Goal: Task Accomplishment & Management: Manage account settings

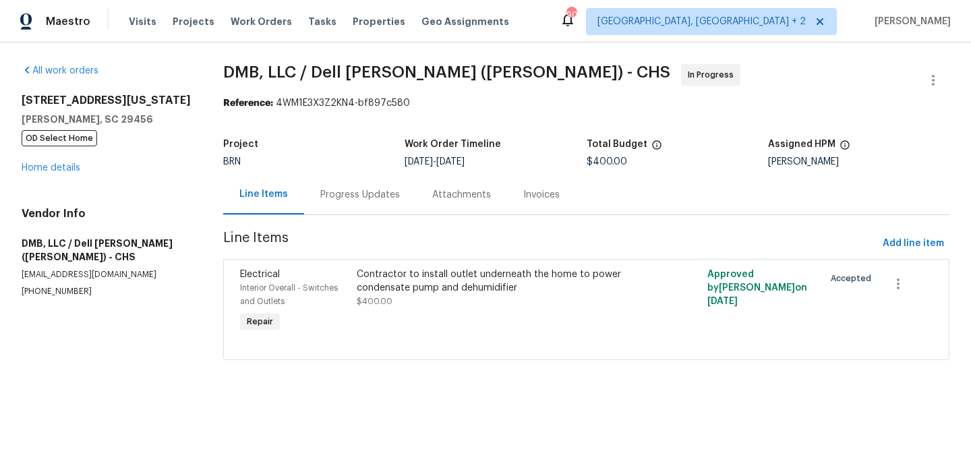
click at [336, 209] on div "Progress Updates" at bounding box center [360, 195] width 112 height 40
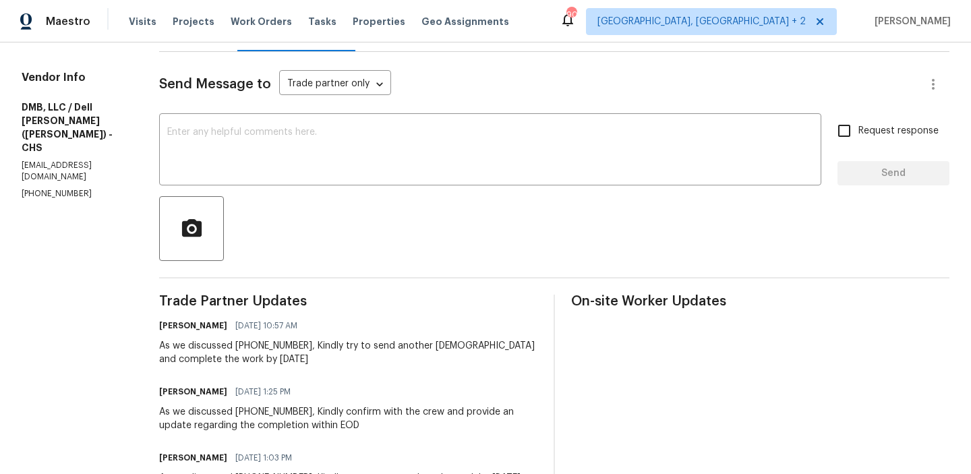
scroll to position [164, 0]
click at [64, 187] on p "(843) 991-8081" at bounding box center [74, 192] width 105 height 11
copy p "(843) 991-8081"
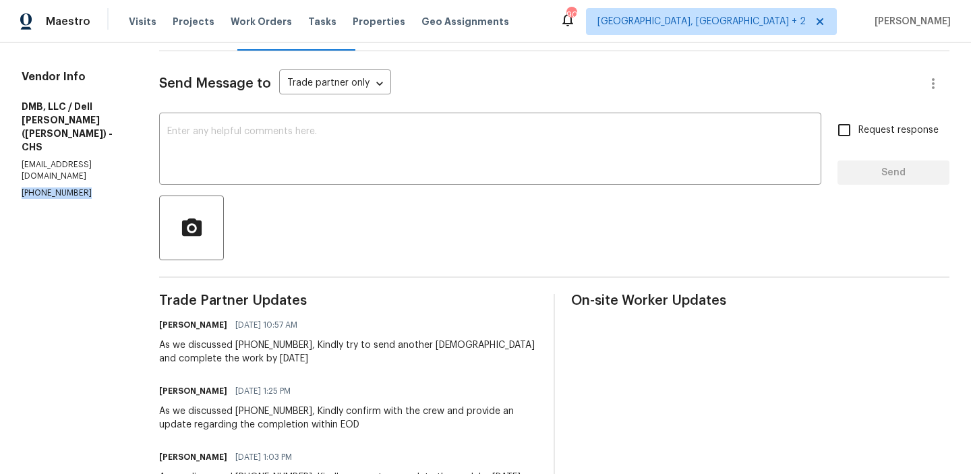
copy p "(843) 991-8081"
click at [30, 187] on p "(843) 991-8081" at bounding box center [74, 192] width 105 height 11
copy p "(843) 991-8081"
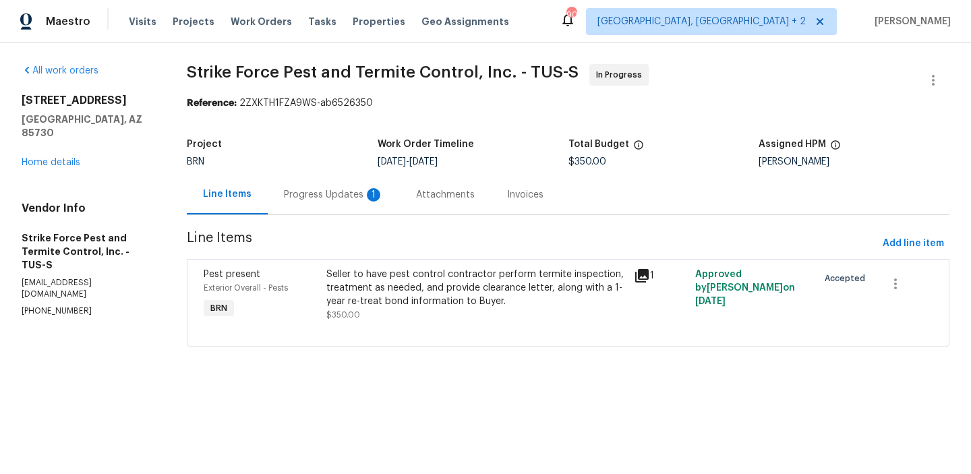
click at [323, 218] on section "Strike Force Pest and Termite Control, Inc. - TUS-S In Progress Reference: 2ZXK…" at bounding box center [568, 213] width 763 height 299
click at [319, 201] on div "Progress Updates 1" at bounding box center [334, 195] width 132 height 40
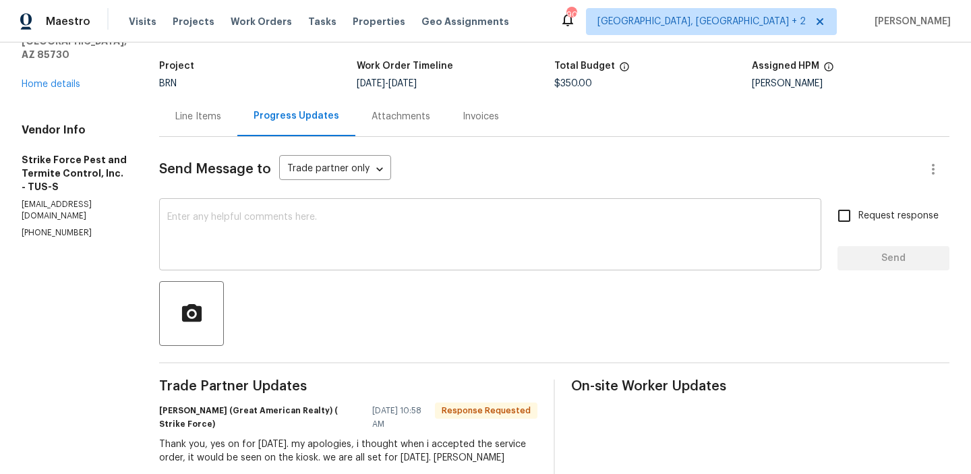
click at [266, 219] on textarea at bounding box center [490, 235] width 646 height 47
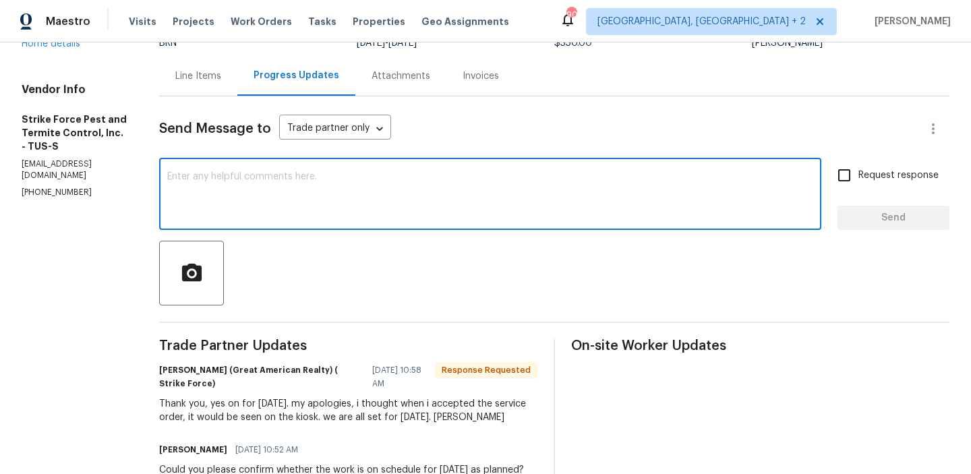
scroll to position [131, 0]
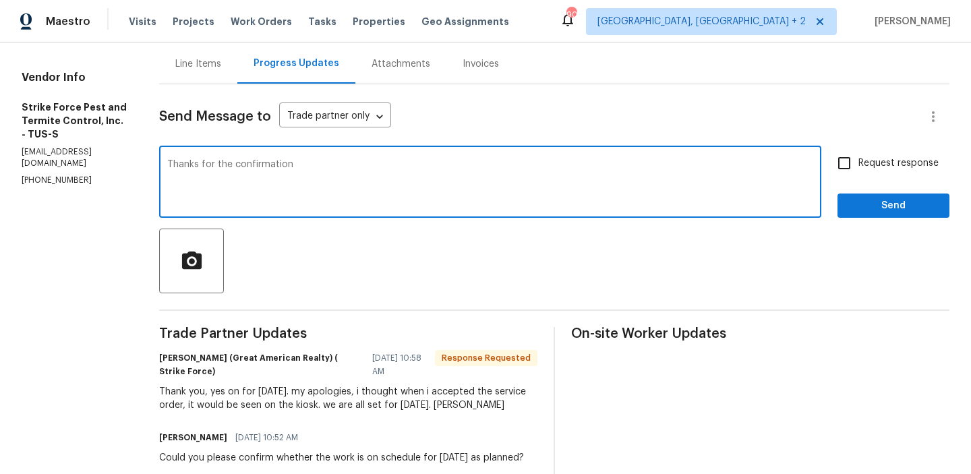
type textarea "Thanks for the confirmation"
click at [867, 165] on span "Request response" at bounding box center [899, 163] width 80 height 14
click at [859, 165] on input "Request response" at bounding box center [844, 163] width 28 height 28
checkbox input "true"
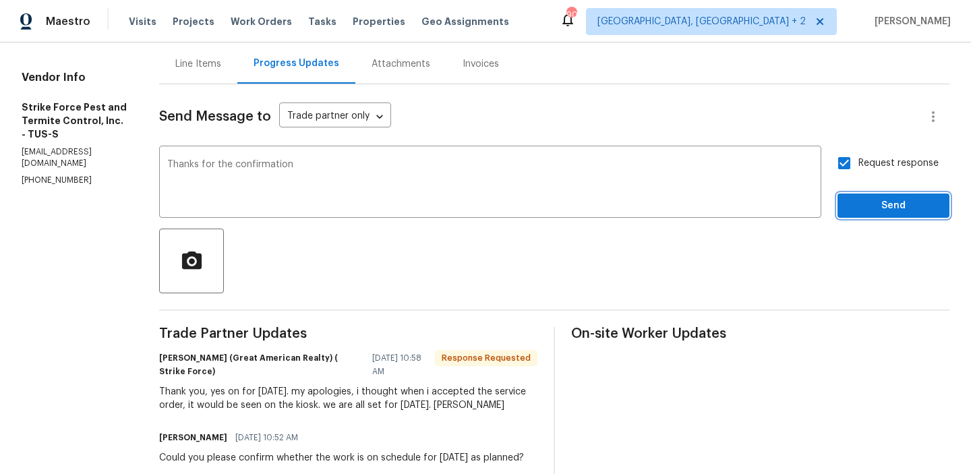
click at [855, 199] on span "Send" at bounding box center [893, 206] width 90 height 17
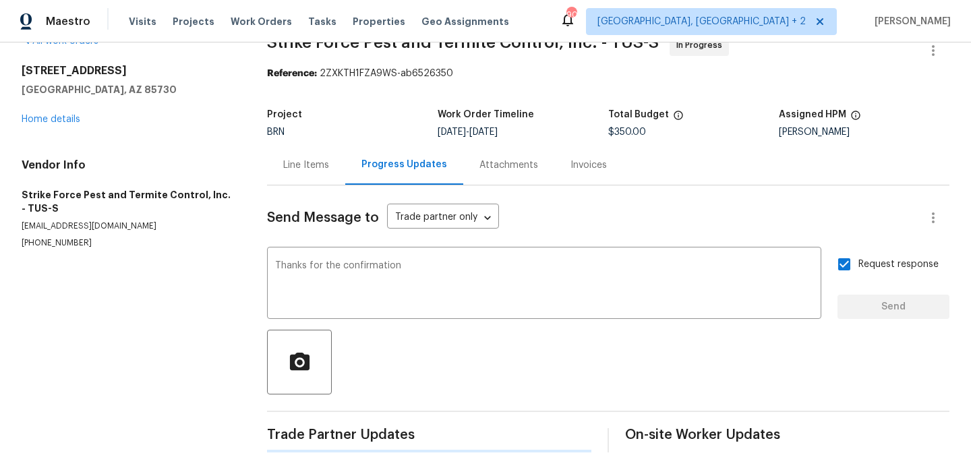
scroll to position [0, 0]
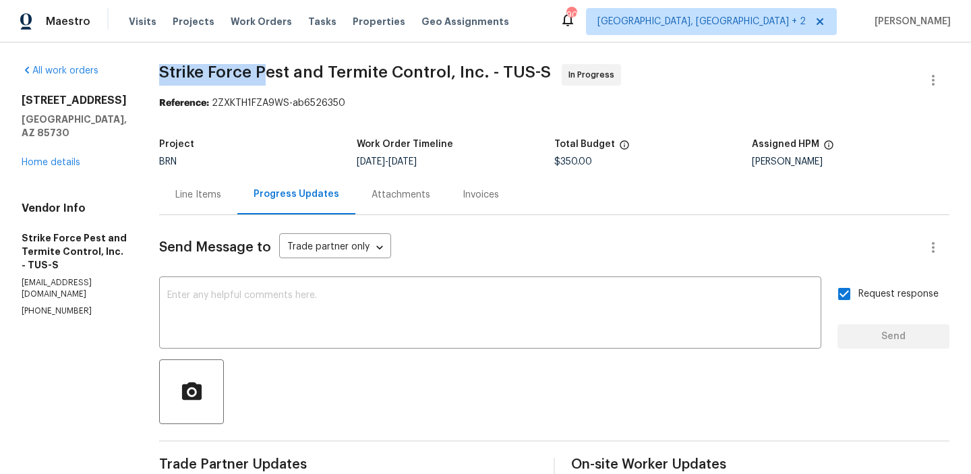
drag, startPoint x: 163, startPoint y: 75, endPoint x: 272, endPoint y: 75, distance: 108.6
copy span "Strike Force P"
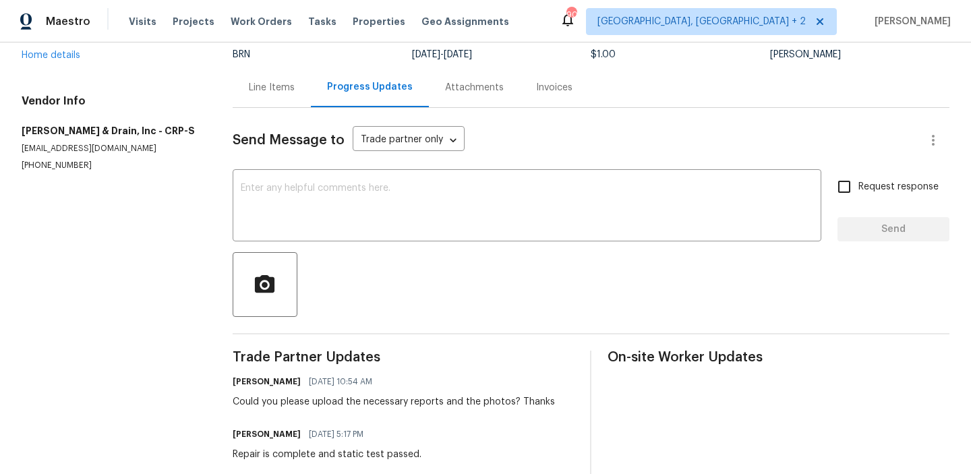
scroll to position [122, 0]
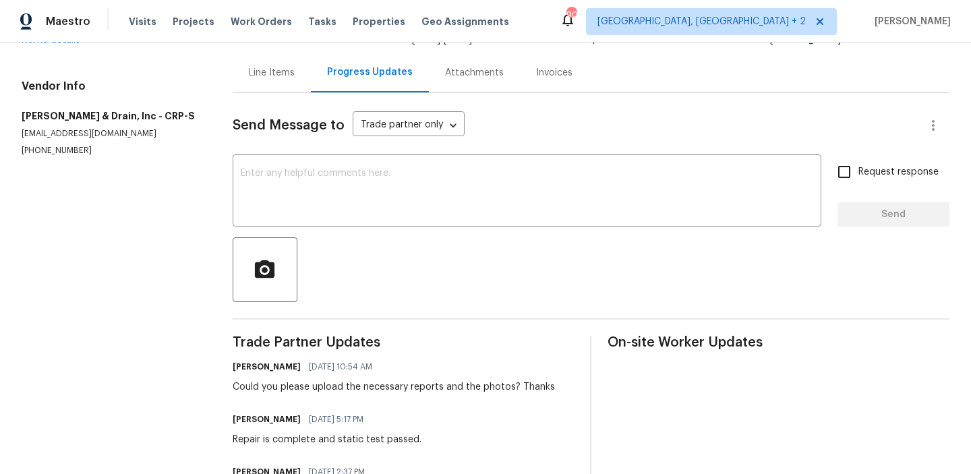
click at [90, 128] on p "[EMAIL_ADDRESS][DOMAIN_NAME]" at bounding box center [111, 133] width 179 height 11
copy p "[EMAIL_ADDRESS][DOMAIN_NAME]"
click at [267, 204] on textarea at bounding box center [527, 192] width 573 height 47
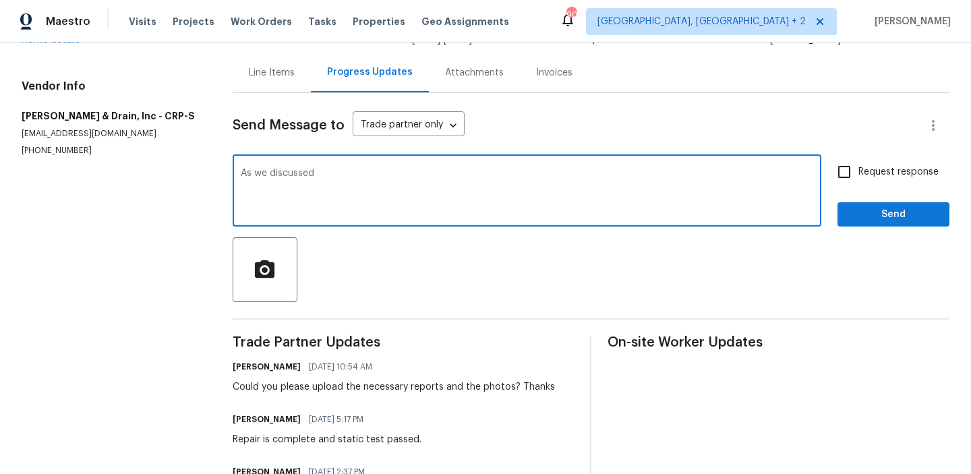
paste textarea "[EMAIL_ADDRESS][DOMAIN_NAME]"
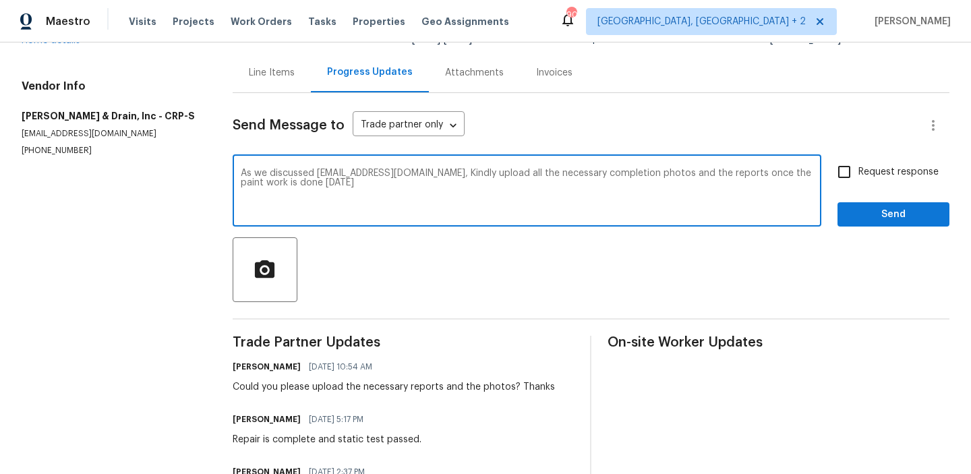
type textarea "As we discussed [EMAIL_ADDRESS][DOMAIN_NAME], Kindly upload all the necessary c…"
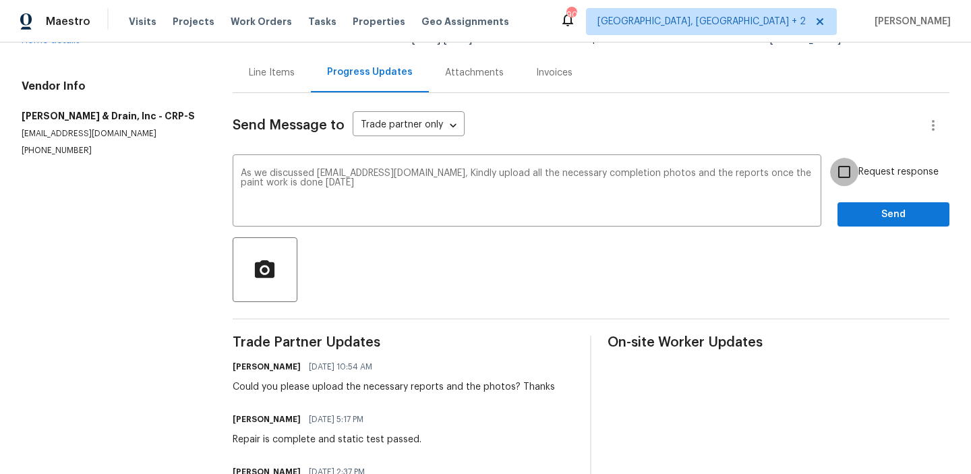
click at [851, 182] on input "Request response" at bounding box center [844, 172] width 28 height 28
checkbox input "true"
click at [850, 218] on span "Send" at bounding box center [893, 214] width 90 height 17
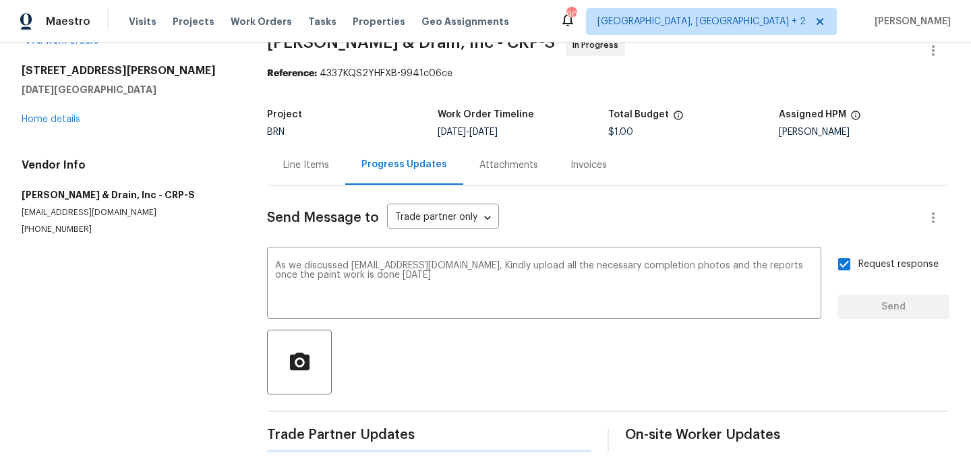
scroll to position [0, 0]
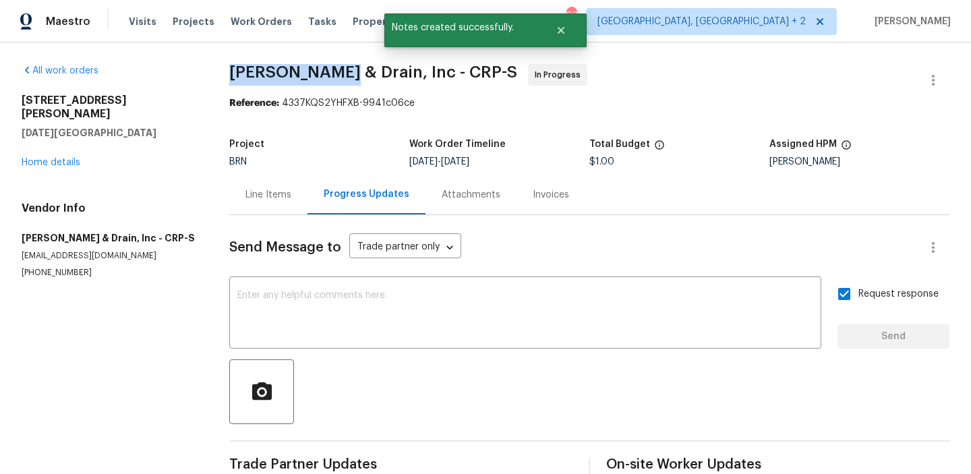
drag, startPoint x: 223, startPoint y: 75, endPoint x: 356, endPoint y: 71, distance: 132.9
click at [356, 71] on div "All work orders [STREET_ADDRESS][PERSON_NAME][DATE] Home details Vendor Info [P…" at bounding box center [485, 396] width 971 height 709
copy span "[PERSON_NAME]"
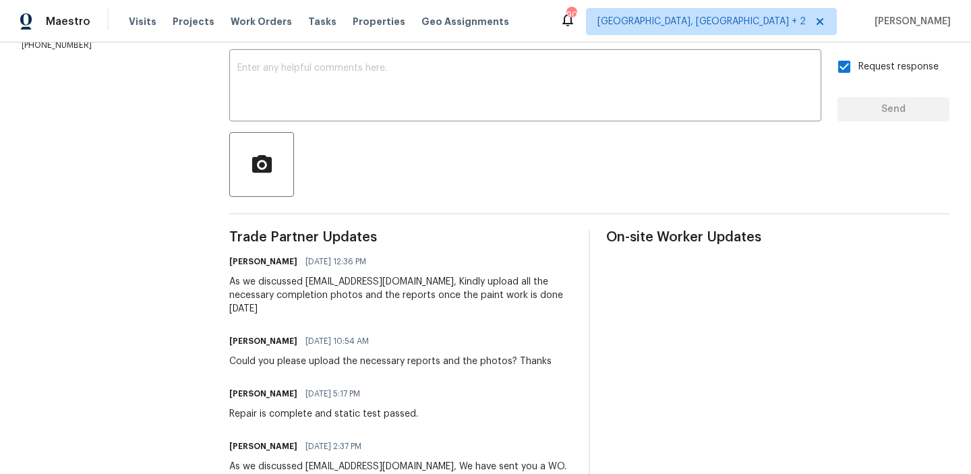
scroll to position [278, 0]
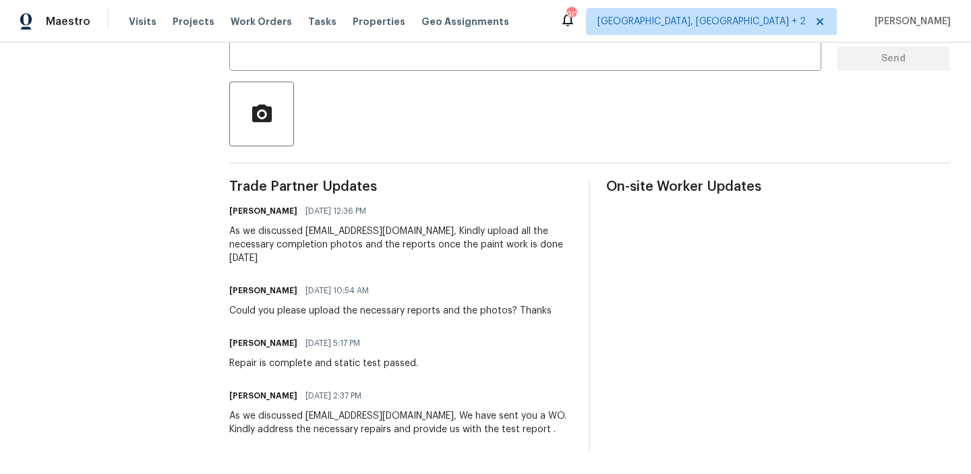
click at [227, 361] on div "All work orders [STREET_ADDRESS][PERSON_NAME][DATE] Home details Vendor Info [P…" at bounding box center [485, 119] width 971 height 709
drag, startPoint x: 338, startPoint y: 363, endPoint x: 471, endPoint y: 362, distance: 132.9
click at [471, 362] on div "Philip Owen 09/23/2025 5:17 PM Repair is complete and static test passed." at bounding box center [400, 352] width 343 height 36
copy div "static test passed."
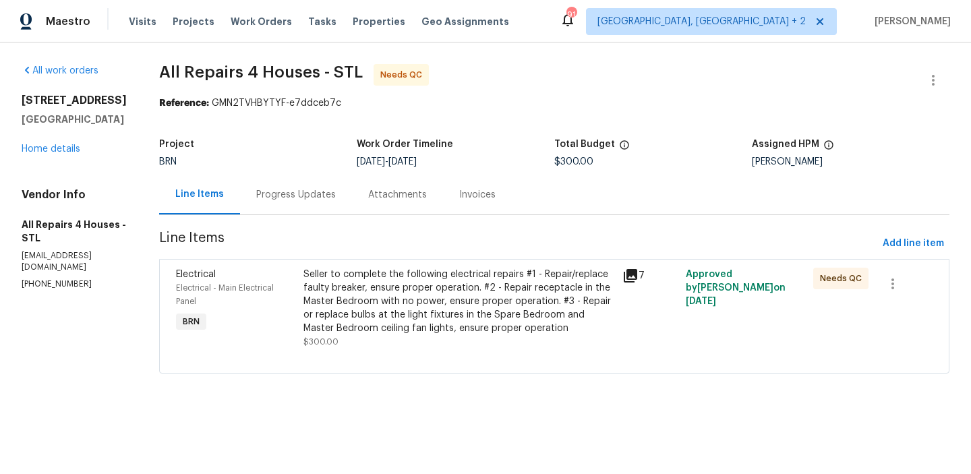
click at [314, 194] on div "Progress Updates" at bounding box center [296, 194] width 80 height 13
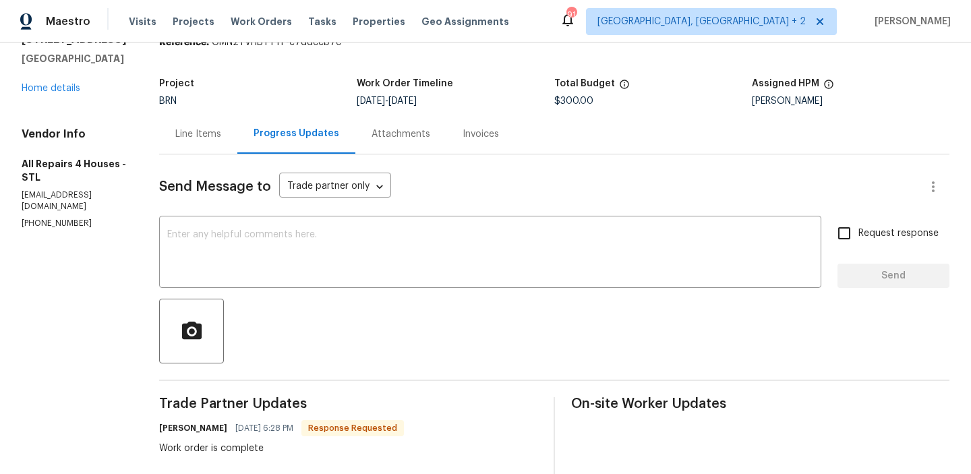
scroll to position [41, 0]
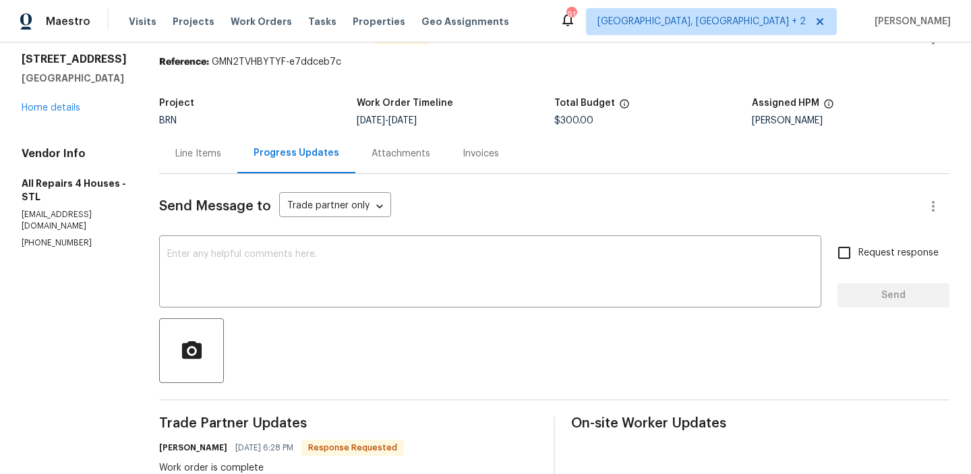
click at [196, 145] on div "Line Items" at bounding box center [198, 154] width 78 height 40
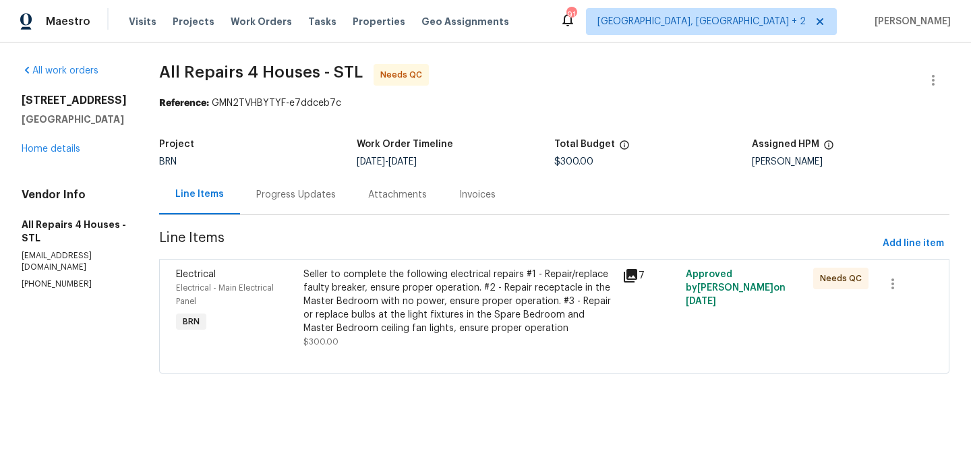
click at [398, 291] on div "Seller to complete the following electrical repairs #1 - Repair/replace faulty …" at bounding box center [458, 301] width 311 height 67
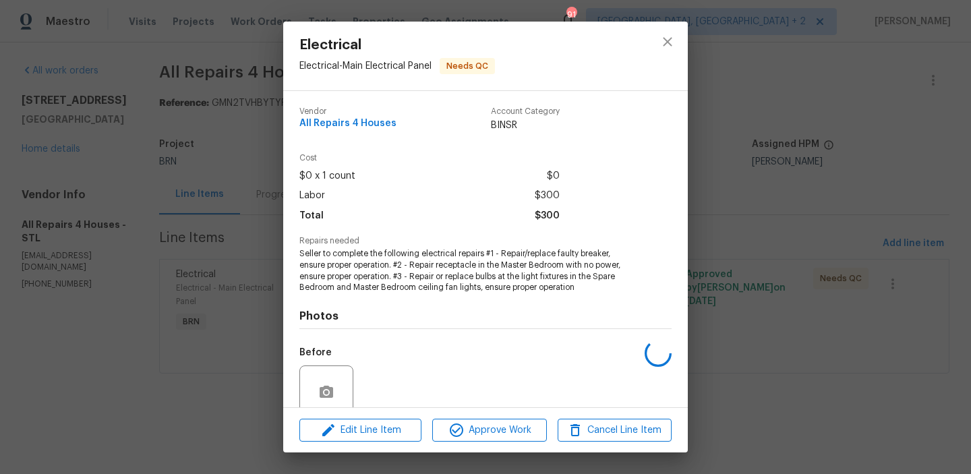
scroll to position [113, 0]
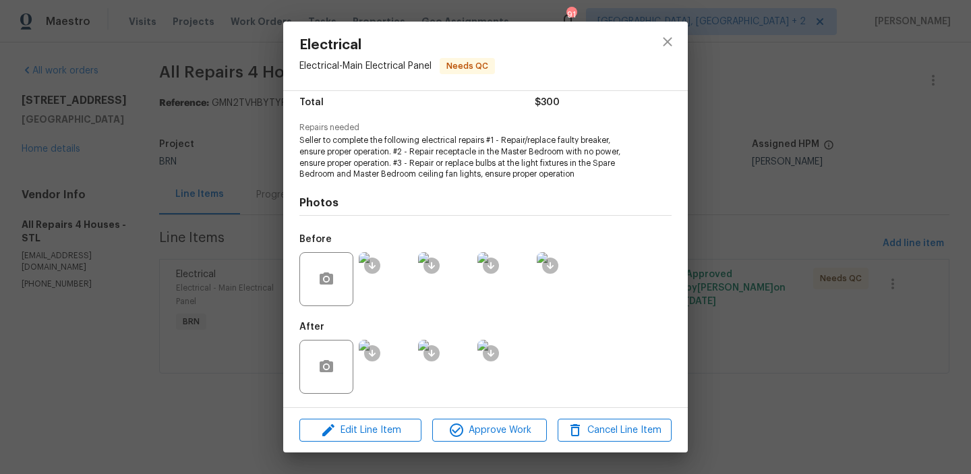
click at [388, 266] on img at bounding box center [386, 279] width 54 height 54
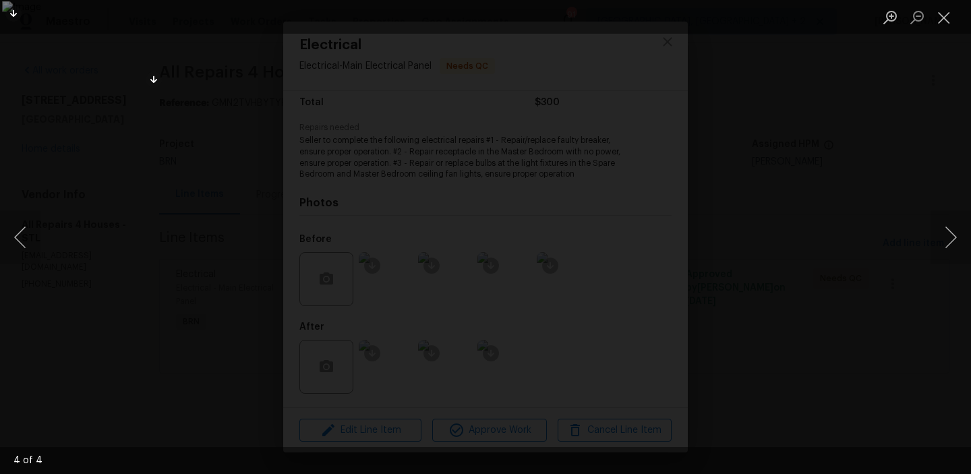
click at [96, 324] on div "Lightbox" at bounding box center [485, 237] width 971 height 474
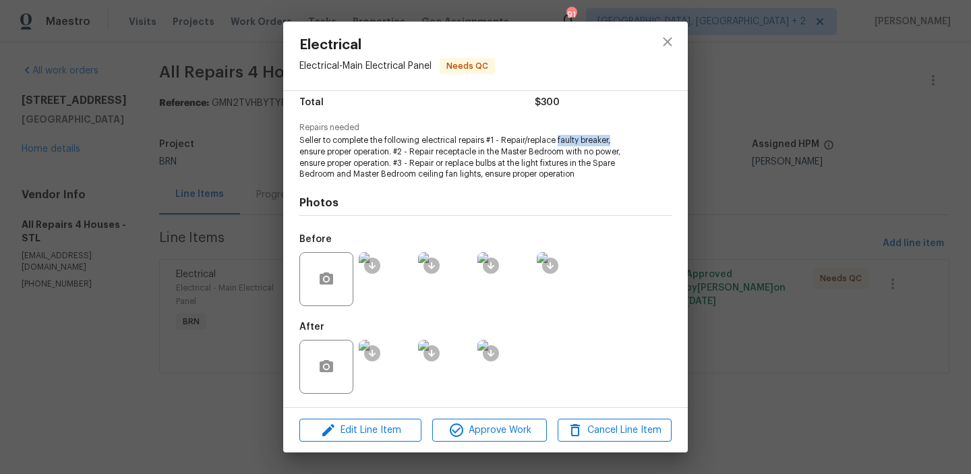
drag, startPoint x: 558, startPoint y: 141, endPoint x: 612, endPoint y: 141, distance: 54.0
click at [612, 141] on span "Seller to complete the following electrical repairs #1 - Repair/replace faulty …" at bounding box center [466, 157] width 335 height 45
copy span "faulty breaker,"
click at [429, 156] on span "Seller to complete the following electrical repairs #1 - Repair/replace faulty …" at bounding box center [466, 157] width 335 height 45
drag, startPoint x: 440, startPoint y: 152, endPoint x: 622, endPoint y: 150, distance: 182.1
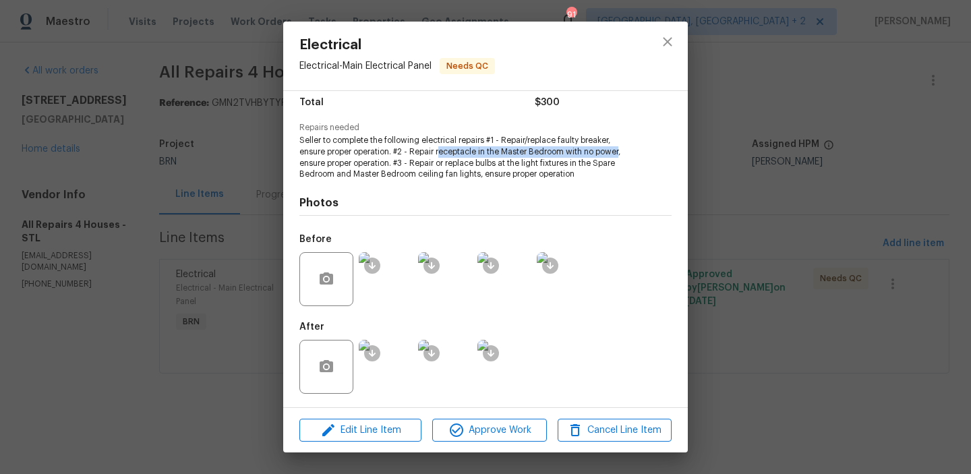
click at [622, 150] on span "Seller to complete the following electrical repairs #1 - Repair/replace faulty …" at bounding box center [466, 157] width 335 height 45
copy span "eceptacle in the Master Bedroom with no power"
click at [436, 163] on span "Seller to complete the following electrical repairs #1 - Repair/replace faulty …" at bounding box center [466, 157] width 335 height 45
click at [393, 359] on img at bounding box center [386, 367] width 54 height 54
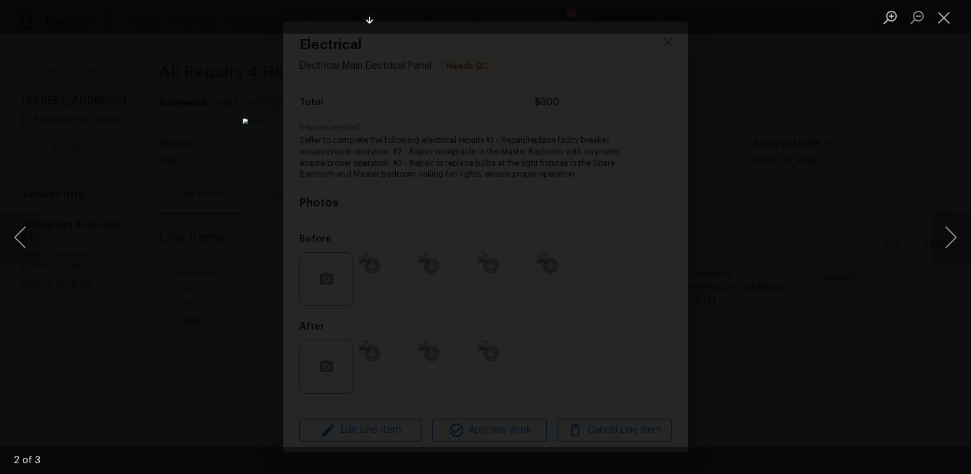
click at [229, 257] on div "Lightbox" at bounding box center [485, 237] width 971 height 474
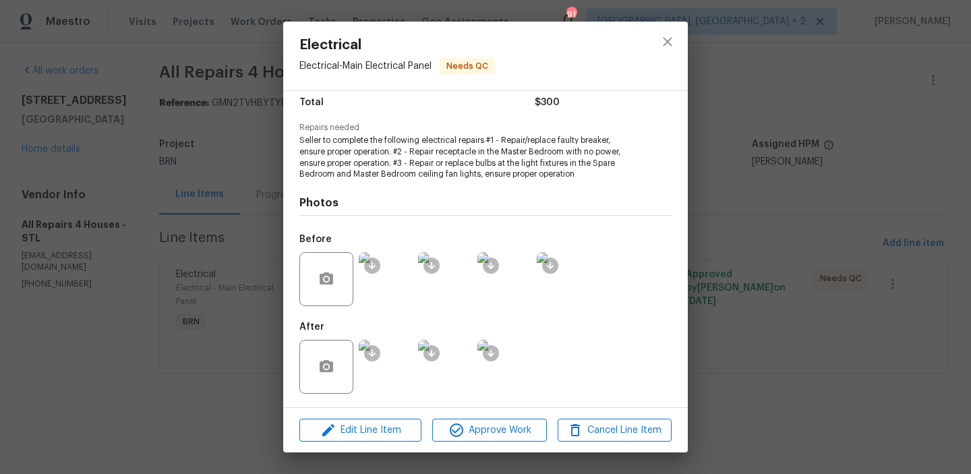
click at [380, 382] on img at bounding box center [386, 367] width 54 height 54
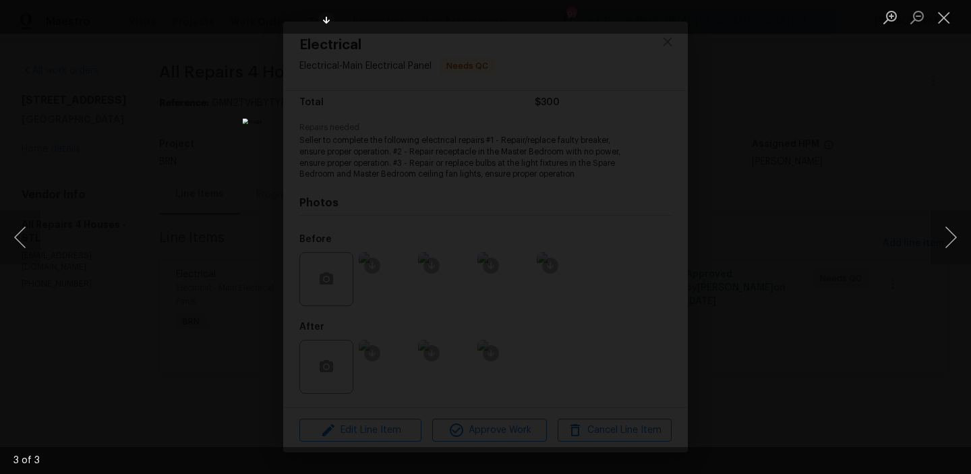
click at [145, 209] on div "Lightbox" at bounding box center [485, 237] width 971 height 474
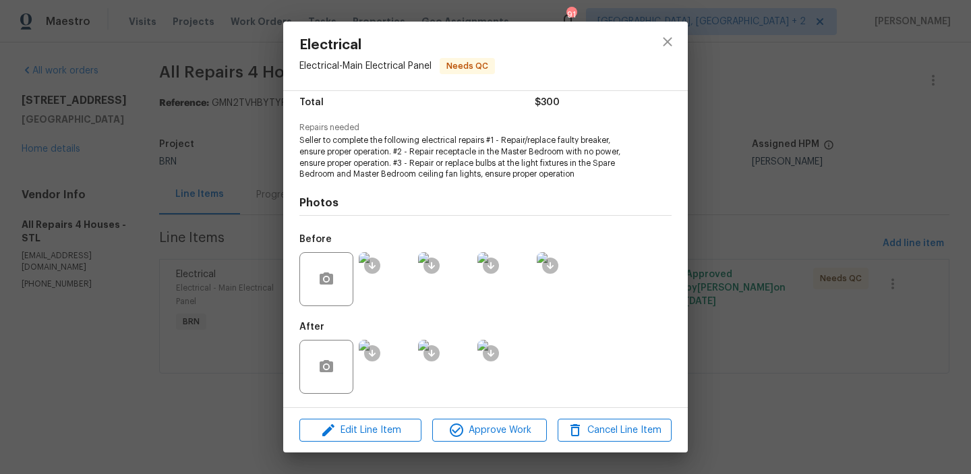
click at [388, 296] on img at bounding box center [386, 279] width 54 height 54
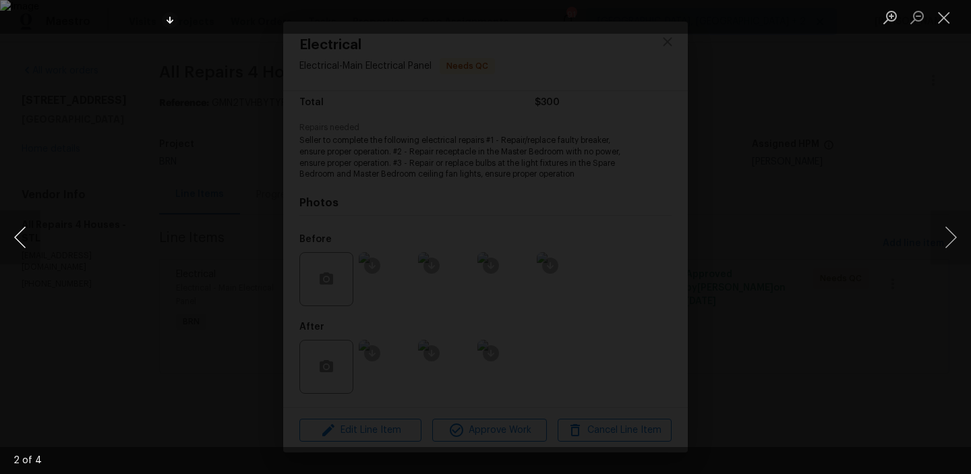
click at [25, 238] on button "Previous image" at bounding box center [20, 237] width 40 height 54
click at [21, 234] on button "Previous image" at bounding box center [20, 237] width 40 height 54
click at [84, 245] on div "Lightbox" at bounding box center [485, 237] width 971 height 474
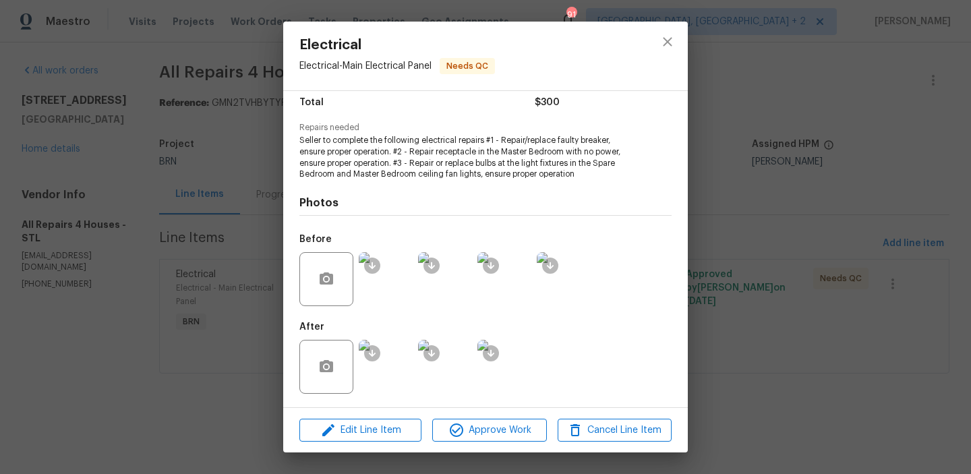
click at [444, 372] on img at bounding box center [445, 367] width 54 height 54
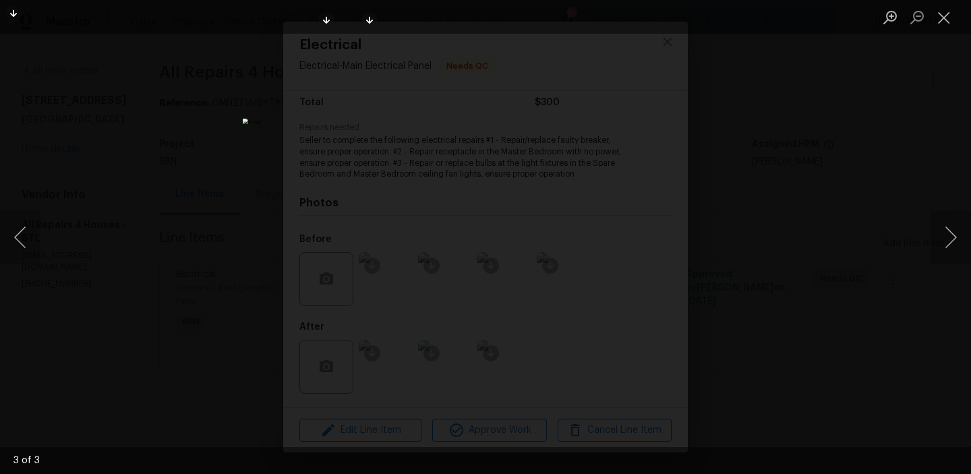
click at [146, 233] on div "Lightbox" at bounding box center [485, 237] width 971 height 474
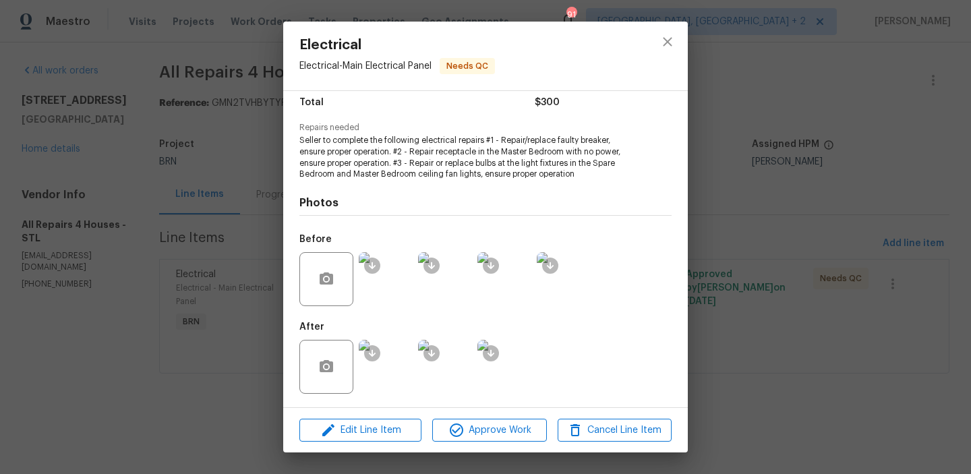
click at [387, 287] on img at bounding box center [386, 279] width 54 height 54
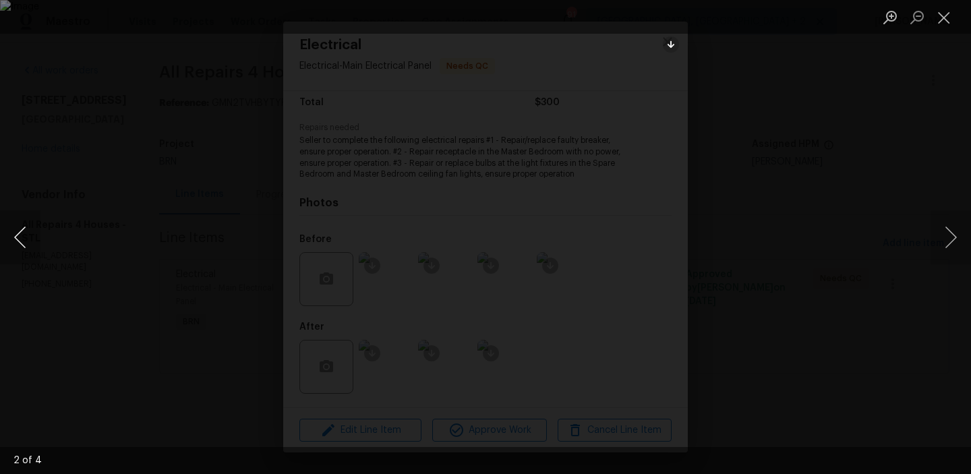
click at [5, 243] on button "Previous image" at bounding box center [20, 237] width 40 height 54
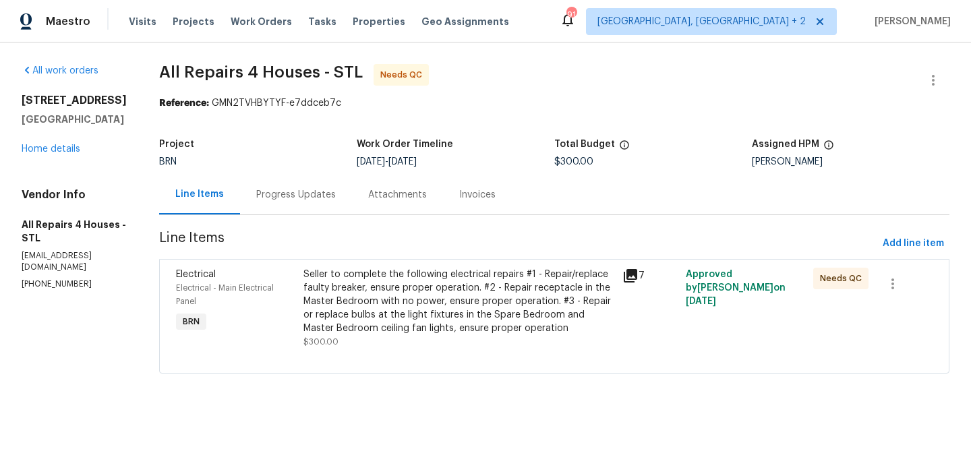
click at [360, 289] on div "Seller to complete the following electrical repairs #1 - Repair/replace faulty …" at bounding box center [458, 301] width 311 height 67
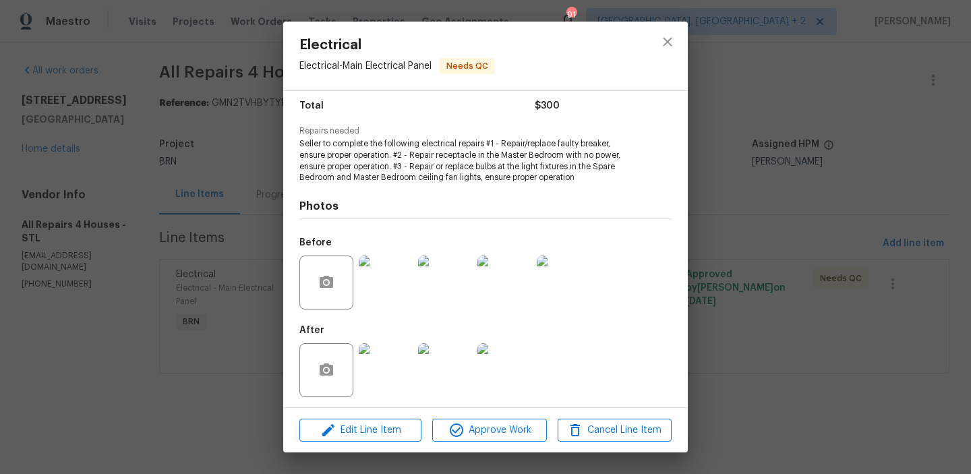
scroll to position [113, 0]
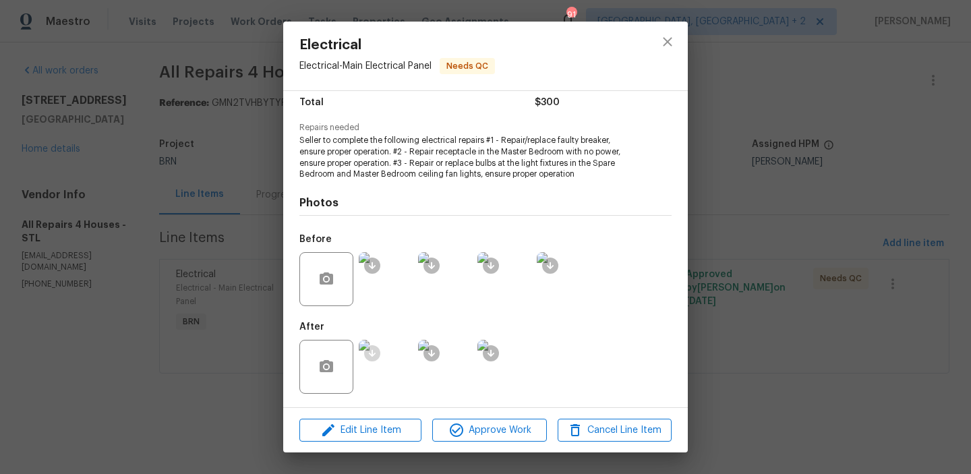
click at [372, 359] on ocidbutton at bounding box center [372, 353] width 16 height 16
click at [397, 365] on img at bounding box center [386, 367] width 54 height 54
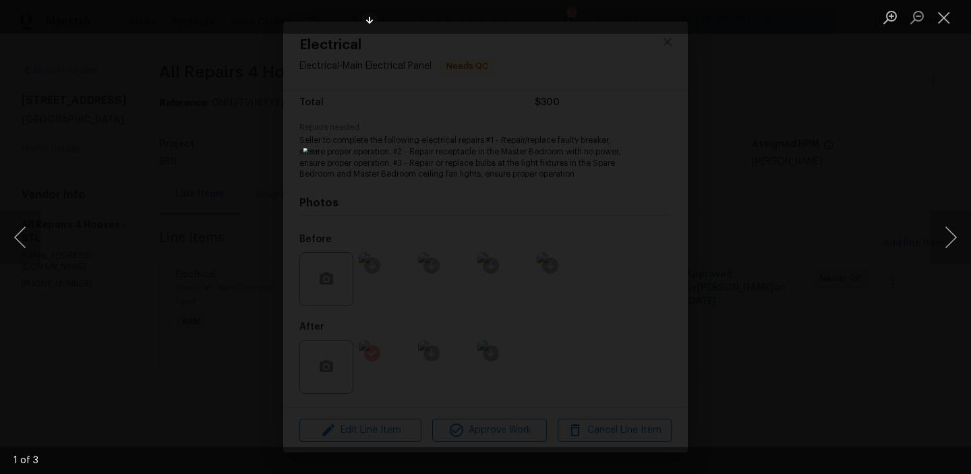
click at [40, 252] on div "Lightbox" at bounding box center [485, 237] width 971 height 474
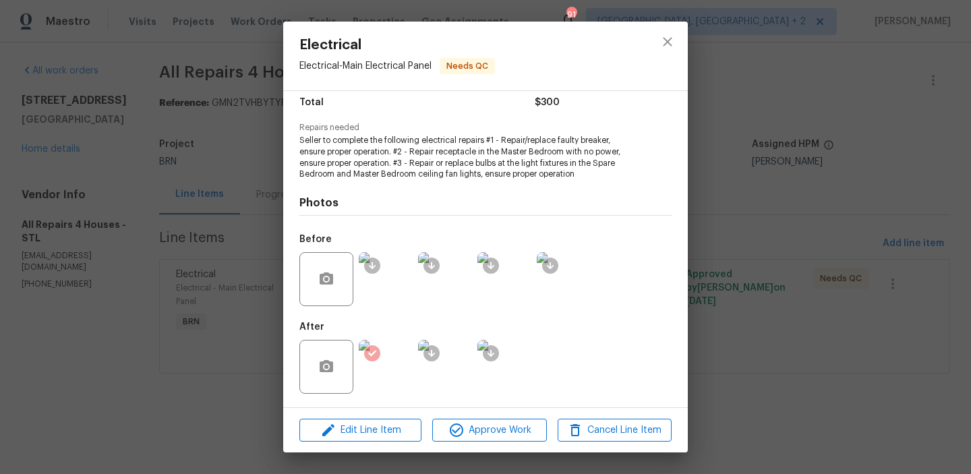
click at [132, 253] on div "Electrical Electrical - Main Electrical Panel Needs QC Vendor All Repairs 4 Hou…" at bounding box center [485, 237] width 971 height 474
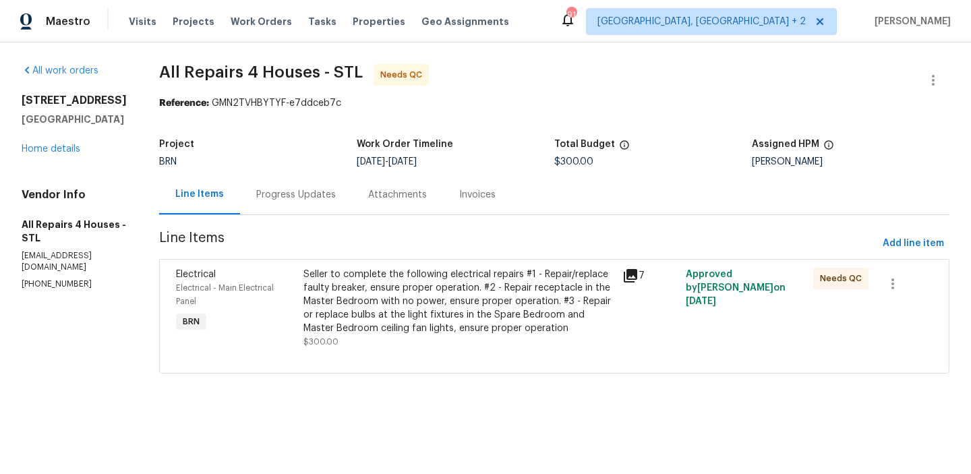
click at [328, 194] on div "Progress Updates" at bounding box center [296, 194] width 80 height 13
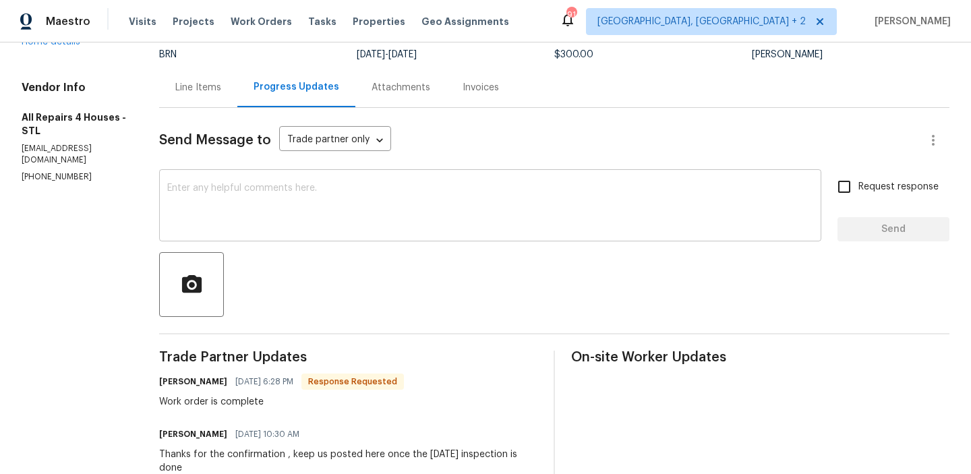
scroll to position [119, 0]
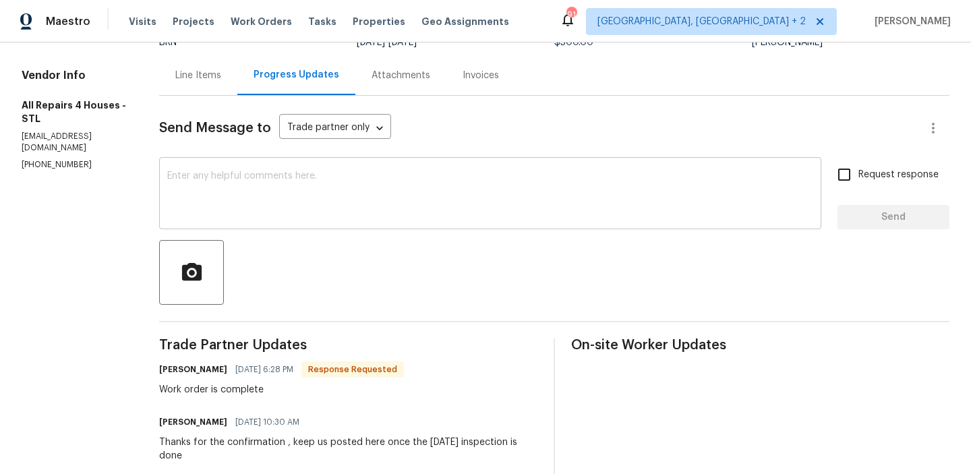
click at [229, 200] on textarea at bounding box center [490, 194] width 646 height 47
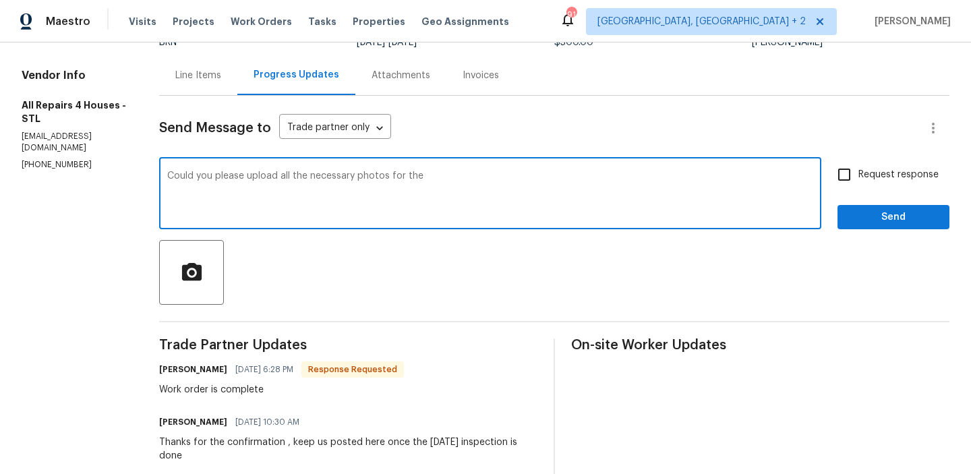
paste textarea "faulty breaker,"
paste textarea "eceptacle in the Master Bedroom with no power"
click at [487, 178] on textarea "Could you please upload all the necessary photos for the faulty breaker,eceptac…" at bounding box center [490, 194] width 646 height 47
type textarea "Could you please upload all the necessary photos for the faulty breaker, recept…"
click at [807, 171] on textarea "Could you please upload all the necessary photos for the faulty breaker, recept…" at bounding box center [490, 194] width 646 height 47
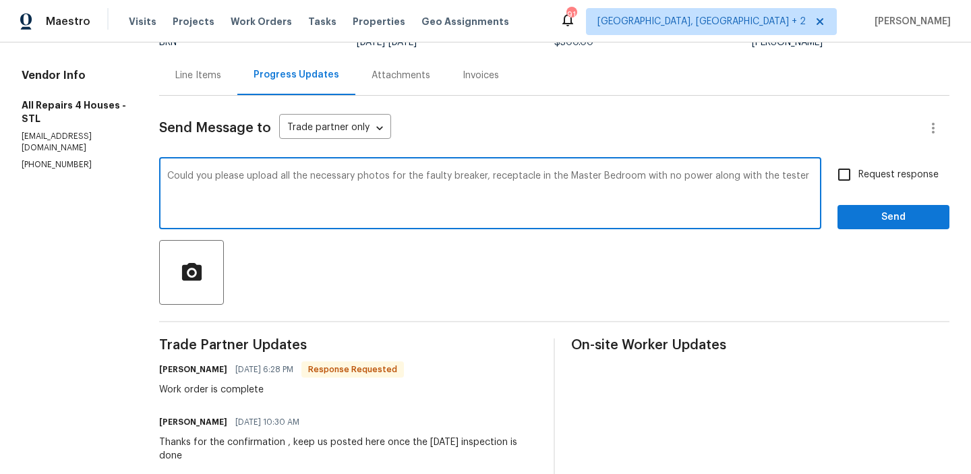
click at [266, 177] on textarea "Could you please upload all the necessary photos for the faulty breaker, recept…" at bounding box center [490, 194] width 646 height 47
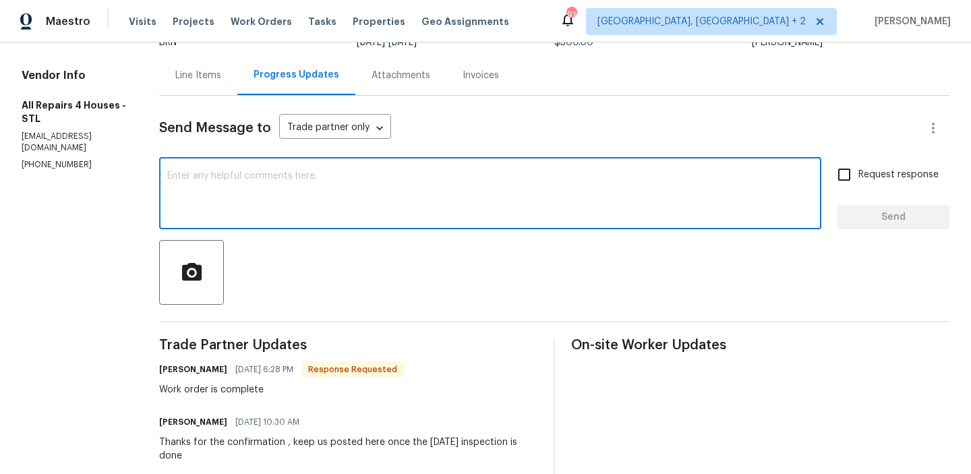
paste textarea "Please upload all the required photos of the faulty breaker and the receptacle …"
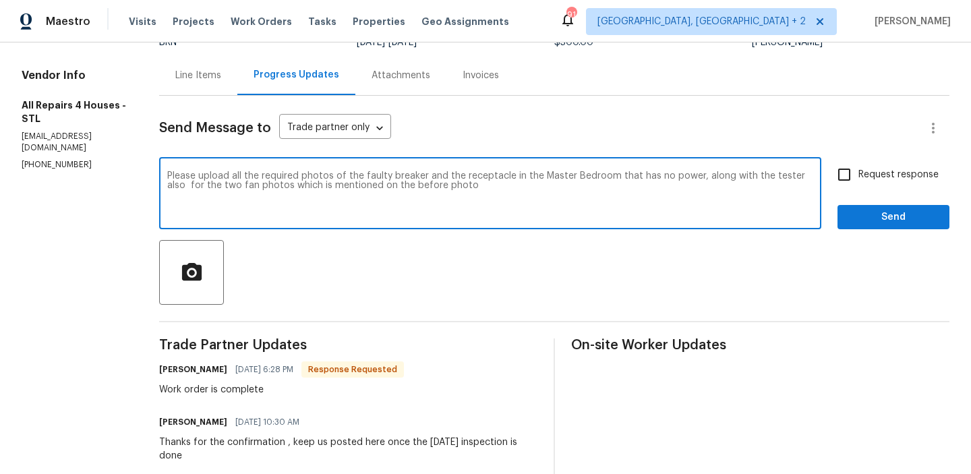
type textarea "Please upload all the required photos of the faulty breaker and the receptacle …"
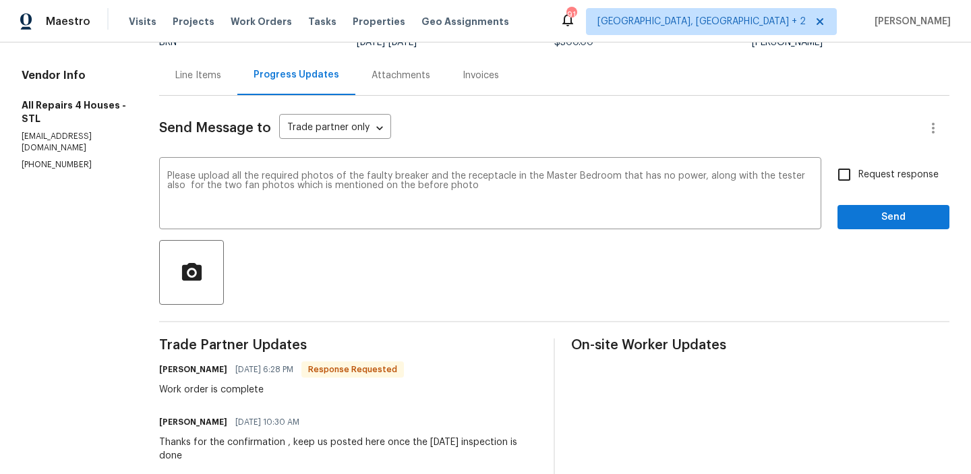
click at [875, 181] on span "Request response" at bounding box center [899, 175] width 80 height 14
click at [859, 181] on input "Request response" at bounding box center [844, 175] width 28 height 28
checkbox input "true"
click at [844, 214] on button "Send" at bounding box center [894, 217] width 112 height 25
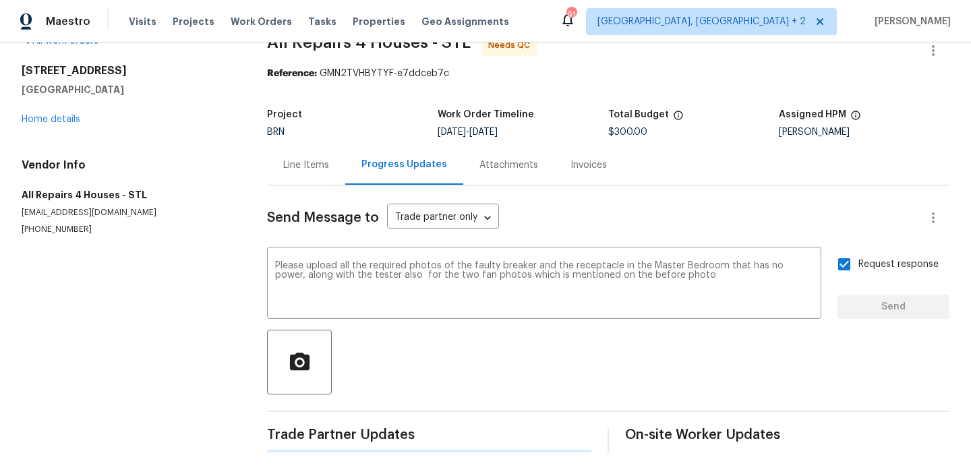
scroll to position [0, 0]
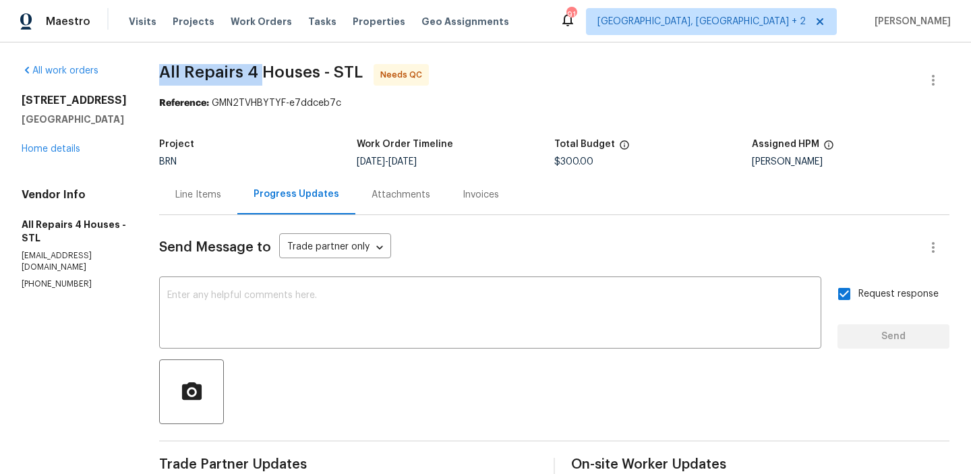
drag, startPoint x: 151, startPoint y: 64, endPoint x: 264, endPoint y: 71, distance: 112.9
click at [264, 71] on div "All work orders 314 Hawks Perch Pl Hillsboro, MO 63050 Home details Vendor Info…" at bounding box center [485, 450] width 971 height 816
copy span "All Repairs 4"
click at [197, 190] on div "Line Items" at bounding box center [198, 194] width 46 height 13
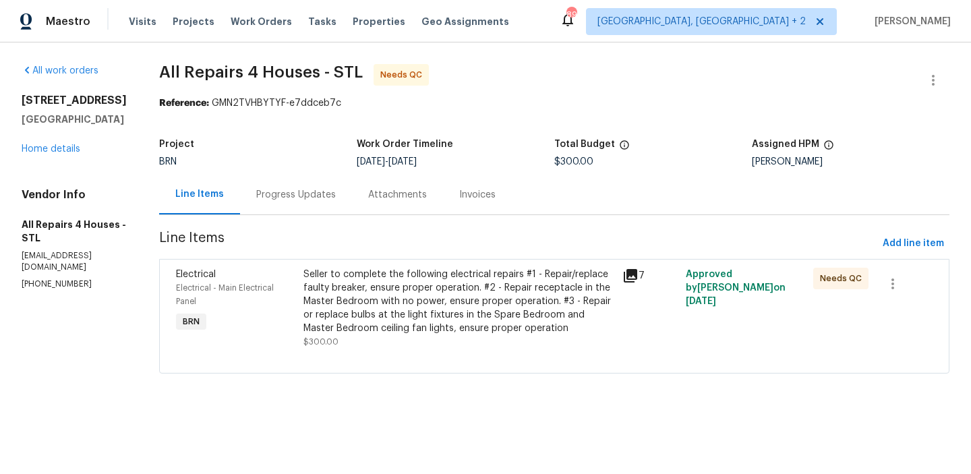
click at [341, 293] on div "Seller to complete the following electrical repairs #1 - Repair/replace faulty …" at bounding box center [458, 301] width 311 height 67
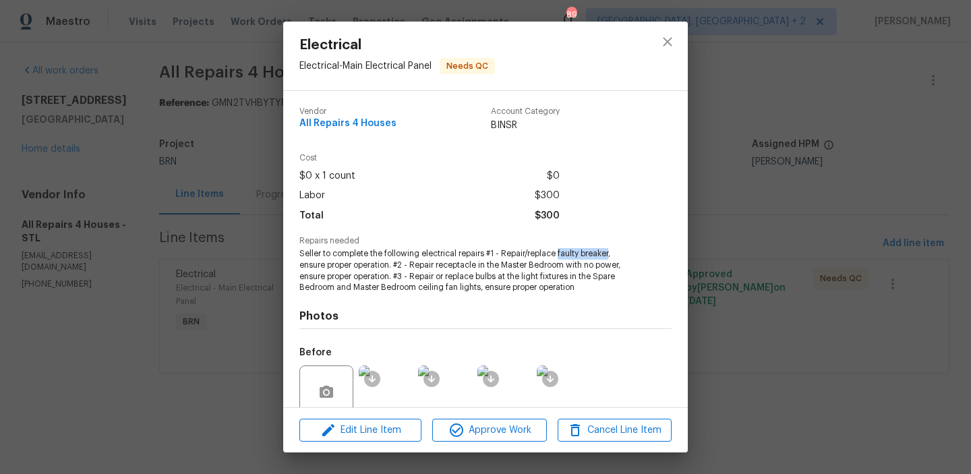
drag, startPoint x: 558, startPoint y: 253, endPoint x: 610, endPoint y: 253, distance: 51.9
click at [610, 253] on span "Seller to complete the following electrical repairs #1 - Repair/replace faulty …" at bounding box center [466, 270] width 335 height 45
copy span "faulty breaker"
drag, startPoint x: 440, startPoint y: 265, endPoint x: 625, endPoint y: 264, distance: 185.5
click at [626, 264] on span "Seller to complete the following electrical repairs #1 - Repair/replace faulty …" at bounding box center [466, 270] width 335 height 45
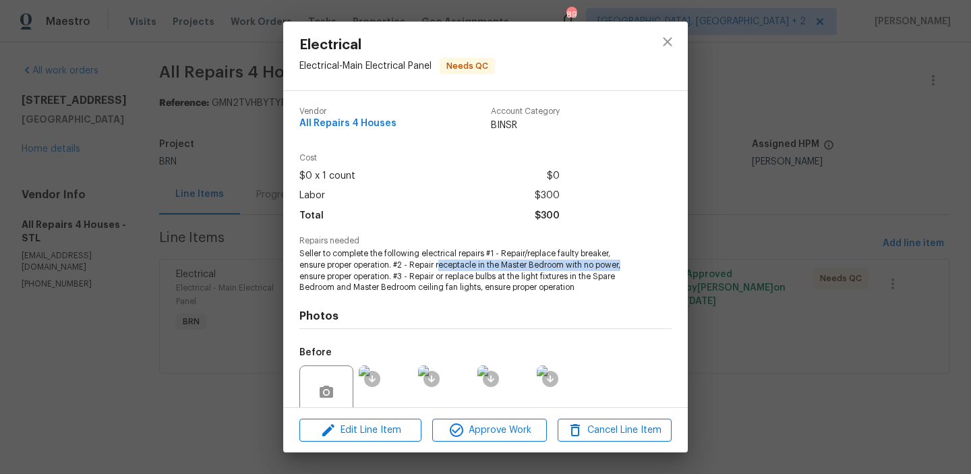
copy span "eceptacle in the Master Bedroom with no power,"
click at [205, 211] on div "Electrical Electrical - Main Electrical Panel Needs QC Vendor All Repairs 4 Hou…" at bounding box center [485, 237] width 971 height 474
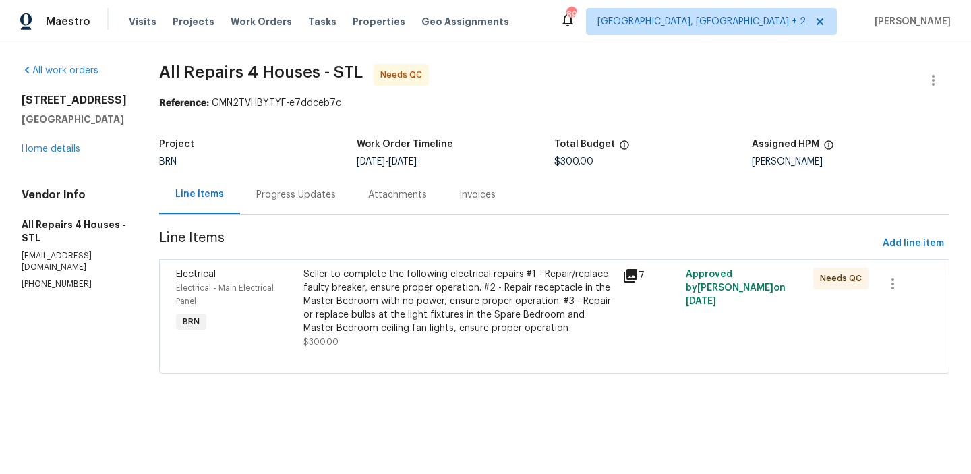
click at [388, 318] on div "Seller to complete the following electrical repairs #1 - Repair/replace faulty …" at bounding box center [458, 301] width 311 height 67
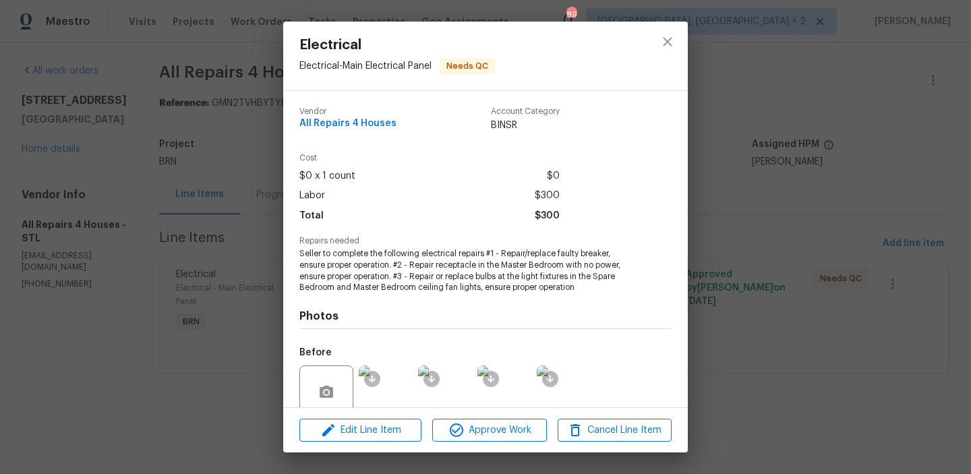
scroll to position [113, 0]
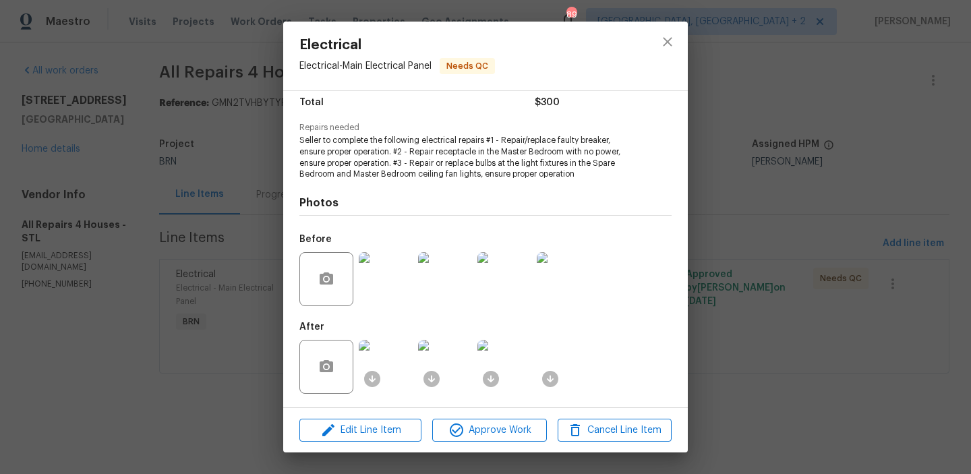
click at [395, 282] on img at bounding box center [386, 279] width 54 height 54
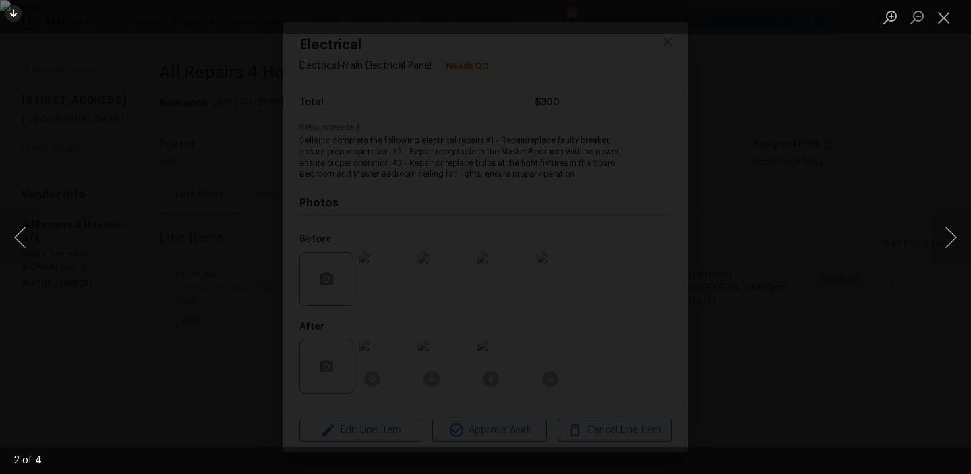
click at [18, 18] on icon "Lightbox" at bounding box center [13, 13] width 8 height 8
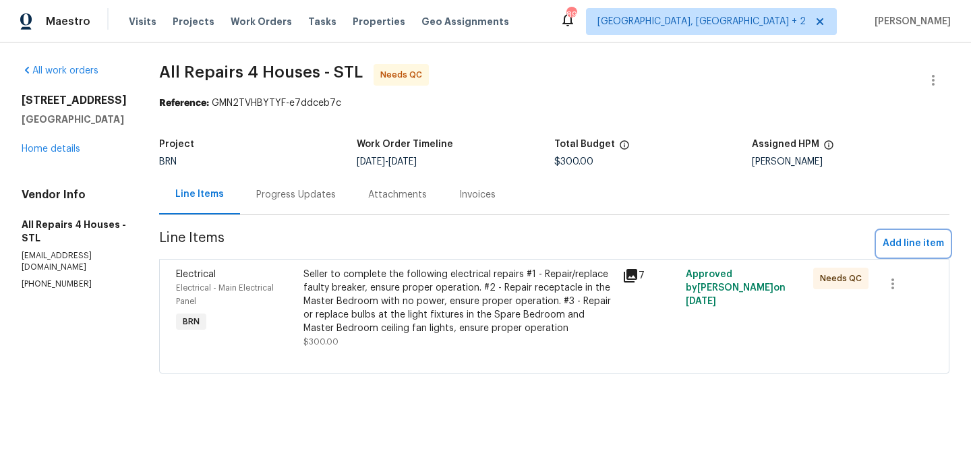
click at [898, 251] on span "Add line item" at bounding box center [913, 243] width 61 height 17
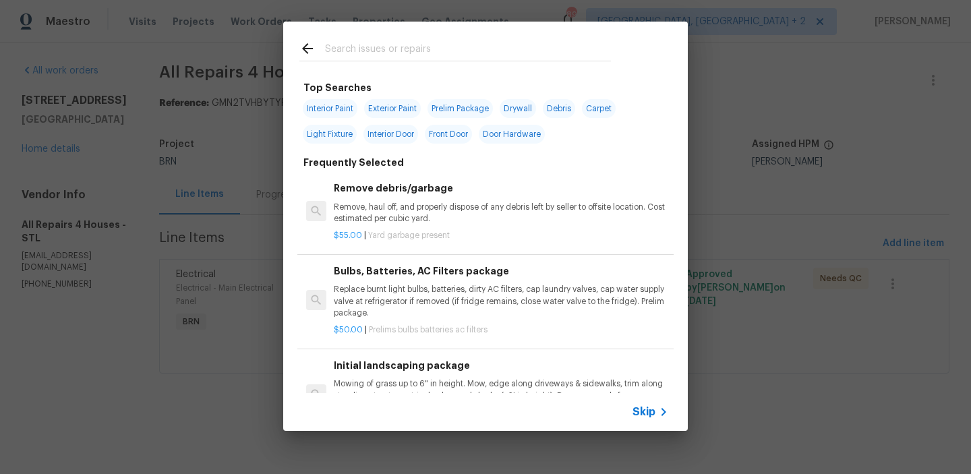
click at [640, 411] on span "Skip" at bounding box center [644, 411] width 23 height 13
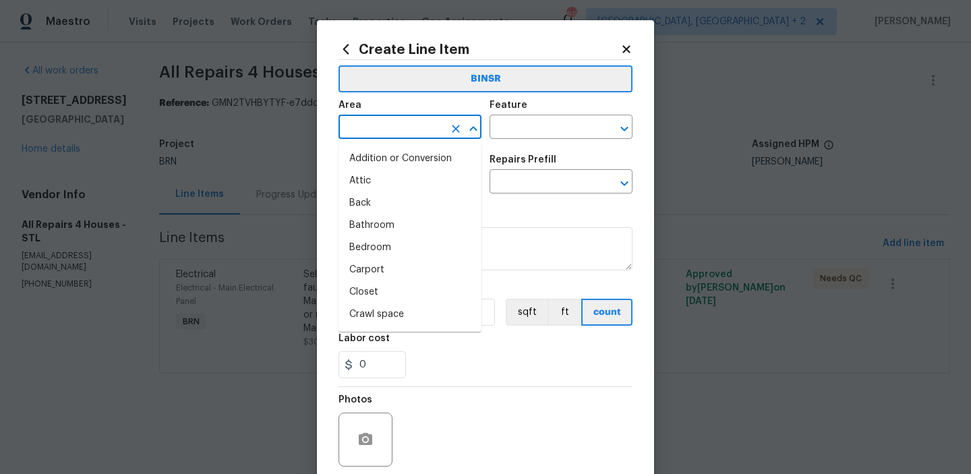
click at [409, 124] on input "text" at bounding box center [391, 128] width 105 height 21
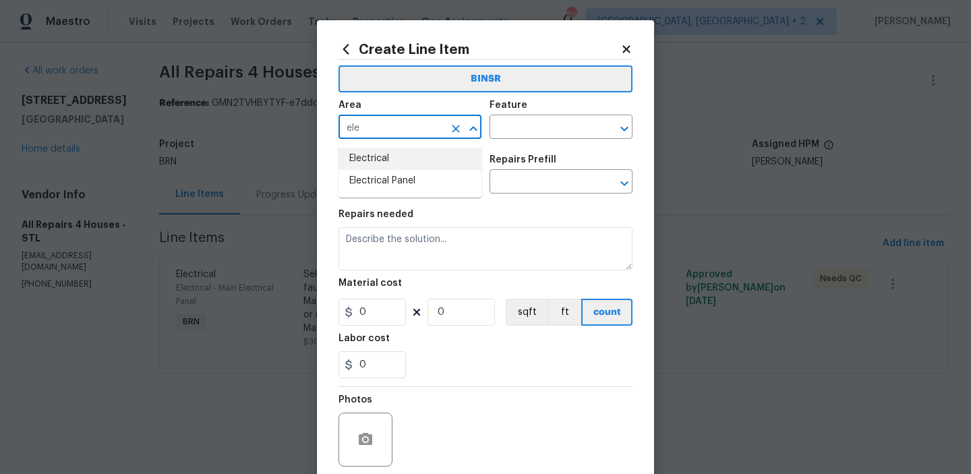
click at [422, 154] on li "Electrical" at bounding box center [410, 159] width 143 height 22
type input "Electrical"
click at [531, 123] on input "text" at bounding box center [542, 128] width 105 height 21
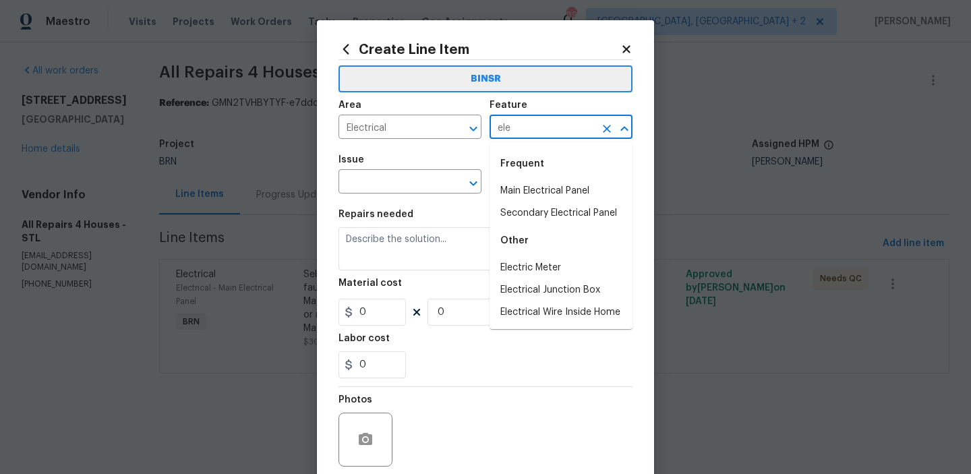
click at [532, 178] on div "Frequent" at bounding box center [561, 164] width 143 height 32
click at [492, 183] on li "Main Electrical Panel" at bounding box center [561, 191] width 143 height 22
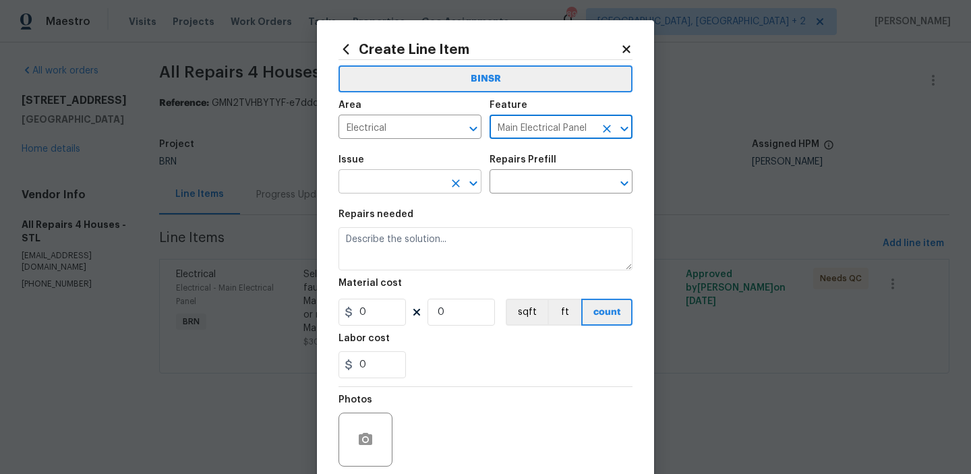
type input "Main Electrical Panel"
click at [400, 187] on input "text" at bounding box center [391, 183] width 105 height 21
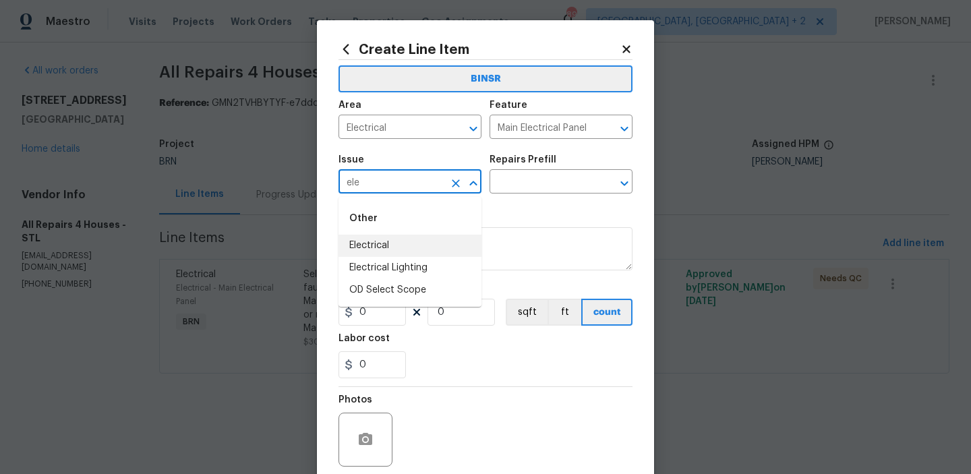
click at [397, 241] on li "Electrical" at bounding box center [410, 246] width 143 height 22
type input "Electrical"
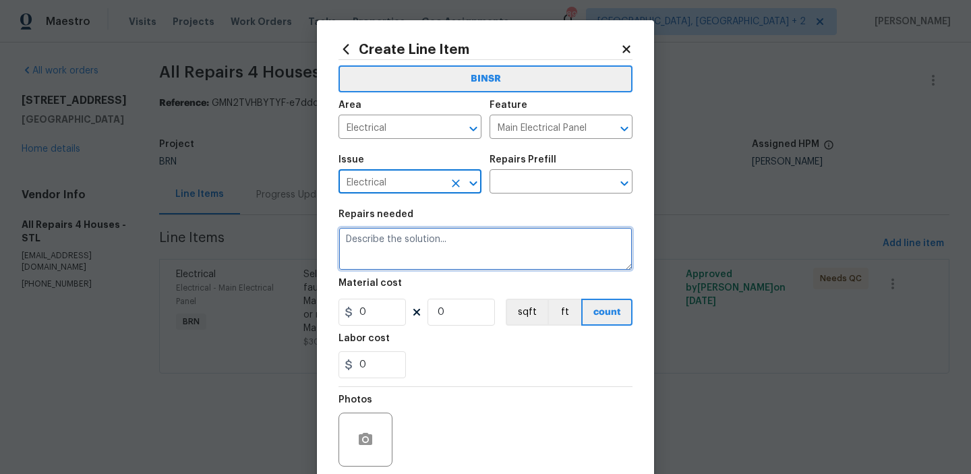
click at [397, 241] on textarea at bounding box center [486, 248] width 294 height 43
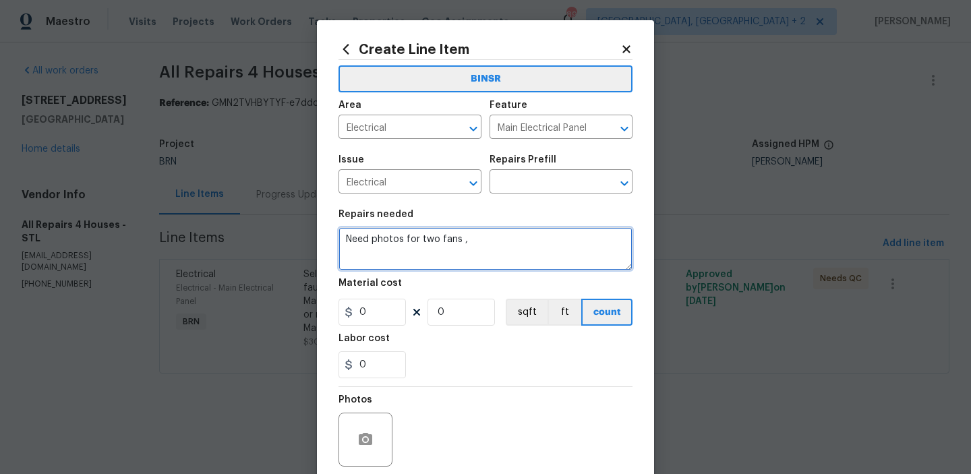
paste textarea "faulty breaker"
paste textarea "eceptacle in the Master Bedroom with no power,"
click at [531, 238] on textarea "Need photos for two fans , faulty breaker, eceptacle in the Master Bedroom with…" at bounding box center [486, 248] width 294 height 43
click at [485, 248] on textarea "Need photos for two fans , faulty breaker, receptacle in the Master Bedroom wit…" at bounding box center [486, 248] width 294 height 43
click at [506, 254] on textarea "Need photos for two fans , faulty breaker, receptacle in the Master Bedroom wit…" at bounding box center [486, 248] width 294 height 43
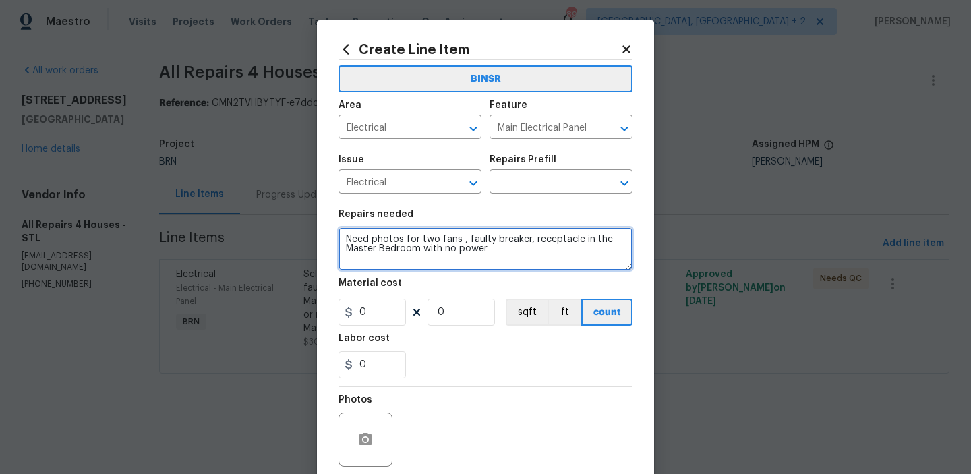
scroll to position [85, 0]
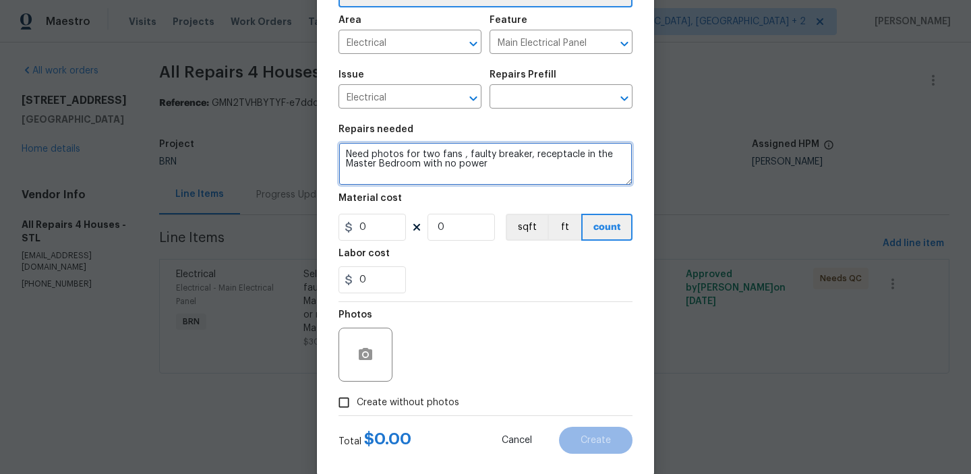
type textarea "Need photos for two fans , faulty breaker, receptacle in the Master Bedroom wit…"
click at [353, 407] on input "Create without photos" at bounding box center [344, 403] width 26 height 26
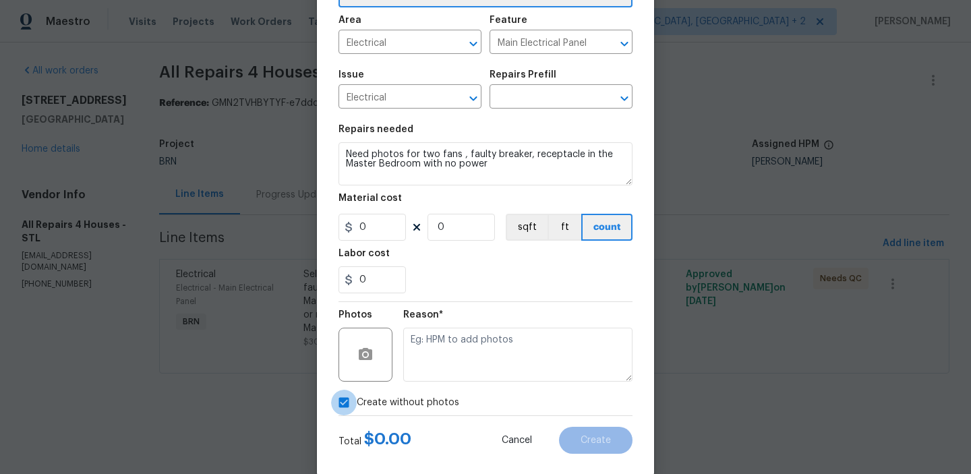
click at [353, 403] on input "Create without photos" at bounding box center [344, 403] width 26 height 26
checkbox input "false"
click at [357, 362] on icon "button" at bounding box center [365, 355] width 16 height 16
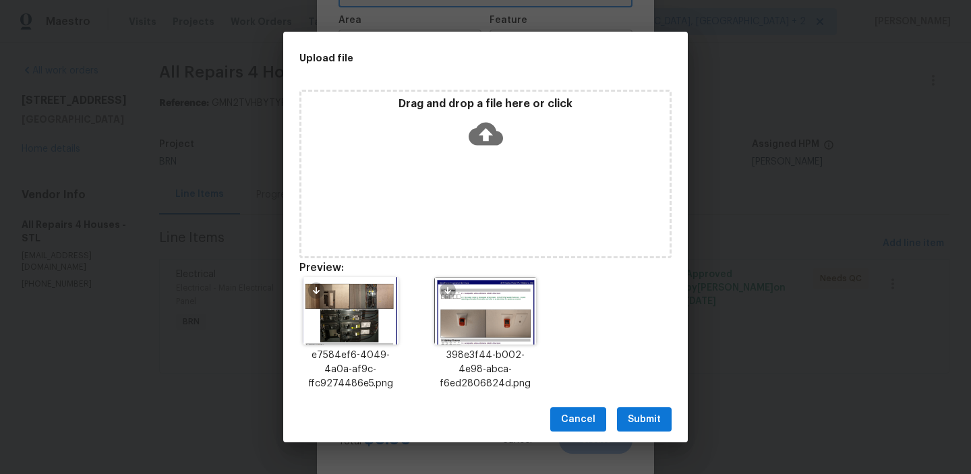
click at [490, 132] on icon at bounding box center [486, 134] width 34 height 23
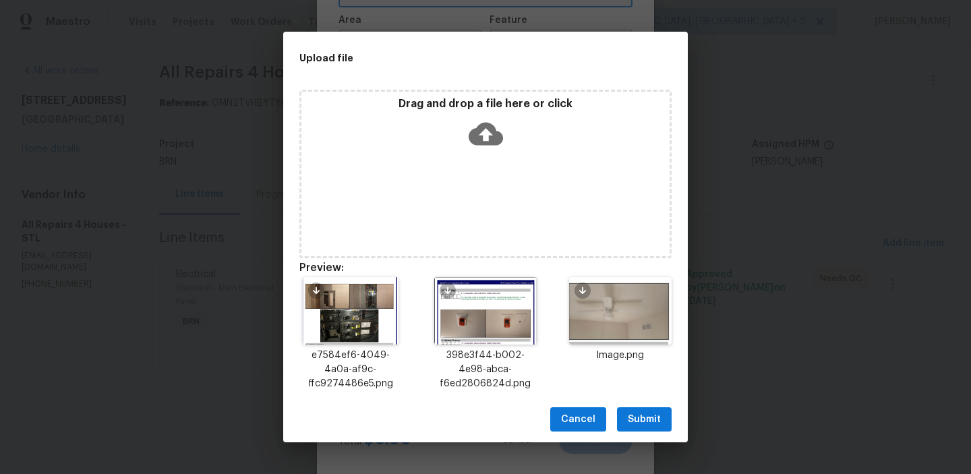
click at [637, 430] on button "Submit" at bounding box center [644, 419] width 55 height 25
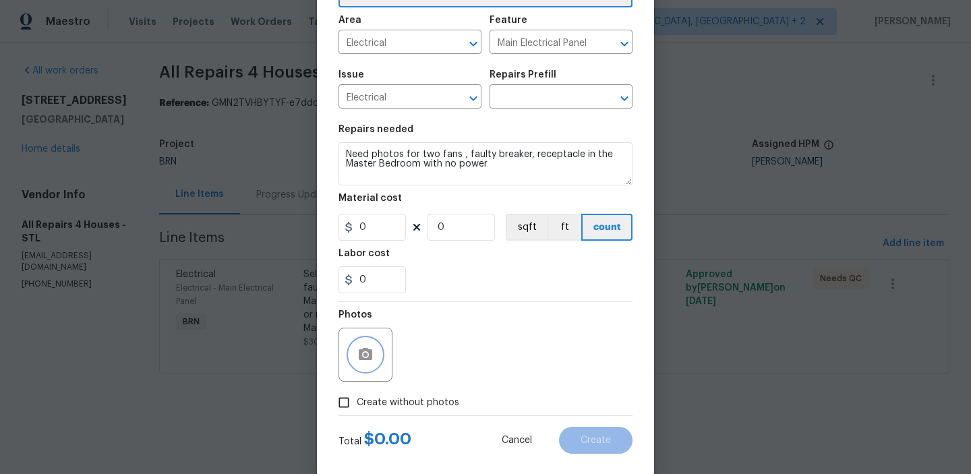
scroll to position [107, 0]
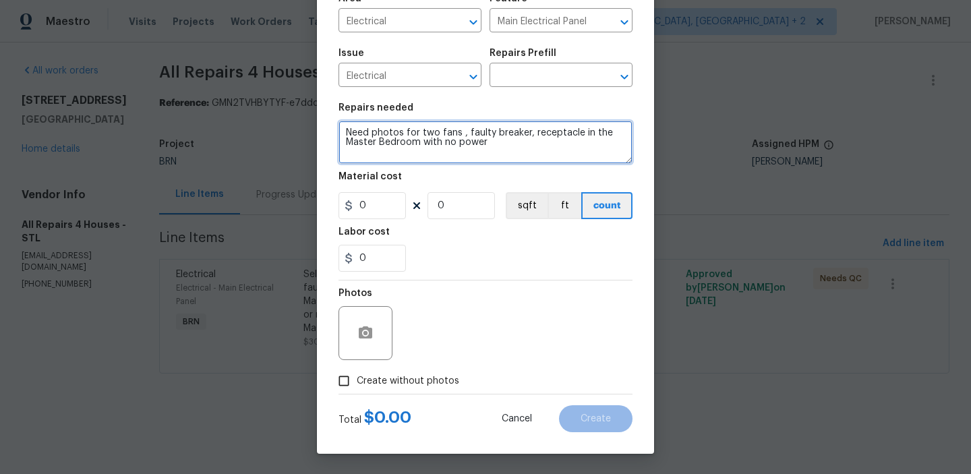
click at [404, 129] on textarea "Need photos for two fans , faulty breaker, receptacle in the Master Bedroom wit…" at bounding box center [486, 142] width 294 height 43
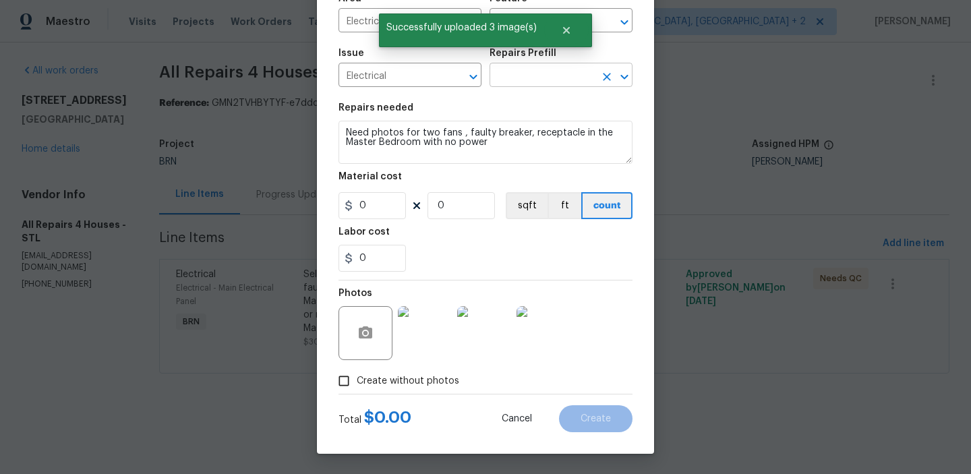
click at [506, 76] on input "text" at bounding box center [542, 76] width 105 height 21
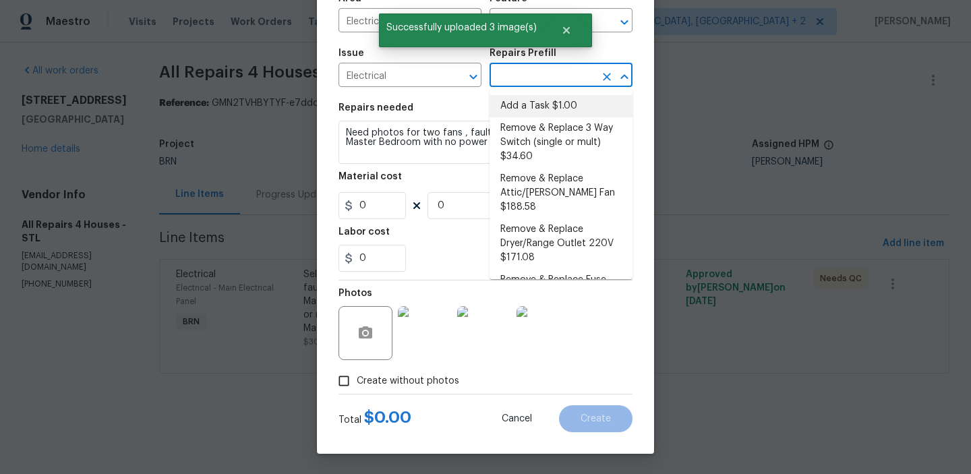
click at [512, 107] on li "Add a Task $1.00" at bounding box center [561, 106] width 143 height 22
type input "Add a Task $1.00"
type textarea "HPM to detail"
type input "1"
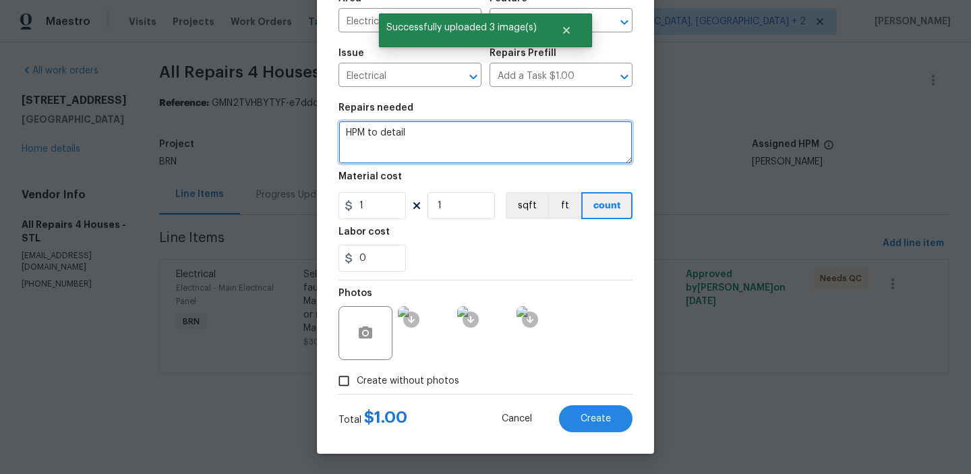
click at [430, 136] on textarea "HPM to detail" at bounding box center [486, 142] width 294 height 43
paste textarea "Need photos for two fans , faulty breaker, receptacle in the Master Bedroom wit…"
type textarea "Need photos for two fans , faulty breaker, receptacle in the Master Bedroom wit…"
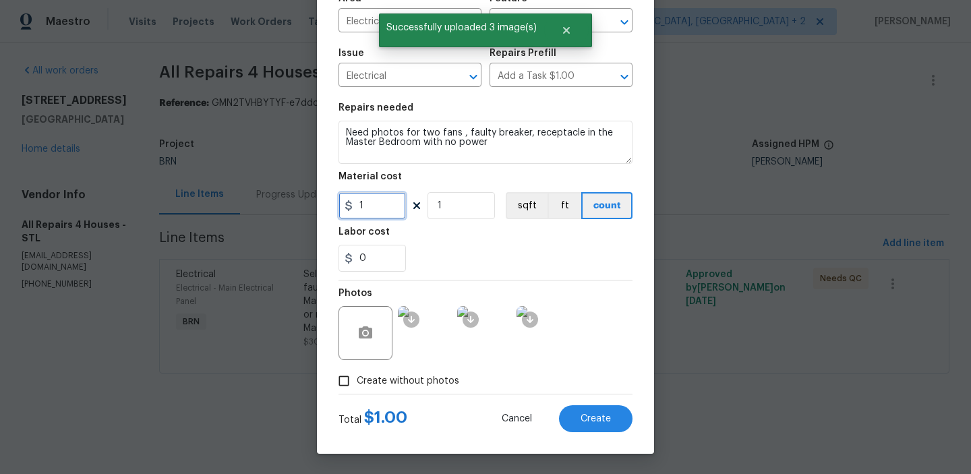
click at [365, 219] on input "1" at bounding box center [372, 205] width 67 height 27
type input "0"
click at [468, 199] on input "1" at bounding box center [461, 205] width 67 height 27
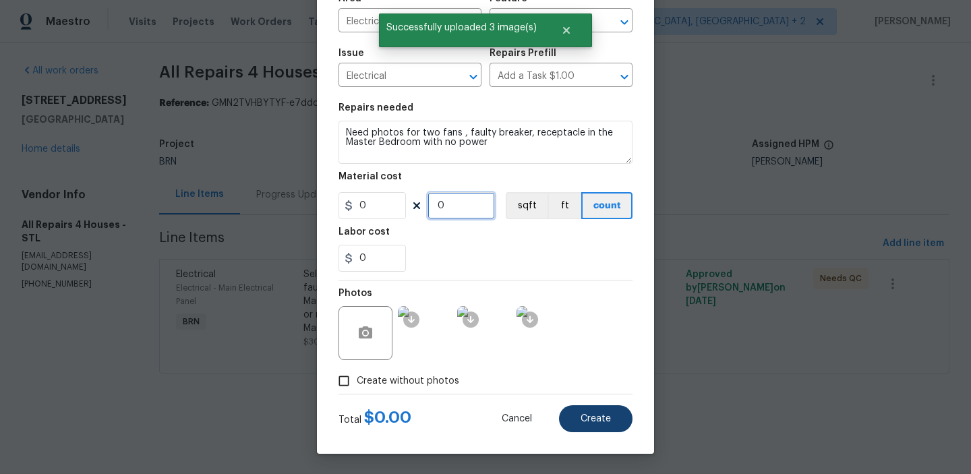
type input "0"
click at [585, 419] on span "Create" at bounding box center [596, 419] width 30 height 10
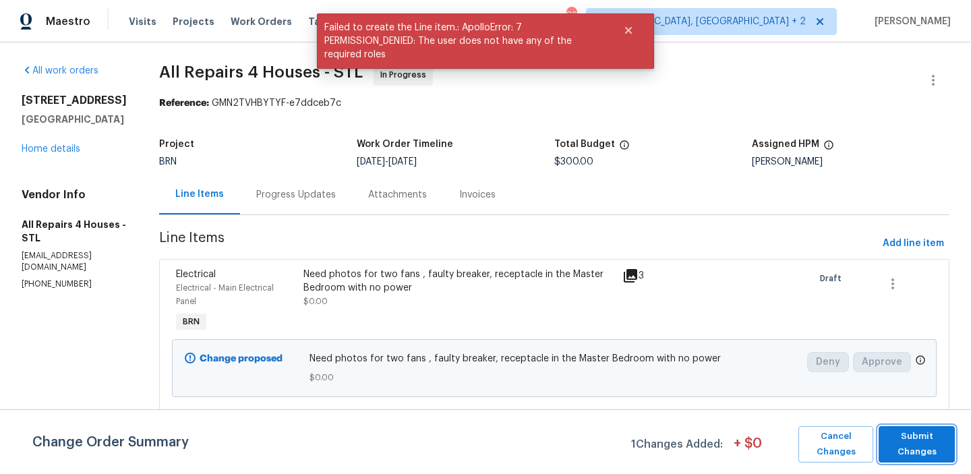
click at [915, 440] on span "Submit Changes" at bounding box center [917, 444] width 63 height 31
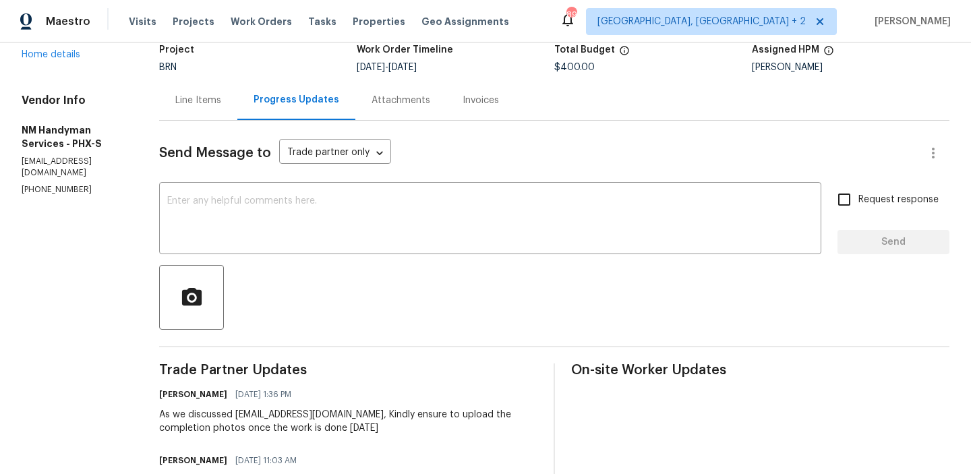
scroll to position [105, 0]
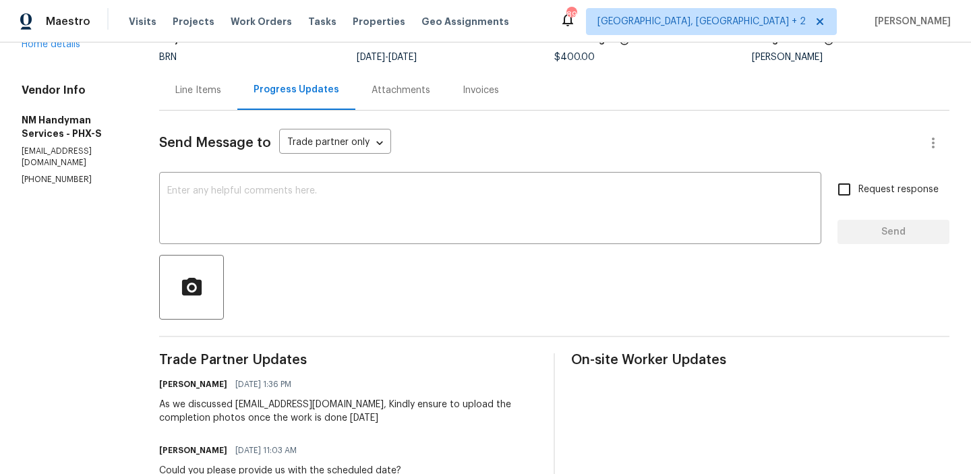
click at [91, 154] on p "[EMAIL_ADDRESS][DOMAIN_NAME]" at bounding box center [74, 157] width 105 height 23
copy p "[EMAIL_ADDRESS][DOMAIN_NAME]"
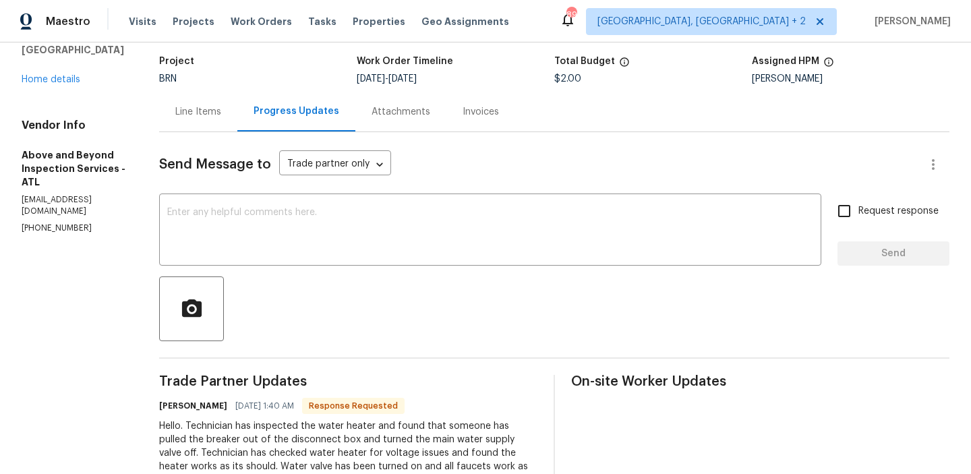
scroll to position [86, 0]
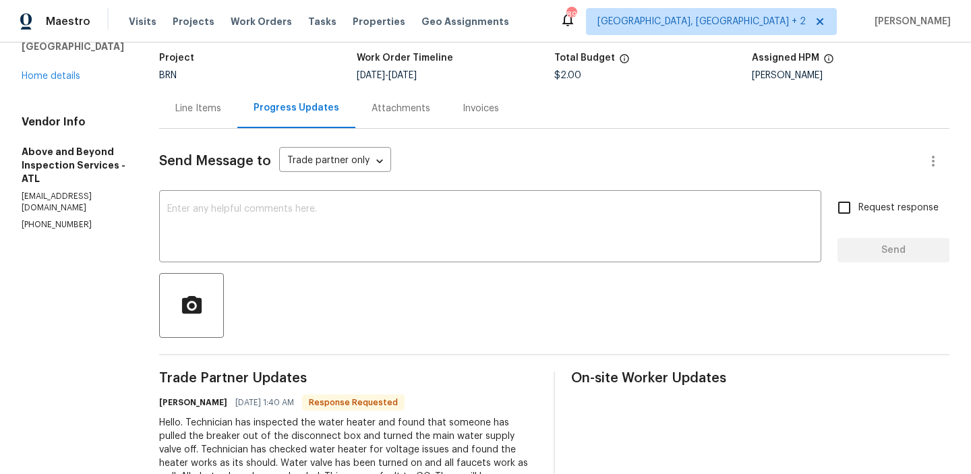
click at [225, 92] on div "Line Items" at bounding box center [198, 108] width 78 height 40
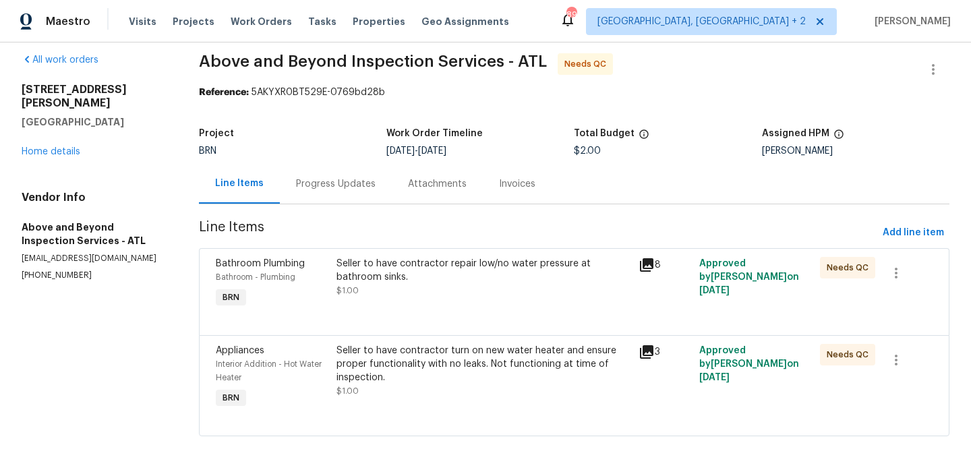
click at [326, 168] on div "Progress Updates" at bounding box center [336, 184] width 112 height 40
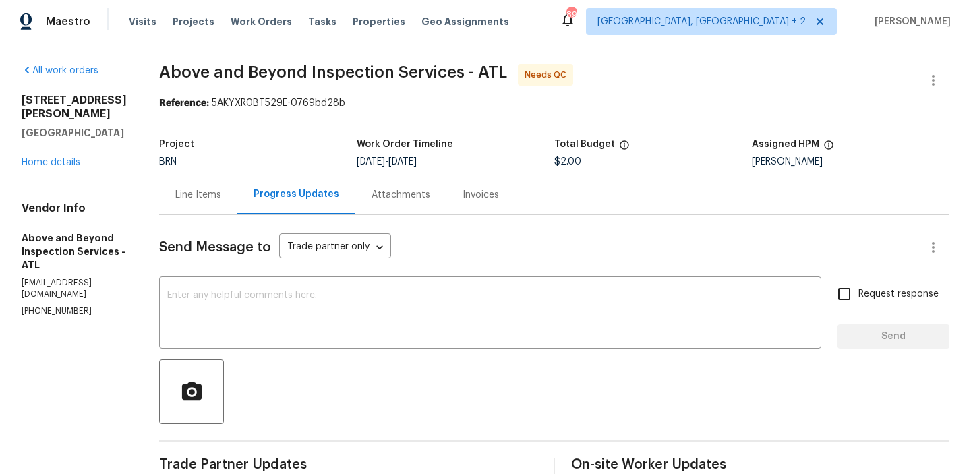
click at [237, 181] on div "Line Items" at bounding box center [198, 195] width 78 height 40
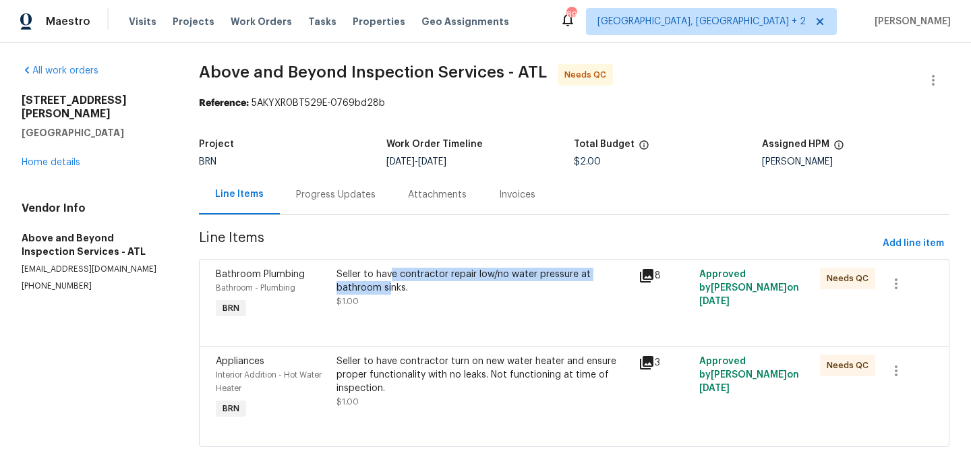
click at [397, 281] on div "Seller to have contractor repair low/no water pressure at bathroom sinks." at bounding box center [484, 281] width 294 height 27
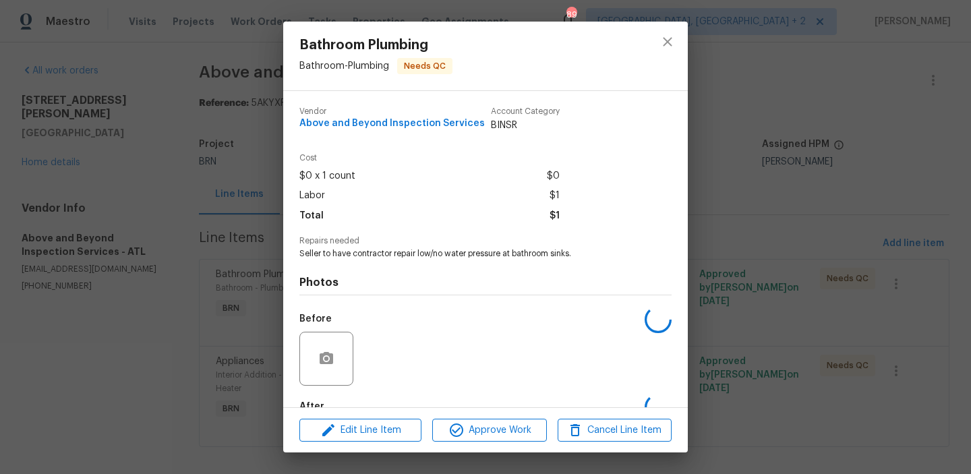
scroll to position [80, 0]
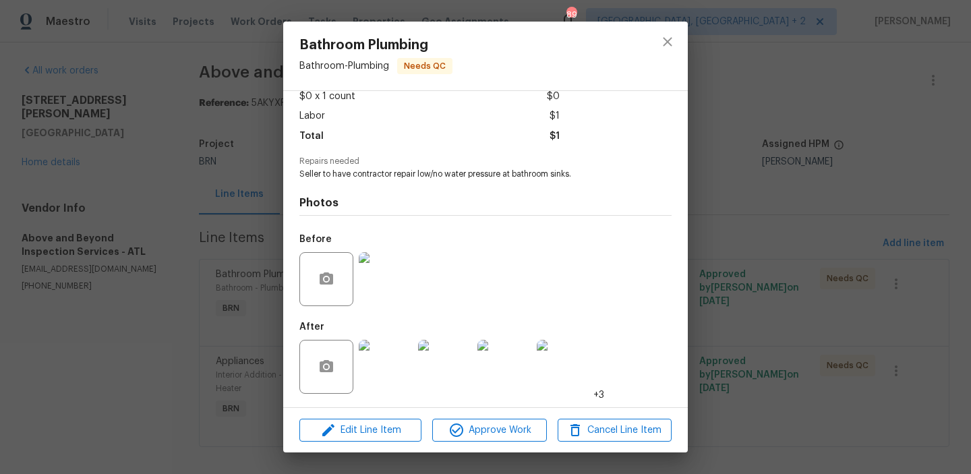
click at [393, 278] on img at bounding box center [386, 279] width 54 height 54
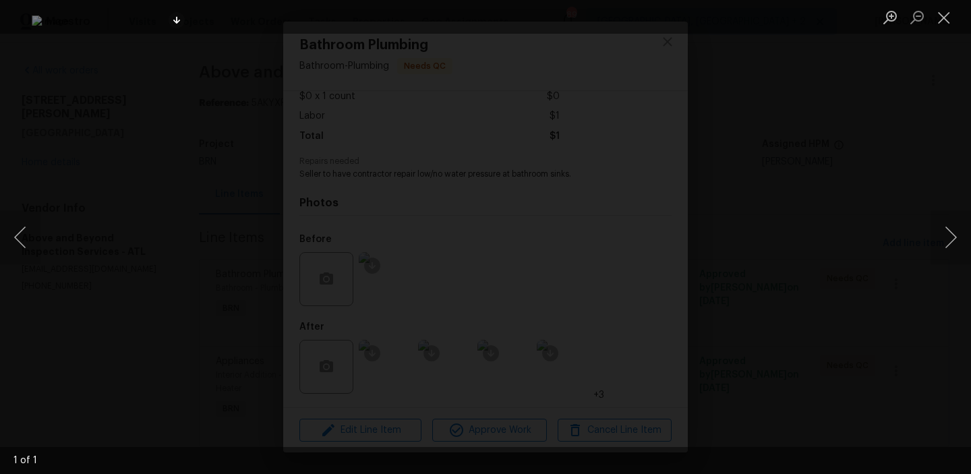
click at [132, 151] on div "Lightbox" at bounding box center [485, 237] width 971 height 474
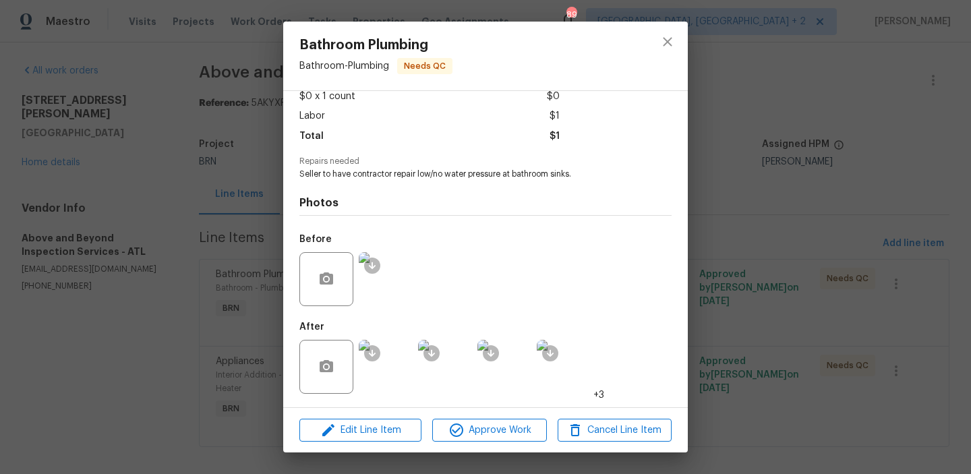
click at [397, 279] on img at bounding box center [386, 279] width 54 height 54
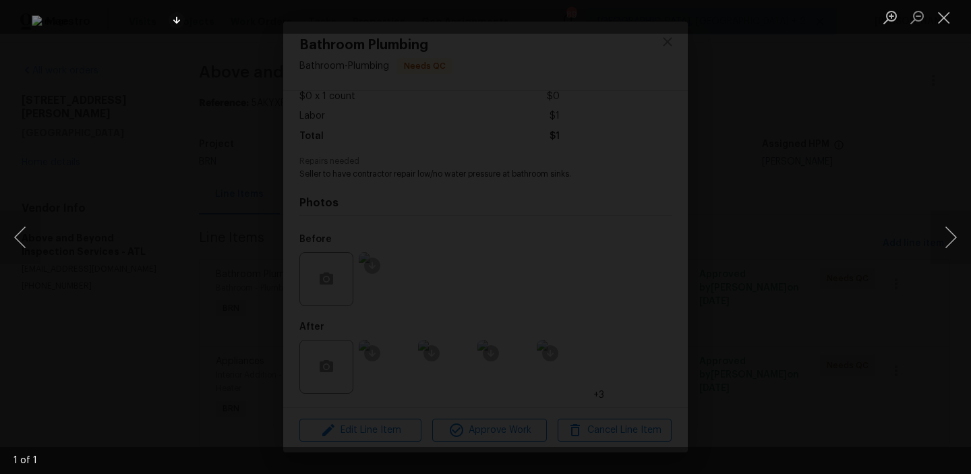
click at [98, 150] on div "Lightbox" at bounding box center [485, 237] width 971 height 474
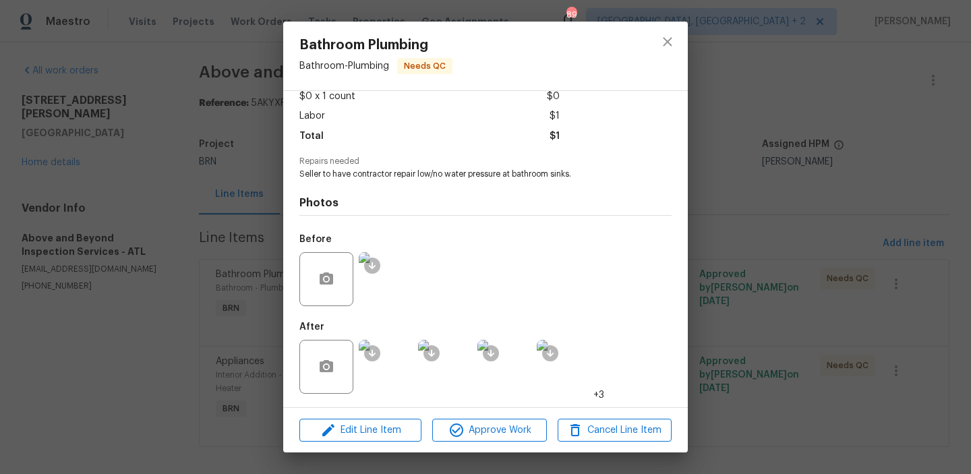
click at [192, 239] on div "Bathroom Plumbing Bathroom - Plumbing Needs QC Vendor Above and Beyond Inspecti…" at bounding box center [485, 237] width 971 height 474
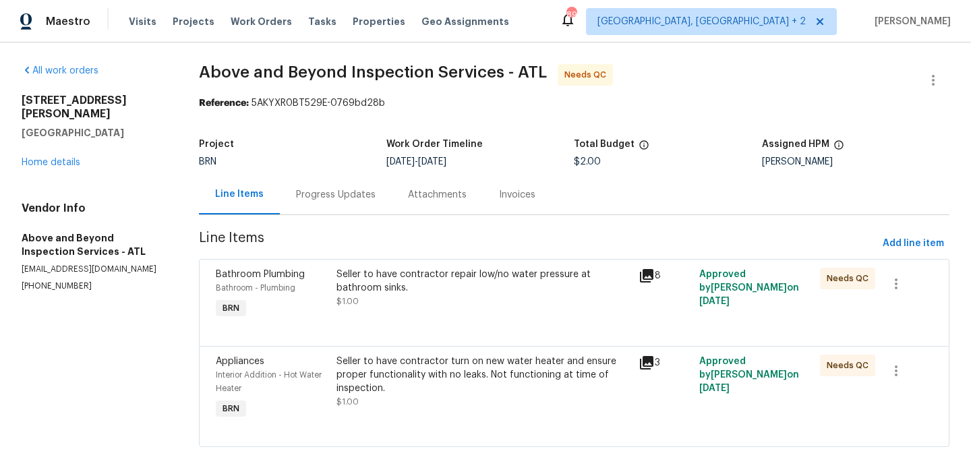
scroll to position [11, 0]
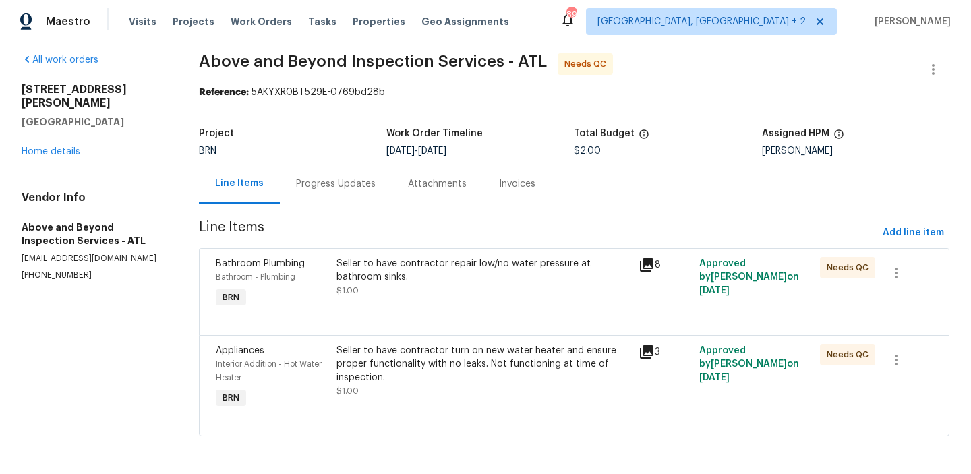
click at [407, 358] on div "Seller to have contractor turn on new water heater and ensure proper functional…" at bounding box center [484, 364] width 294 height 40
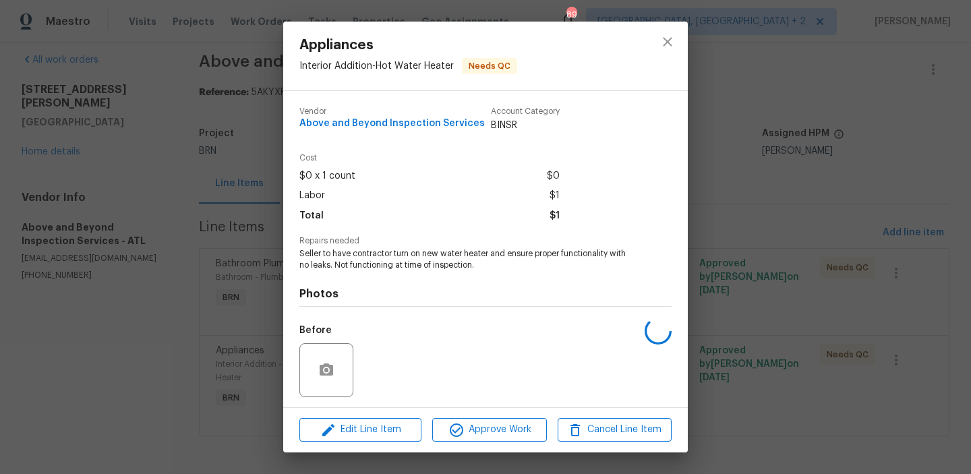
scroll to position [91, 0]
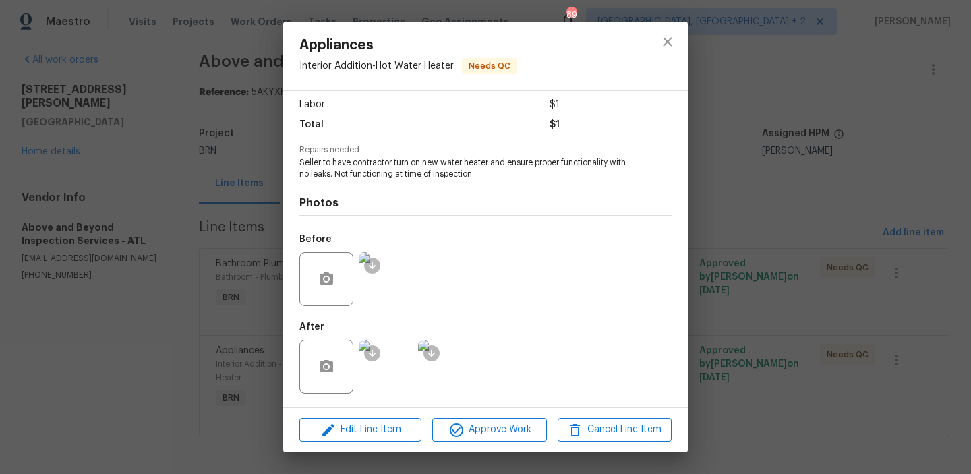
click at [389, 279] on img at bounding box center [386, 279] width 54 height 54
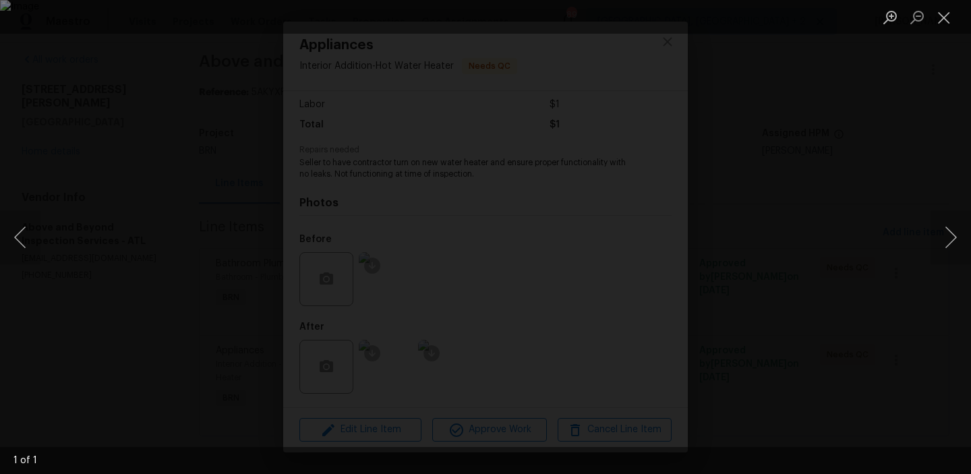
click at [179, 248] on img "Lightbox" at bounding box center [485, 237] width 971 height 474
click at [157, 368] on div "Lightbox" at bounding box center [485, 237] width 971 height 474
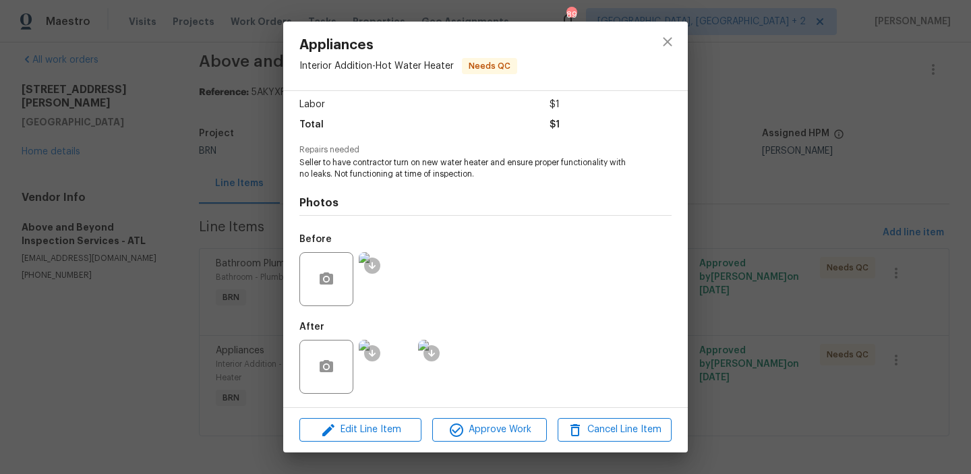
click at [392, 285] on img at bounding box center [386, 279] width 54 height 54
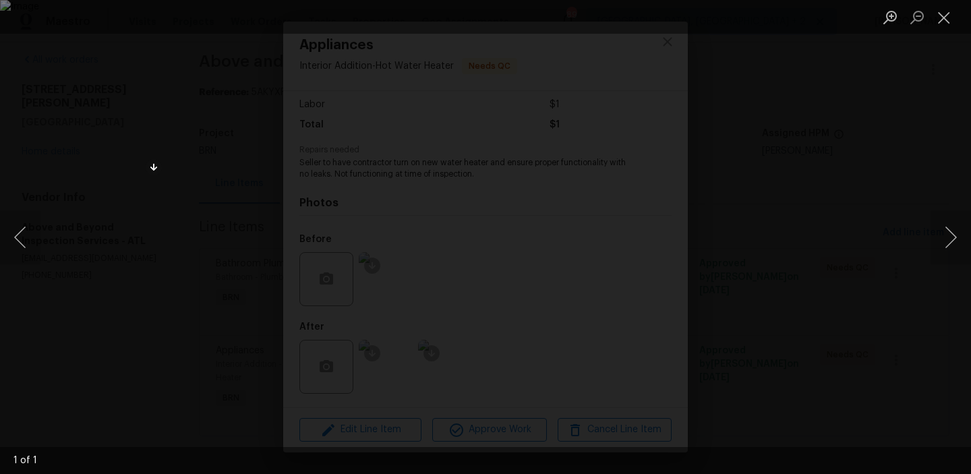
click at [214, 83] on div "Lightbox" at bounding box center [485, 237] width 971 height 474
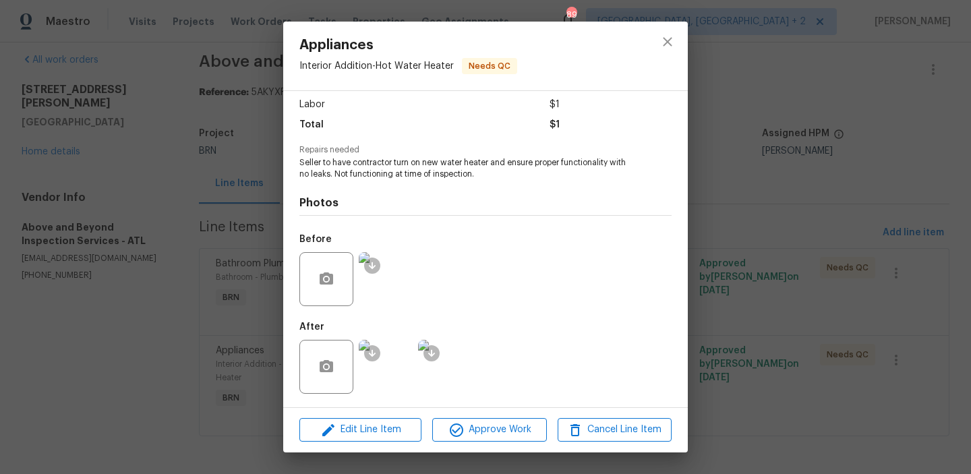
click at [395, 282] on img at bounding box center [386, 279] width 54 height 54
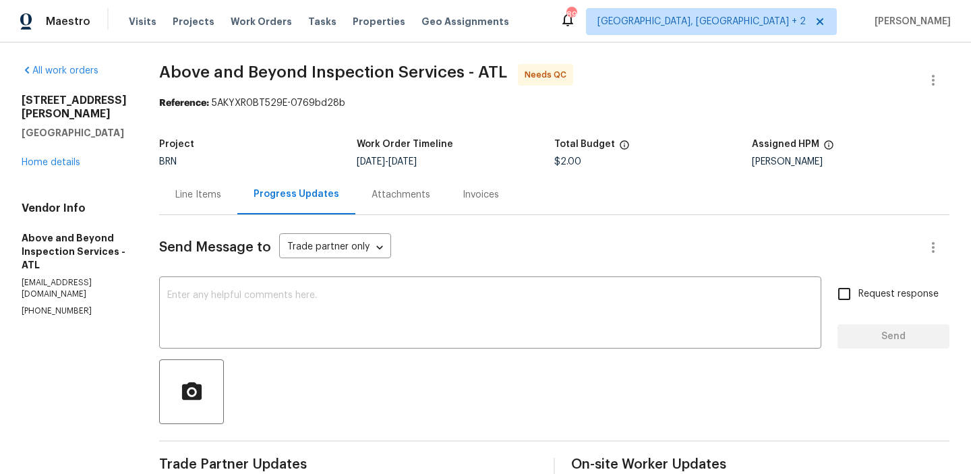
click at [231, 179] on div "Line Items" at bounding box center [198, 195] width 78 height 40
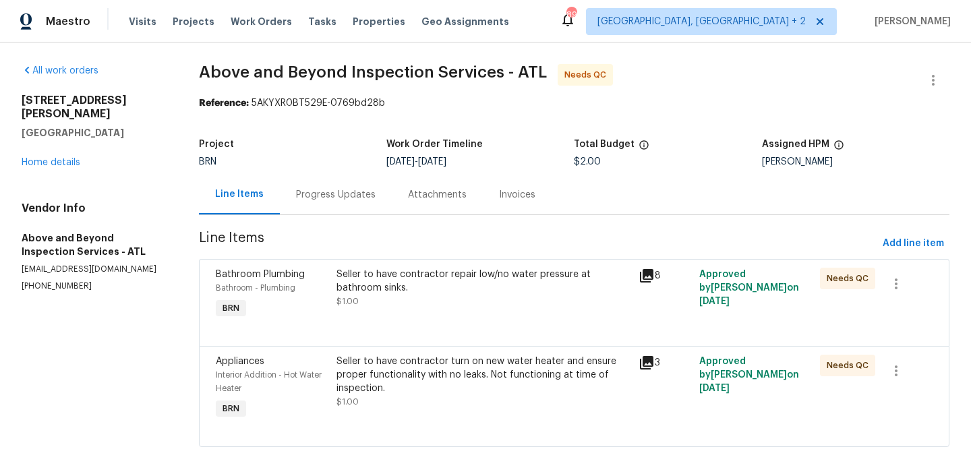
click at [395, 301] on div "Seller to have contractor repair low/no water pressure at bathroom sinks. $1.00" at bounding box center [484, 288] width 294 height 40
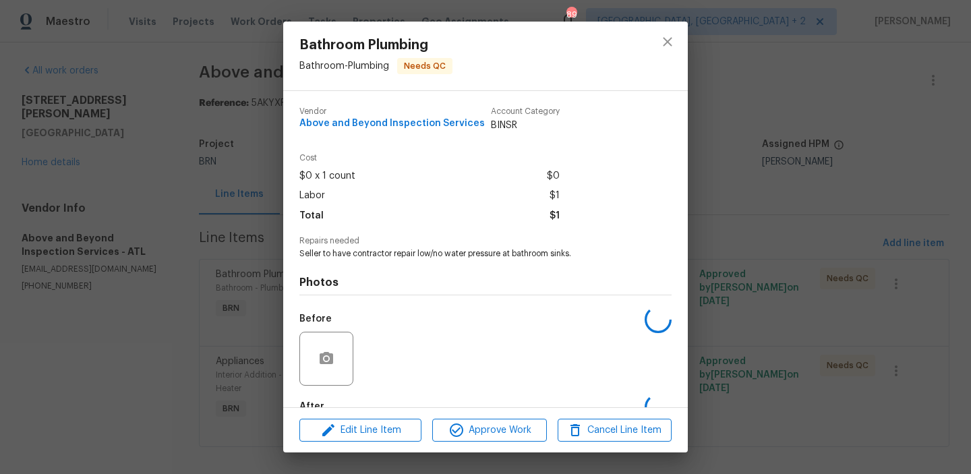
scroll to position [80, 0]
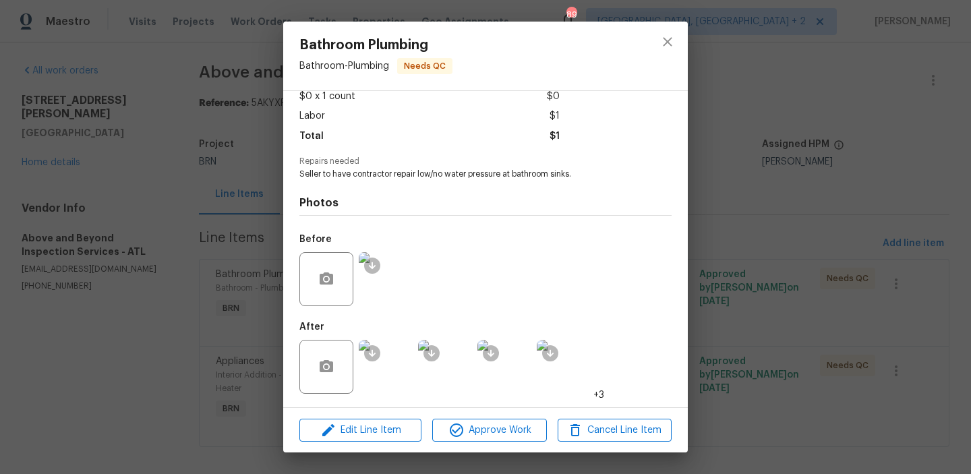
click at [397, 377] on img at bounding box center [386, 367] width 54 height 54
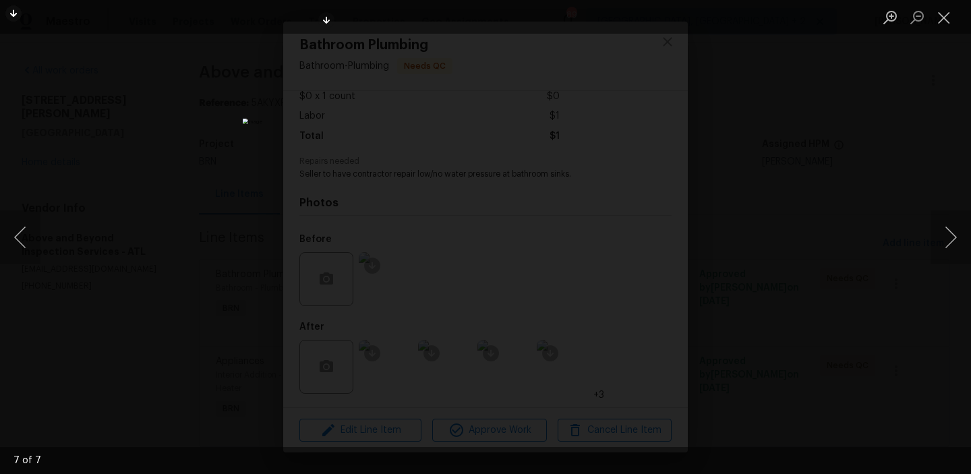
click at [152, 105] on div "Lightbox" at bounding box center [485, 237] width 971 height 474
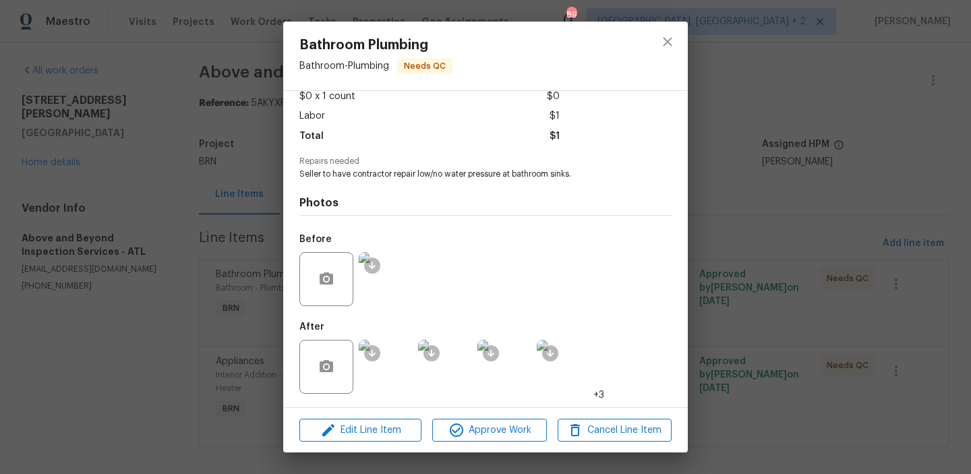
click at [192, 151] on div "Bathroom Plumbing Bathroom - Plumbing Needs QC Vendor Above and Beyond Inspecti…" at bounding box center [485, 237] width 971 height 474
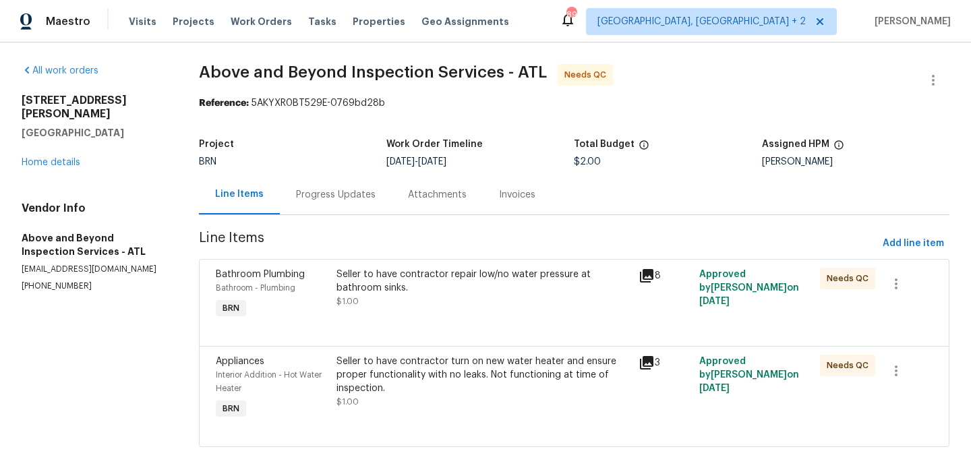
click at [409, 361] on div "Seller to have contractor turn on new water heater and ensure proper functional…" at bounding box center [484, 375] width 294 height 40
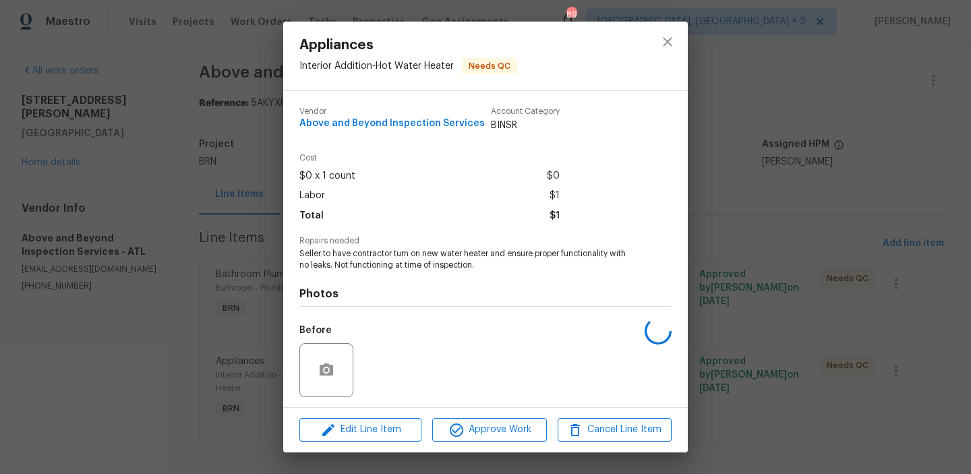
scroll to position [91, 0]
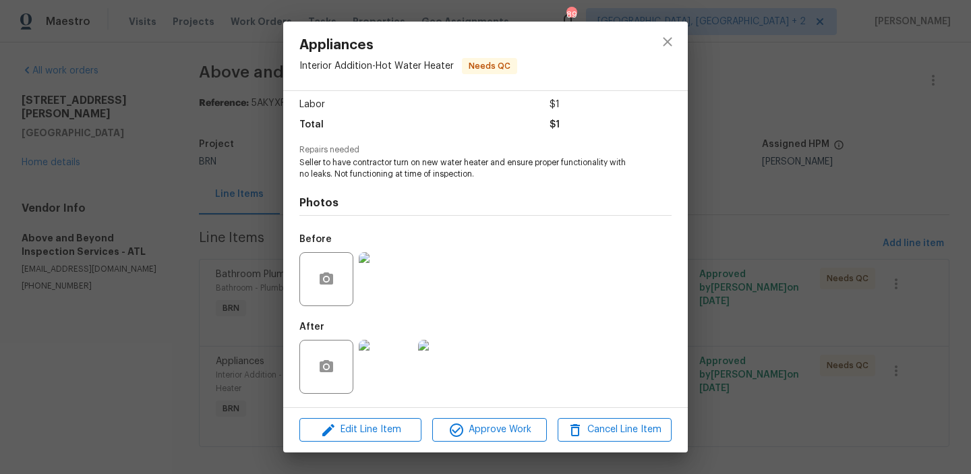
click at [391, 359] on img at bounding box center [386, 367] width 54 height 54
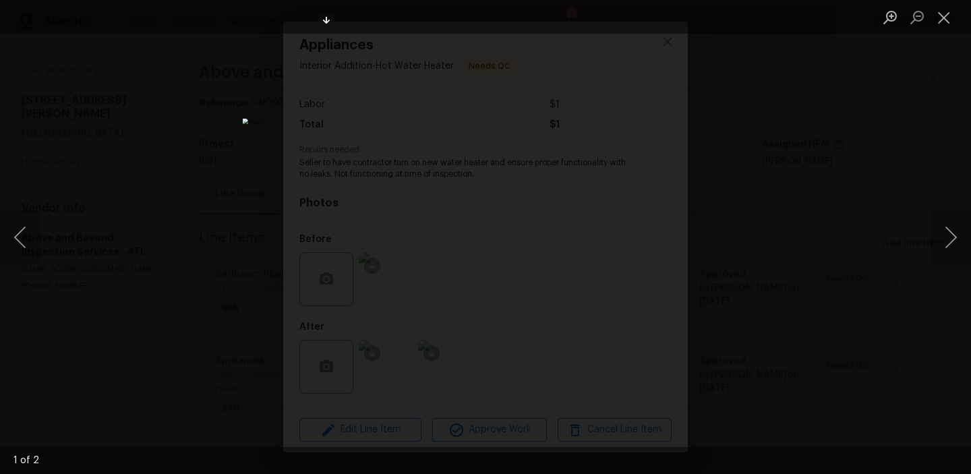
click at [472, 206] on img "Lightbox" at bounding box center [486, 237] width 486 height 237
click at [472, 206] on img "Lightbox" at bounding box center [499, 268] width 976 height 477
click at [431, 149] on img "Lightbox" at bounding box center [486, 237] width 486 height 237
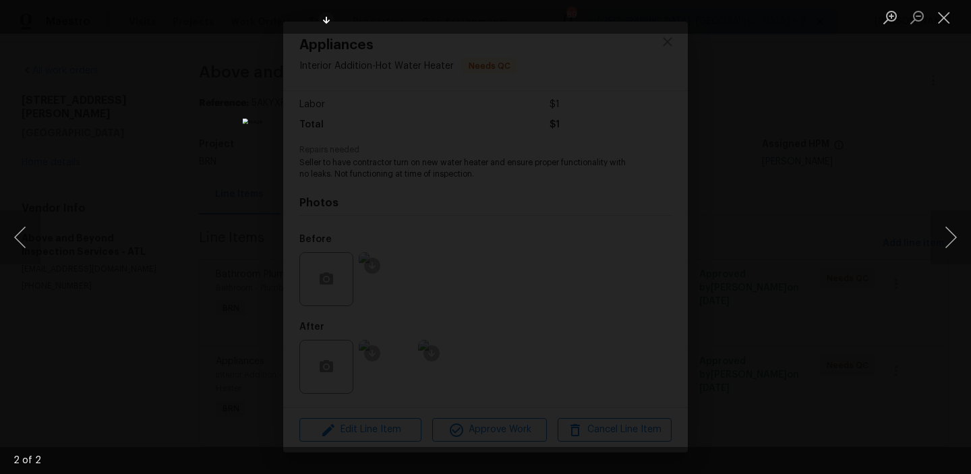
click at [431, 149] on img "Lightbox" at bounding box center [486, 237] width 486 height 237
click at [431, 149] on img "Lightbox" at bounding box center [541, 326] width 976 height 477
click at [395, 176] on img "Lightbox" at bounding box center [486, 237] width 486 height 237
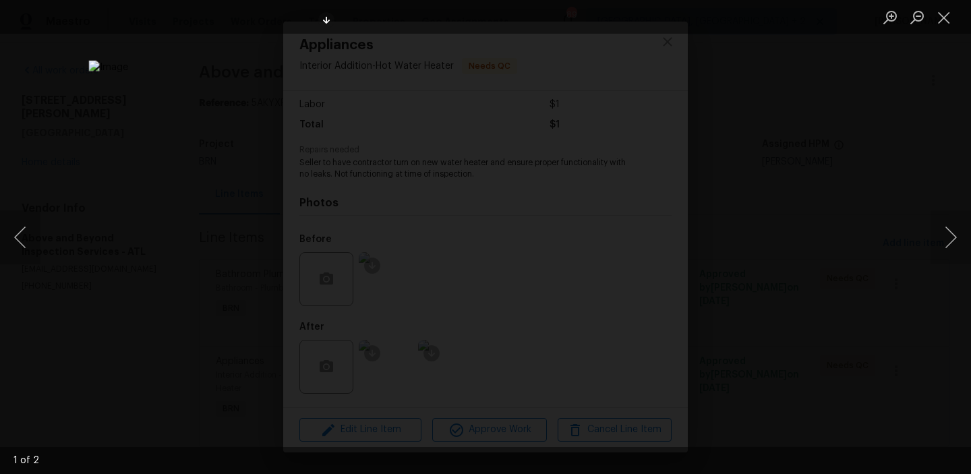
click at [363, 175] on img "Lightbox" at bounding box center [576, 298] width 976 height 477
click at [79, 203] on div "Lightbox" at bounding box center [485, 237] width 971 height 474
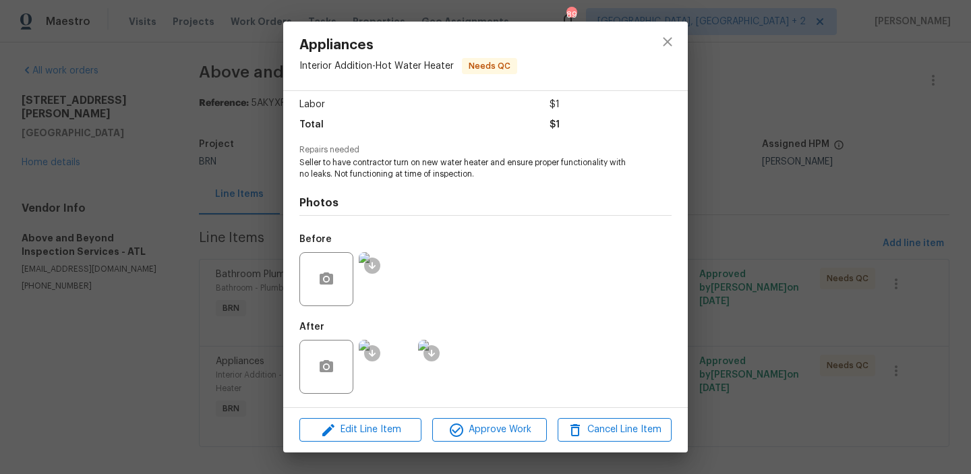
click at [227, 190] on div "Appliances Interior Addition - Hot Water Heater Needs QC Vendor Above and Beyon…" at bounding box center [485, 237] width 971 height 474
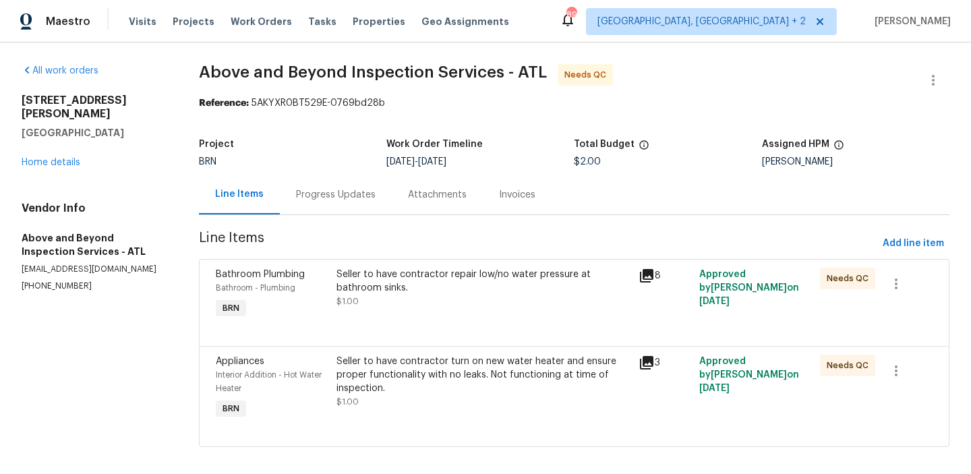
click at [330, 199] on div "Progress Updates" at bounding box center [336, 194] width 80 height 13
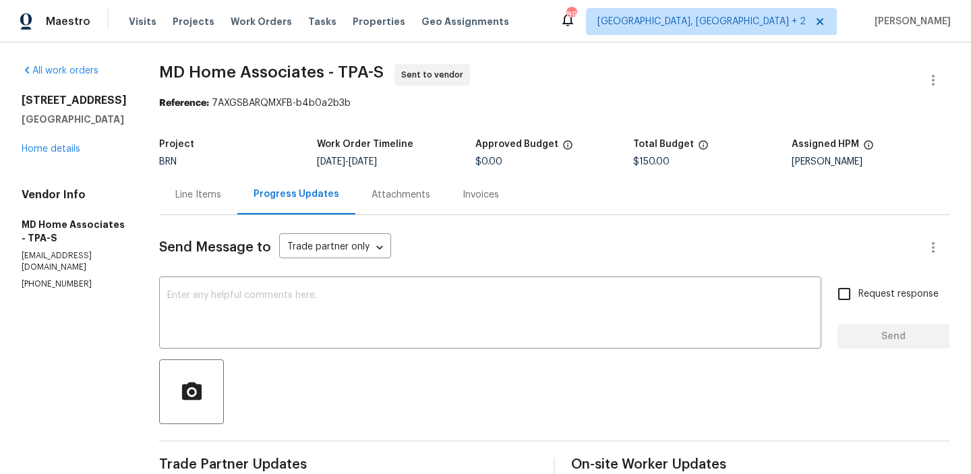
click at [45, 279] on p "[PHONE_NUMBER]" at bounding box center [74, 284] width 105 height 11
copy p "[PHONE_NUMBER]"
click at [24, 257] on p "mdhomeassociates@gmail.com" at bounding box center [74, 261] width 105 height 23
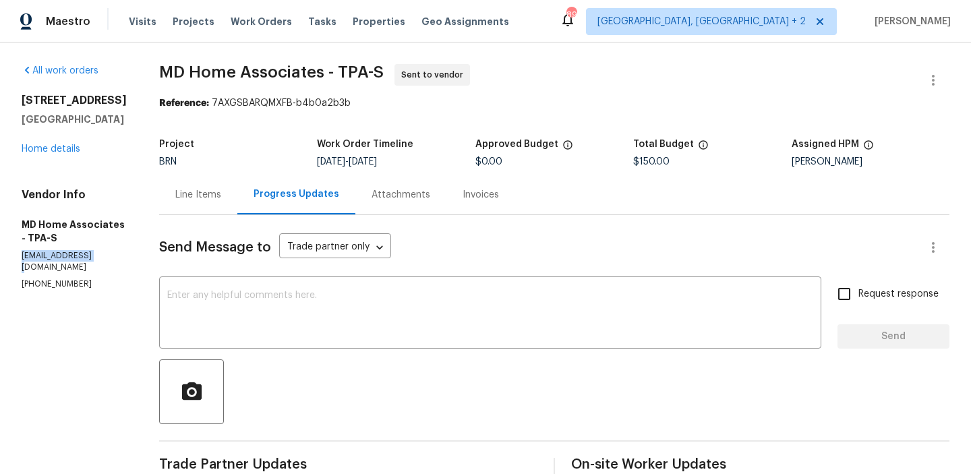
click at [24, 257] on p "mdhomeassociates@gmail.com" at bounding box center [74, 261] width 105 height 23
copy p "mdhomeassociates@gmail.com"
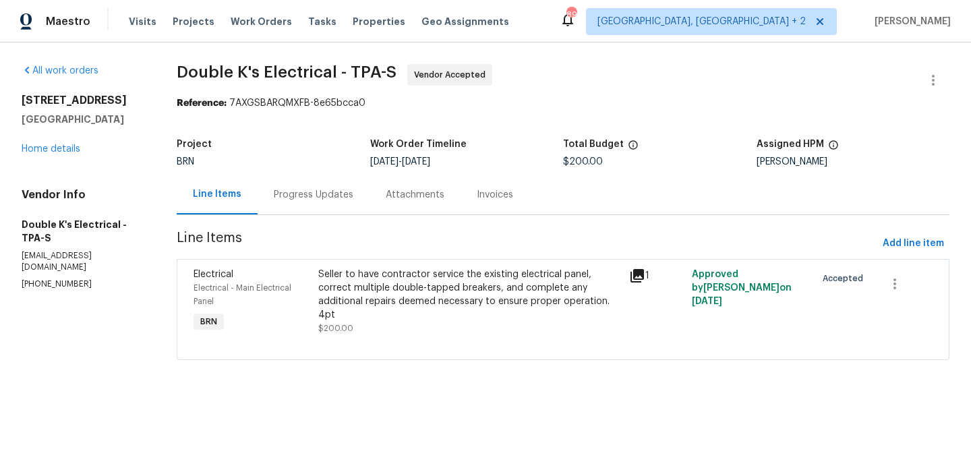
click at [318, 190] on div "Progress Updates" at bounding box center [314, 194] width 80 height 13
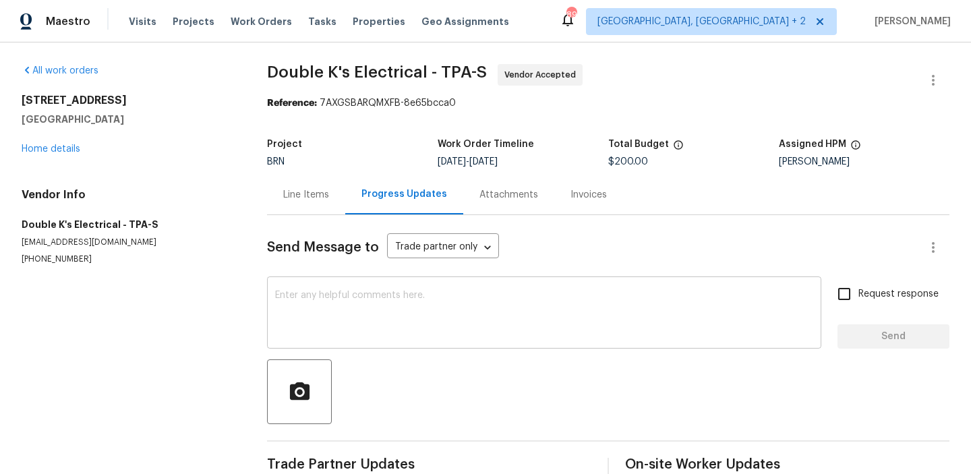
click at [339, 289] on div "x ​" at bounding box center [544, 314] width 554 height 69
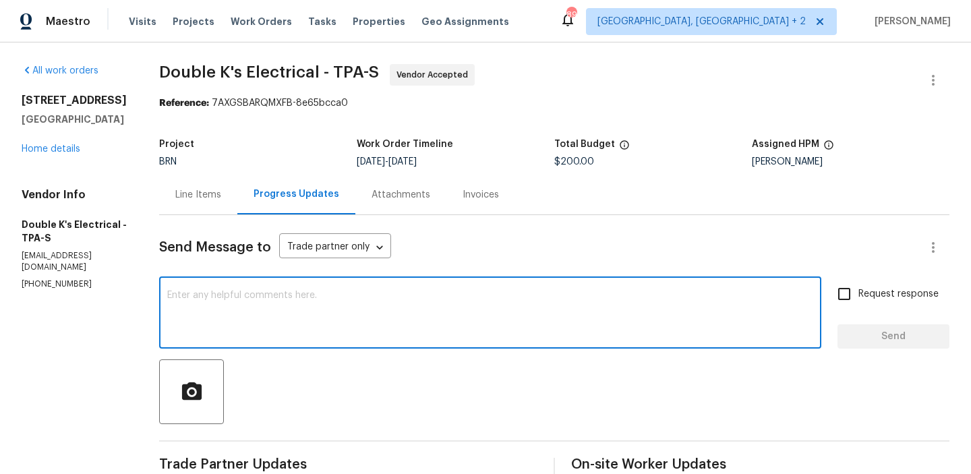
scroll to position [134, 0]
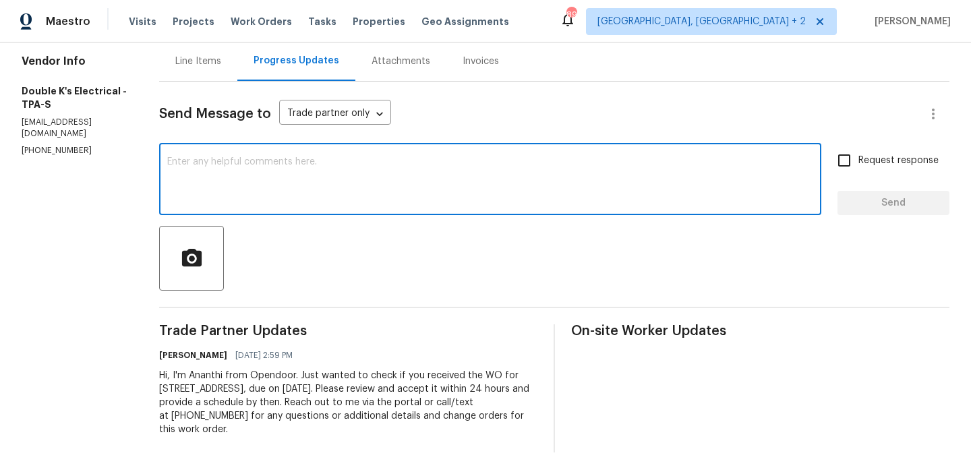
paste textarea "Could you please provide us with the scheduled date?"
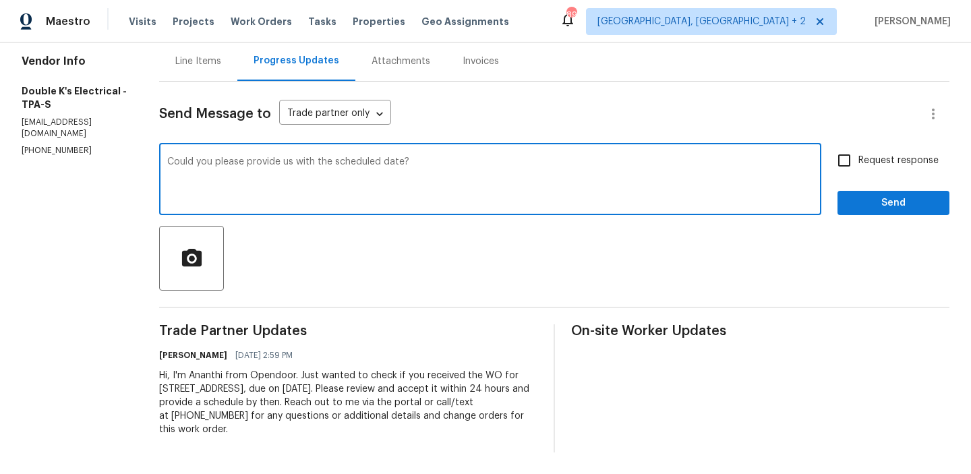
type textarea "Could you please provide us with the scheduled date?"
click at [865, 154] on span "Request response" at bounding box center [899, 161] width 80 height 14
click at [859, 154] on input "Request response" at bounding box center [844, 160] width 28 height 28
checkbox input "true"
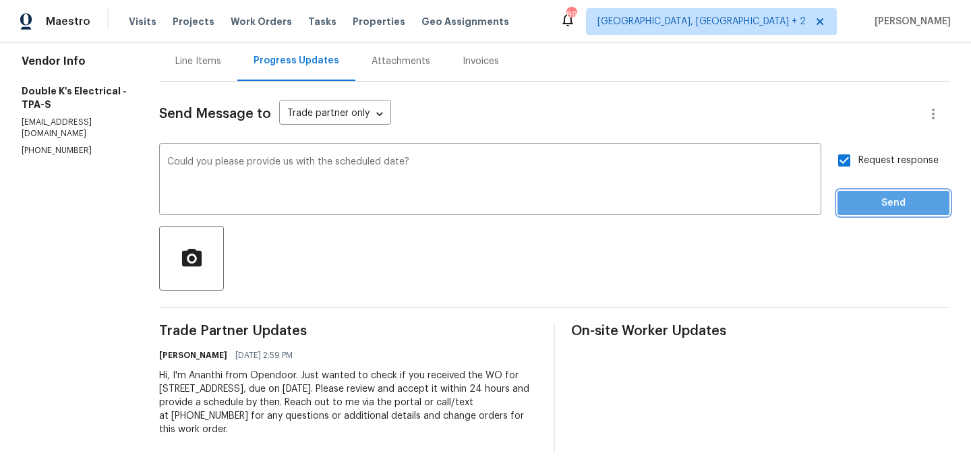
click at [867, 202] on span "Send" at bounding box center [893, 203] width 90 height 17
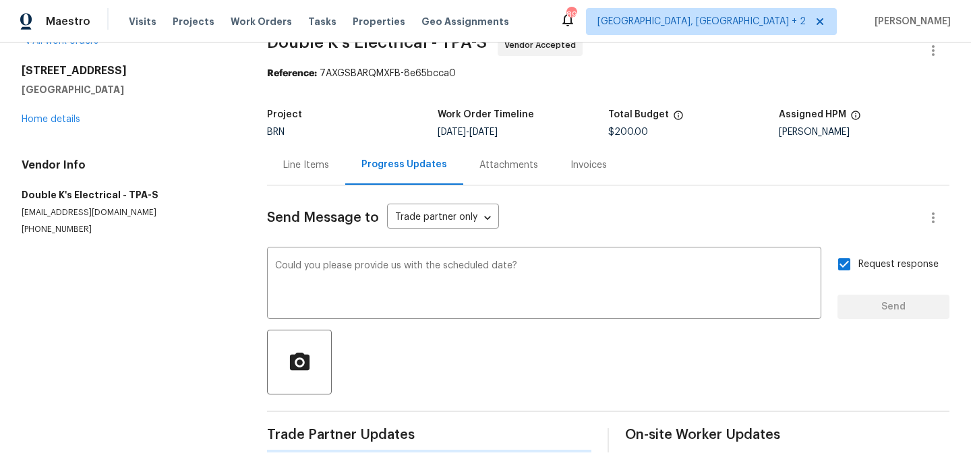
scroll to position [0, 0]
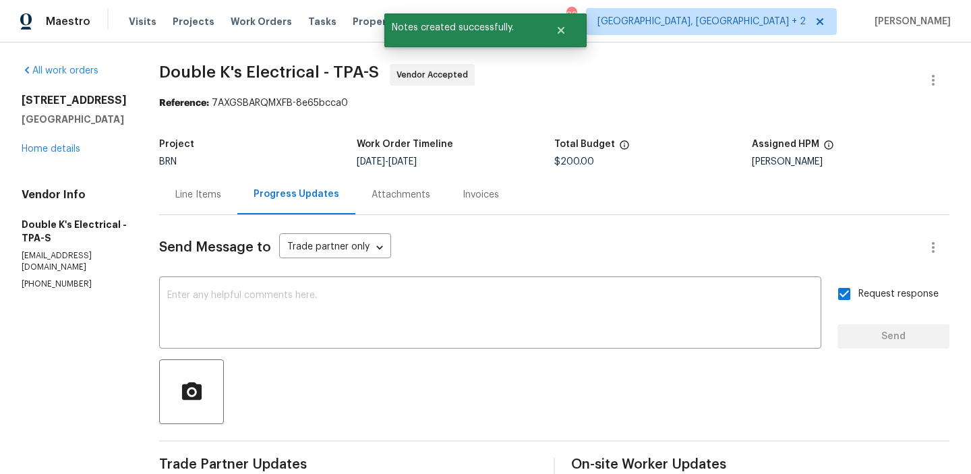
click at [55, 279] on p "[PHONE_NUMBER]" at bounding box center [74, 284] width 105 height 11
copy p "[PHONE_NUMBER]"
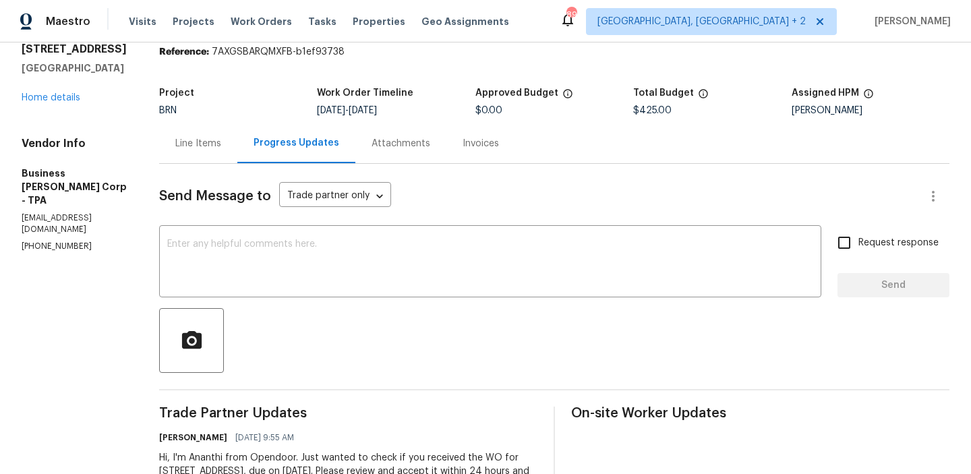
scroll to position [82, 0]
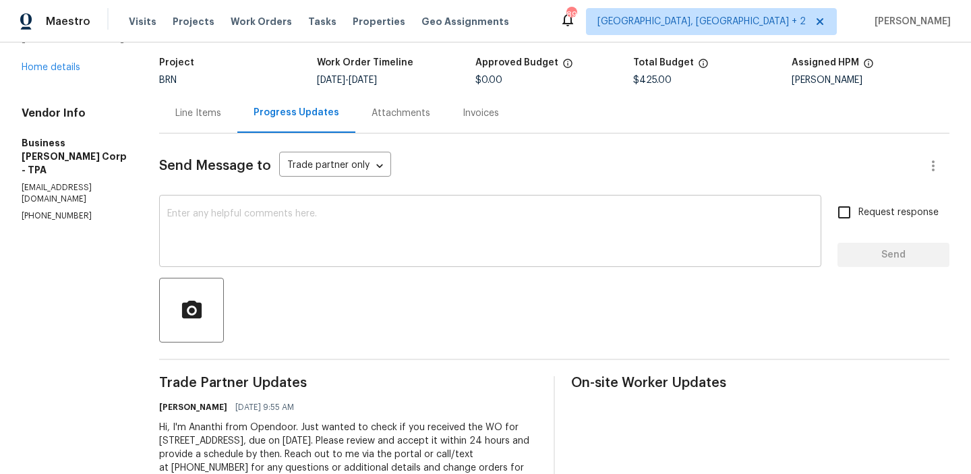
click at [253, 216] on textarea at bounding box center [490, 232] width 646 height 47
click at [68, 210] on p "[PHONE_NUMBER]" at bounding box center [74, 215] width 105 height 11
copy p "[PHONE_NUMBER]"
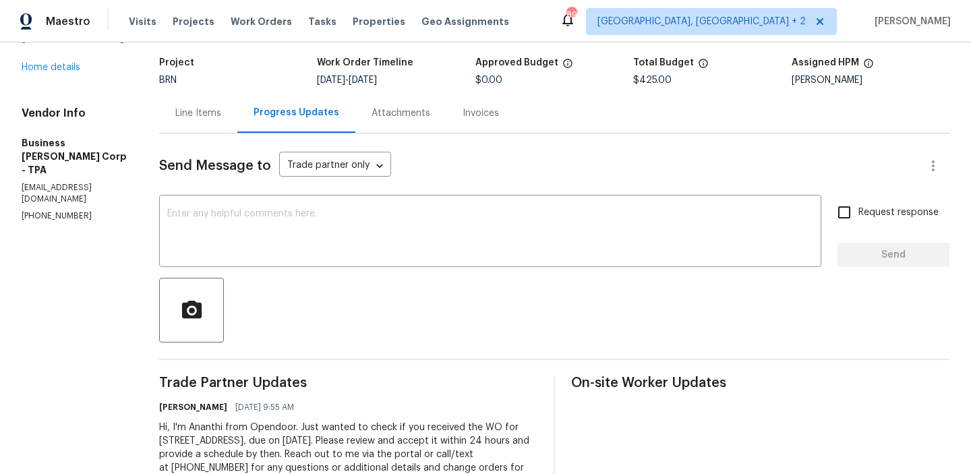
click at [86, 163] on h5 "Business [PERSON_NAME] Corp - TPA" at bounding box center [74, 156] width 105 height 40
click at [66, 182] on p "[EMAIL_ADDRESS][DOMAIN_NAME]" at bounding box center [74, 193] width 105 height 23
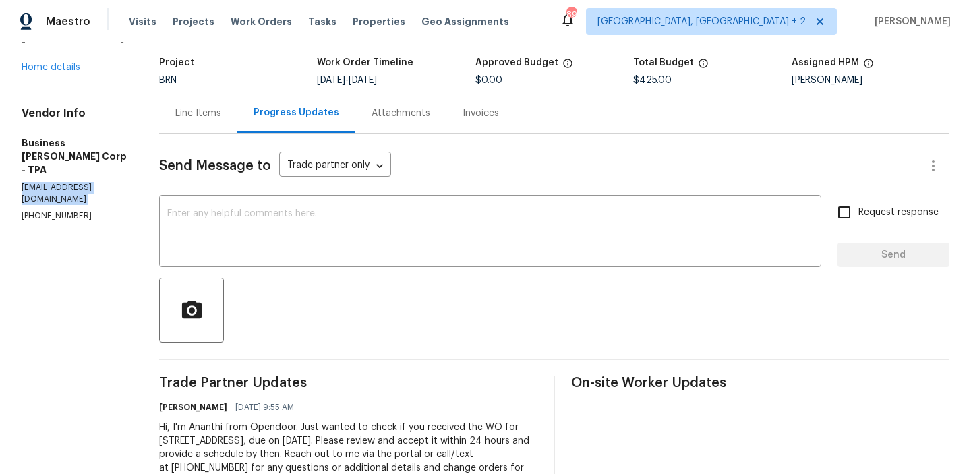
click at [66, 182] on p "[EMAIL_ADDRESS][DOMAIN_NAME]" at bounding box center [74, 193] width 105 height 23
copy p "[EMAIL_ADDRESS][DOMAIN_NAME]"
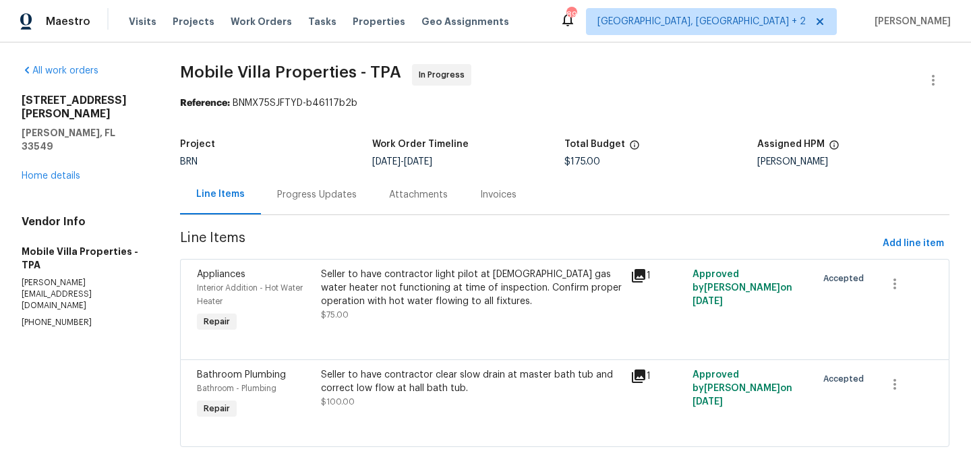
click at [307, 194] on div "Progress Updates" at bounding box center [317, 194] width 80 height 13
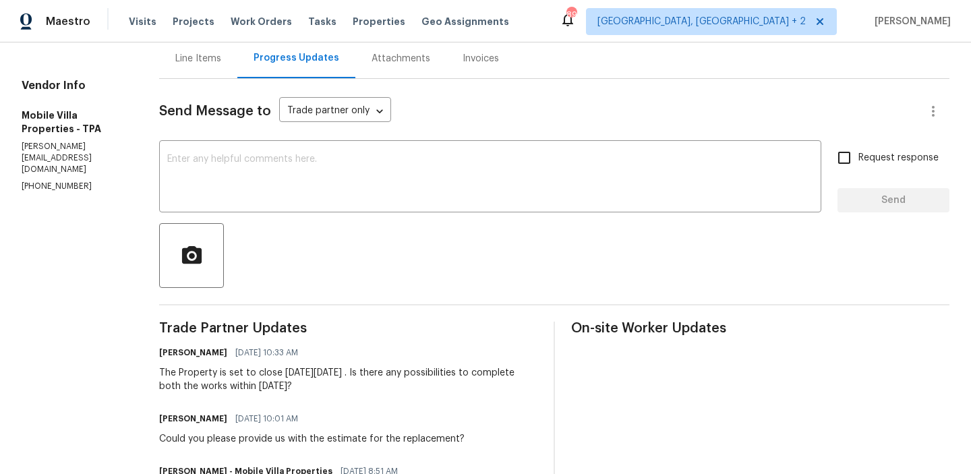
scroll to position [137, 0]
click at [224, 186] on textarea at bounding box center [490, 177] width 646 height 47
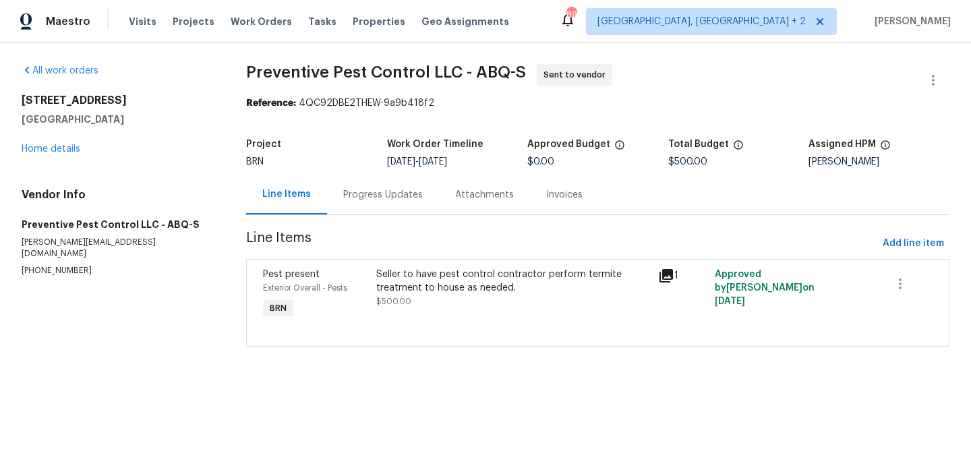
click at [332, 177] on div "Progress Updates" at bounding box center [383, 195] width 112 height 40
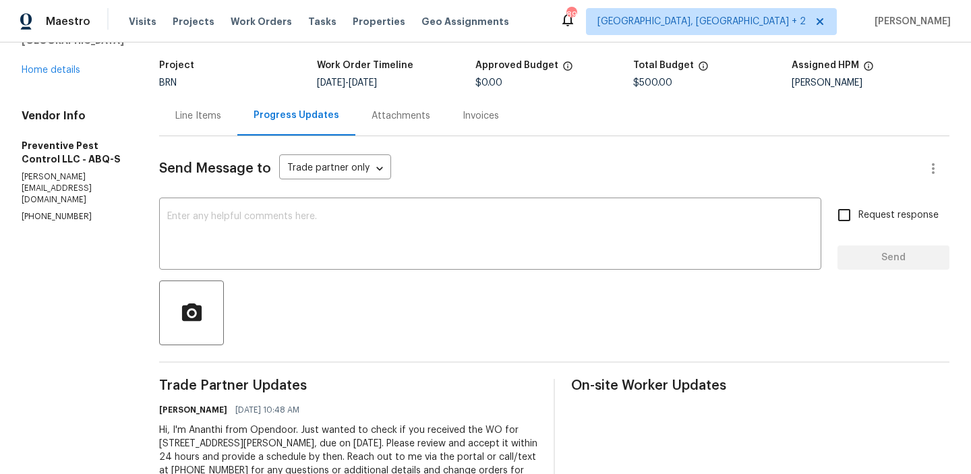
scroll to position [134, 0]
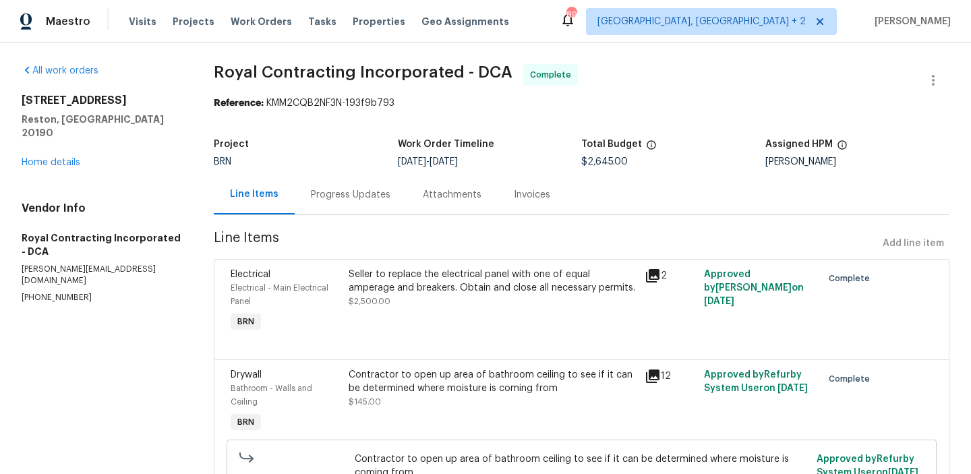
click at [504, 171] on div "Project BRN Work Order Timeline [DATE] - [DATE] Total Budget $2,645.00 Assigned…" at bounding box center [582, 153] width 736 height 43
click at [504, 200] on div "Invoices" at bounding box center [532, 195] width 69 height 40
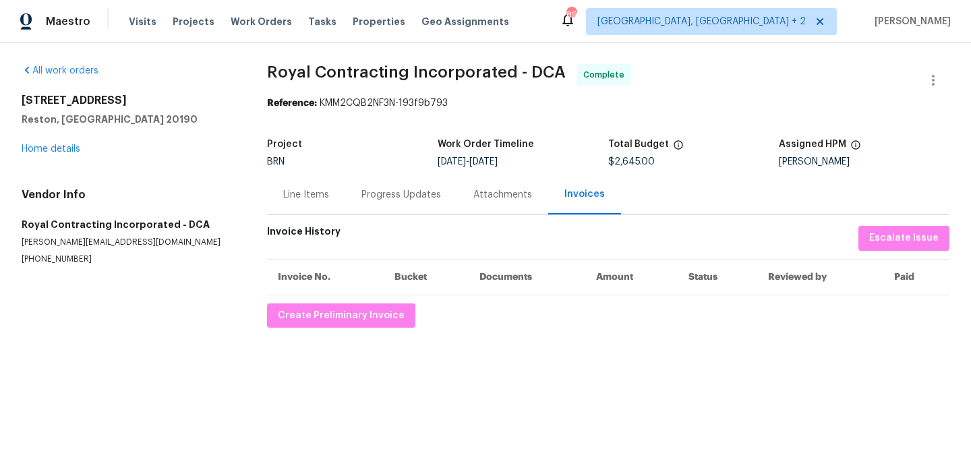
click at [403, 192] on div "Progress Updates" at bounding box center [401, 194] width 80 height 13
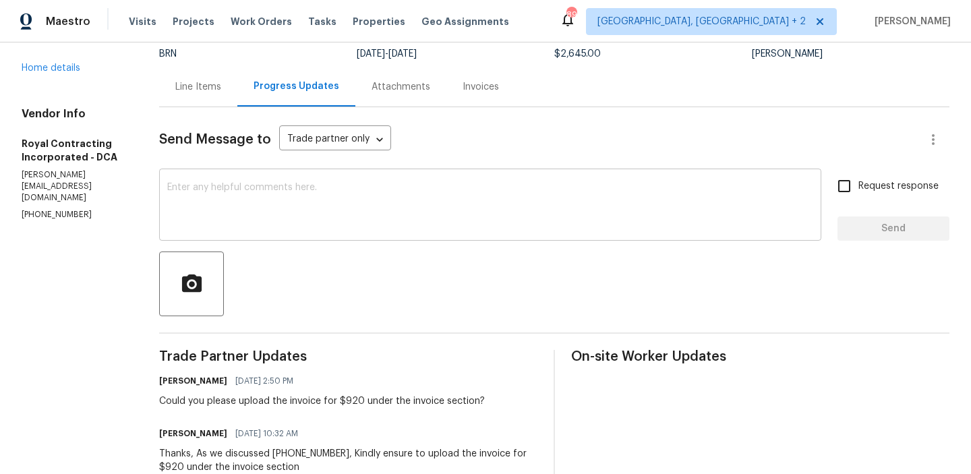
scroll to position [128, 0]
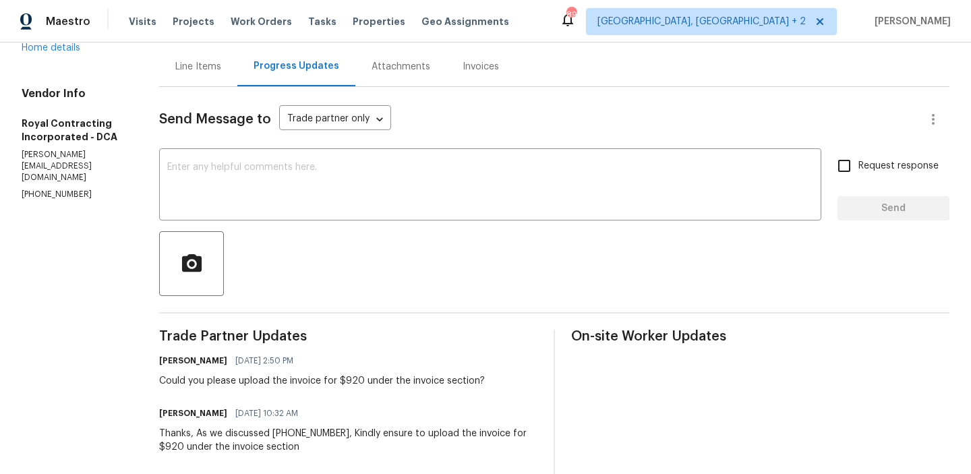
click at [221, 74] on div "Line Items" at bounding box center [198, 67] width 78 height 40
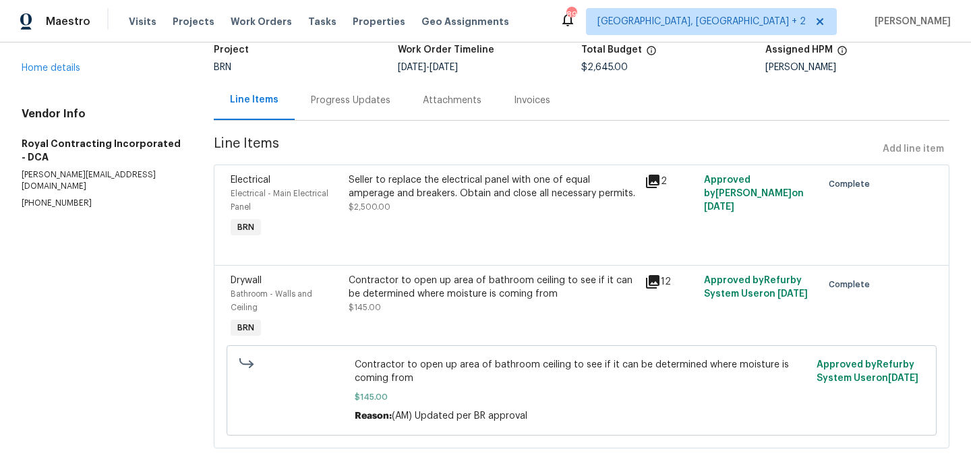
click at [332, 107] on div "Progress Updates" at bounding box center [351, 100] width 112 height 40
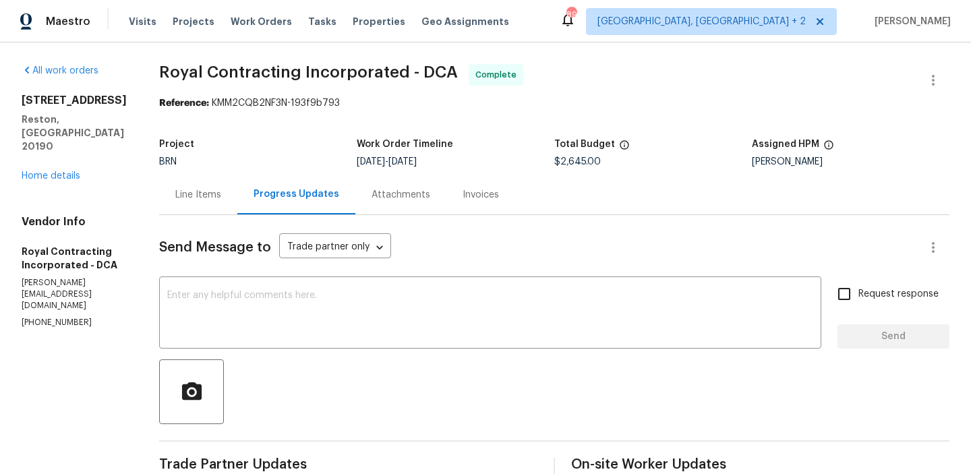
click at [490, 199] on div "Invoices" at bounding box center [481, 194] width 36 height 13
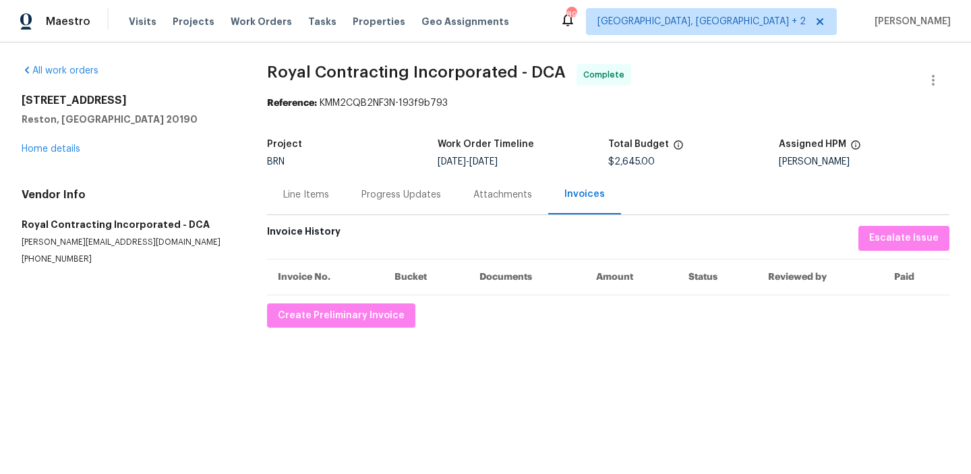
click at [369, 200] on div "Progress Updates" at bounding box center [401, 194] width 80 height 13
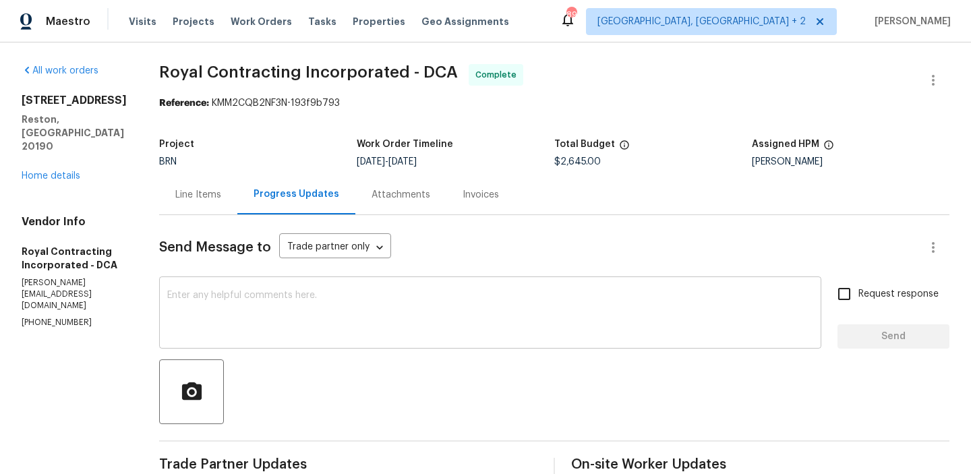
click at [252, 325] on textarea at bounding box center [490, 314] width 646 height 47
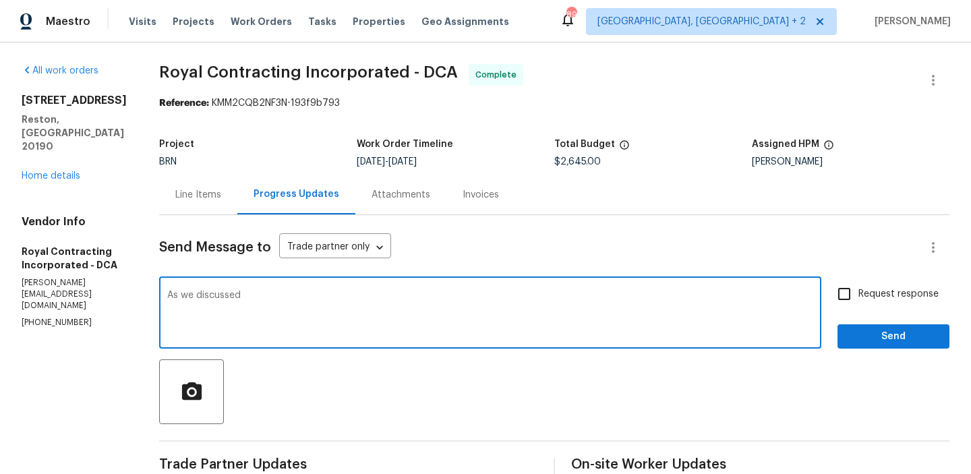
click at [47, 317] on p "[PHONE_NUMBER]" at bounding box center [74, 322] width 105 height 11
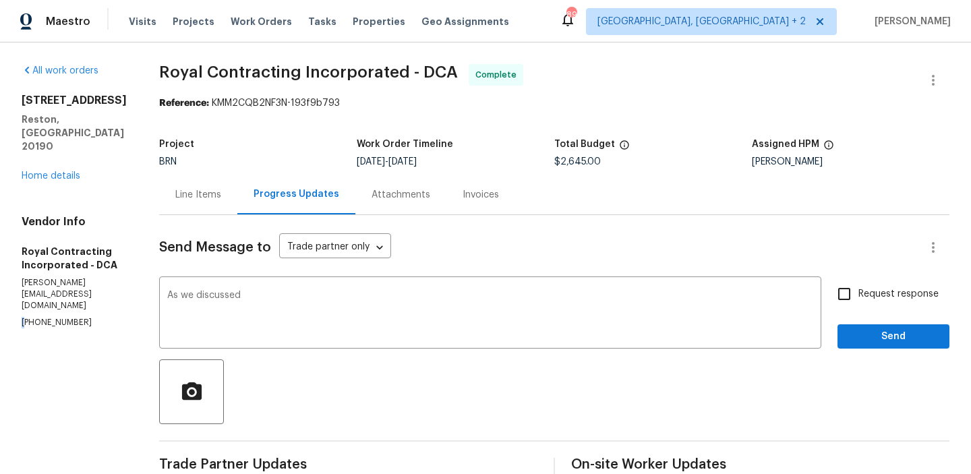
click at [47, 317] on p "[PHONE_NUMBER]" at bounding box center [74, 322] width 105 height 11
copy p "[PHONE_NUMBER]"
click at [294, 293] on textarea "As we discussed" at bounding box center [490, 314] width 646 height 47
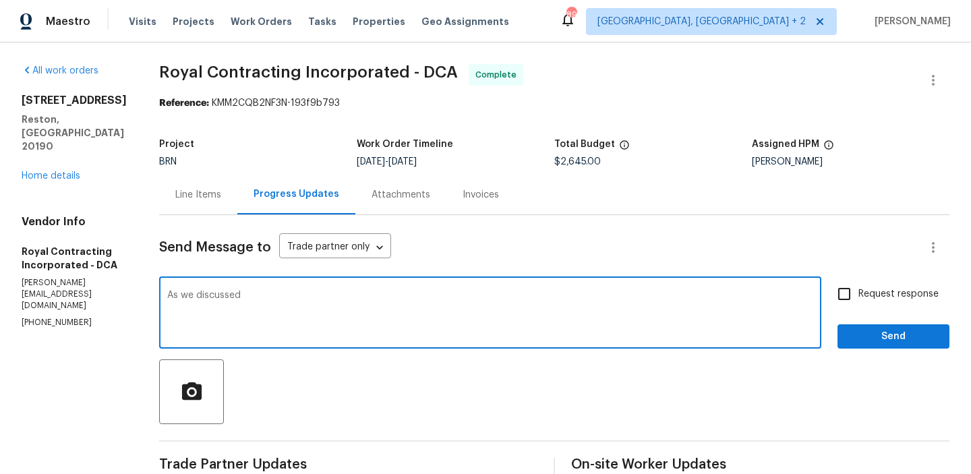
paste textarea "[PHONE_NUMBER]"
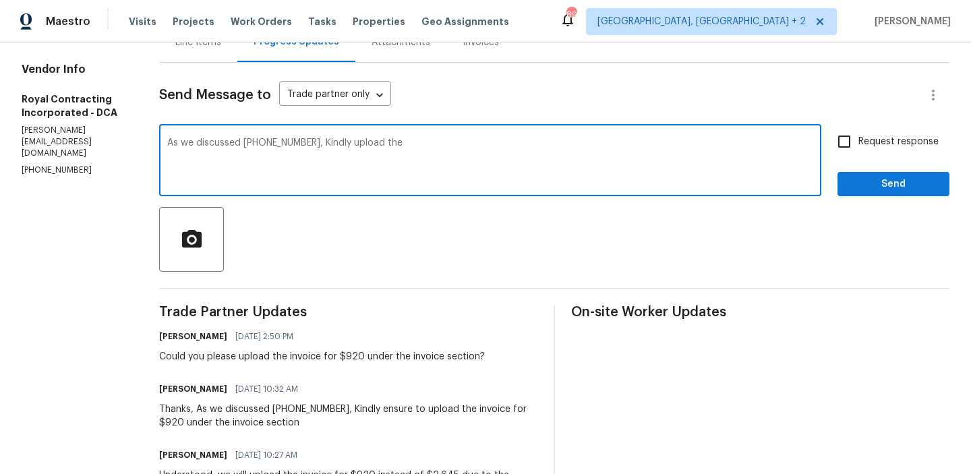
scroll to position [157, 0]
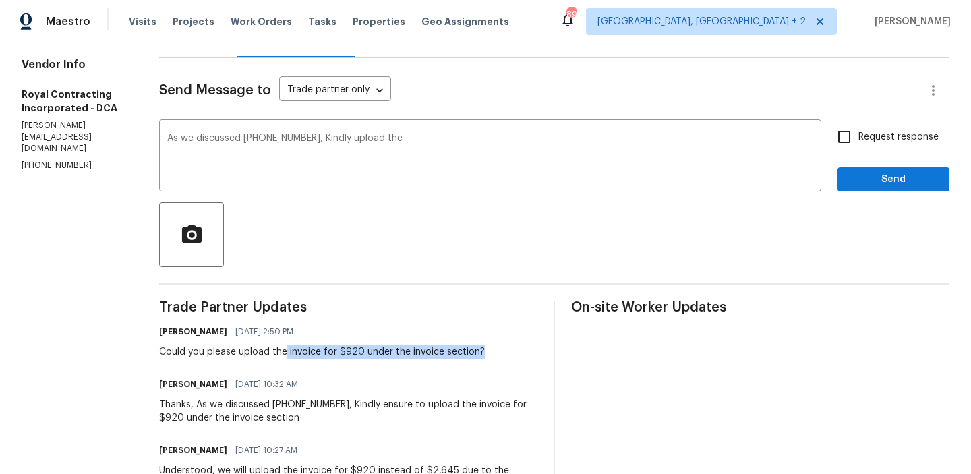
drag, startPoint x: 300, startPoint y: 354, endPoint x: 494, endPoint y: 351, distance: 193.6
click at [485, 351] on div "Could you please upload the invoice for $920 under the invoice section?" at bounding box center [322, 351] width 326 height 13
copy div "invoice for $920 under the invoice section?"
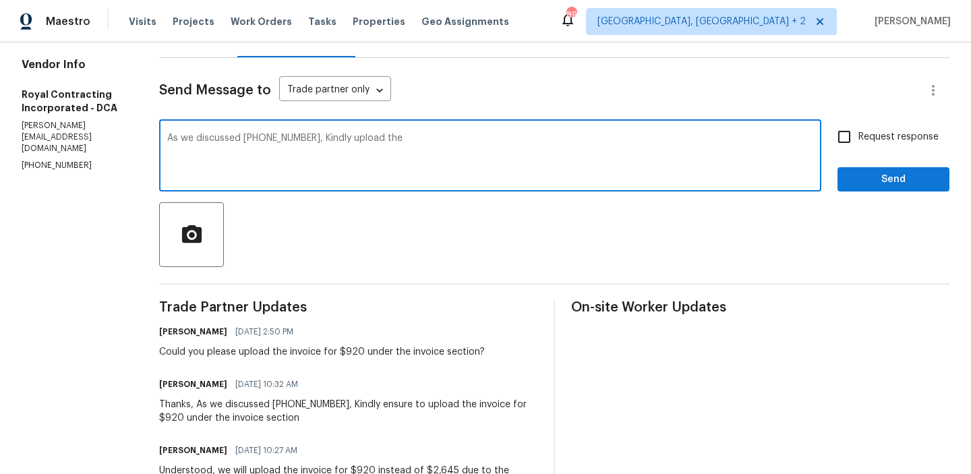
click at [440, 134] on textarea "As we discussed [PHONE_NUMBER], Kindly upload the" at bounding box center [490, 157] width 646 height 47
paste textarea "invoice for $920 under the invoice section?"
type textarea "As we discussed [PHONE_NUMBER], Kindly upload the invoice for $920 under the in…"
click at [847, 133] on input "Request response" at bounding box center [844, 137] width 28 height 28
checkbox input "true"
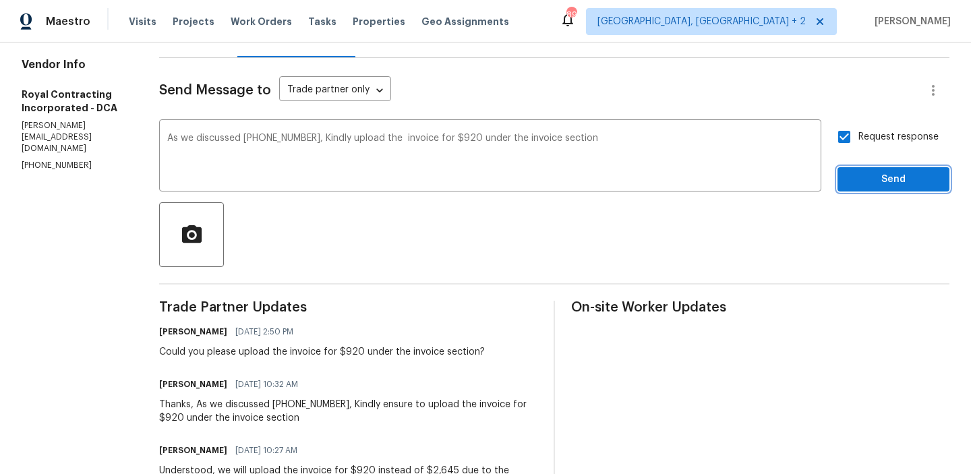
click at [871, 178] on span "Send" at bounding box center [893, 179] width 90 height 17
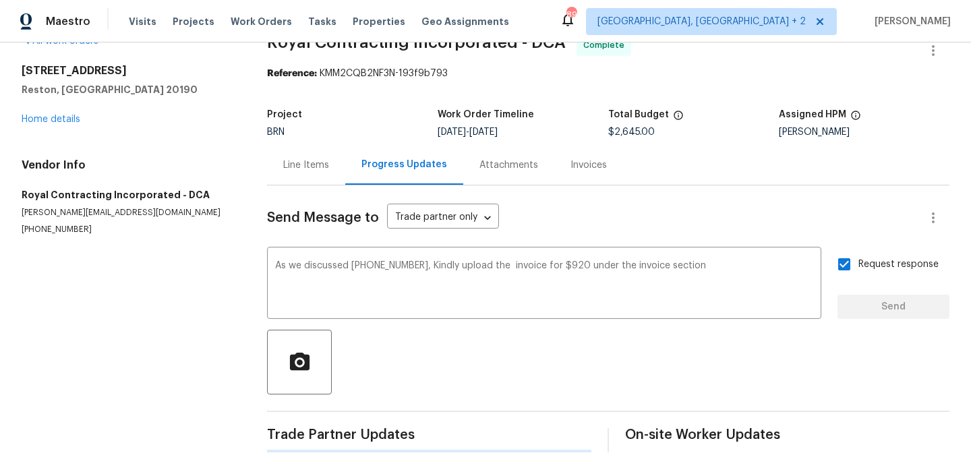
scroll to position [0, 0]
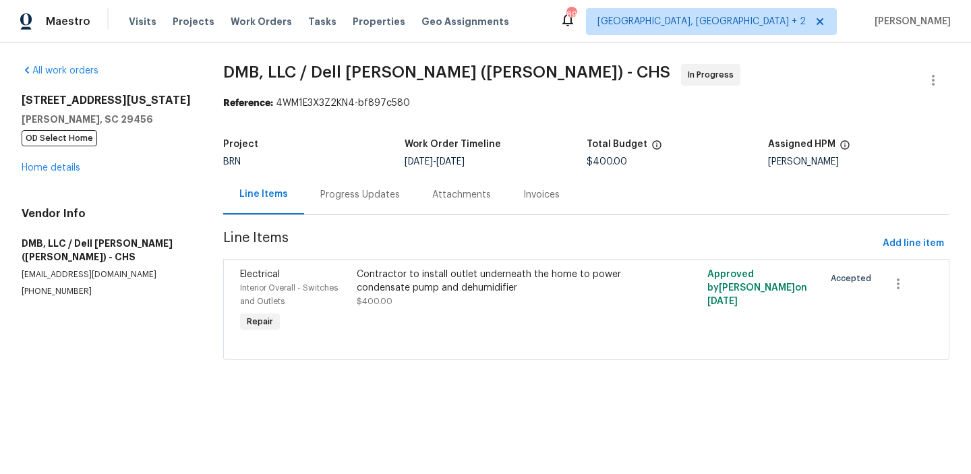
click at [366, 250] on span "Line Items" at bounding box center [550, 243] width 654 height 25
click at [357, 196] on div "Progress Updates" at bounding box center [360, 194] width 80 height 13
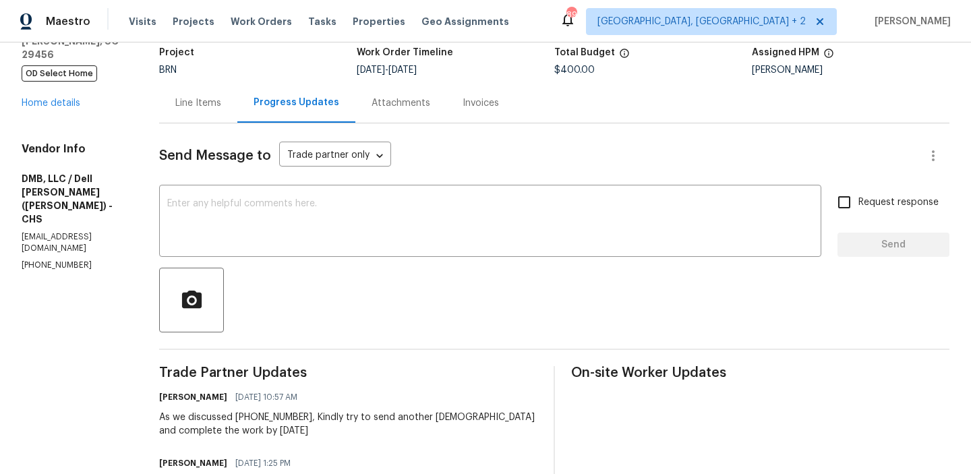
scroll to position [196, 0]
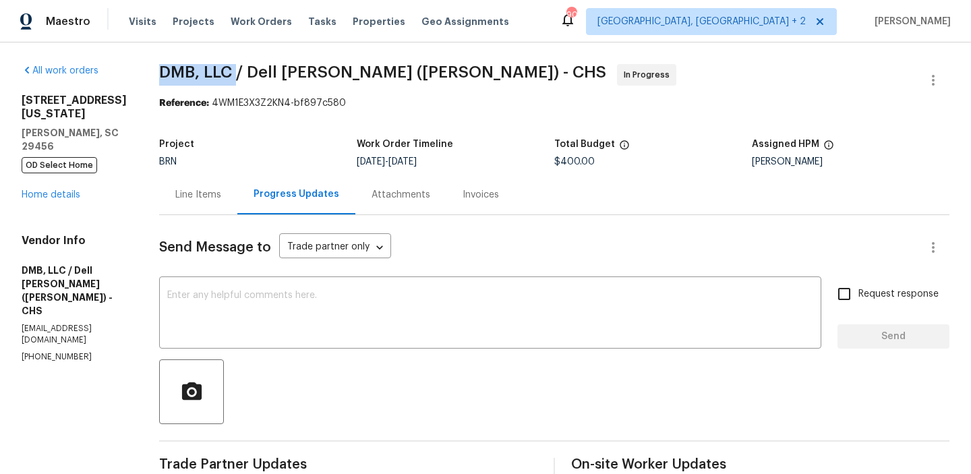
drag, startPoint x: 148, startPoint y: 78, endPoint x: 231, endPoint y: 76, distance: 83.0
click at [231, 76] on div "All work orders [STREET_ADDRESS][US_STATE][PERSON_NAME] OD Select Home Home det…" at bounding box center [485, 457] width 971 height 830
copy span "DMB, LLC"
click at [259, 96] on section "DMB, LLC / [PERSON_NAME] ([PERSON_NAME]) - CHS In Progress Reference: 4WM1E3X3Z…" at bounding box center [554, 457] width 790 height 786
click at [177, 186] on div "Line Items" at bounding box center [198, 195] width 78 height 40
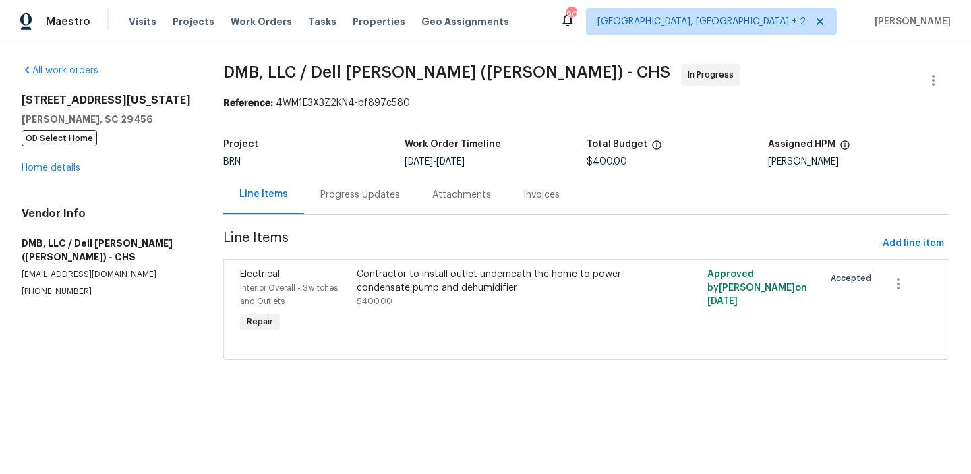
click at [411, 268] on div "Contractor to install outlet underneath the home to power condensate pump and d…" at bounding box center [499, 281] width 284 height 27
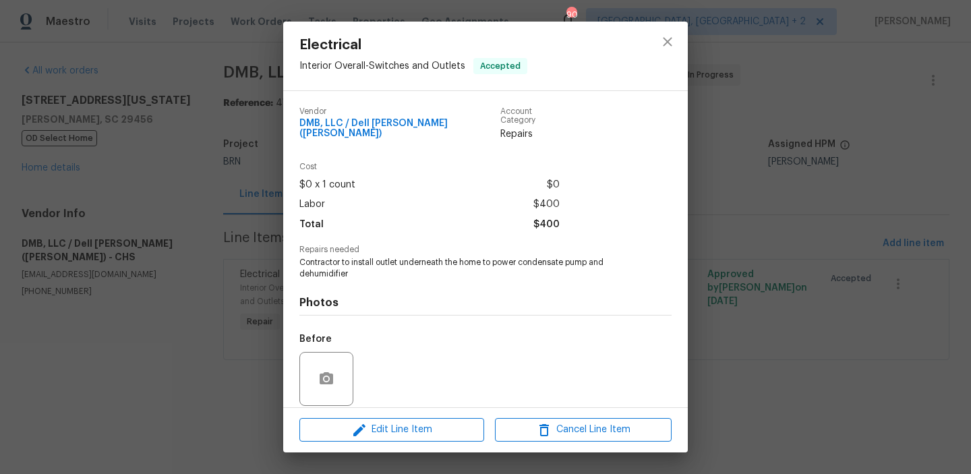
click at [359, 260] on span "Contractor to install outlet underneath the home to power condensate pump and d…" at bounding box center [466, 268] width 335 height 23
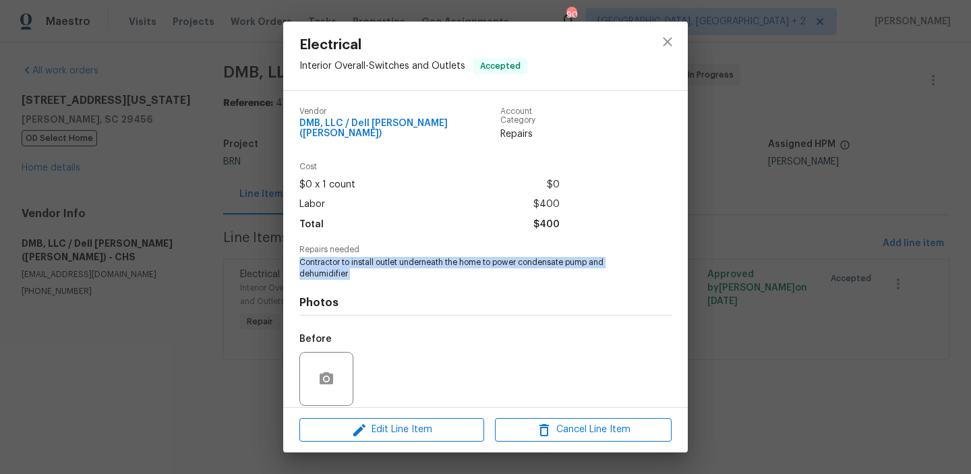
click at [359, 260] on span "Contractor to install outlet underneath the home to power condensate pump and d…" at bounding box center [466, 268] width 335 height 23
copy span "Contractor to install outlet underneath the home to power condensate pump and d…"
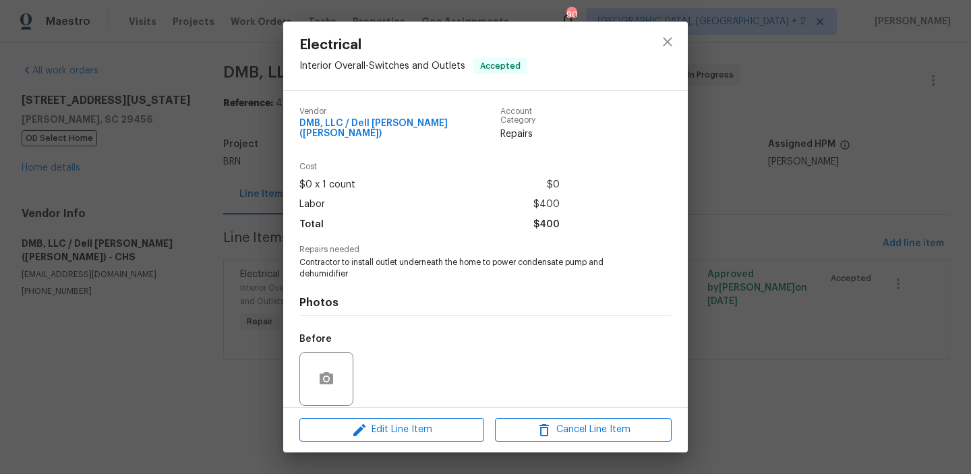
click at [248, 53] on div "Electrical Interior Overall - Switches and Outlets Accepted Vendor DMB, LLC / D…" at bounding box center [485, 237] width 971 height 474
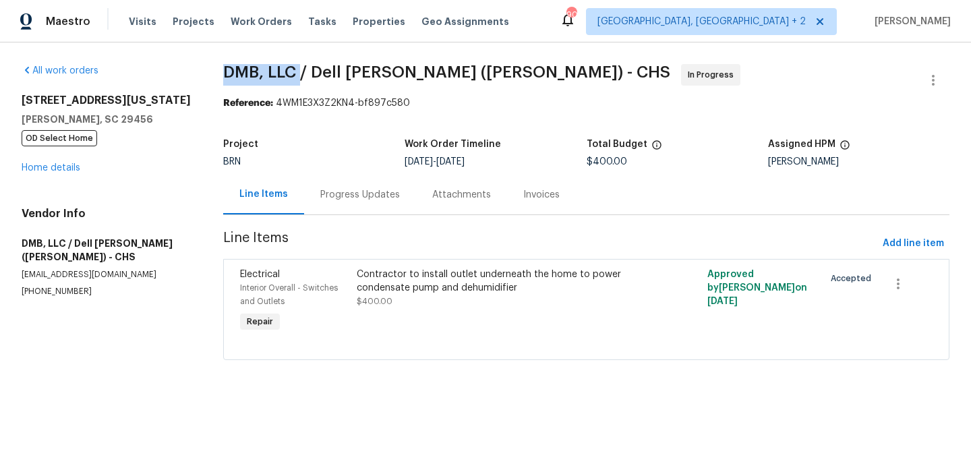
drag, startPoint x: 218, startPoint y: 64, endPoint x: 299, endPoint y: 65, distance: 80.9
click at [299, 65] on div "All work orders [STREET_ADDRESS][US_STATE][PERSON_NAME] OD Select Home Home det…" at bounding box center [485, 219] width 971 height 355
copy span "DMB, LLC"
click at [376, 163] on div "BRN" at bounding box center [313, 161] width 181 height 9
click at [338, 199] on div "Progress Updates" at bounding box center [360, 194] width 80 height 13
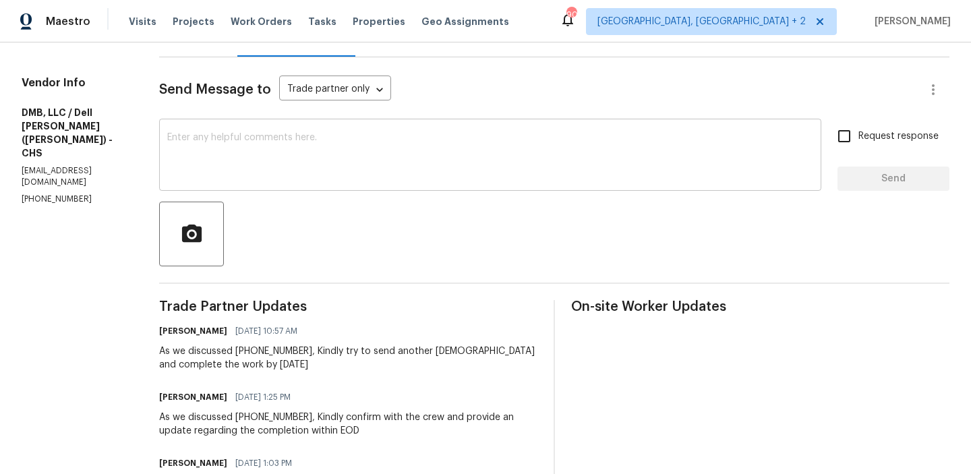
scroll to position [165, 0]
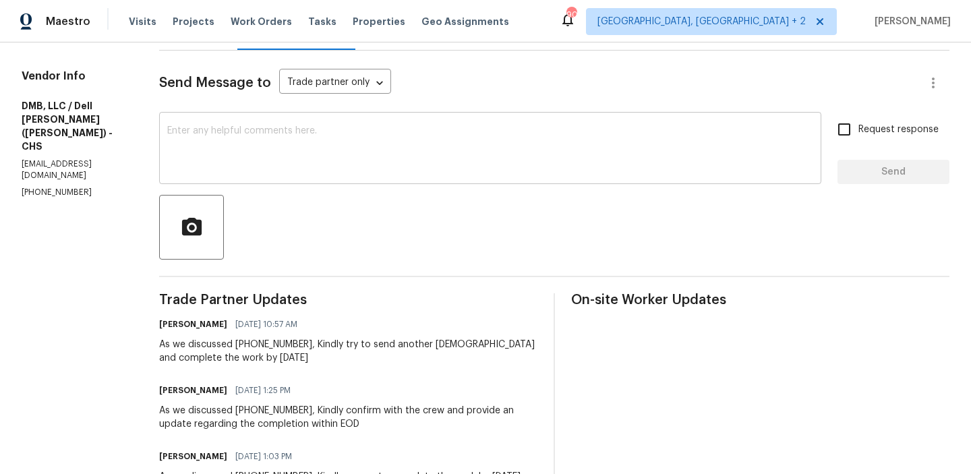
click at [221, 157] on textarea at bounding box center [490, 149] width 646 height 47
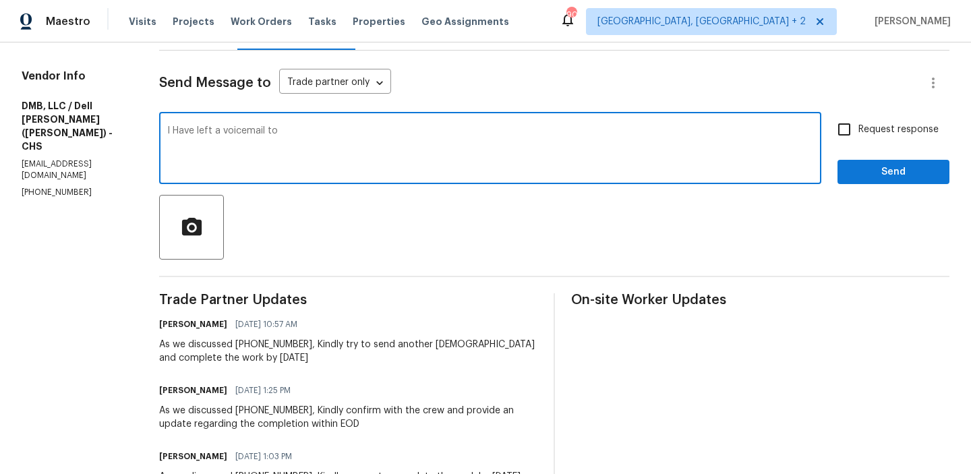
click at [24, 187] on p "[PHONE_NUMBER]" at bounding box center [74, 192] width 105 height 11
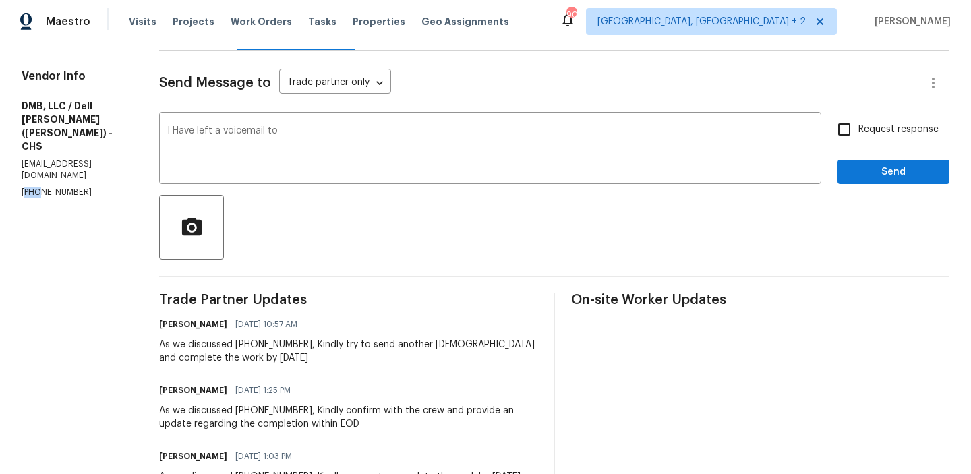
click at [24, 187] on p "[PHONE_NUMBER]" at bounding box center [74, 192] width 105 height 11
copy p "[PHONE_NUMBER]"
click at [345, 140] on textarea "I Have left a voicemail to" at bounding box center [490, 149] width 646 height 47
paste textarea "[PHONE_NUMBER]"
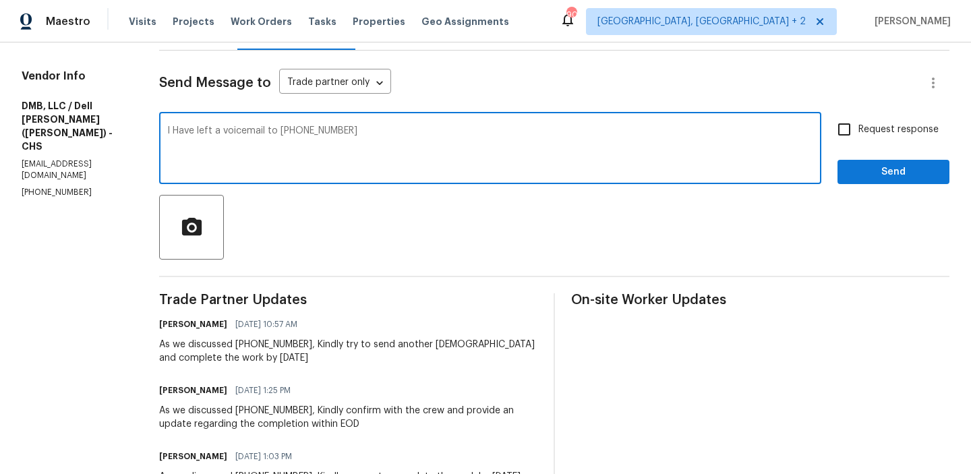
click at [80, 158] on p "[EMAIL_ADDRESS][DOMAIN_NAME]" at bounding box center [74, 169] width 105 height 23
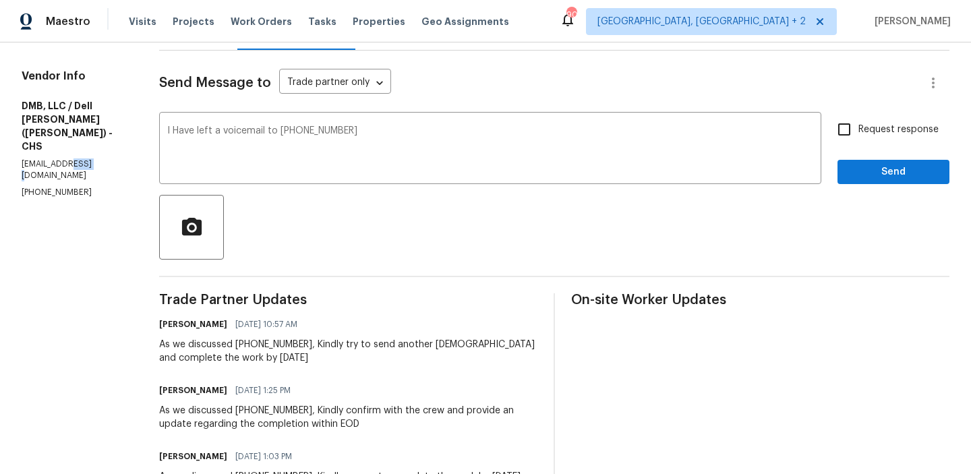
click at [80, 158] on p "[EMAIL_ADDRESS][DOMAIN_NAME]" at bounding box center [74, 169] width 105 height 23
copy p "[EMAIL_ADDRESS][DOMAIN_NAME]"
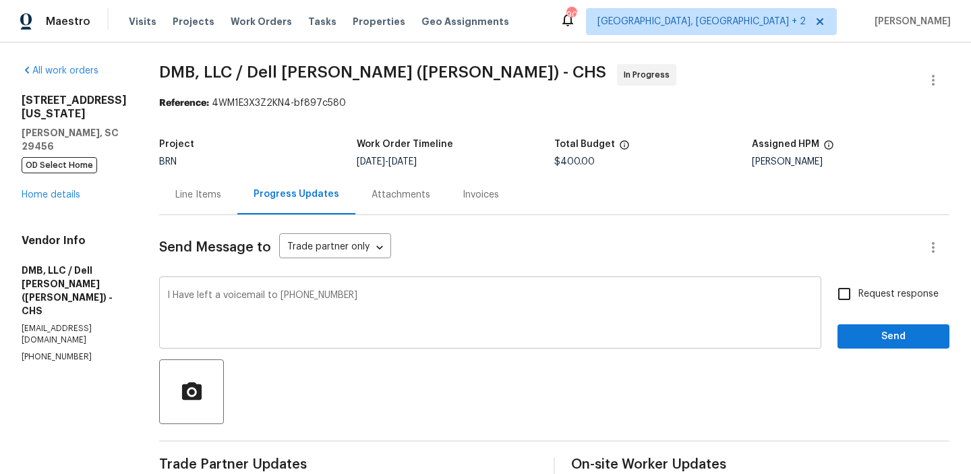
click at [358, 310] on textarea "I Have left a voicemail to [PHONE_NUMBER]" at bounding box center [490, 314] width 646 height 47
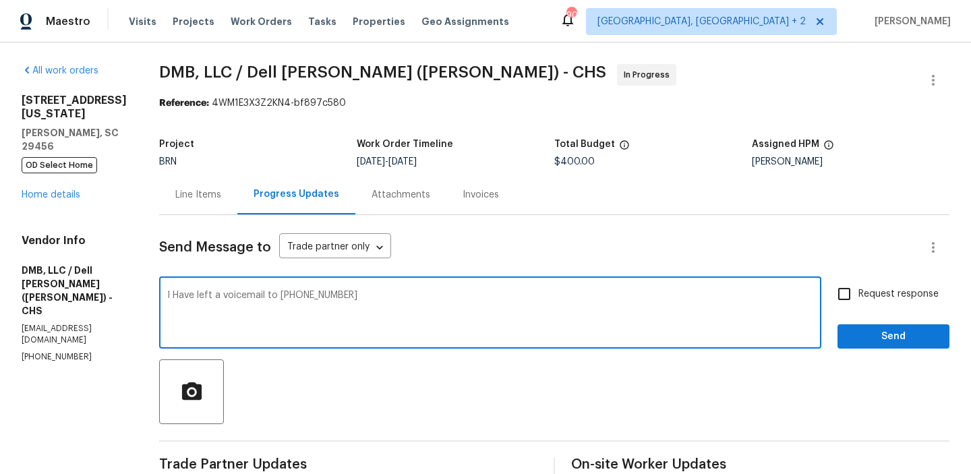
click at [361, 307] on textarea "I Have left a voicemail to [PHONE_NUMBER]" at bounding box center [490, 314] width 646 height 47
click at [359, 297] on textarea "I Have left a voicemail to [PHONE_NUMBER]" at bounding box center [490, 314] width 646 height 47
click at [32, 294] on div "Vendor Info DMB, LLC / [PERSON_NAME] ([PERSON_NAME]) - CHS [EMAIL_ADDRESS][DOMA…" at bounding box center [74, 298] width 105 height 129
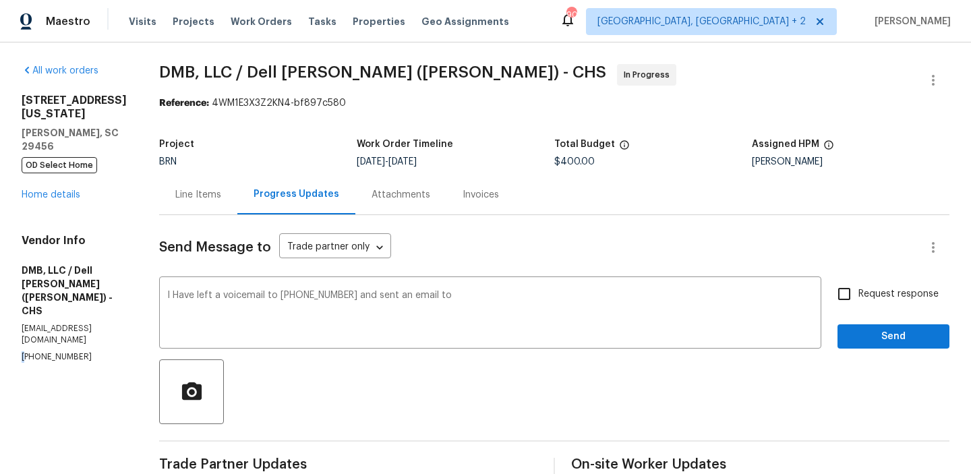
click at [32, 294] on div "Vendor Info DMB, LLC / [PERSON_NAME] ([PERSON_NAME]) - CHS [EMAIL_ADDRESS][DOMA…" at bounding box center [74, 298] width 105 height 129
copy p "[PHONE_NUMBER]"
click at [97, 299] on div "Vendor Info DMB, LLC / [PERSON_NAME] ([PERSON_NAME]) - CHS [EMAIL_ADDRESS][DOMA…" at bounding box center [74, 298] width 105 height 129
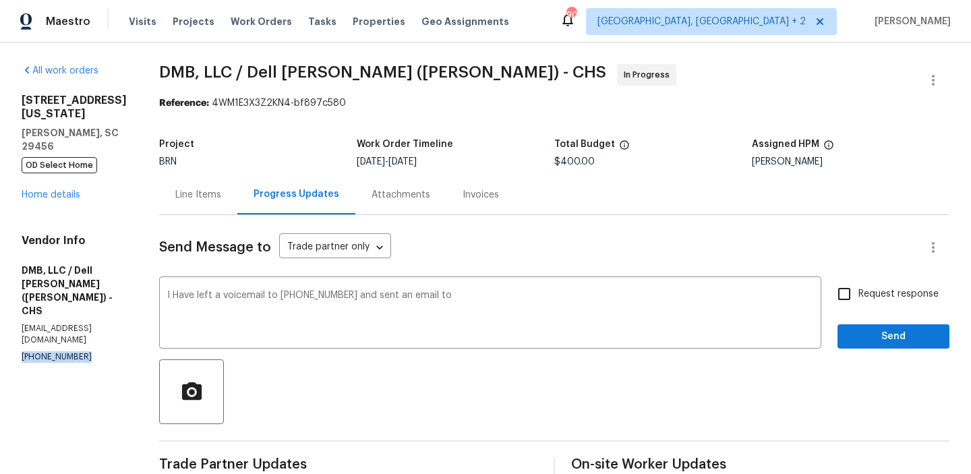
click at [97, 299] on div "Vendor Info DMB, LLC / [PERSON_NAME] ([PERSON_NAME]) - CHS [EMAIL_ADDRESS][DOMA…" at bounding box center [74, 298] width 105 height 129
click at [90, 282] on div "Vendor Info DMB, LLC / [PERSON_NAME] ([PERSON_NAME]) - CHS [EMAIL_ADDRESS][DOMA…" at bounding box center [74, 298] width 105 height 129
copy p "[EMAIL_ADDRESS][DOMAIN_NAME]"
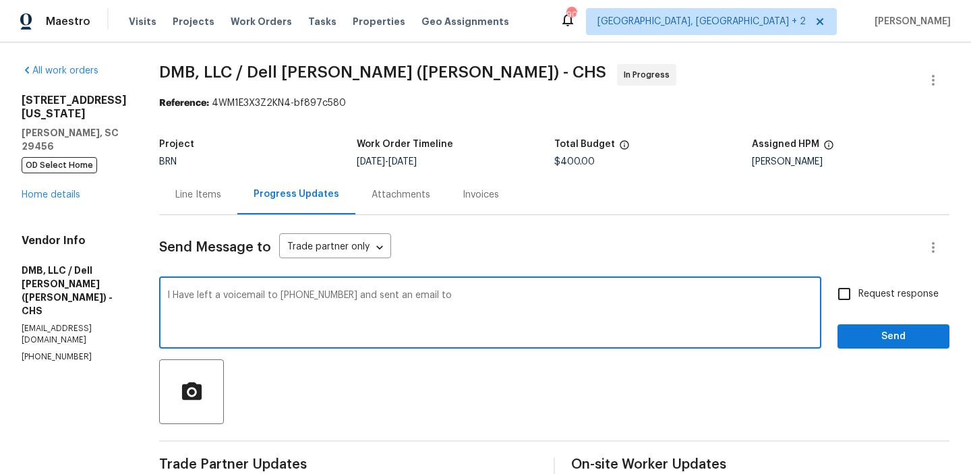
click at [461, 301] on textarea "I Have left a voicemail to [PHONE_NUMBER] and sent an email to" at bounding box center [490, 314] width 646 height 47
paste textarea "[EMAIL_ADDRESS][DOMAIN_NAME]"
click at [159, 303] on div "I Have left a voicemail to [PHONE_NUMBER] and sent an email to [EMAIL_ADDRESS][…" at bounding box center [490, 314] width 662 height 69
click at [569, 297] on textarea "I Have left a voicemail to [PHONE_NUMBER] and sent an email to [EMAIL_ADDRESS][…" at bounding box center [490, 314] width 646 height 47
type textarea "I Have left a voicemail to [PHONE_NUMBER] and sent an email to [EMAIL_ADDRESS][…"
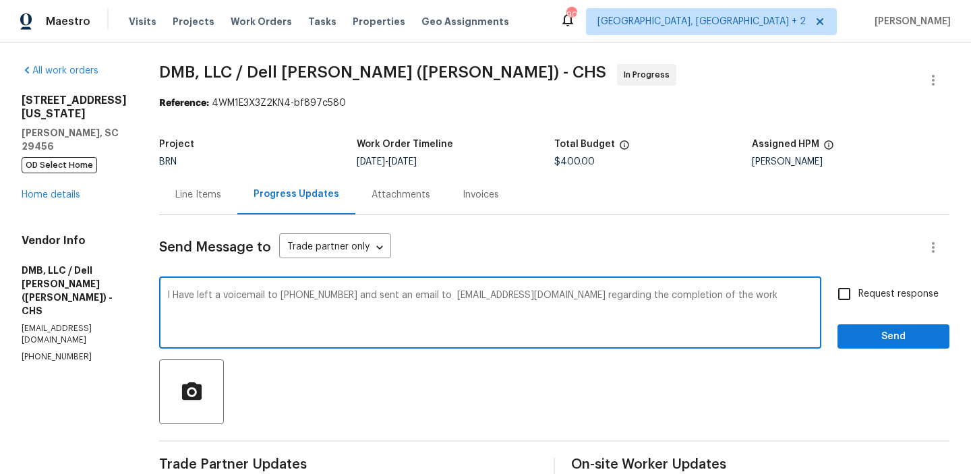
click at [881, 284] on label "Request response" at bounding box center [884, 294] width 109 height 28
click at [859, 284] on input "Request response" at bounding box center [844, 294] width 28 height 28
checkbox input "true"
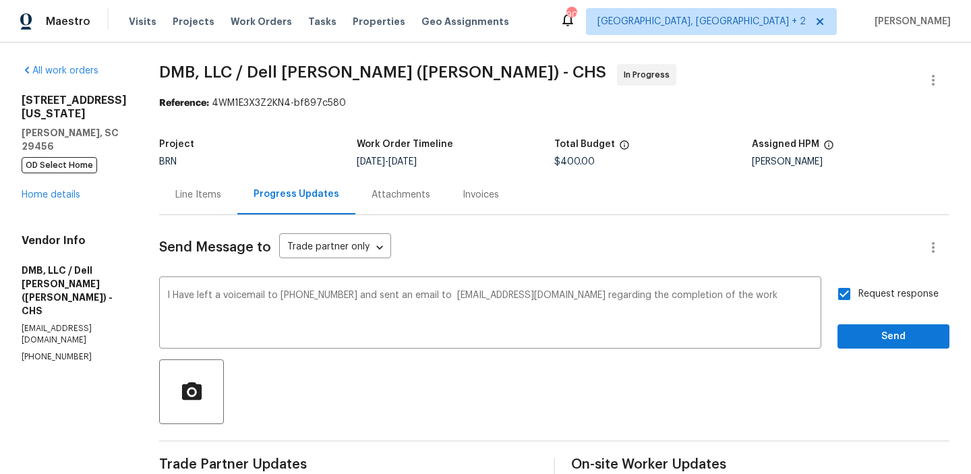
click at [862, 322] on div "Request response Send" at bounding box center [894, 314] width 112 height 69
click at [859, 332] on span "Send" at bounding box center [893, 336] width 90 height 17
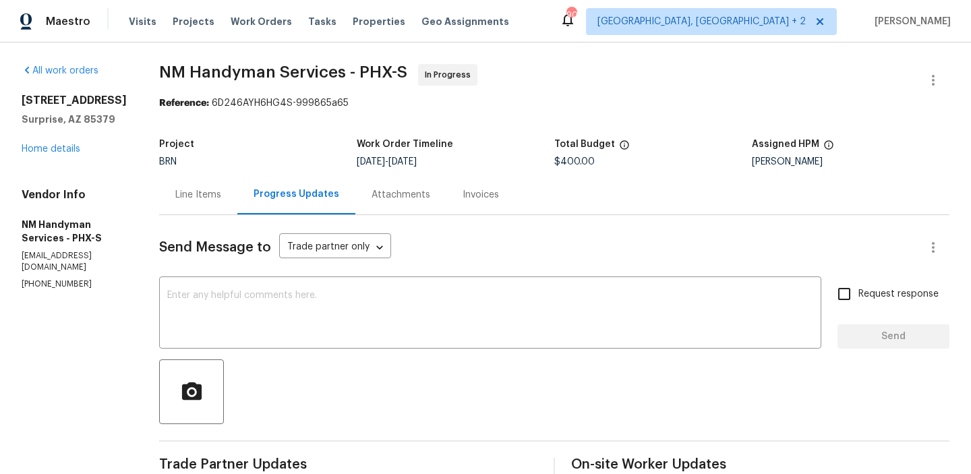
scroll to position [97, 0]
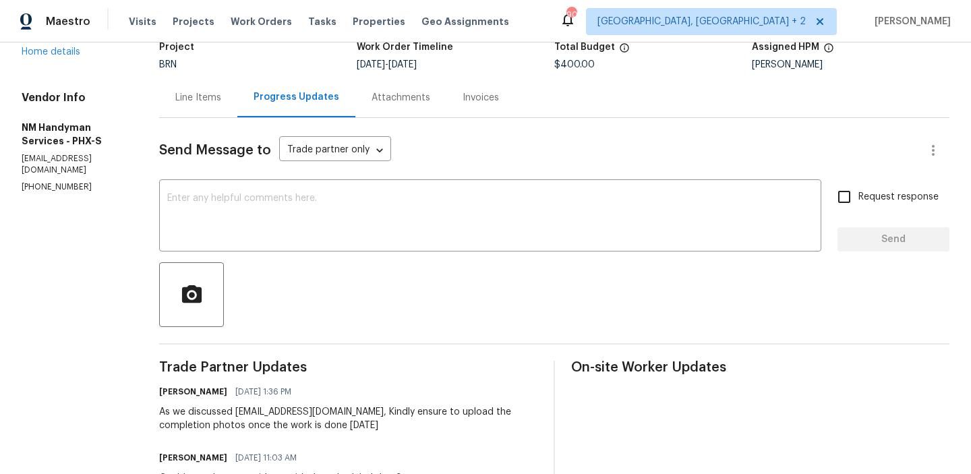
click at [102, 164] on p "[EMAIL_ADDRESS][DOMAIN_NAME]" at bounding box center [74, 164] width 105 height 23
copy p "[EMAIL_ADDRESS][DOMAIN_NAME]"
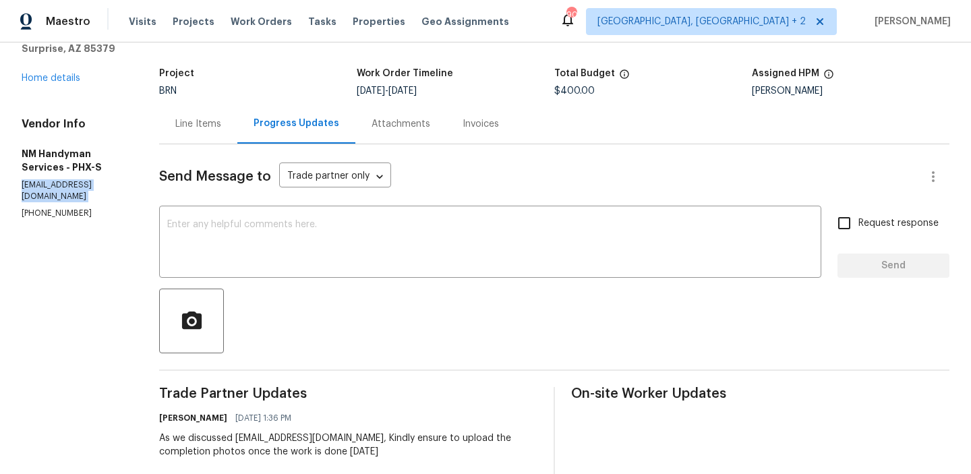
scroll to position [84, 0]
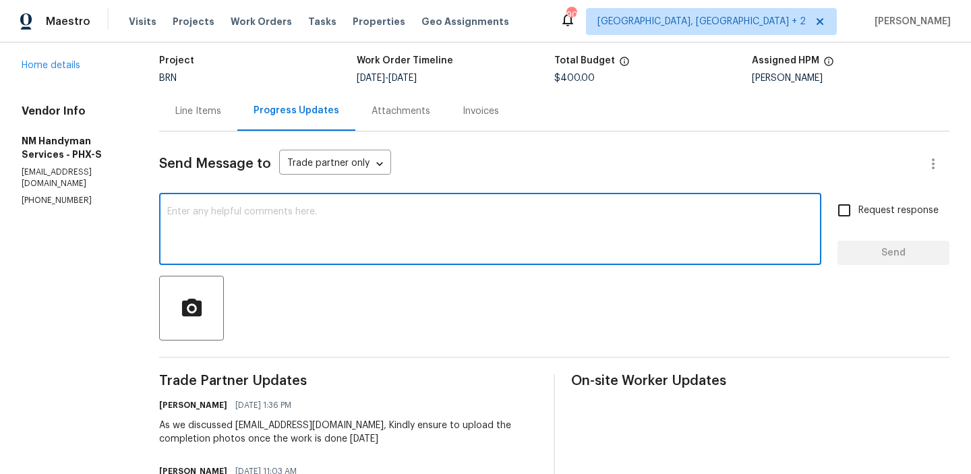
click at [251, 245] on textarea at bounding box center [490, 230] width 646 height 47
type textarea "i"
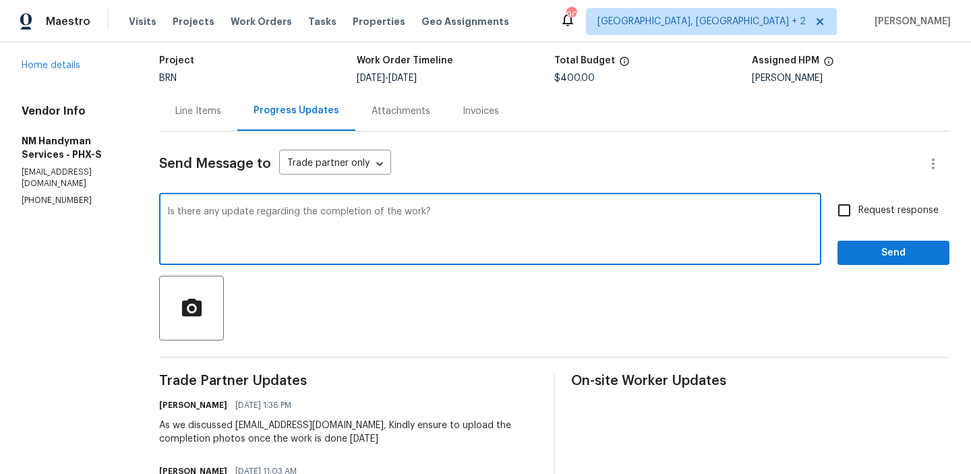
type textarea "Is there any update regarding the completion of the work?"
click at [873, 198] on label "Request response" at bounding box center [884, 210] width 109 height 28
click at [859, 198] on input "Request response" at bounding box center [844, 210] width 28 height 28
checkbox input "true"
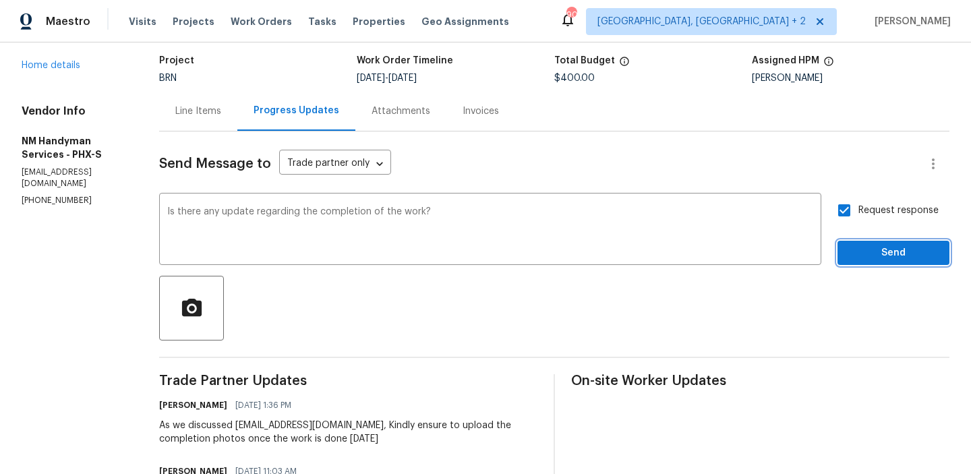
click at [863, 262] on button "Send" at bounding box center [894, 253] width 112 height 25
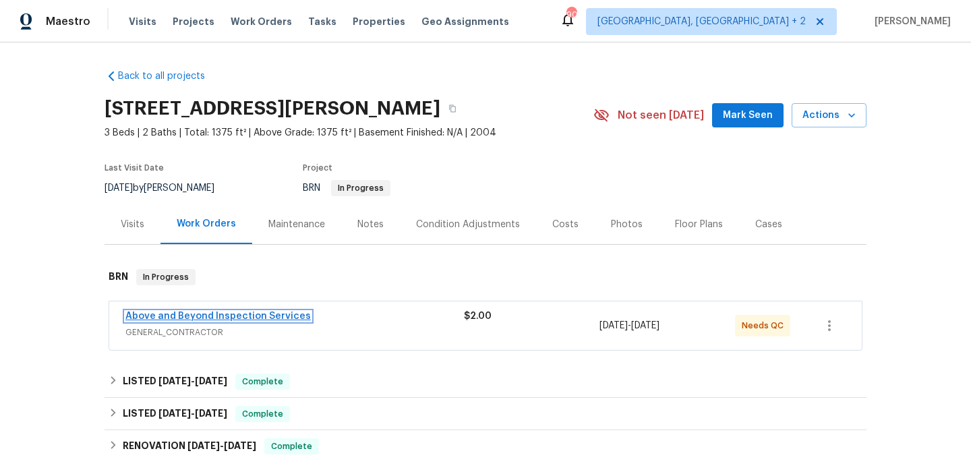
click at [192, 318] on link "Above and Beyond Inspection Services" at bounding box center [217, 316] width 185 height 9
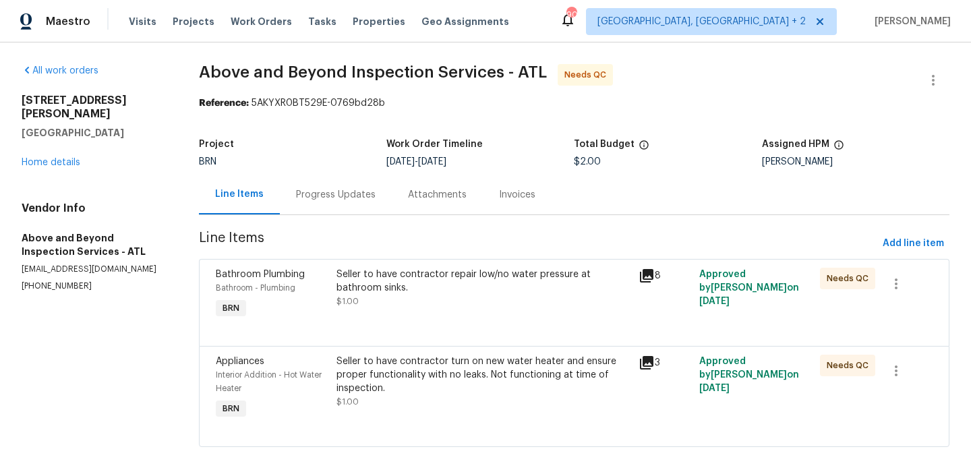
click at [358, 199] on div "Progress Updates" at bounding box center [336, 194] width 80 height 13
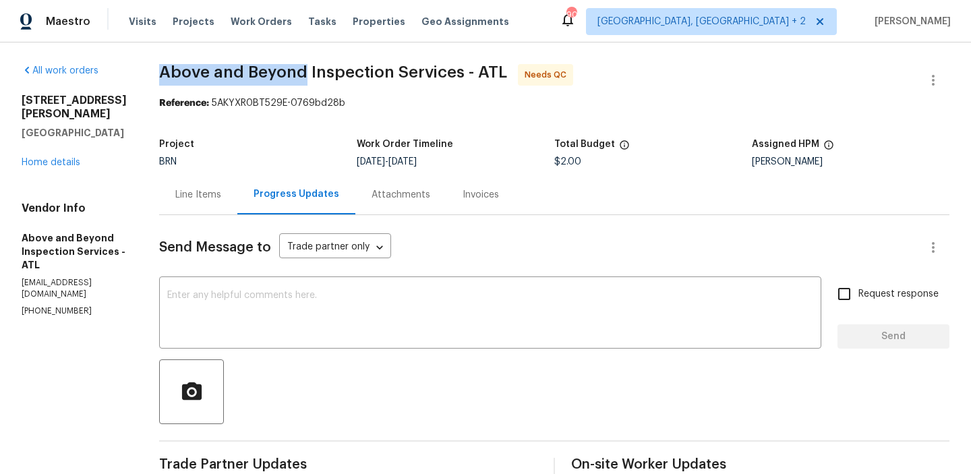
drag, startPoint x: 199, startPoint y: 78, endPoint x: 353, endPoint y: 77, distance: 153.8
click at [353, 77] on div "All work orders [STREET_ADDRESS][PERSON_NAME] Home details Vendor Info Above an…" at bounding box center [485, 417] width 971 height 751
copy span "Above and Beyond"
click at [250, 173] on div "Project BRN Work Order Timeline [DATE] - [DATE] Total Budget $2.00 Assigned HPM…" at bounding box center [554, 153] width 790 height 43
click at [237, 212] on div "Line Items" at bounding box center [198, 195] width 78 height 40
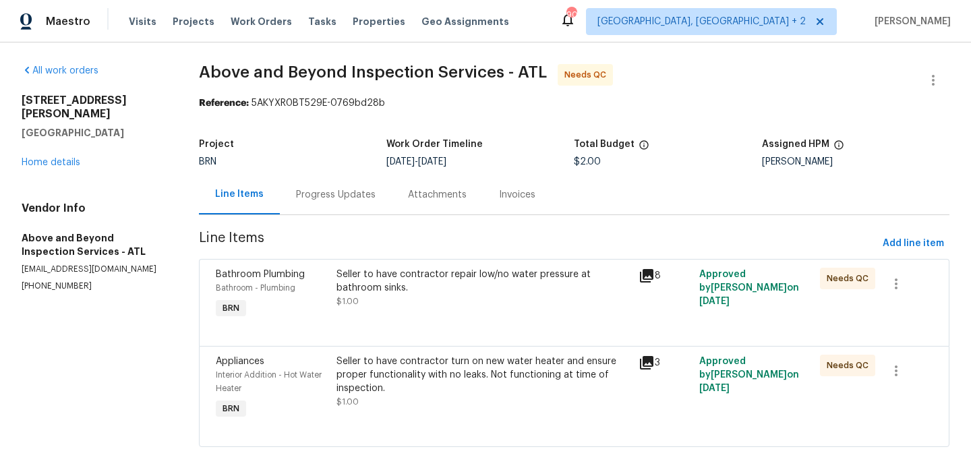
click at [471, 311] on div "Seller to have contractor repair low/no water pressure at bathroom sinks. $1.00" at bounding box center [483, 295] width 302 height 62
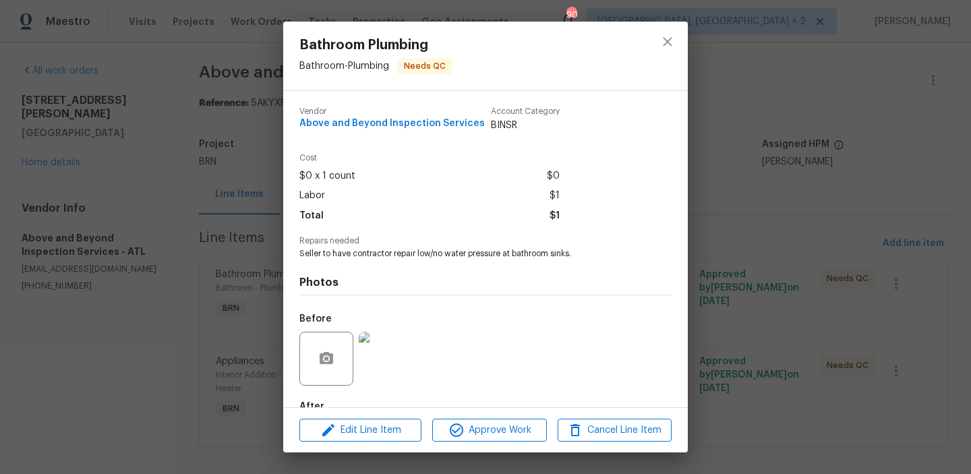
click at [409, 255] on span "Seller to have contractor repair low/no water pressure at bathroom sinks." at bounding box center [466, 253] width 335 height 11
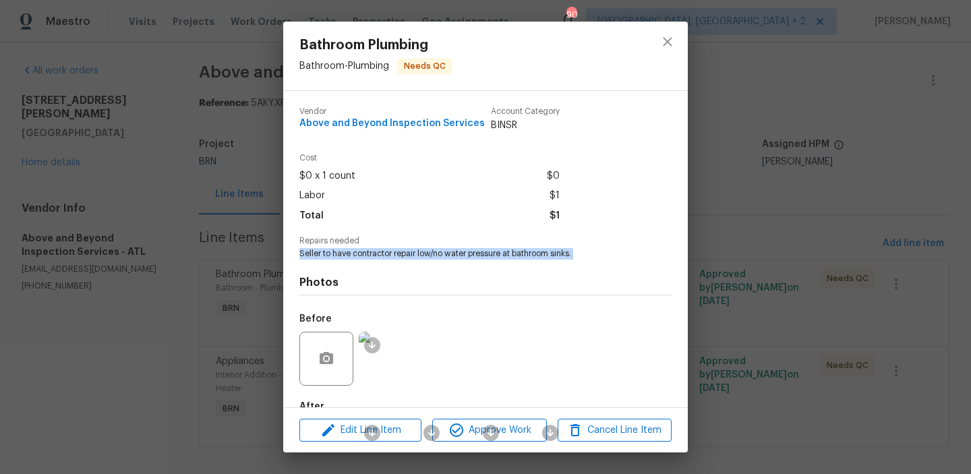
copy span "Seller to have contractor repair low/no water pressure at bathroom sinks."
click at [204, 208] on div "Bathroom Plumbing Bathroom - Plumbing Needs QC Vendor Above and Beyond Inspecti…" at bounding box center [485, 237] width 971 height 474
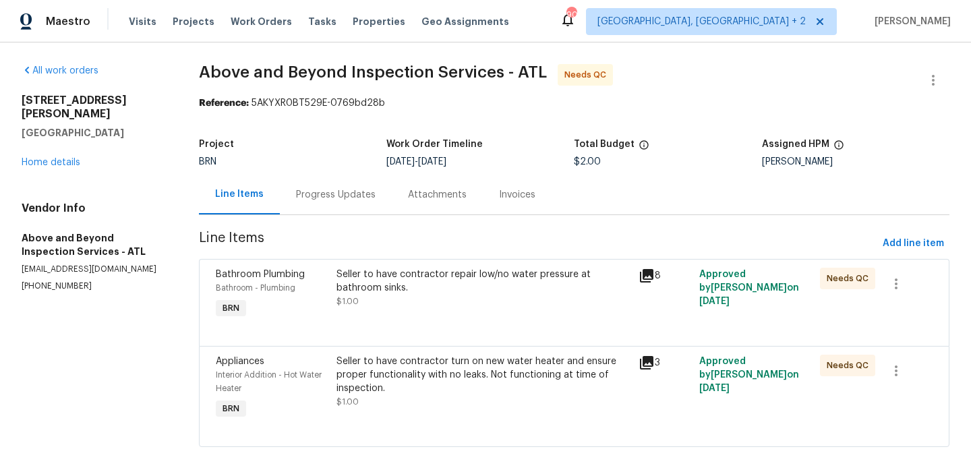
click at [467, 370] on div "Seller to have contractor turn on new water heater and ensure proper functional…" at bounding box center [484, 375] width 294 height 40
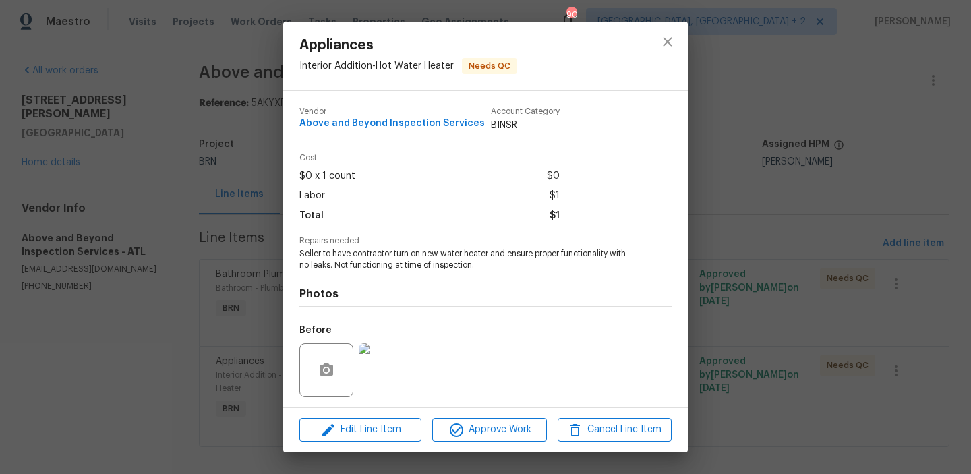
click at [380, 271] on div "Photos Before After" at bounding box center [485, 382] width 372 height 222
click at [374, 262] on span "Seller to have contractor turn on new water heater and ensure proper functional…" at bounding box center [466, 259] width 335 height 23
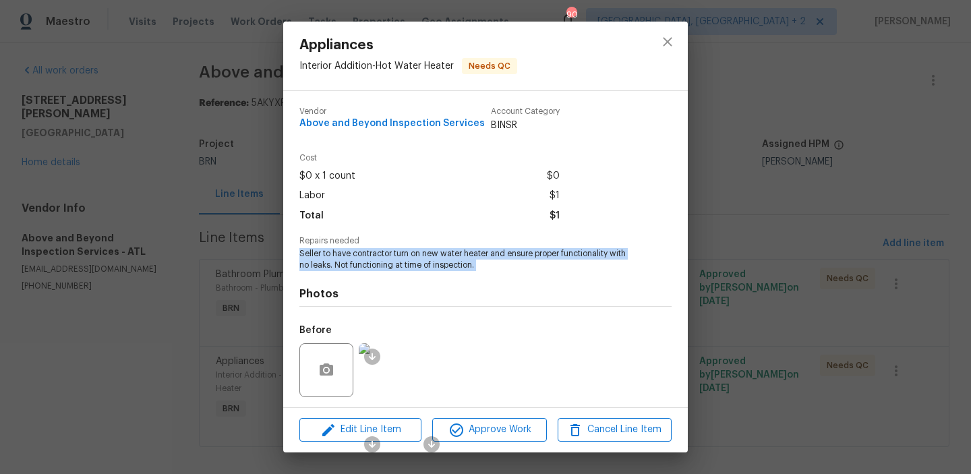
click at [374, 262] on span "Seller to have contractor turn on new water heater and ensure proper functional…" at bounding box center [466, 259] width 335 height 23
copy span "Seller to have contractor turn on new water heater and ensure proper functional…"
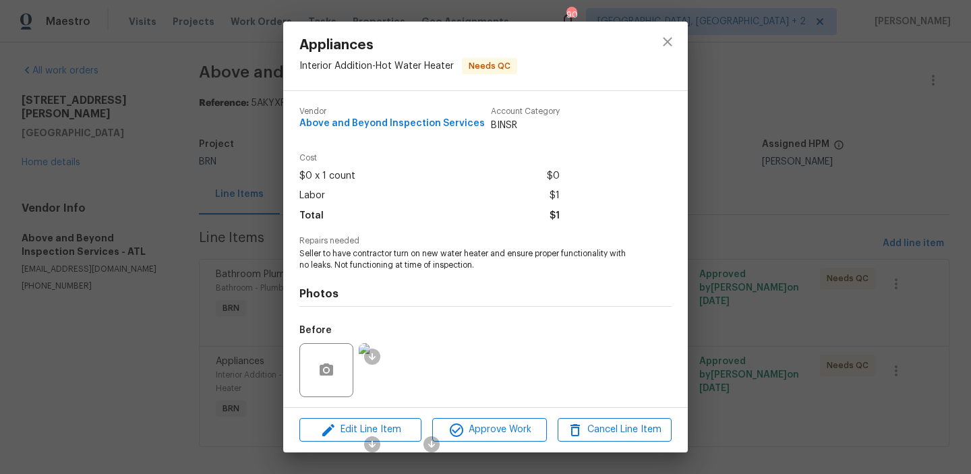
click at [181, 123] on div "Appliances Interior Addition - Hot Water Heater Needs QC Vendor Above and Beyon…" at bounding box center [485, 237] width 971 height 474
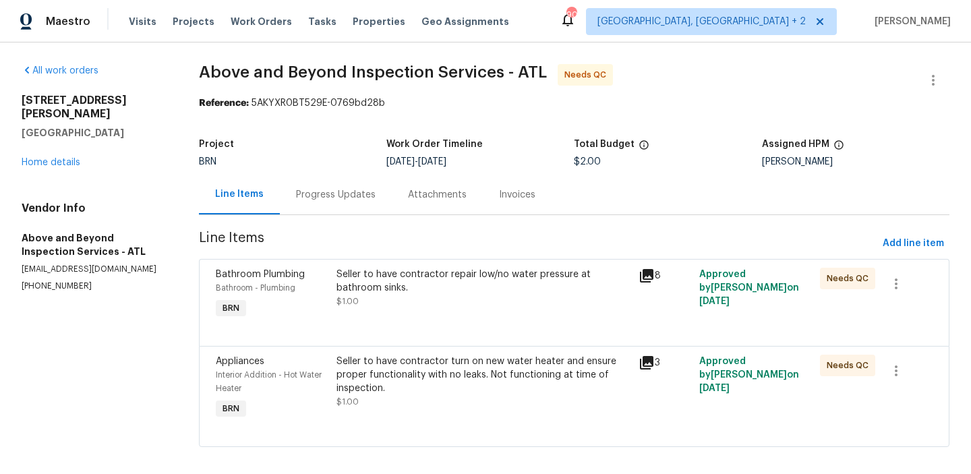
click at [318, 199] on div "Progress Updates" at bounding box center [336, 194] width 80 height 13
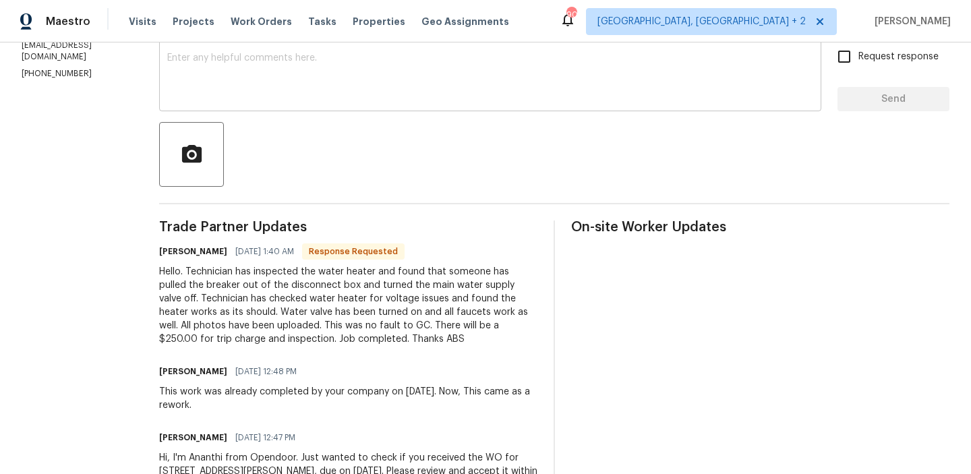
scroll to position [292, 0]
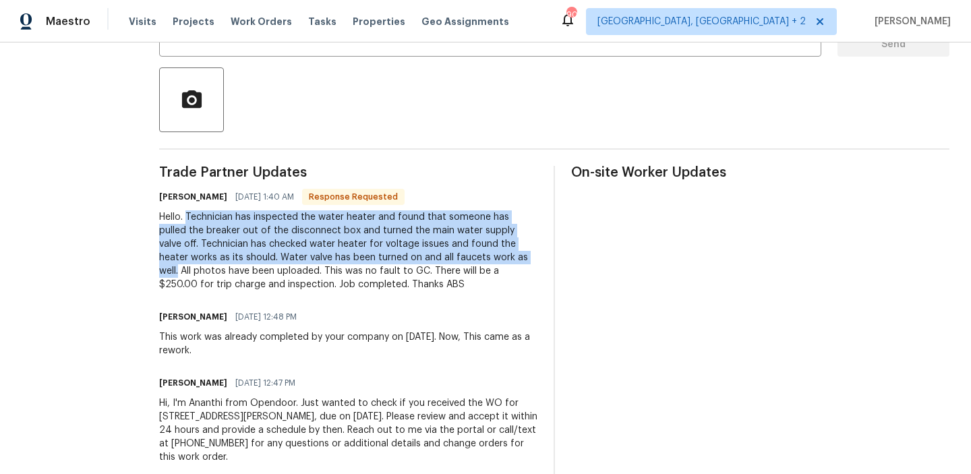
drag, startPoint x: 237, startPoint y: 214, endPoint x: 239, endPoint y: 270, distance: 55.4
click at [239, 270] on div "Hello. Technician has inspected the water heater and found that someone has pul…" at bounding box center [348, 250] width 378 height 81
copy div "Technician has inspected the water heater and found that someone has pulled the…"
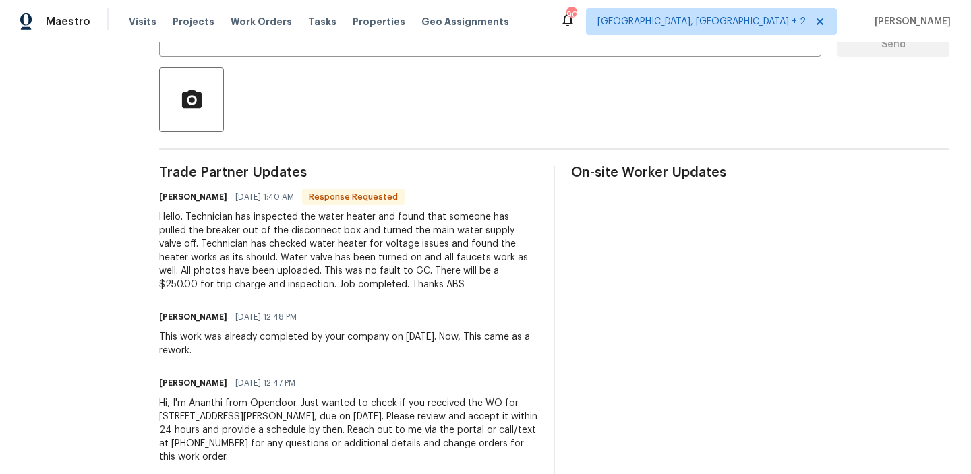
click at [313, 289] on div "Hello. Technician has inspected the water heater and found that someone has pul…" at bounding box center [348, 250] width 378 height 81
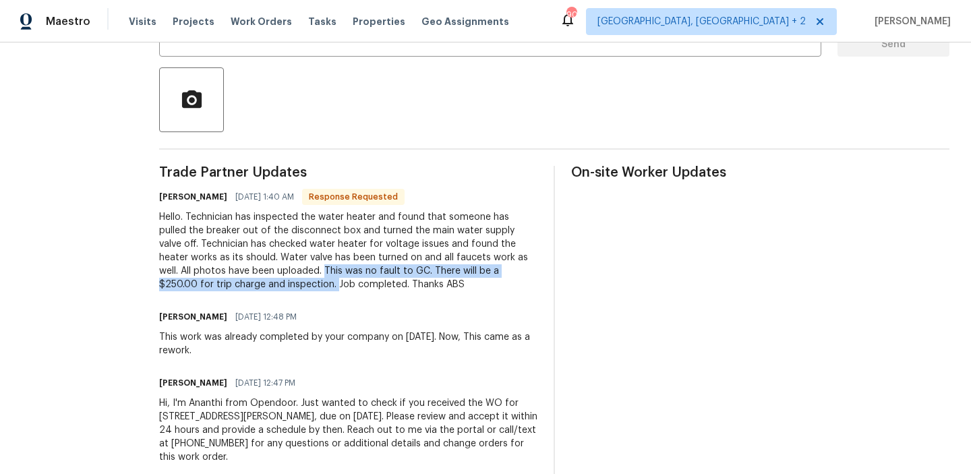
drag, startPoint x: 384, startPoint y: 271, endPoint x: 383, endPoint y: 281, distance: 10.2
click at [383, 281] on div "Hello. Technician has inspected the water heater and found that someone has pul…" at bounding box center [348, 250] width 378 height 81
copy div "This was no fault to GC. There will be a $250.00 for trip charge and inspection."
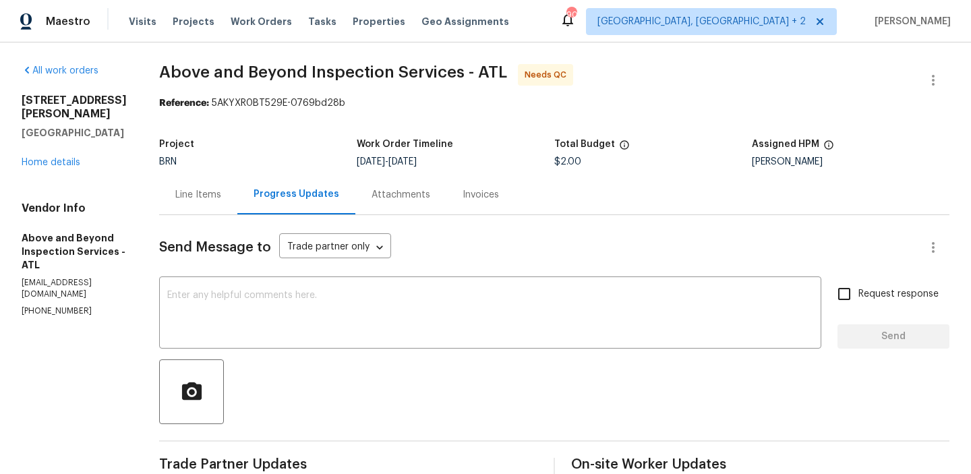
click at [581, 158] on span "$2.00" at bounding box center [567, 161] width 27 height 9
copy span "$2.00"
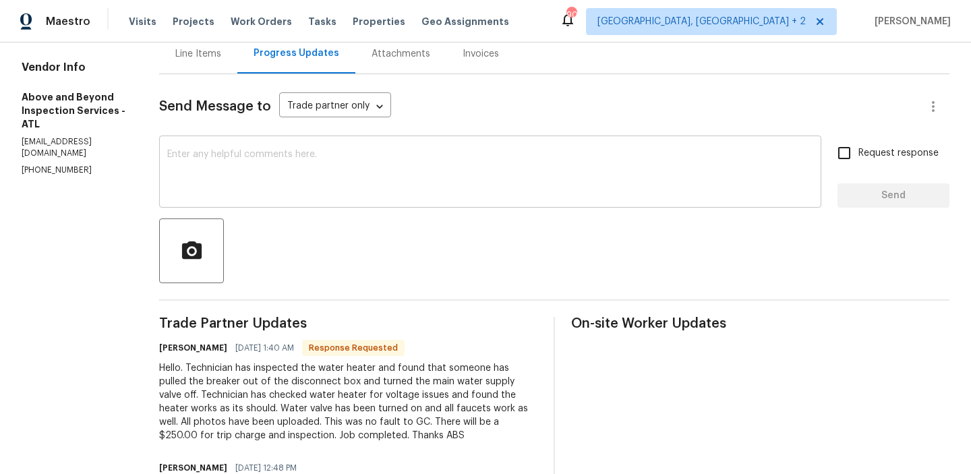
scroll to position [320, 0]
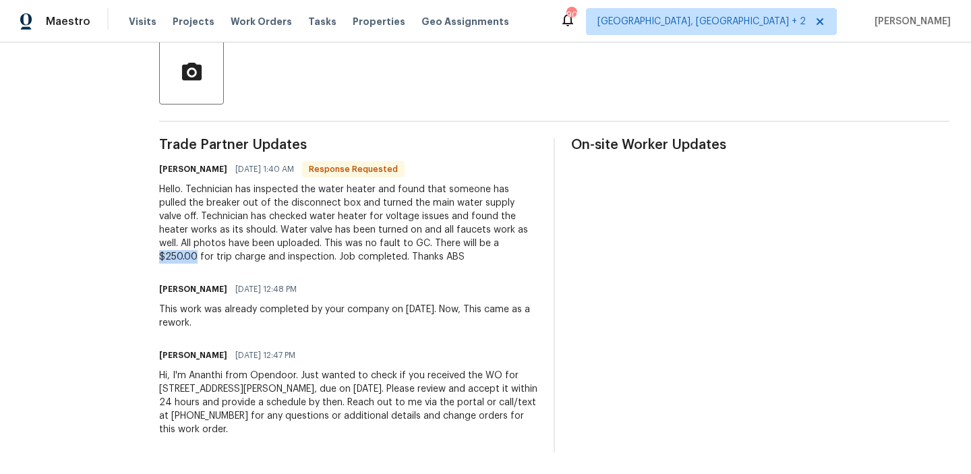
drag, startPoint x: 245, startPoint y: 259, endPoint x: 190, endPoint y: 257, distance: 55.3
click at [190, 257] on div "All work orders [STREET_ADDRESS][PERSON_NAME] Home details Vendor Info Above an…" at bounding box center [485, 98] width 971 height 751
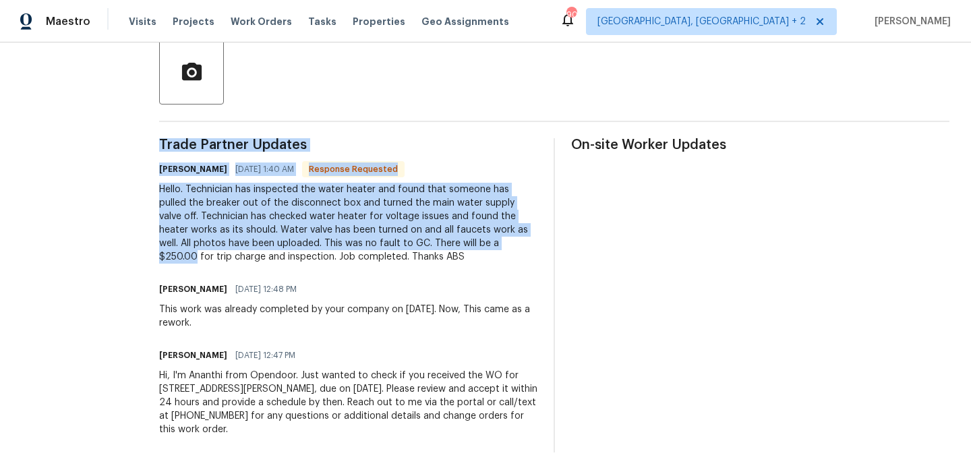
copy div "Above and Beyond Inspection Services - ATL Needs QC Reference: 5AKYXR0BT529E-07…"
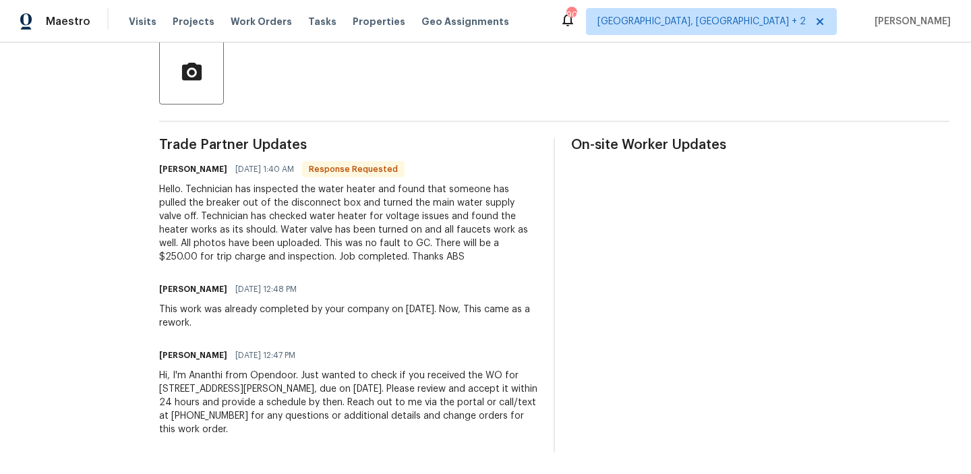
click at [227, 212] on div "Hello. Technician has inspected the water heater and found that someone has pul…" at bounding box center [348, 223] width 378 height 81
drag, startPoint x: 203, startPoint y: 258, endPoint x: 243, endPoint y: 258, distance: 40.5
click at [243, 258] on div "All work orders [STREET_ADDRESS][PERSON_NAME] Home details Vendor Info Above an…" at bounding box center [485, 98] width 971 height 751
copy div "$250.00"
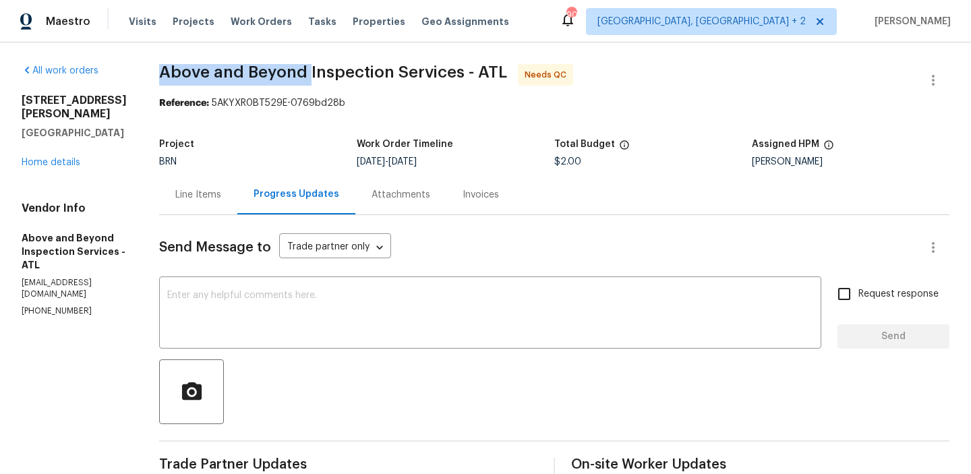
drag, startPoint x: 206, startPoint y: 70, endPoint x: 355, endPoint y: 74, distance: 149.1
click at [355, 74] on div "All work orders [STREET_ADDRESS][PERSON_NAME] Home details Vendor Info Above an…" at bounding box center [485, 417] width 971 height 751
copy span "Above and Beyond"
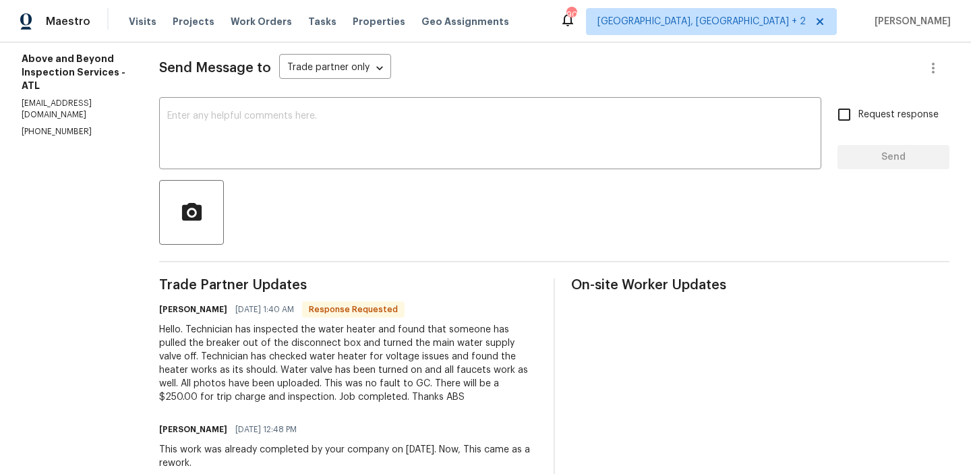
scroll to position [192, 0]
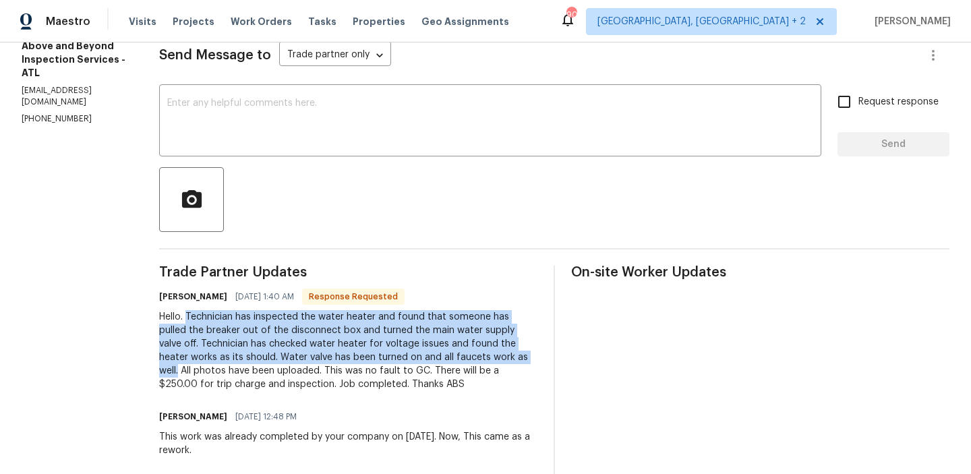
drag, startPoint x: 234, startPoint y: 317, endPoint x: 239, endPoint y: 369, distance: 52.2
click at [239, 369] on div "Hello. Technician has inspected the water heater and found that someone has pul…" at bounding box center [348, 350] width 378 height 81
copy div "Technician has inspected the water heater and found that someone has pulled the…"
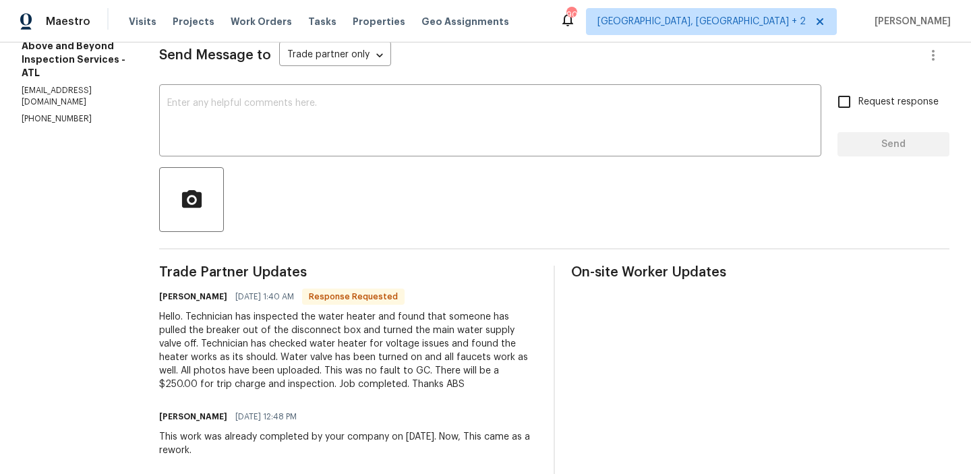
click at [389, 366] on div "Hello. Technician has inspected the water heater and found that someone has pul…" at bounding box center [348, 350] width 378 height 81
drag, startPoint x: 382, startPoint y: 371, endPoint x: 492, endPoint y: 371, distance: 109.9
click at [492, 371] on div "Hello. Technician has inspected the water heater and found that someone has pul…" at bounding box center [348, 350] width 378 height 81
click at [309, 173] on div at bounding box center [554, 199] width 790 height 65
click at [295, 146] on div "x ​" at bounding box center [490, 122] width 662 height 69
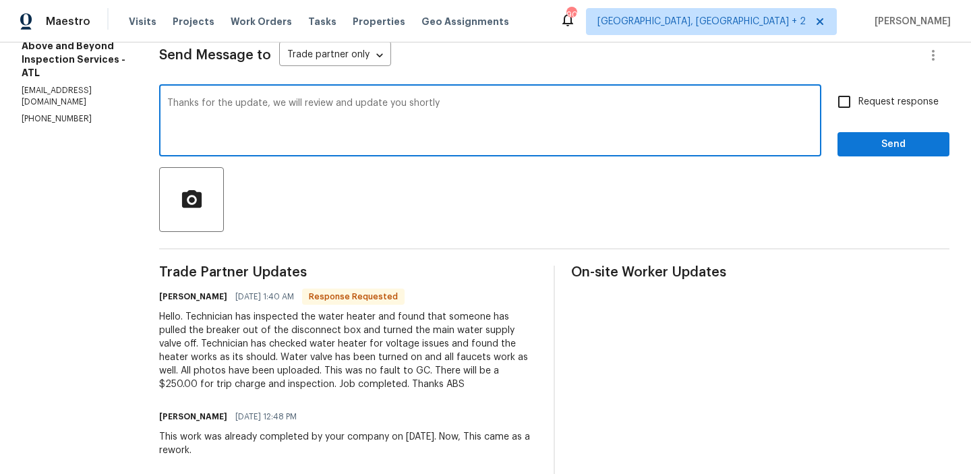
type textarea "Thanks for the update, we will review and update you shortly"
click at [875, 113] on label "Request response" at bounding box center [884, 102] width 109 height 28
click at [859, 113] on input "Request response" at bounding box center [844, 102] width 28 height 28
checkbox input "true"
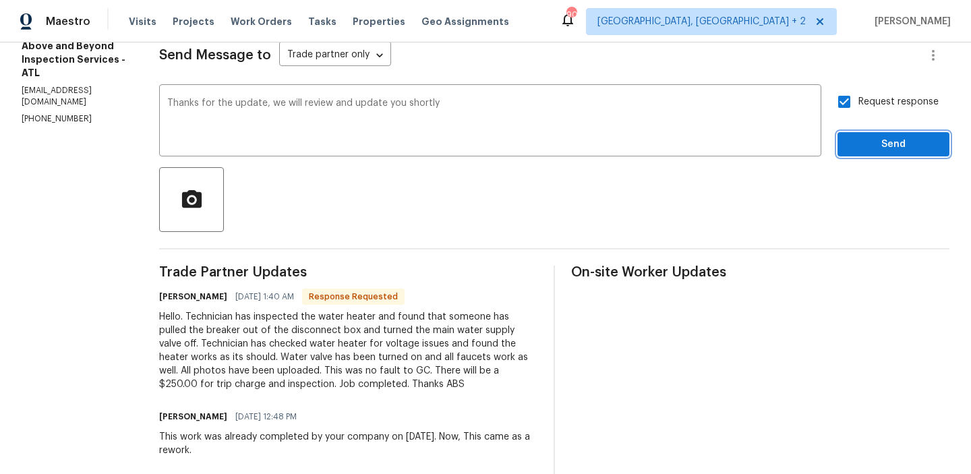
click at [862, 156] on button "Send" at bounding box center [894, 144] width 112 height 25
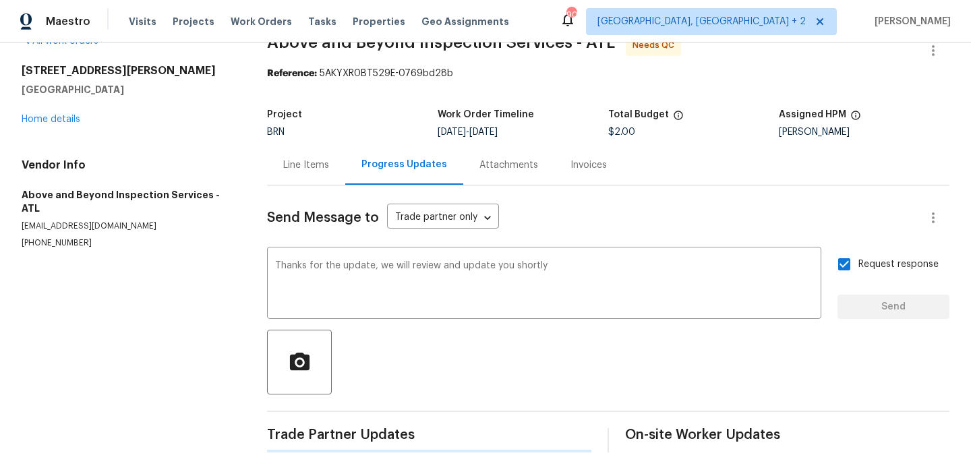
scroll to position [0, 0]
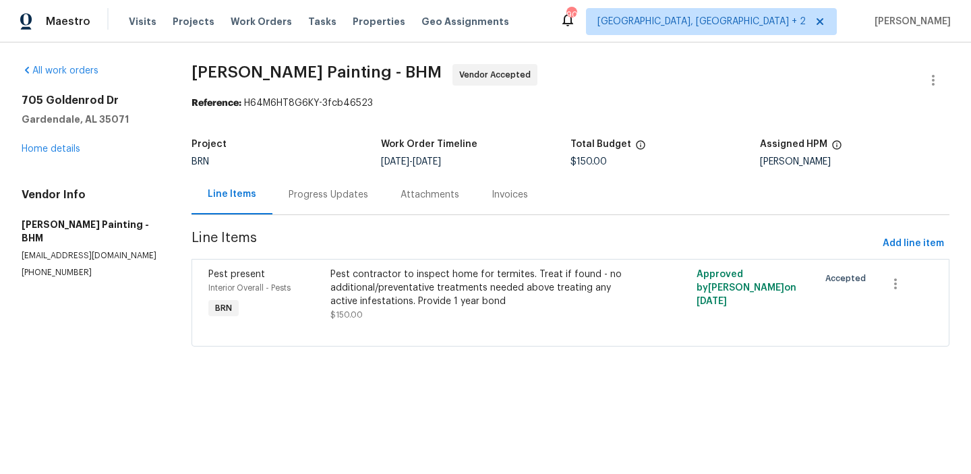
click at [69, 267] on section "All work orders [STREET_ADDRESS][PERSON_NAME] Home details Vendor Info [PERSON_…" at bounding box center [91, 213] width 138 height 299
copy p "[PHONE_NUMBER]"
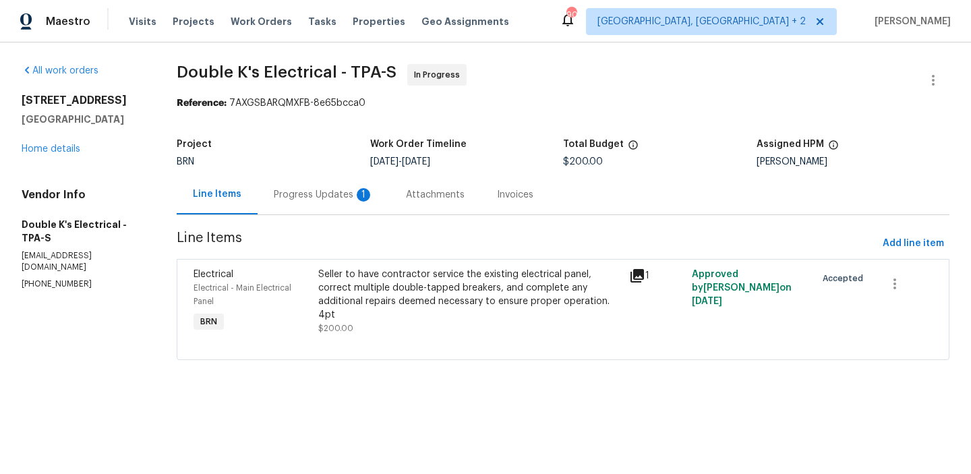
click at [296, 188] on div "Progress Updates 1" at bounding box center [324, 194] width 100 height 13
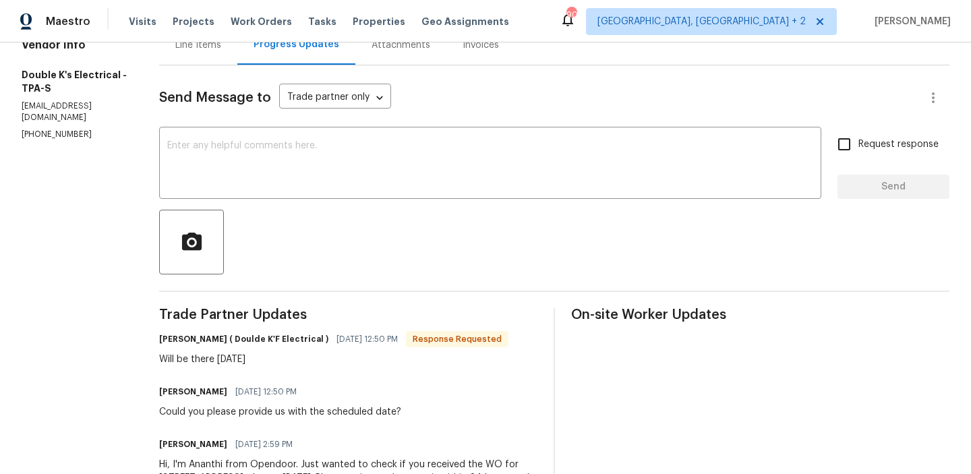
scroll to position [155, 0]
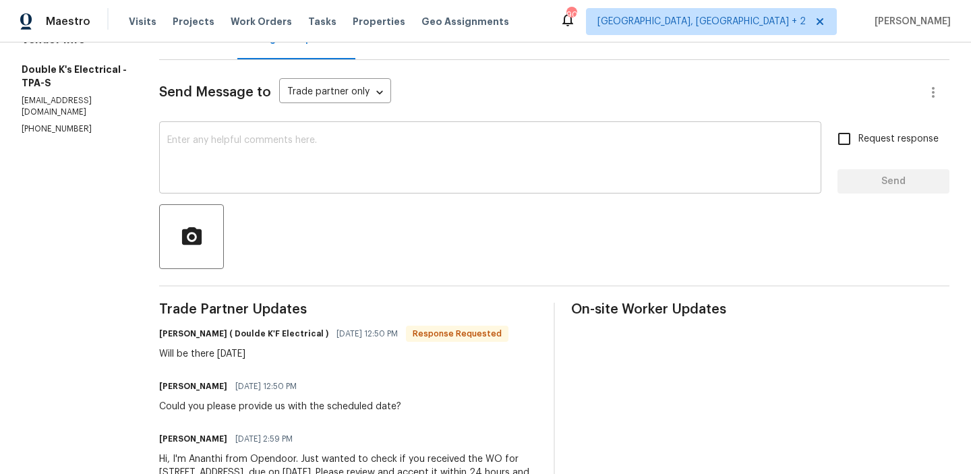
click at [251, 171] on textarea at bounding box center [490, 159] width 646 height 47
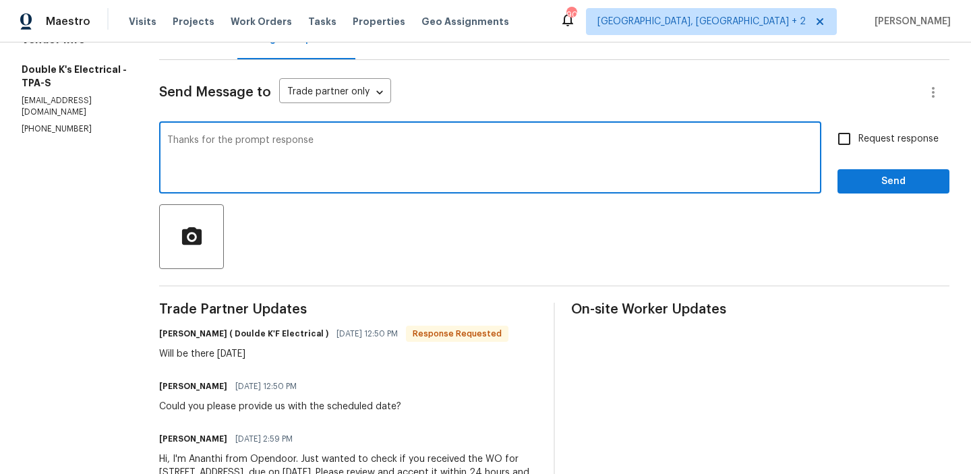
type textarea "Thanks for the prompt response"
click at [854, 138] on input "Request response" at bounding box center [844, 139] width 28 height 28
checkbox input "true"
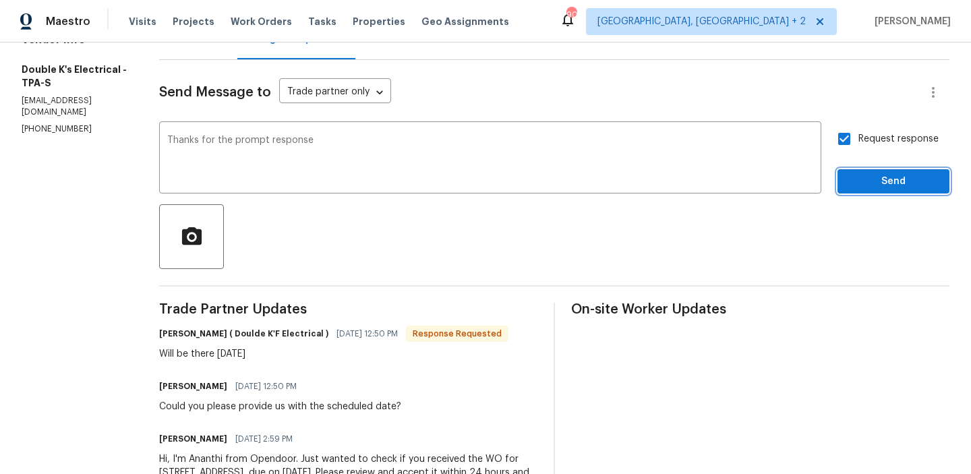
click at [866, 187] on span "Send" at bounding box center [893, 181] width 90 height 17
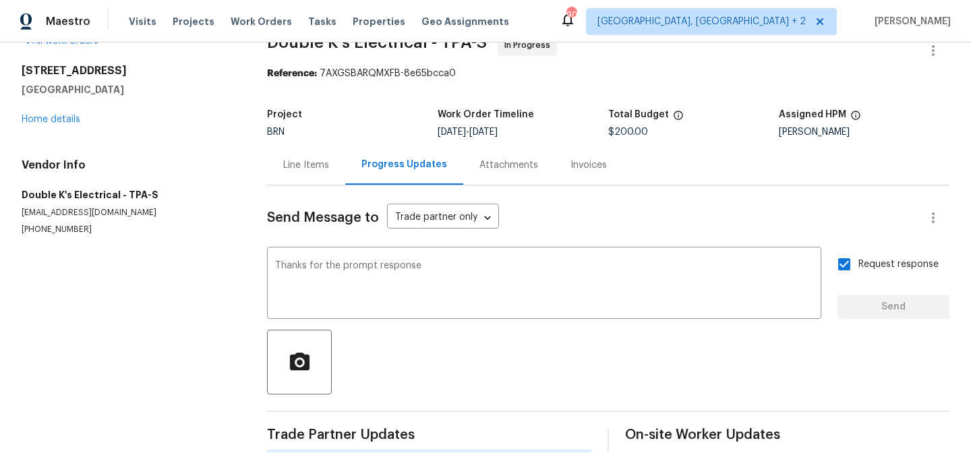
scroll to position [0, 0]
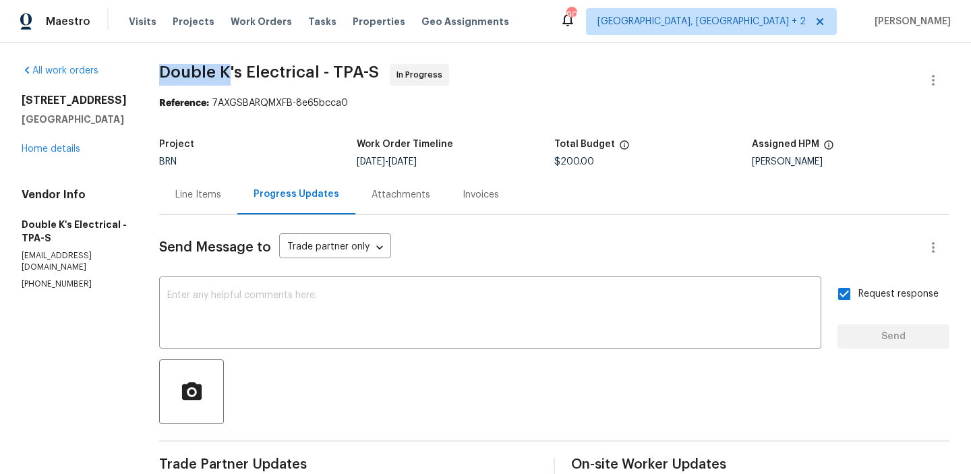
drag, startPoint x: 165, startPoint y: 76, endPoint x: 235, endPoint y: 75, distance: 70.1
click at [235, 75] on div "All work orders [STREET_ADDRESS] Home details Vendor Info Double K's Electrical…" at bounding box center [485, 403] width 971 height 723
copy span "Double K"
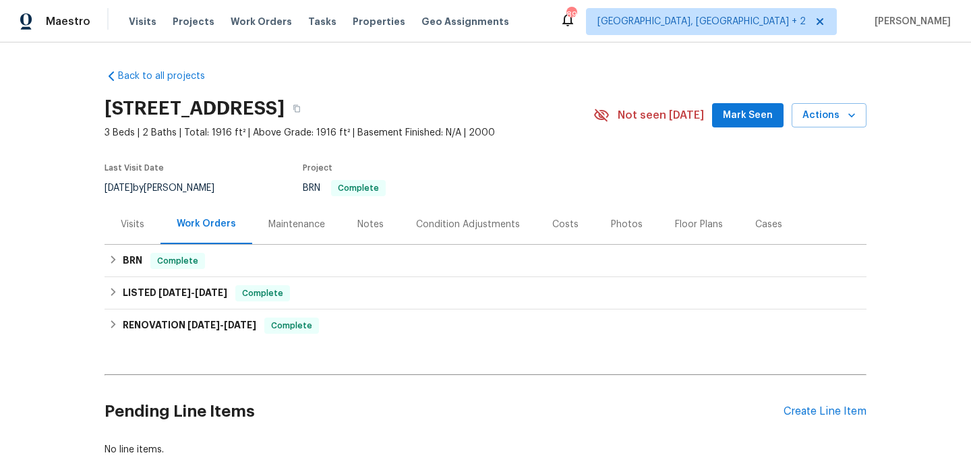
scroll to position [74, 0]
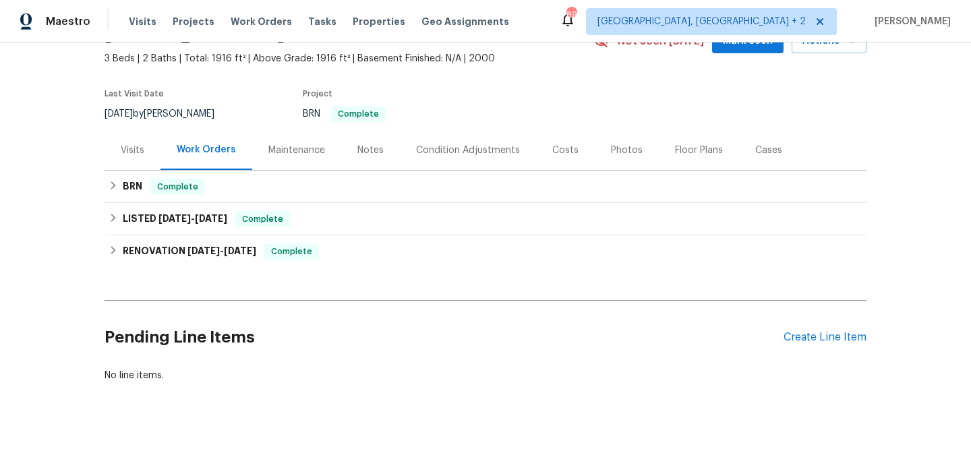
click at [153, 171] on div "BRN Complete Solid Rock Roofing ROOF, BRN_AND_LRR $14,735.00 [DATE] - [DATE] Pa…" at bounding box center [486, 187] width 762 height 32
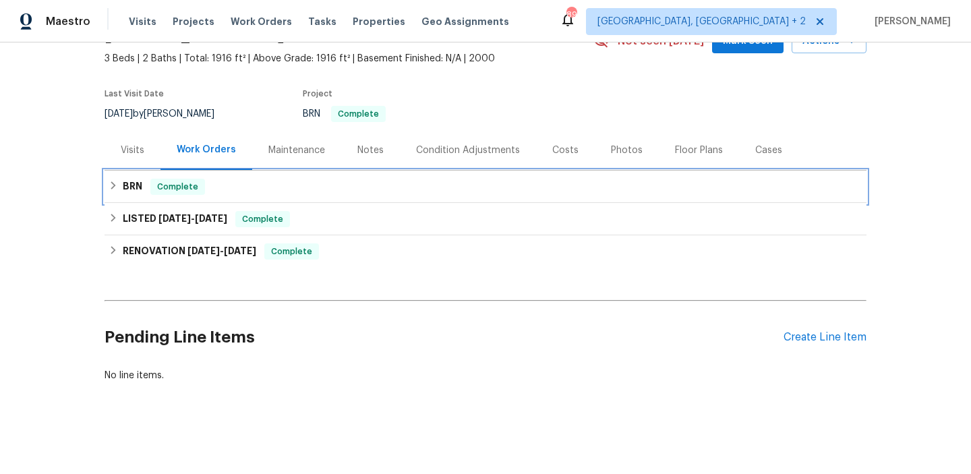
click at [144, 187] on div "BRN Complete" at bounding box center [486, 187] width 754 height 16
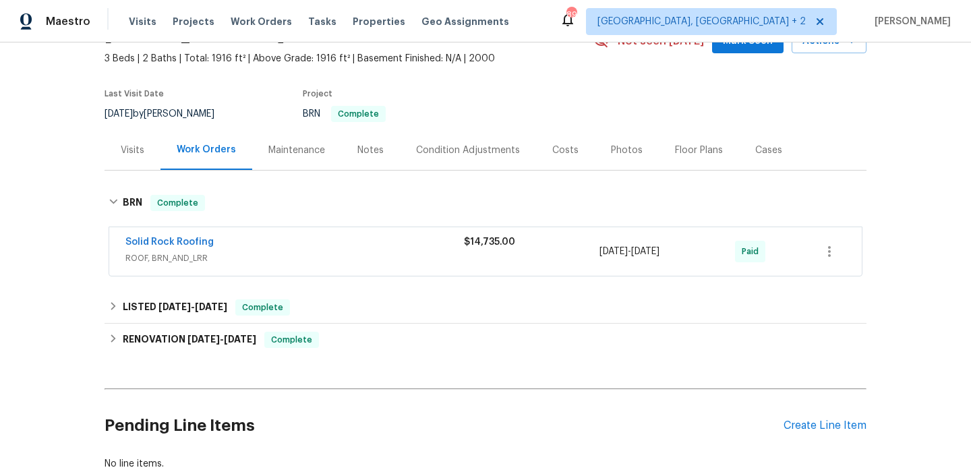
click at [153, 235] on span "Solid Rock Roofing" at bounding box center [169, 241] width 88 height 13
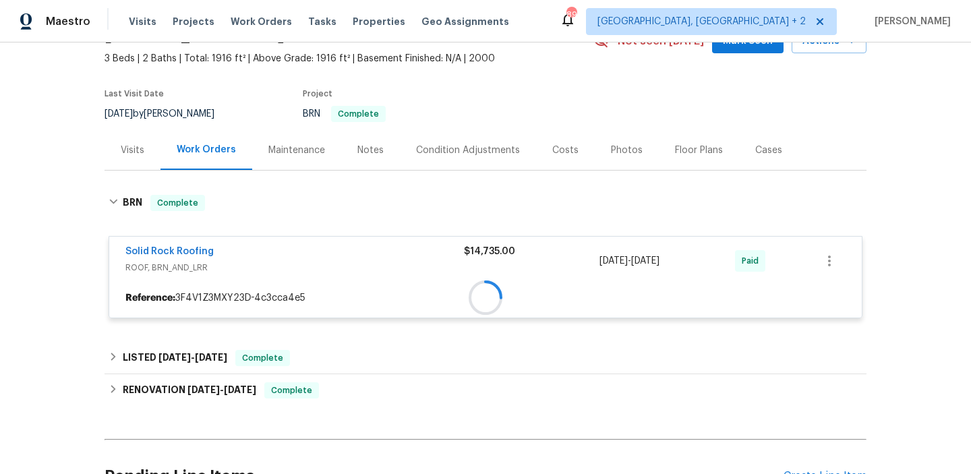
click at [148, 243] on div "Solid Rock Roofing ROOF, BRN_AND_LRR $14,735.00 9/5/2025 - 9/8/2025 Paid" at bounding box center [485, 261] width 753 height 49
click at [144, 252] on div at bounding box center [486, 256] width 762 height 151
click at [136, 254] on link "Solid Rock Roofing" at bounding box center [169, 252] width 88 height 9
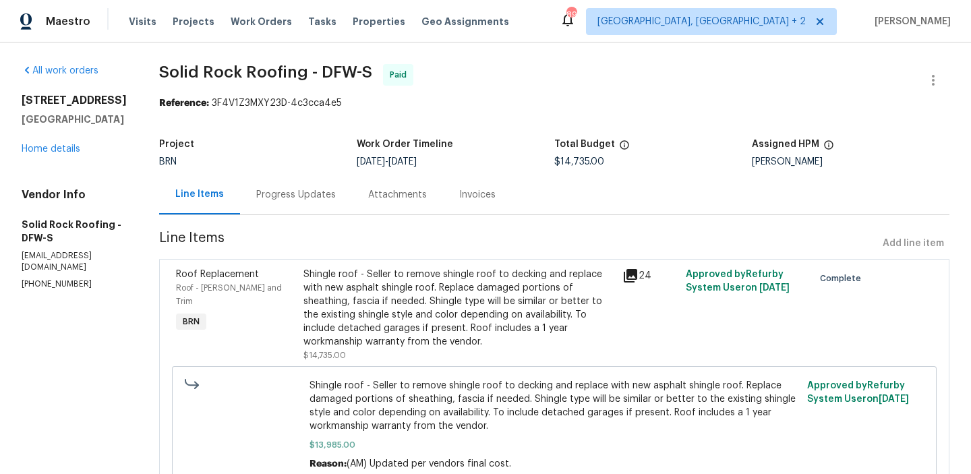
scroll to position [24, 0]
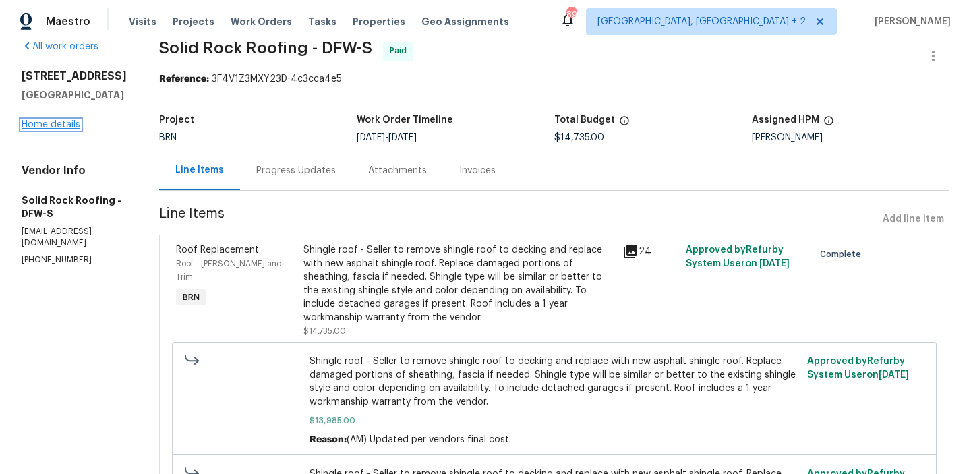
click at [46, 124] on link "Home details" at bounding box center [51, 124] width 59 height 9
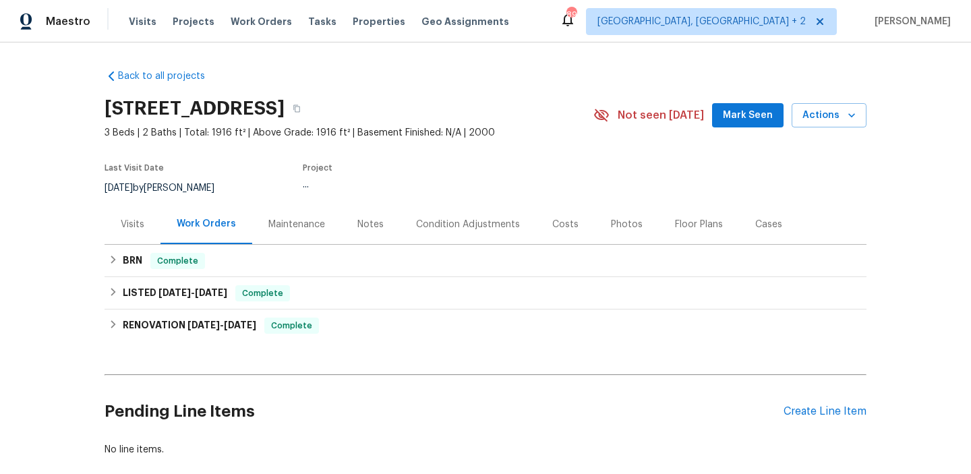
scroll to position [74, 0]
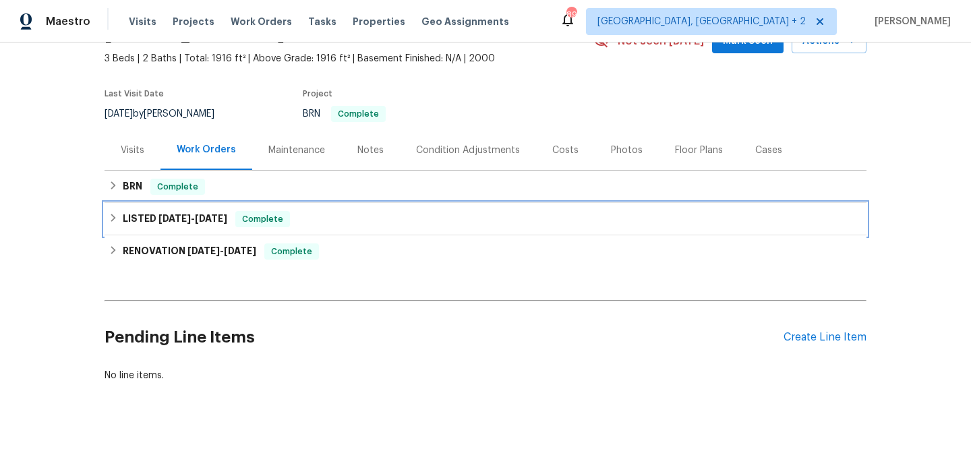
click at [154, 222] on h6 "LISTED 7/2/25 - 7/6/25" at bounding box center [175, 219] width 105 height 16
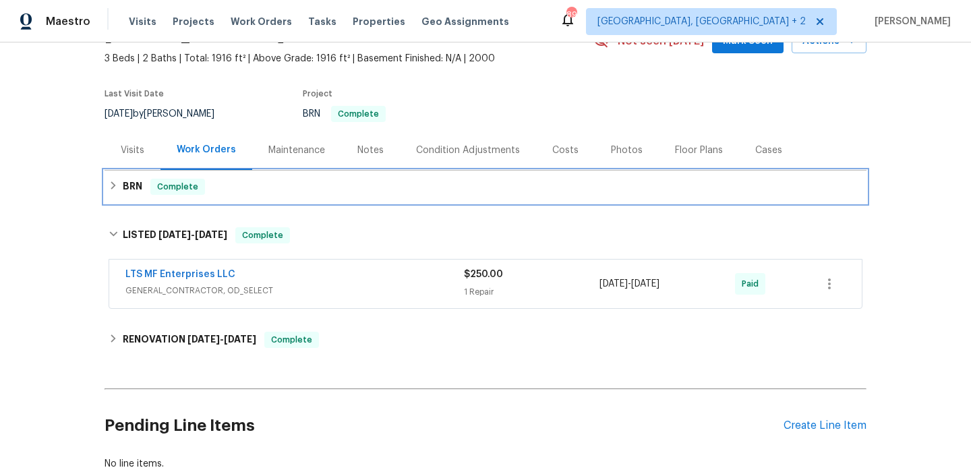
click at [136, 188] on h6 "BRN" at bounding box center [133, 187] width 20 height 16
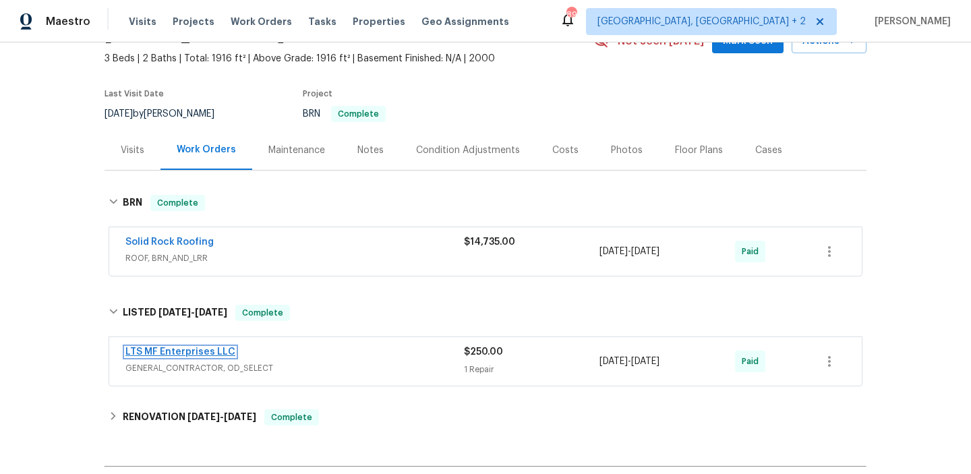
click at [146, 350] on link "LTS MF Enterprises LLC" at bounding box center [180, 351] width 110 height 9
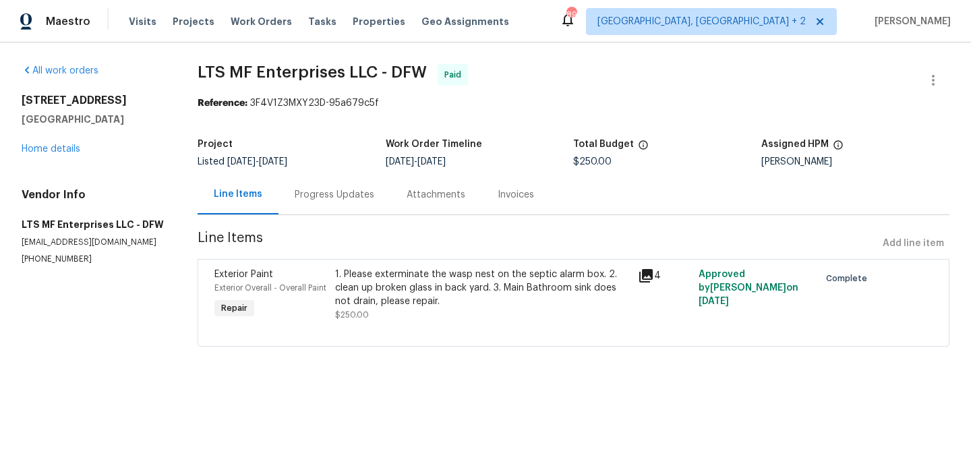
click at [301, 198] on div "Progress Updates" at bounding box center [335, 194] width 80 height 13
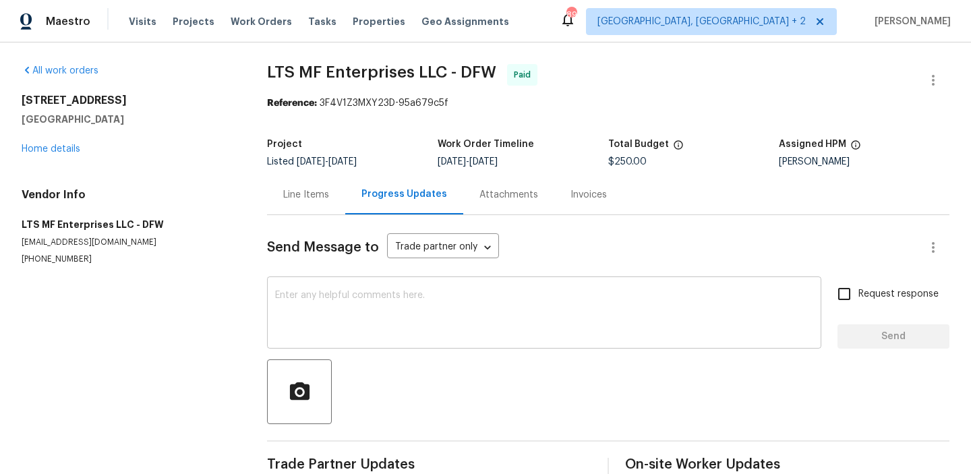
scroll to position [27, 0]
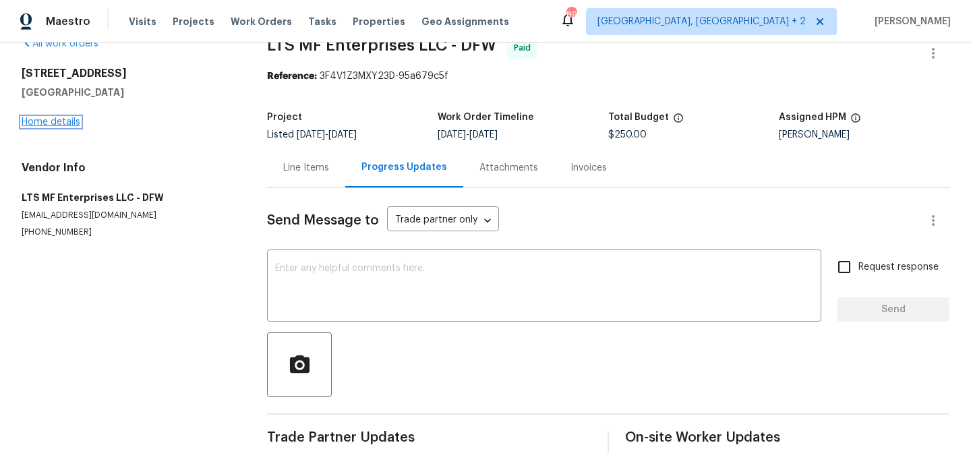
click at [62, 125] on link "Home details" at bounding box center [51, 121] width 59 height 9
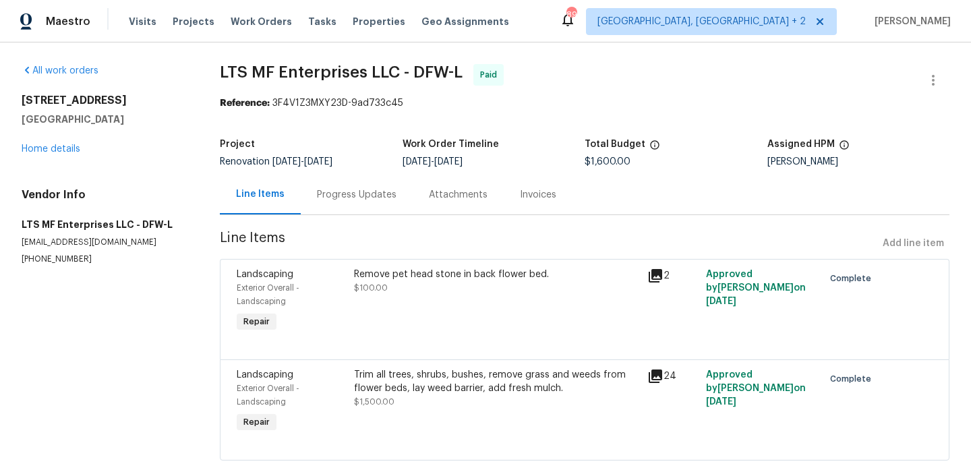
click at [339, 181] on div "Progress Updates" at bounding box center [357, 195] width 112 height 40
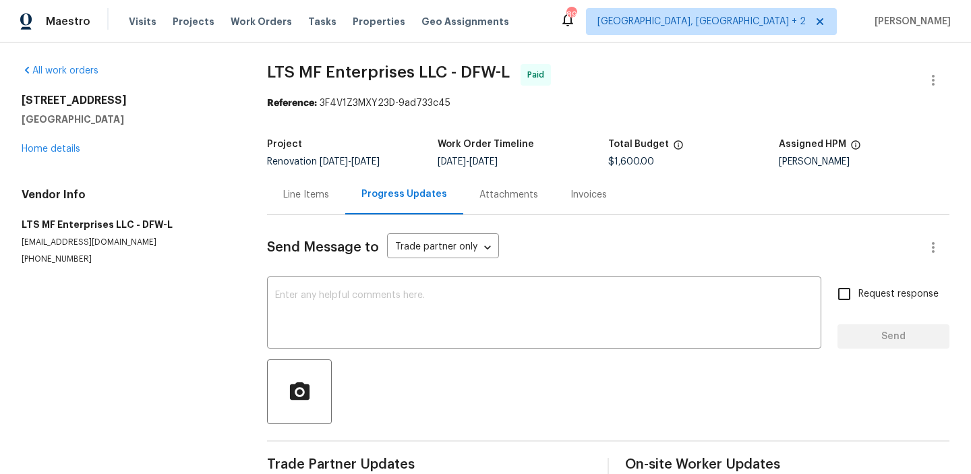
click at [271, 185] on div "Line Items" at bounding box center [306, 195] width 78 height 40
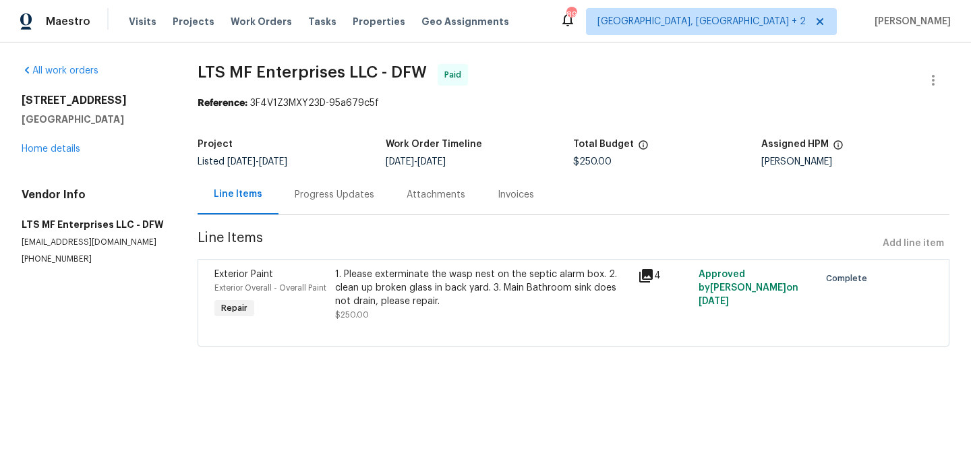
click at [381, 306] on div "1. Please exterminate the wasp nest on the septic alarm box. 2. clean up broken…" at bounding box center [482, 288] width 295 height 40
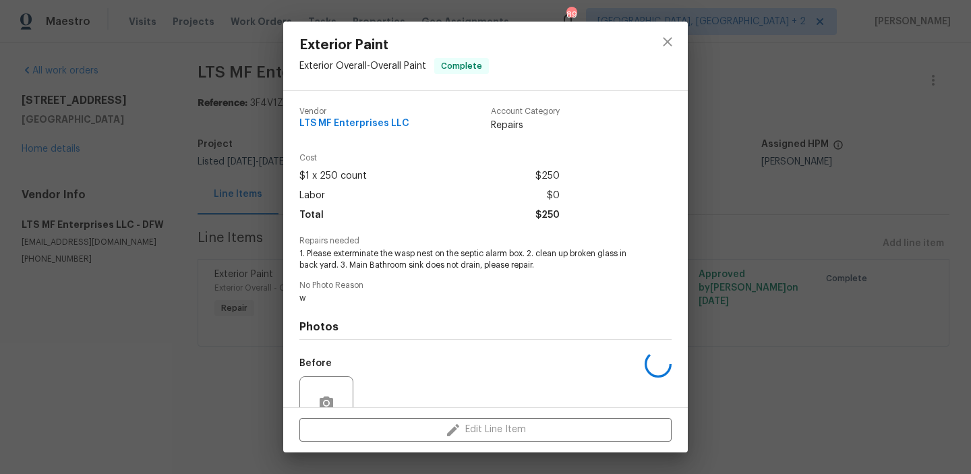
scroll to position [124, 0]
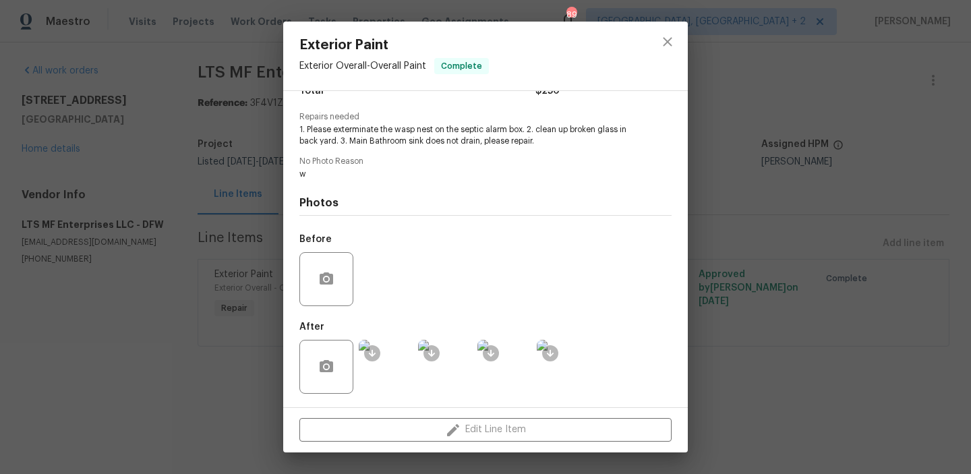
click at [378, 371] on img at bounding box center [386, 367] width 54 height 54
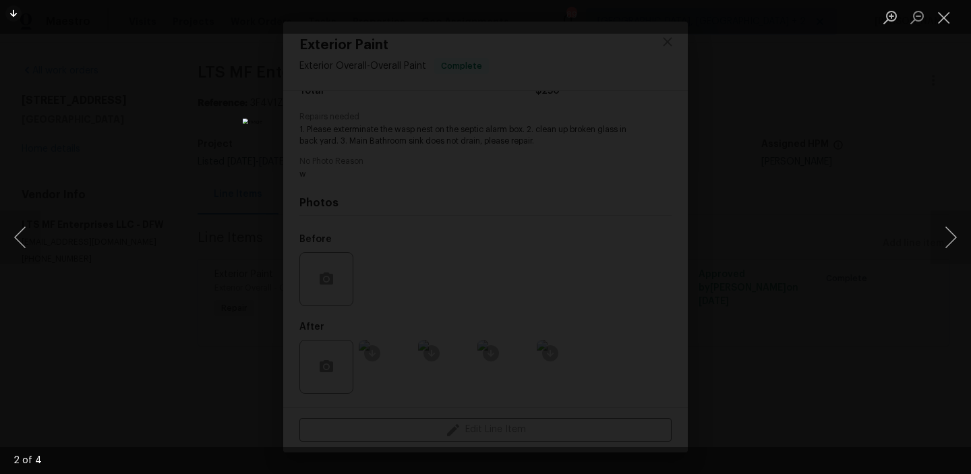
click at [187, 142] on div "Lightbox" at bounding box center [485, 237] width 971 height 474
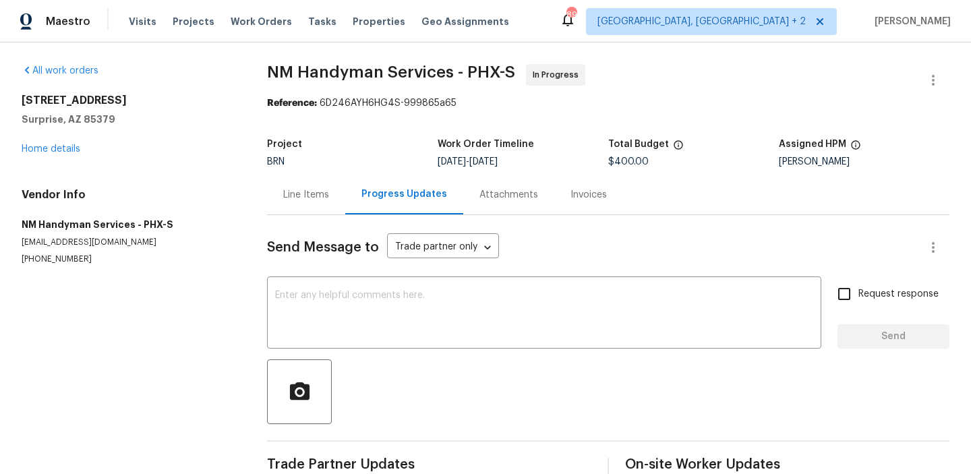
click at [212, 203] on div "Vendor Info NM Handyman Services - PHX-S [EMAIL_ADDRESS][DOMAIN_NAME] [PHONE_NU…" at bounding box center [128, 226] width 213 height 77
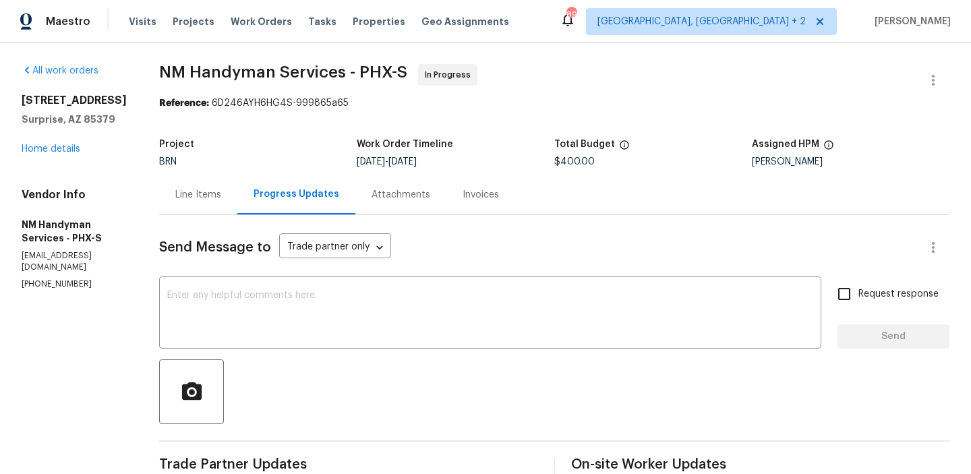
click at [271, 198] on div "Progress Updates" at bounding box center [297, 193] width 86 height 13
click at [243, 196] on div "Progress Updates" at bounding box center [296, 195] width 118 height 40
click at [210, 196] on div "Line Items" at bounding box center [198, 194] width 46 height 13
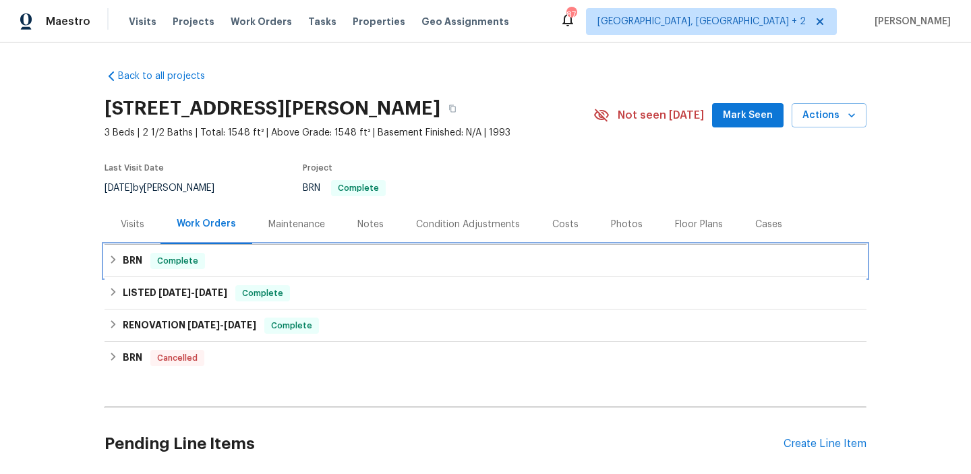
click at [189, 253] on div "Complete" at bounding box center [177, 261] width 55 height 16
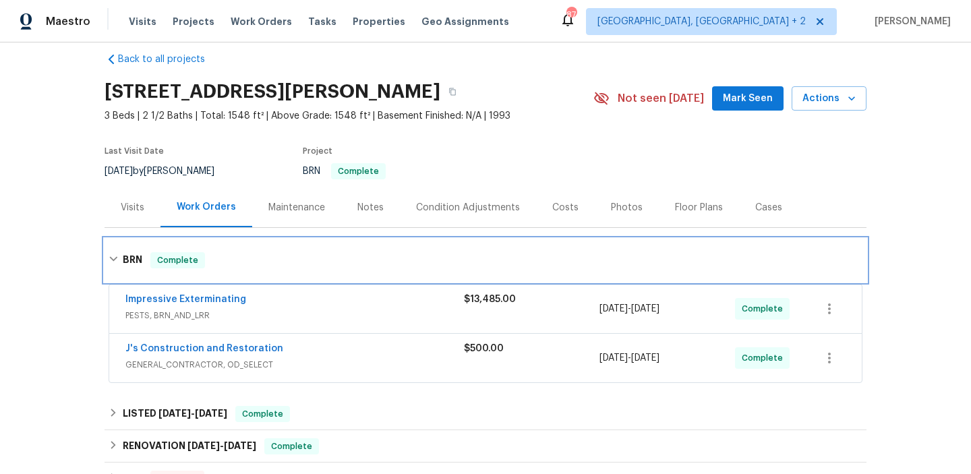
scroll to position [25, 0]
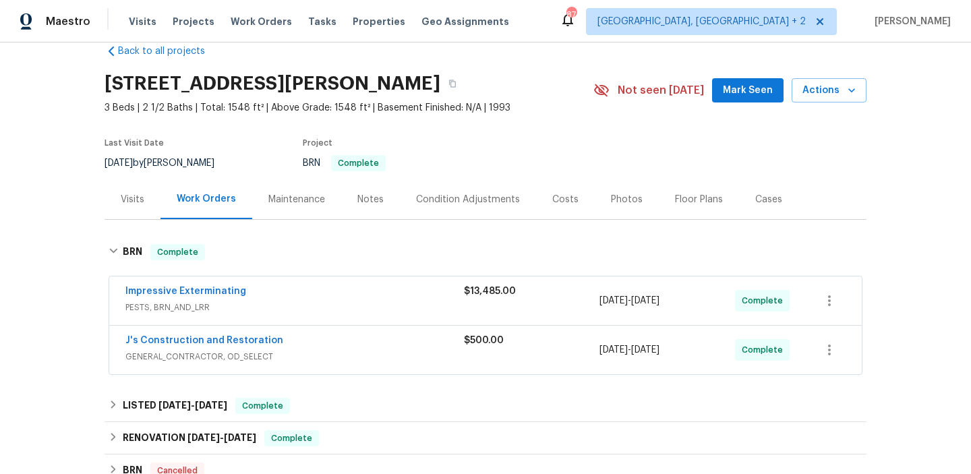
click at [264, 279] on div "Impressive Exterminating PESTS, BRN_AND_LRR $13,485.00 [DATE] - [DATE] Complete" at bounding box center [485, 301] width 753 height 49
click at [286, 336] on div "J's Construction and Restoration" at bounding box center [294, 342] width 339 height 16
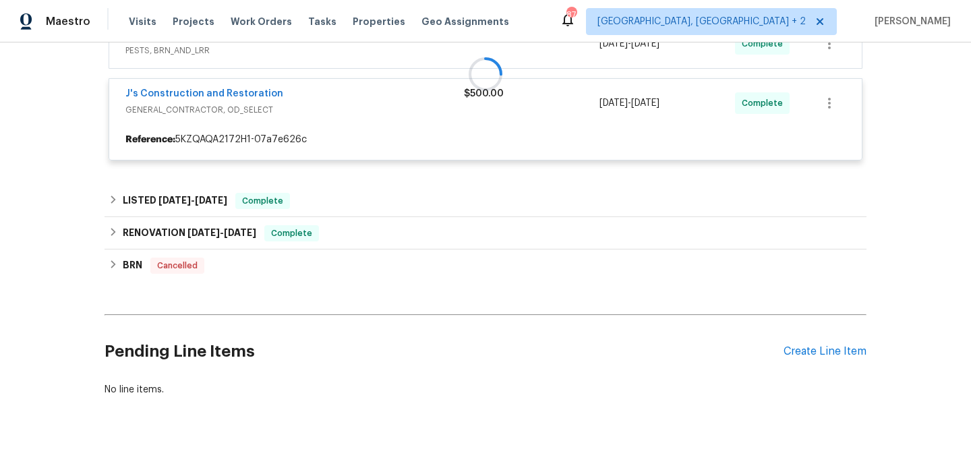
scroll to position [296, 0]
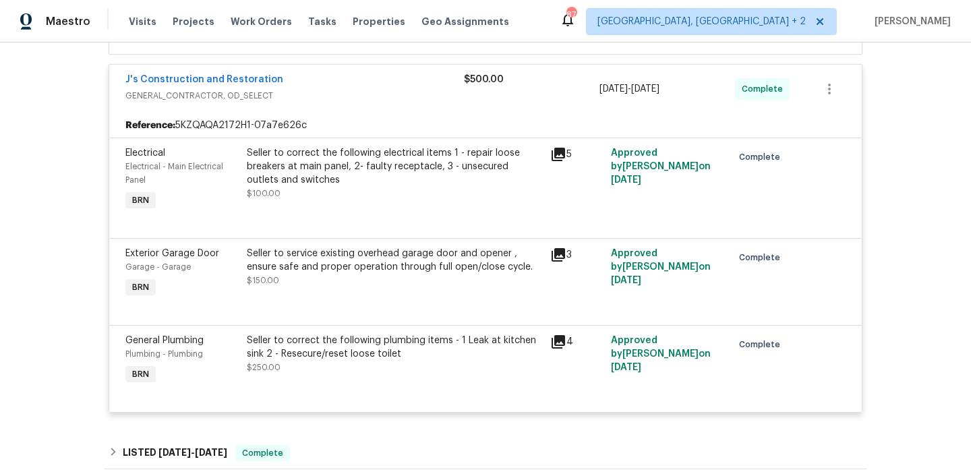
click at [340, 357] on div "Seller to correct the following plumbing items - 1 Leak at kitchen sink 2 - Res…" at bounding box center [394, 347] width 295 height 27
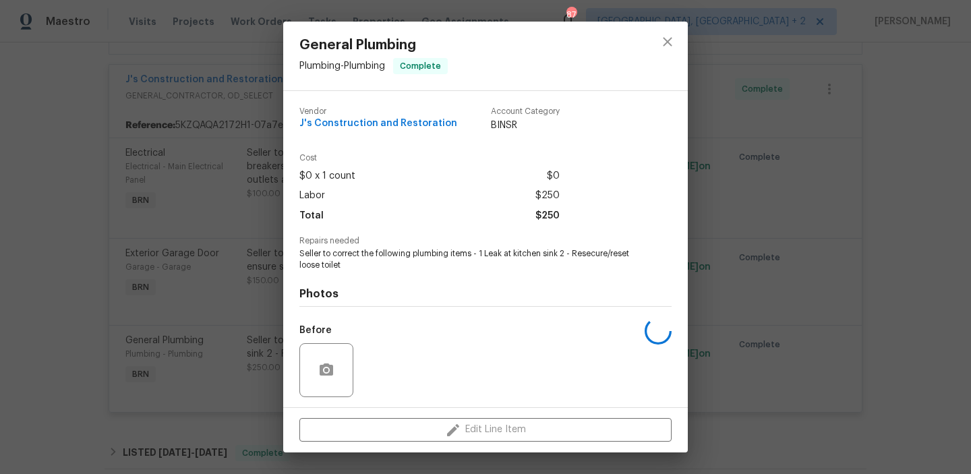
scroll to position [91, 0]
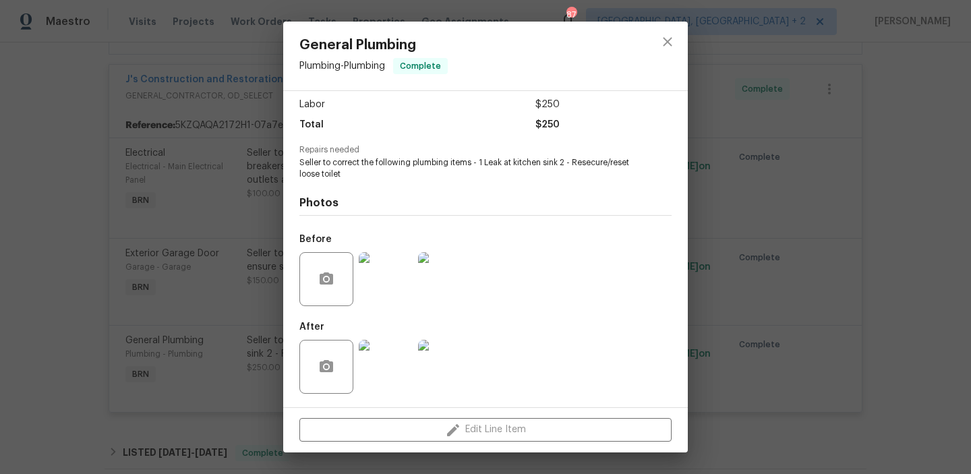
click at [382, 371] on img at bounding box center [386, 367] width 54 height 54
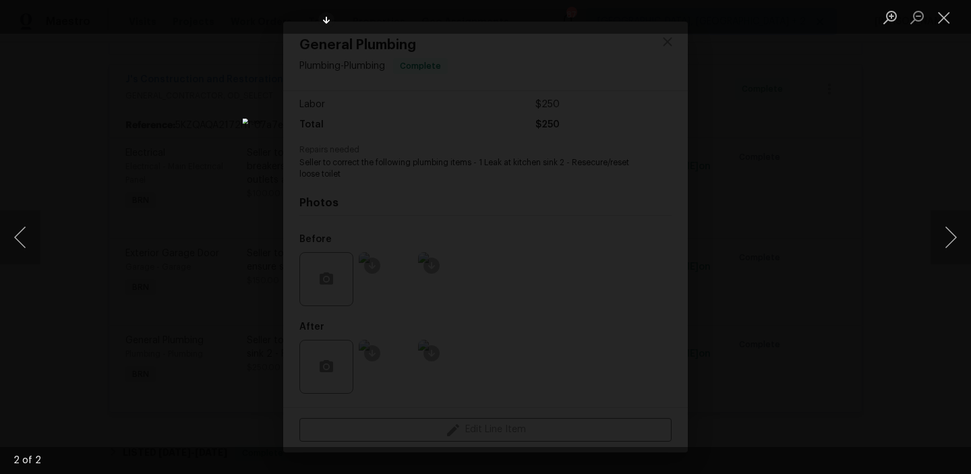
click at [84, 231] on div "Lightbox" at bounding box center [485, 237] width 971 height 474
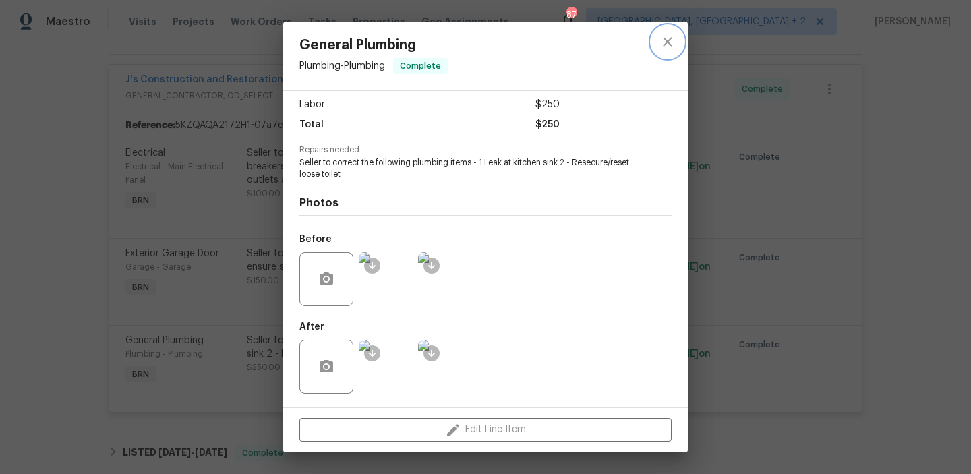
click at [672, 42] on icon "close" at bounding box center [668, 42] width 16 height 16
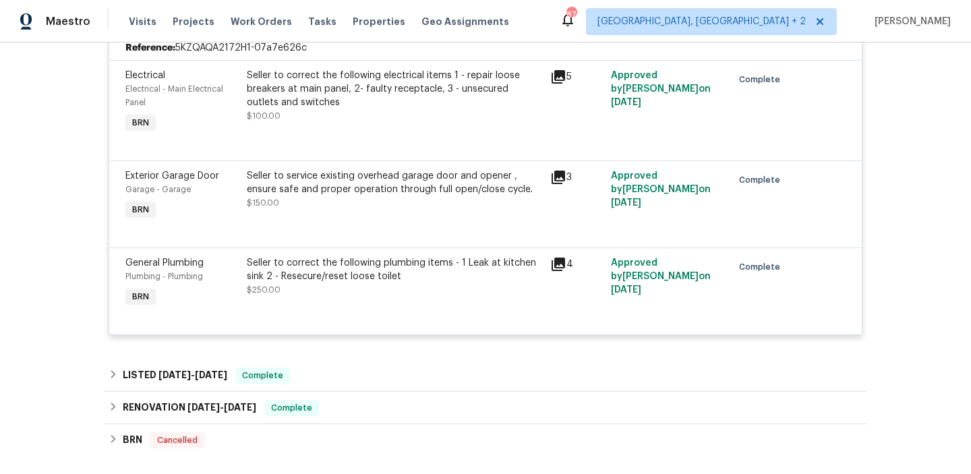
scroll to position [399, 0]
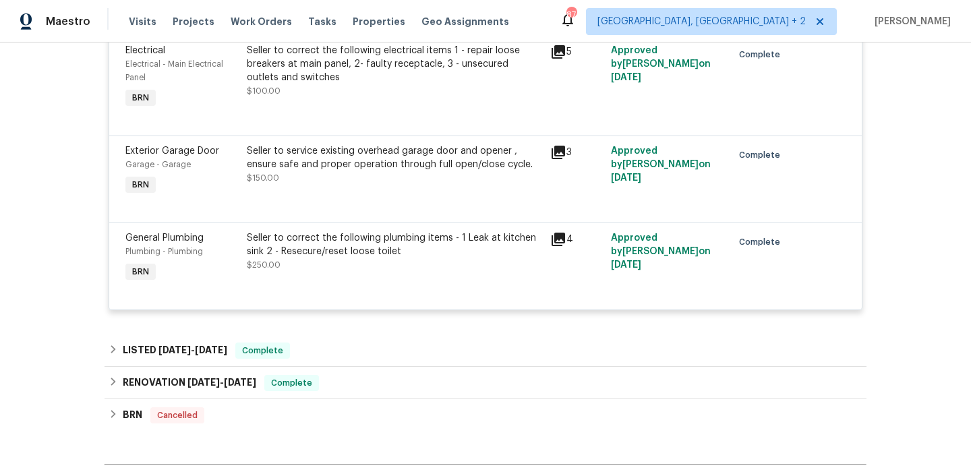
click at [341, 212] on div at bounding box center [485, 206] width 720 height 16
click at [327, 218] on div "Exterior Garage Door Garage - Garage BRN Seller to service existing overhead ga…" at bounding box center [485, 179] width 753 height 87
click at [293, 244] on div "Seller to correct the following plumbing items - 1 Leak at kitchen sink 2 - Res…" at bounding box center [394, 244] width 295 height 27
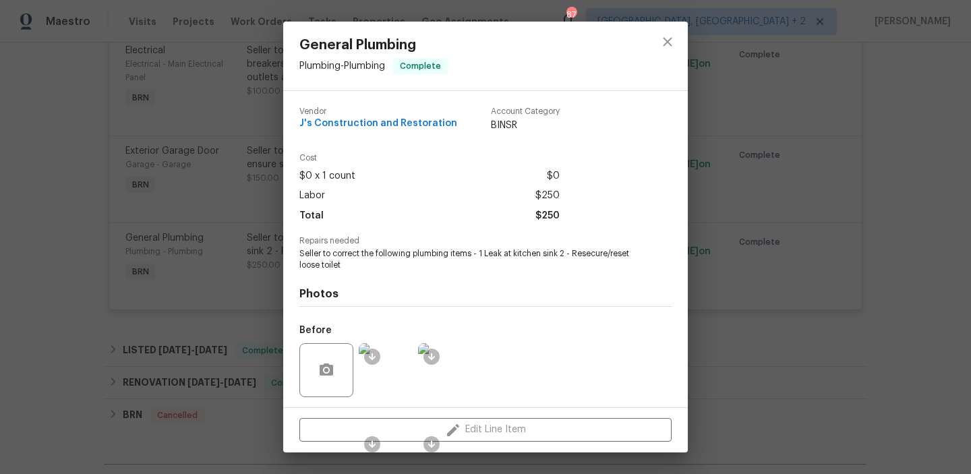
click at [144, 172] on div "General Plumbing Plumbing - Plumbing Complete Vendor J's Construction and Resto…" at bounding box center [485, 237] width 971 height 474
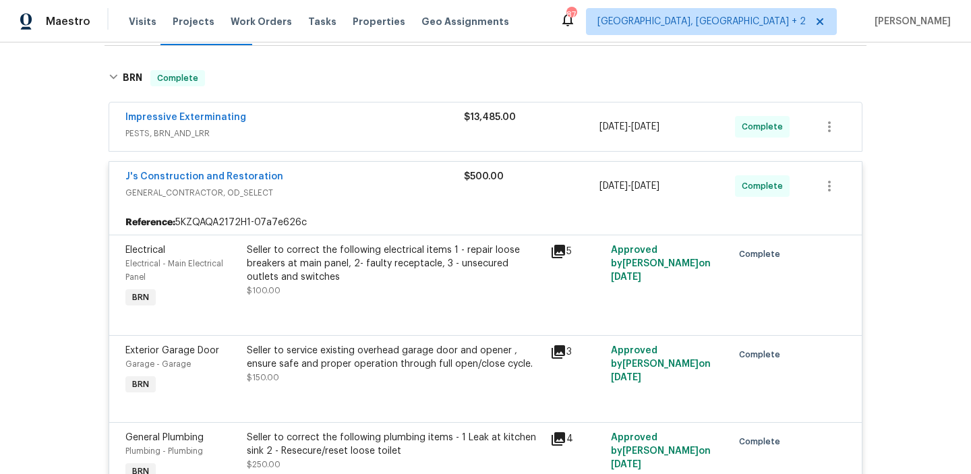
scroll to position [154, 0]
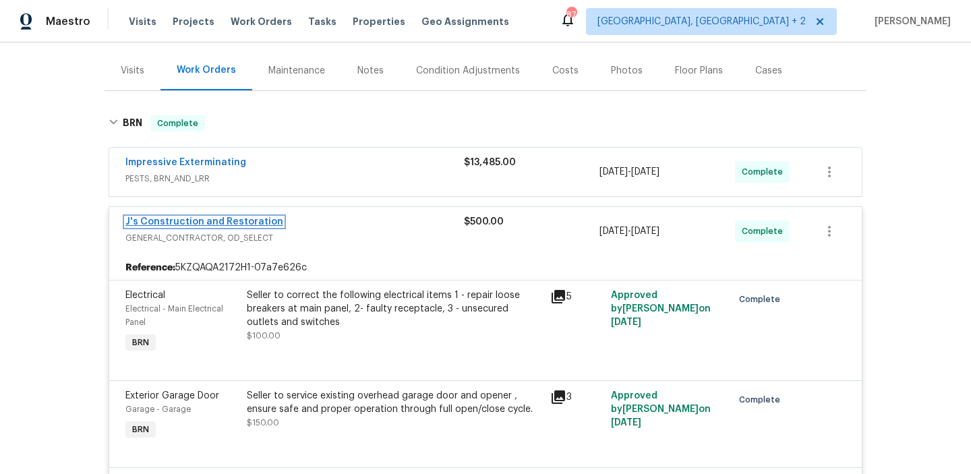
click at [150, 223] on link "J's Construction and Restoration" at bounding box center [204, 221] width 158 height 9
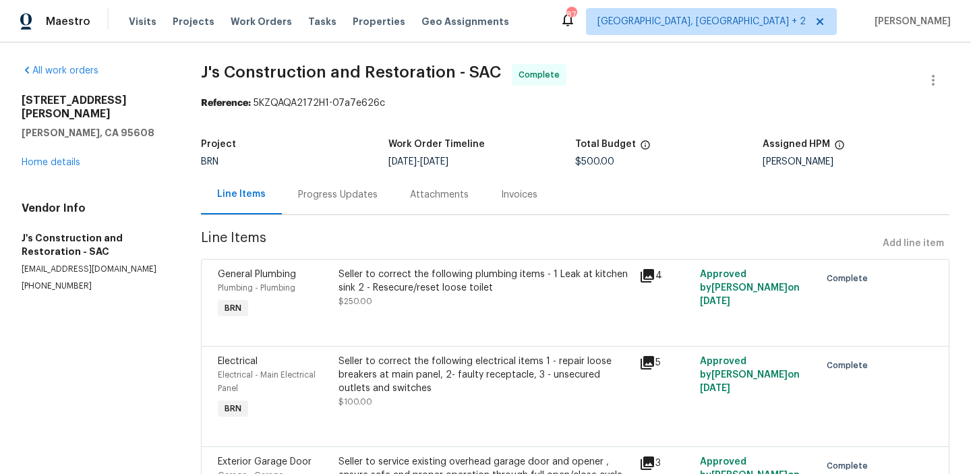
scroll to position [99, 0]
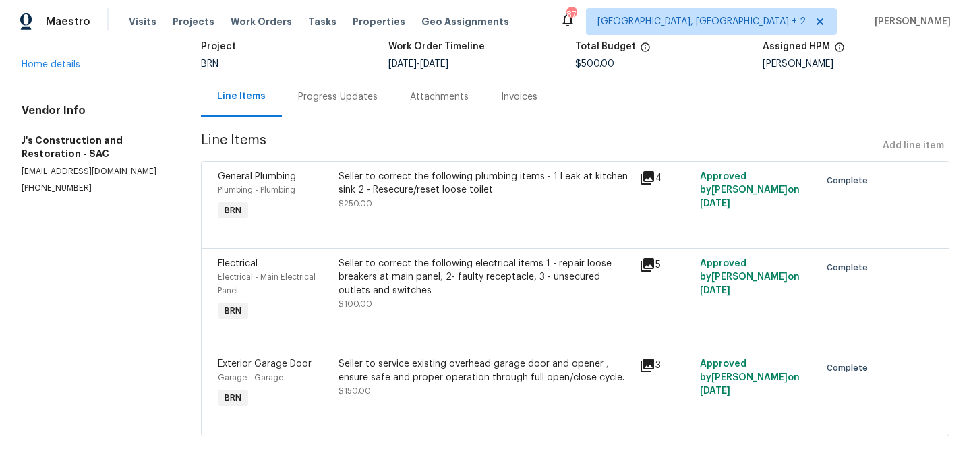
click at [367, 200] on span "$250.00" at bounding box center [356, 204] width 34 height 8
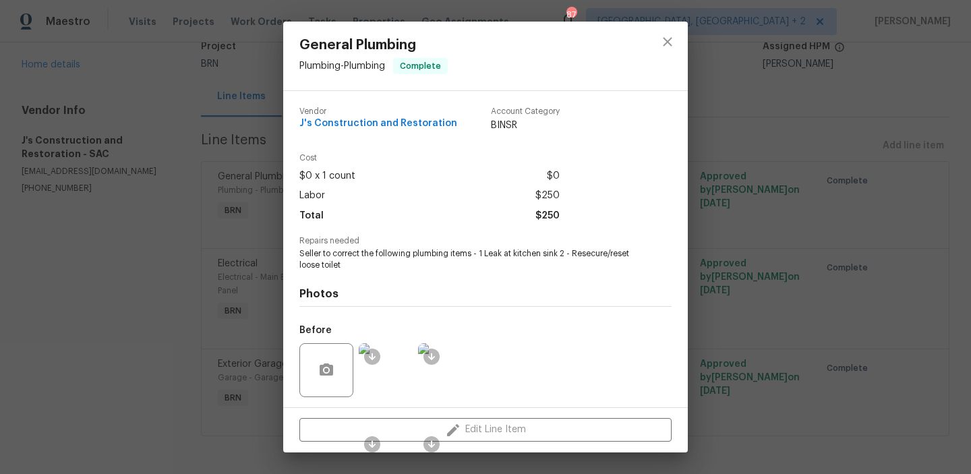
click at [333, 254] on span "Seller to correct the following plumbing items - 1 Leak at kitchen sink 2 - Res…" at bounding box center [466, 259] width 335 height 23
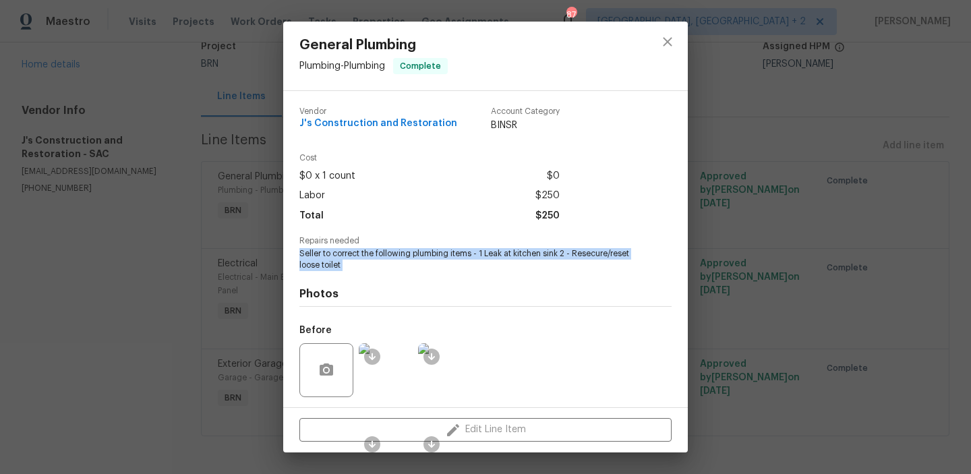
click at [333, 254] on span "Seller to correct the following plumbing items - 1 Leak at kitchen sink 2 - Res…" at bounding box center [466, 259] width 335 height 23
copy span "Seller to correct the following plumbing items - 1 Leak at kitchen sink 2 - Res…"
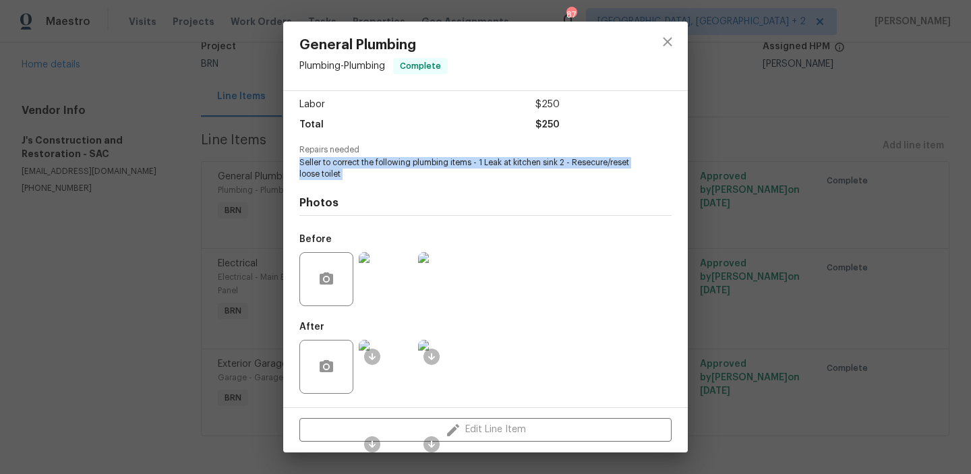
click at [386, 294] on img at bounding box center [386, 279] width 54 height 54
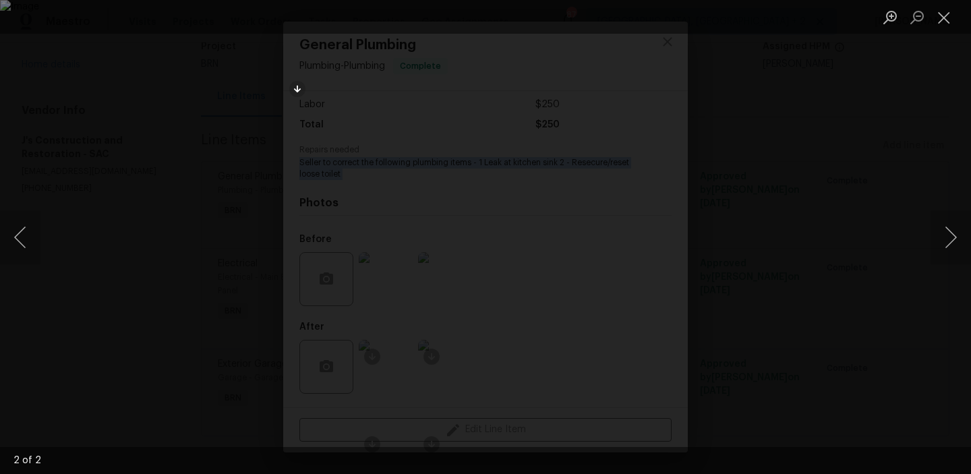
click at [409, 130] on img "Lightbox" at bounding box center [485, 237] width 971 height 474
click at [382, 96] on div "Lightbox" at bounding box center [485, 237] width 971 height 474
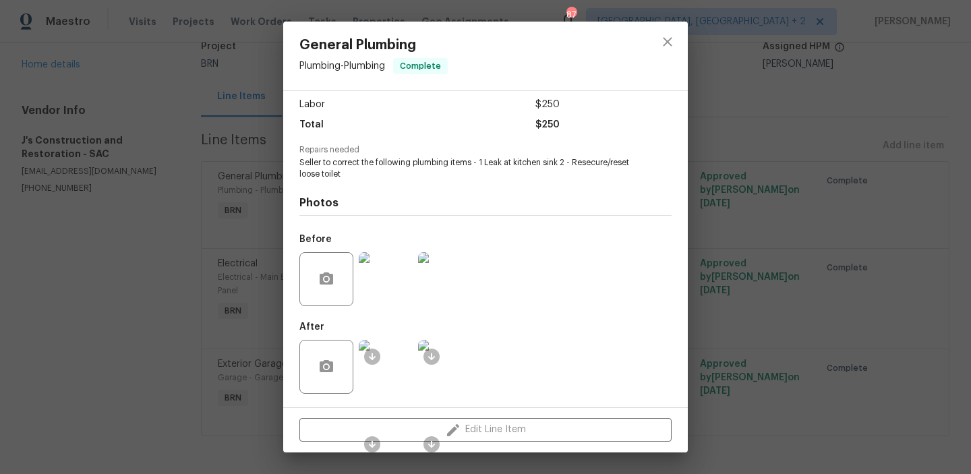
click at [177, 98] on div "General Plumbing Plumbing - Plumbing Complete Vendor J's Construction and Resto…" at bounding box center [485, 237] width 971 height 474
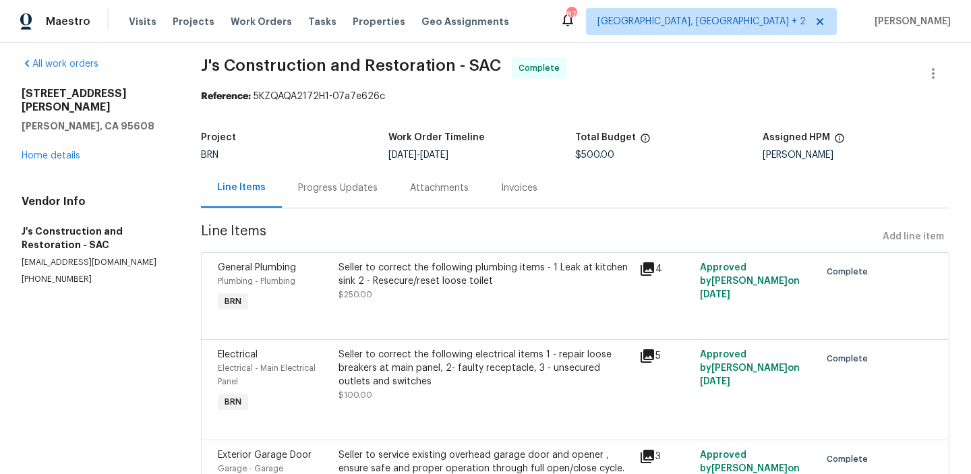
scroll to position [0, 0]
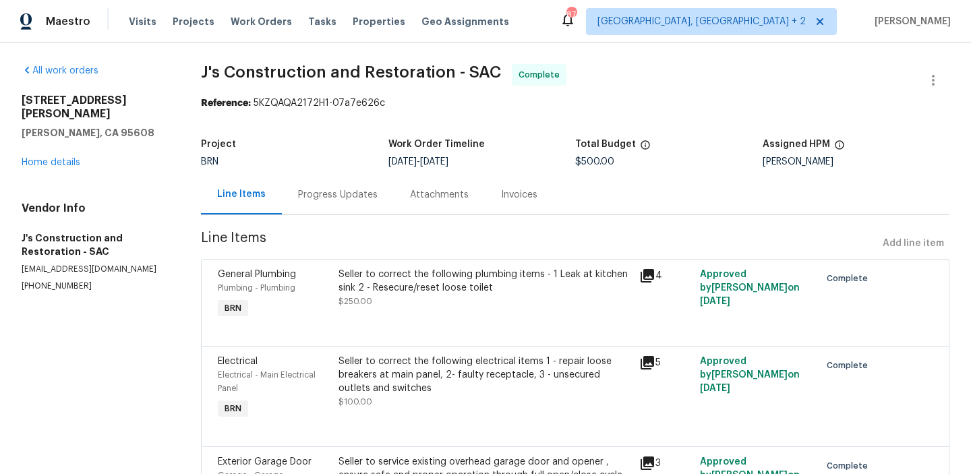
drag, startPoint x: 440, startPoint y: 163, endPoint x: 500, endPoint y: 163, distance: 60.0
click at [500, 163] on div "[DATE] - [DATE]" at bounding box center [481, 161] width 187 height 9
copy span "[DATE]"
drag, startPoint x: 187, startPoint y: 69, endPoint x: 327, endPoint y: 69, distance: 140.3
click at [327, 69] on div "All work orders [STREET_ADDRESS][PERSON_NAME] Home details Vendor Info J's Cons…" at bounding box center [485, 306] width 971 height 529
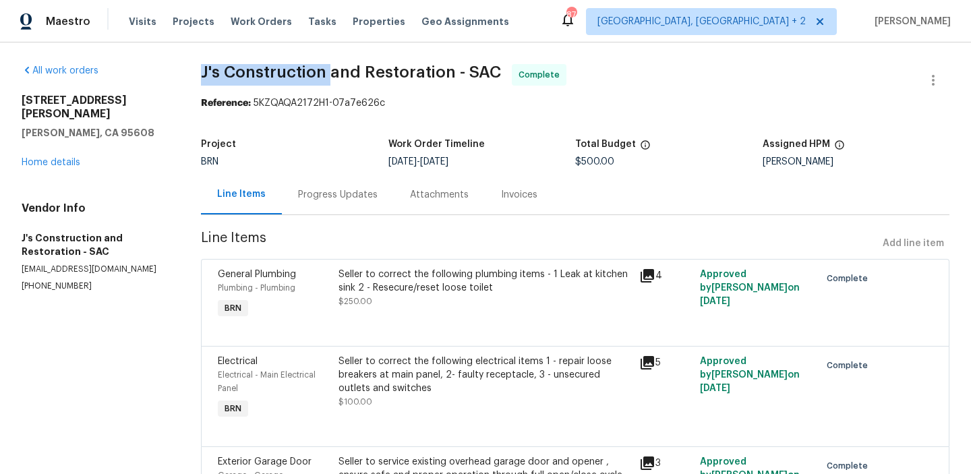
copy span "J's Construction"
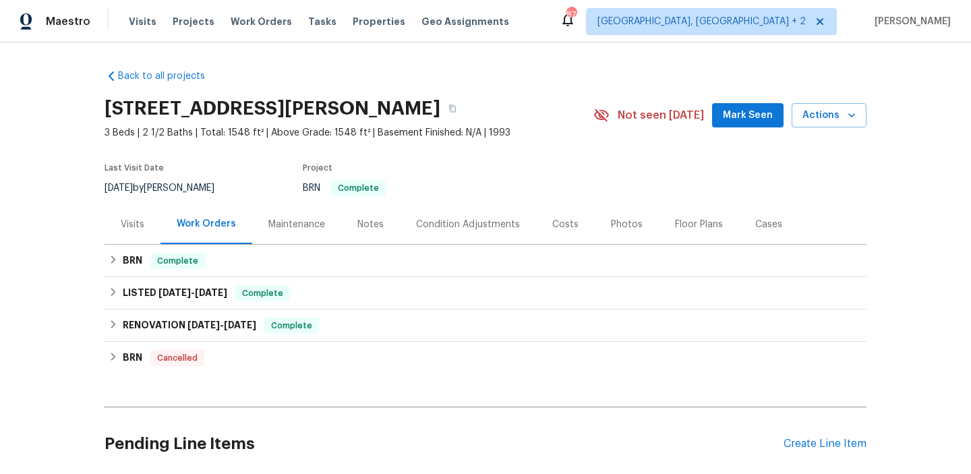
scroll to position [107, 0]
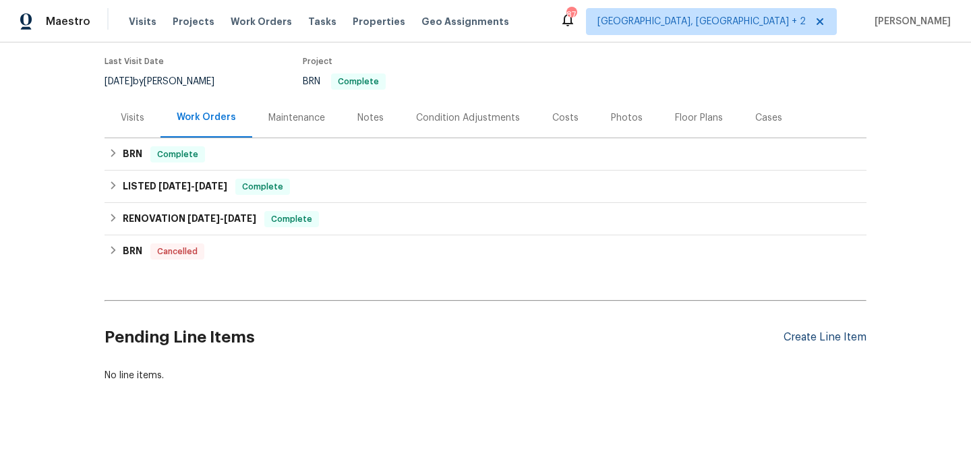
click at [794, 337] on div "Create Line Item" at bounding box center [825, 337] width 83 height 13
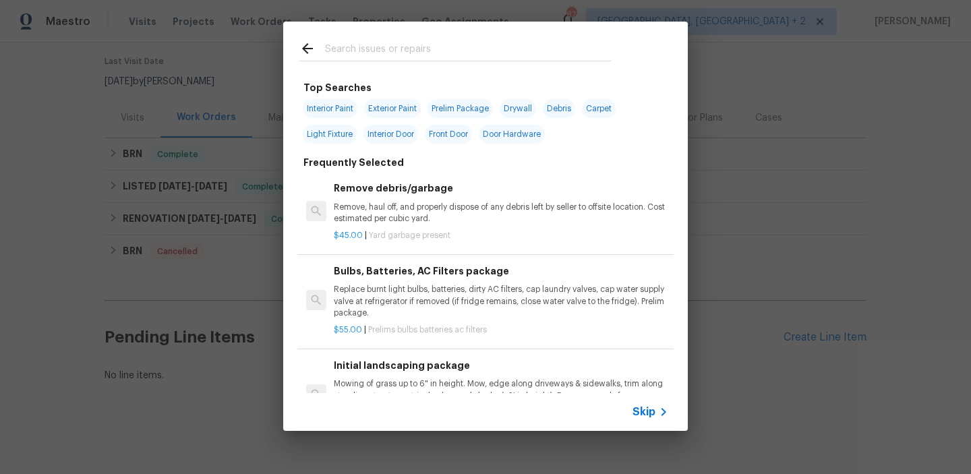
click at [637, 406] on span "Skip" at bounding box center [644, 411] width 23 height 13
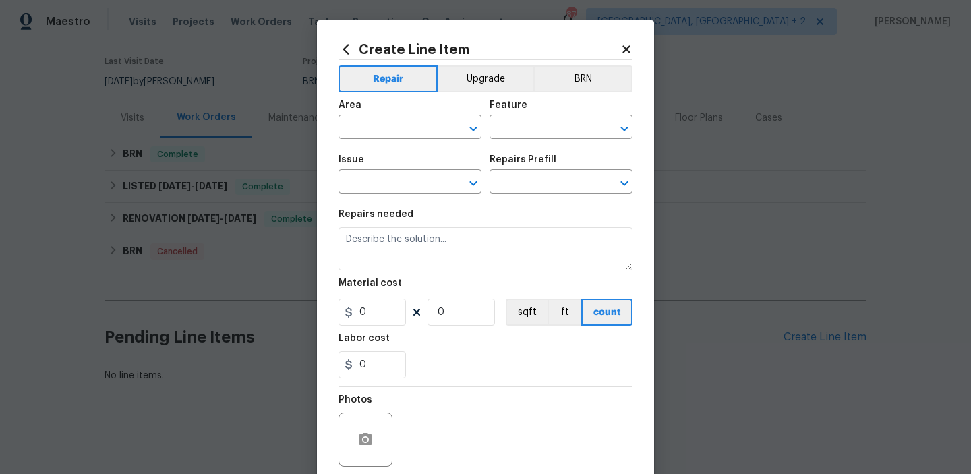
click at [598, 63] on div "Repair Upgrade BRN Area ​ Feature ​ Issue ​ Repairs Prefill ​ Repairs needed Ma…" at bounding box center [486, 280] width 294 height 440
click at [575, 81] on button "BRN" at bounding box center [582, 78] width 99 height 27
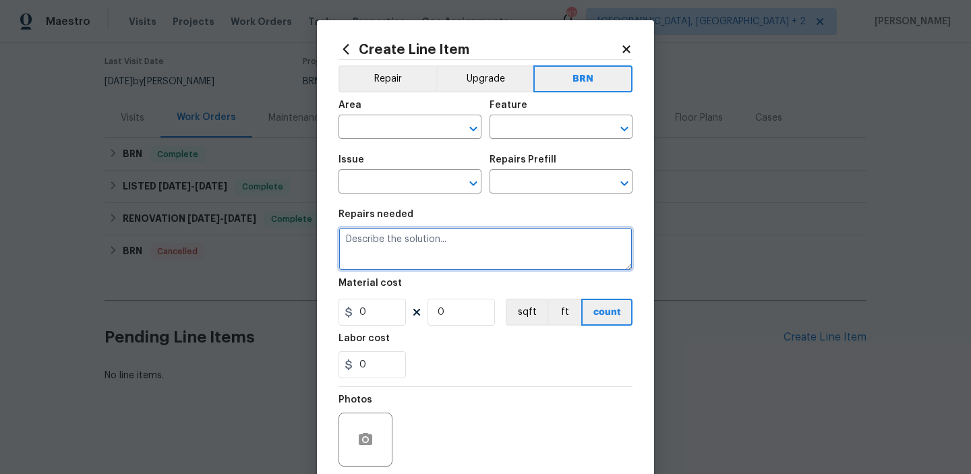
click at [489, 254] on textarea at bounding box center [486, 248] width 294 height 43
paste textarea "Seller to correct the following plumbing items - 1 Leak at kitchen sink 2 - Res…"
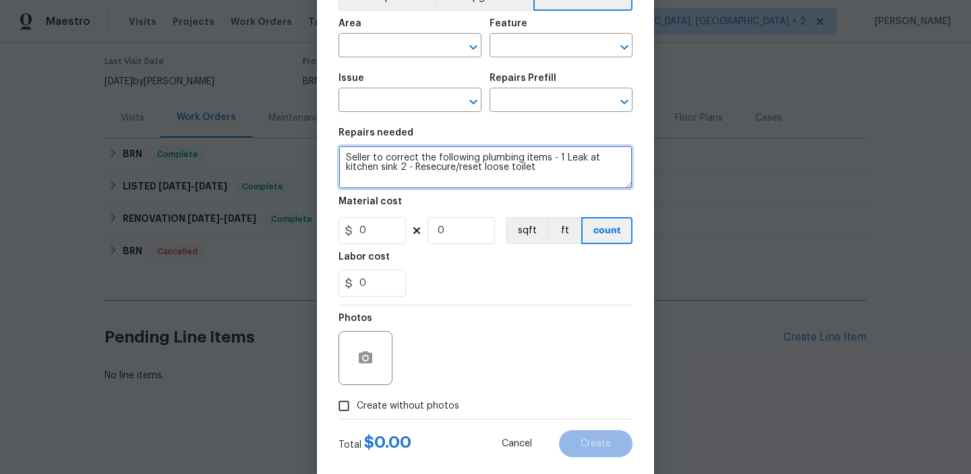
scroll to position [107, 0]
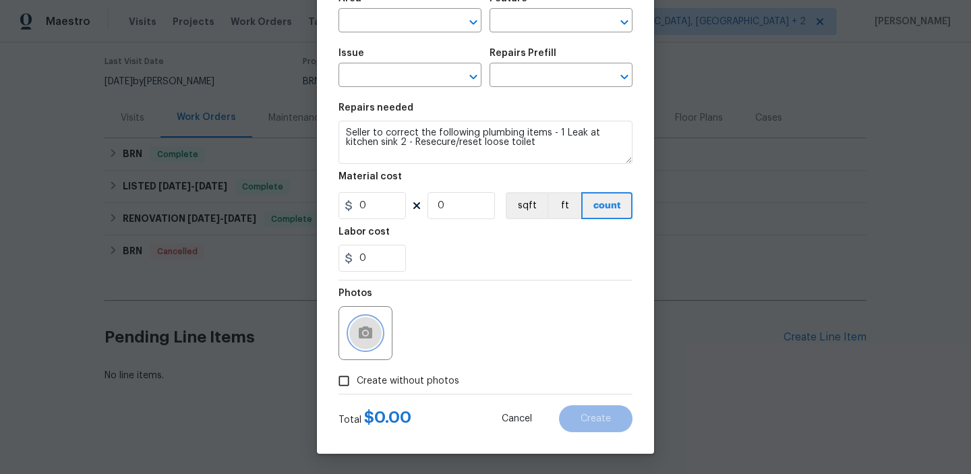
click at [361, 327] on icon "button" at bounding box center [365, 332] width 13 height 12
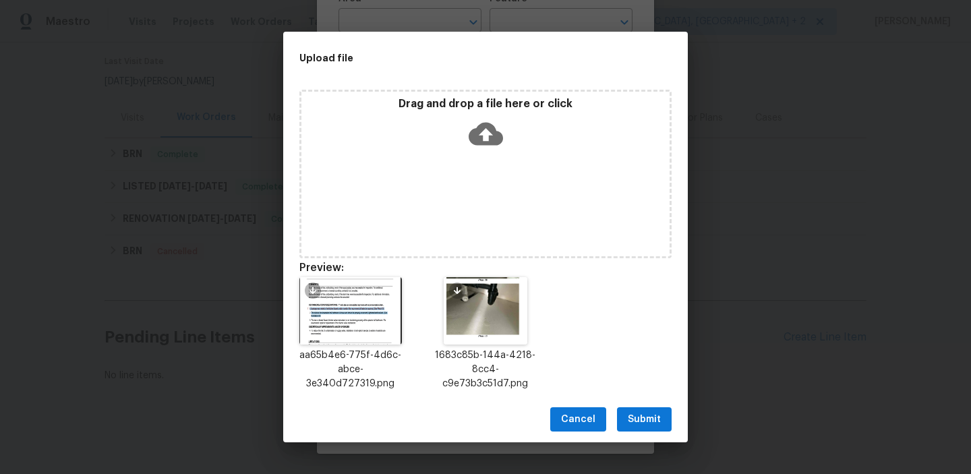
click at [637, 414] on span "Submit" at bounding box center [644, 419] width 33 height 17
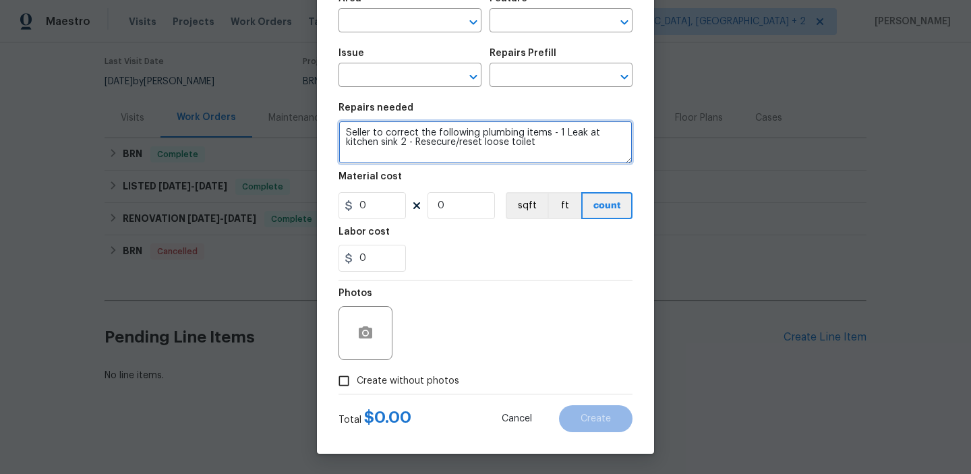
click at [347, 132] on textarea "Seller to correct the following plumbing items - 1 Leak at kitchen sink 2 - Res…" at bounding box center [486, 142] width 294 height 43
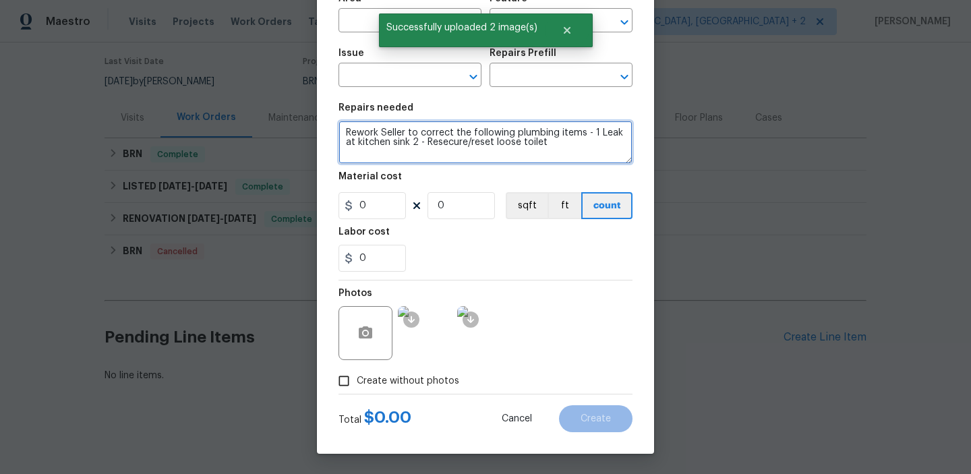
type textarea "Rework Seller to correct the following plumbing items - 1 Leak at kitchen sink …"
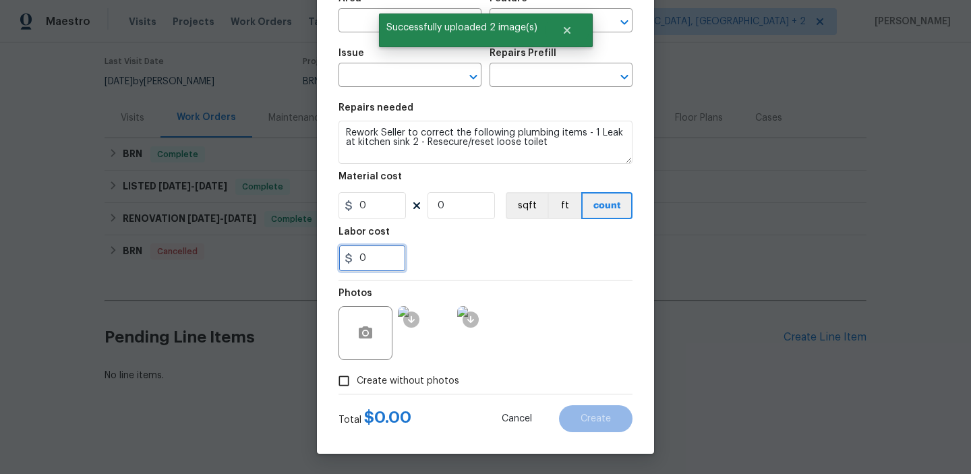
click at [389, 256] on input "0" at bounding box center [372, 258] width 67 height 27
click at [477, 190] on figure "Material cost 0 0 sqft ft count" at bounding box center [486, 195] width 294 height 47
click at [459, 208] on input "0" at bounding box center [461, 205] width 67 height 27
type input "1"
click at [386, 264] on input "0" at bounding box center [372, 258] width 67 height 27
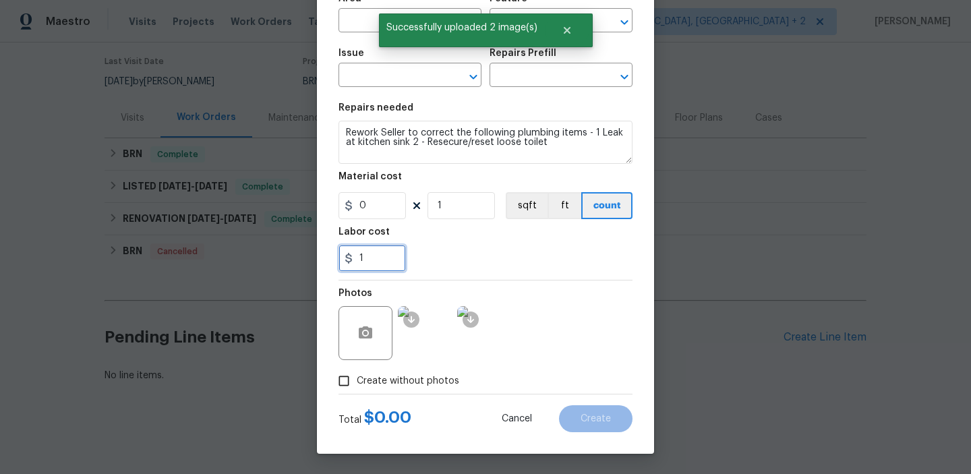
scroll to position [0, 0]
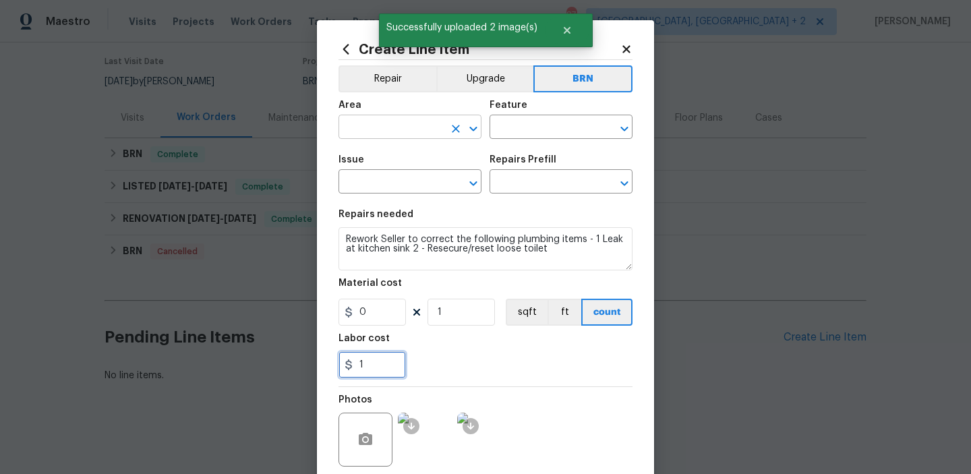
type input "1"
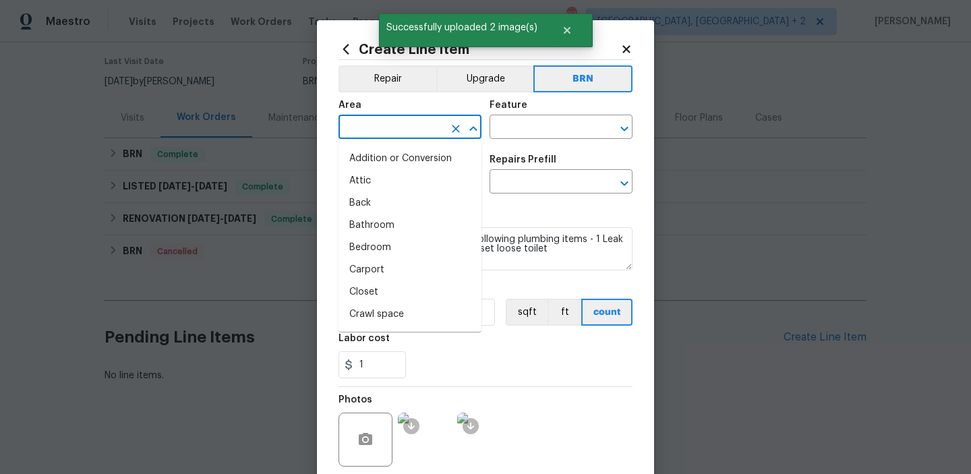
click at [379, 121] on input "text" at bounding box center [391, 128] width 105 height 21
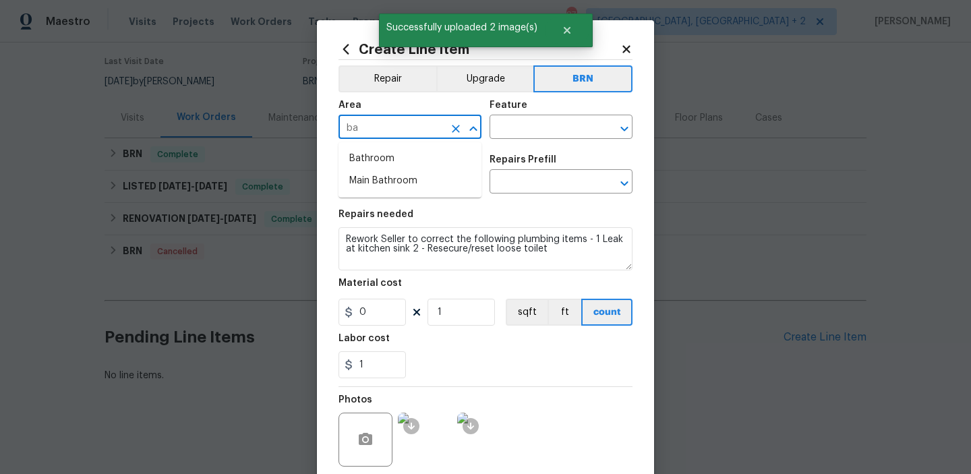
type input "b"
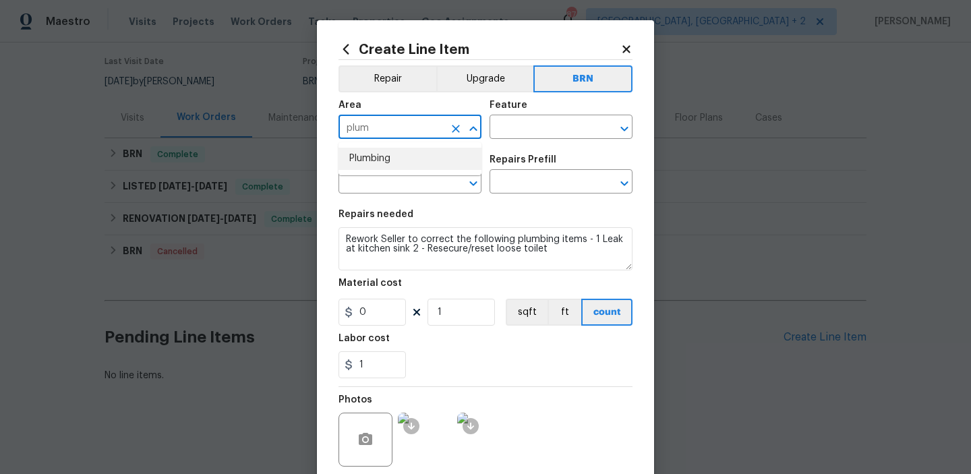
click at [392, 164] on li "Plumbing" at bounding box center [410, 159] width 143 height 22
type input "Plumbing"
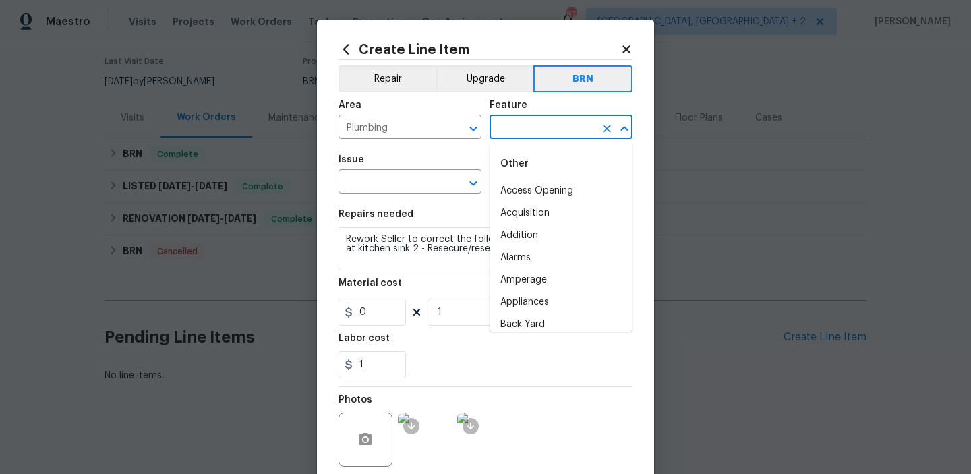
click at [527, 132] on input "text" at bounding box center [542, 128] width 105 height 21
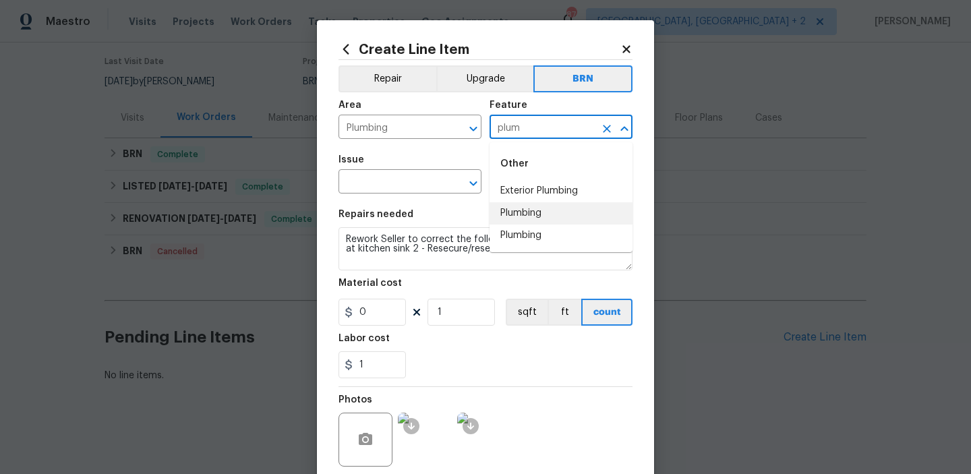
click at [520, 219] on li "Plumbing" at bounding box center [561, 213] width 143 height 22
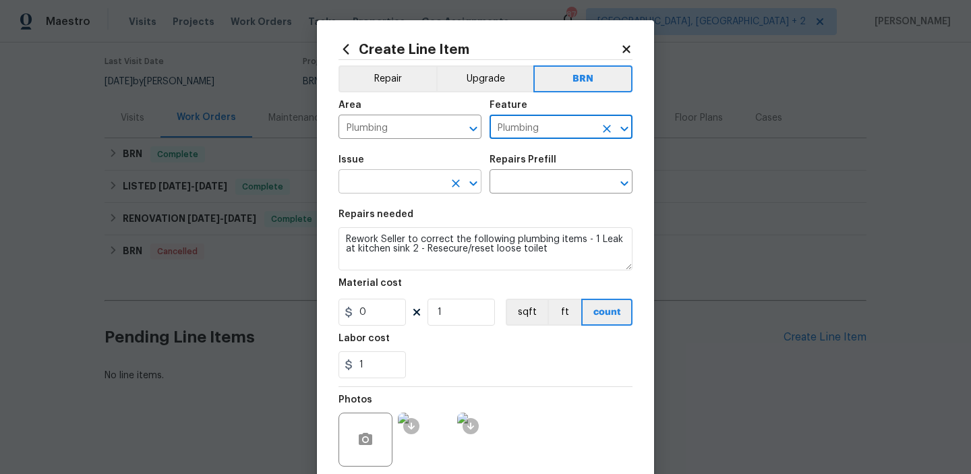
type input "Plumbing"
click at [405, 184] on input "text" at bounding box center [391, 183] width 105 height 21
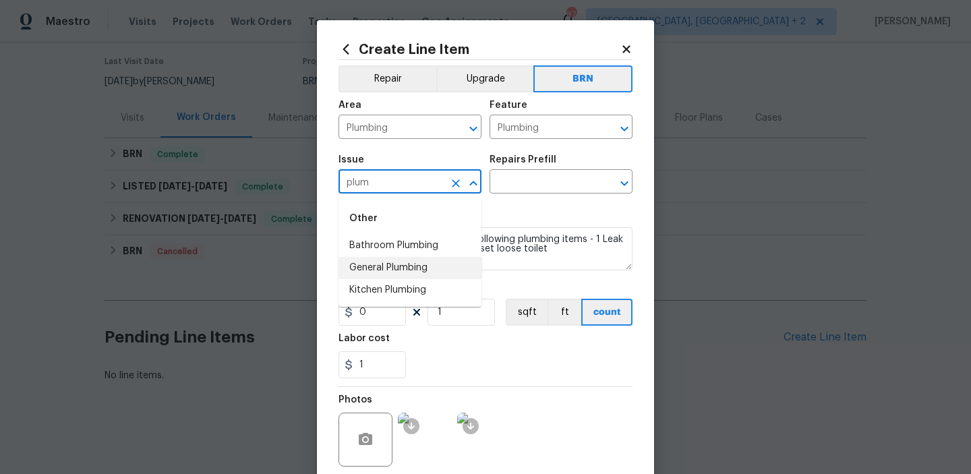
click at [390, 269] on li "General Plumbing" at bounding box center [410, 268] width 143 height 22
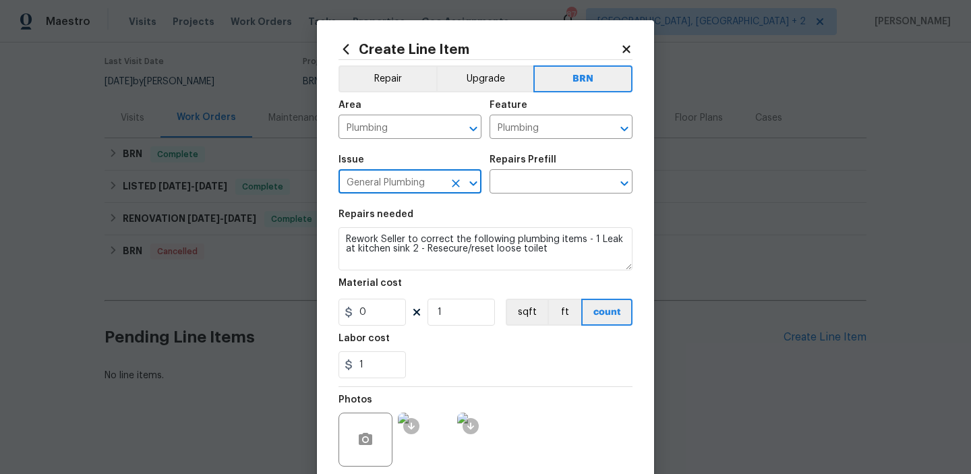
type input "General Plumbing"
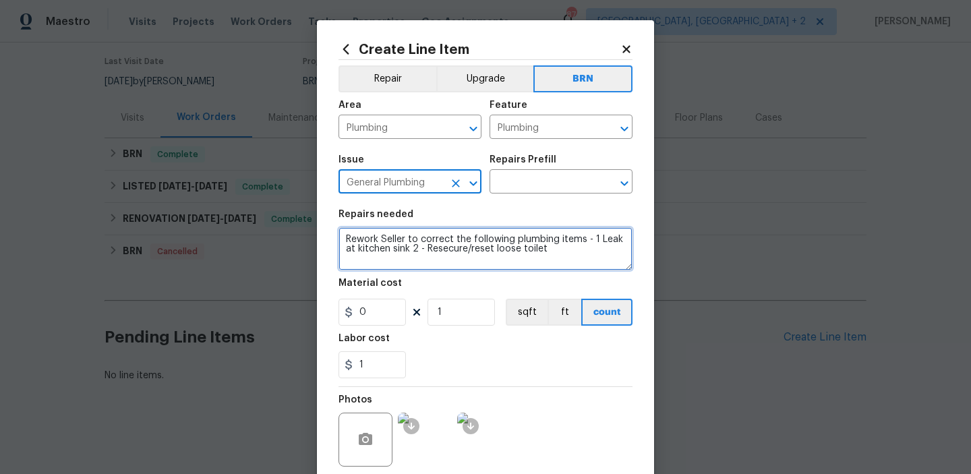
click at [390, 269] on textarea "Rework Seller to correct the following plumbing items - 1 Leak at kitchen sink …" at bounding box center [486, 248] width 294 height 43
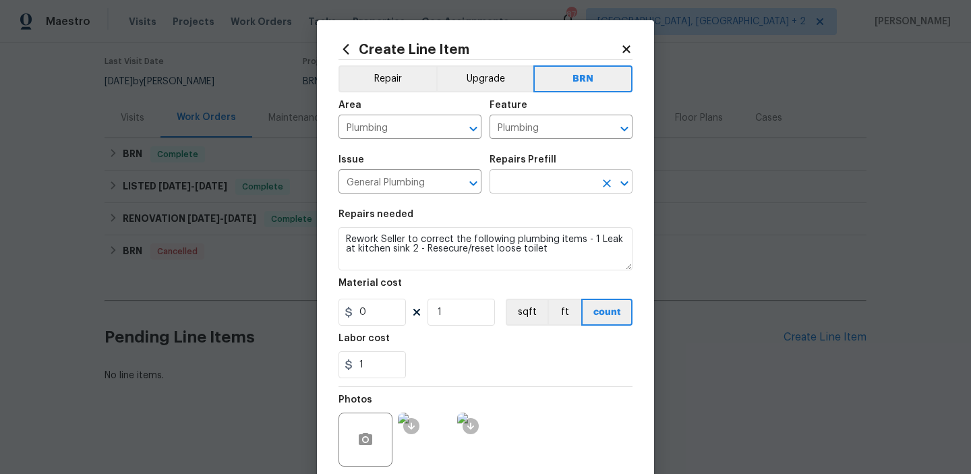
click at [519, 177] on input "text" at bounding box center [542, 183] width 105 height 21
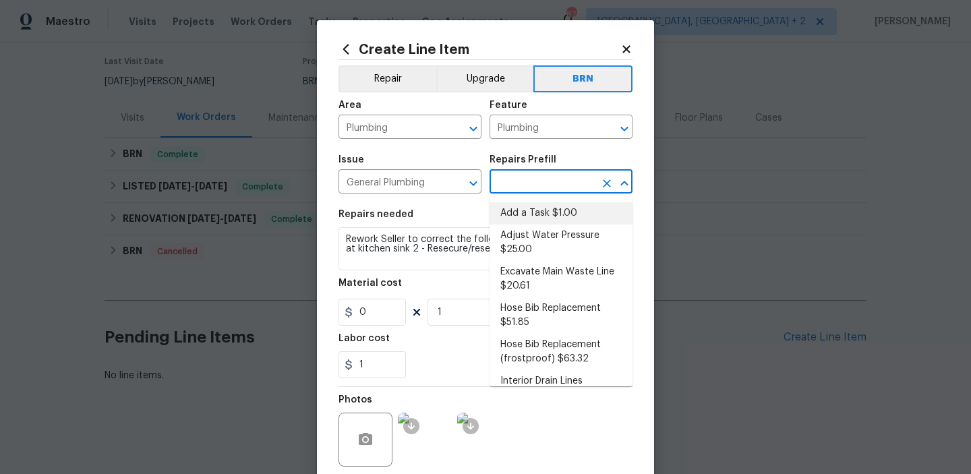
click at [518, 210] on li "Add a Task $1.00" at bounding box center [561, 213] width 143 height 22
type input "Add a Task $1.00"
type textarea "HPM to detail"
type input "1"
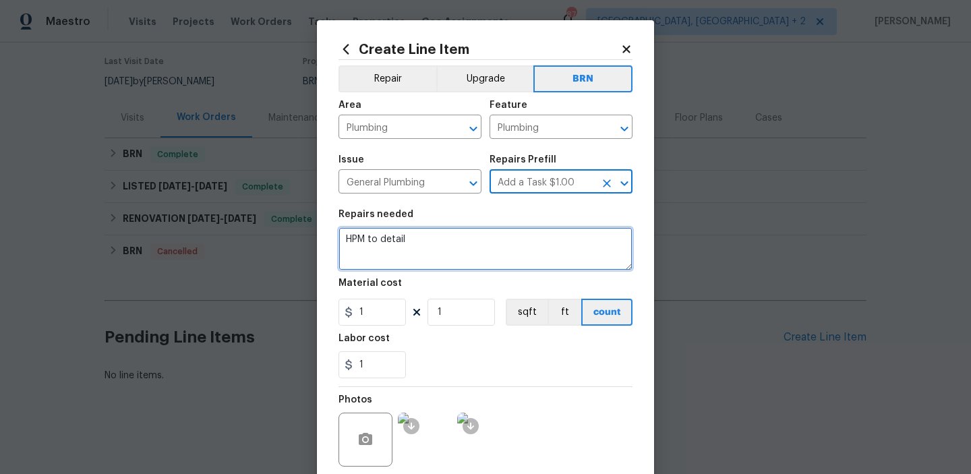
click at [421, 250] on textarea "HPM to detail" at bounding box center [486, 248] width 294 height 43
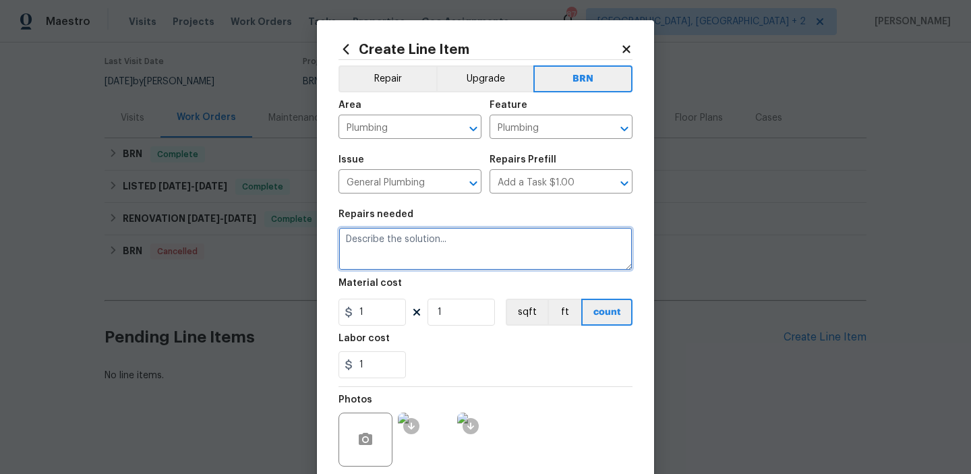
paste textarea "Rework Seller to correct the following plumbing items - 1 Leak at kitchen sink …"
type textarea "Rework Seller to correct the following plumbing items - 1 Leak at kitchen sink …"
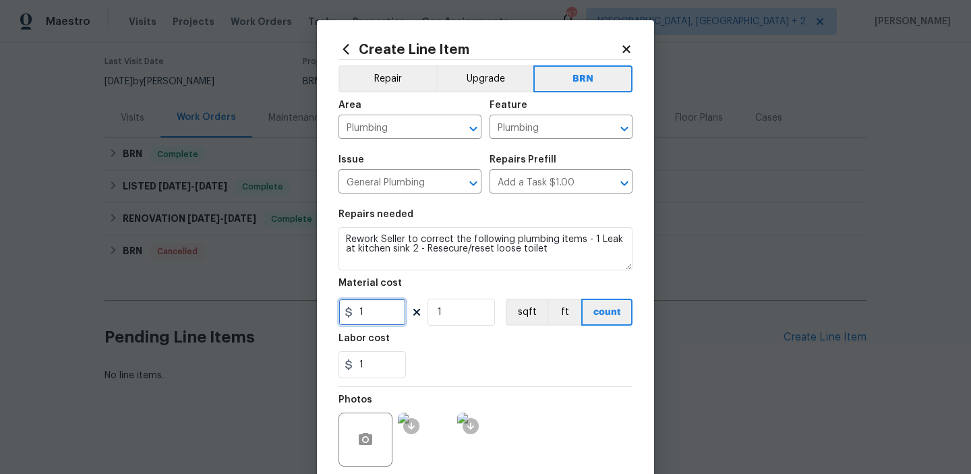
click at [384, 318] on input "1" at bounding box center [372, 312] width 67 height 27
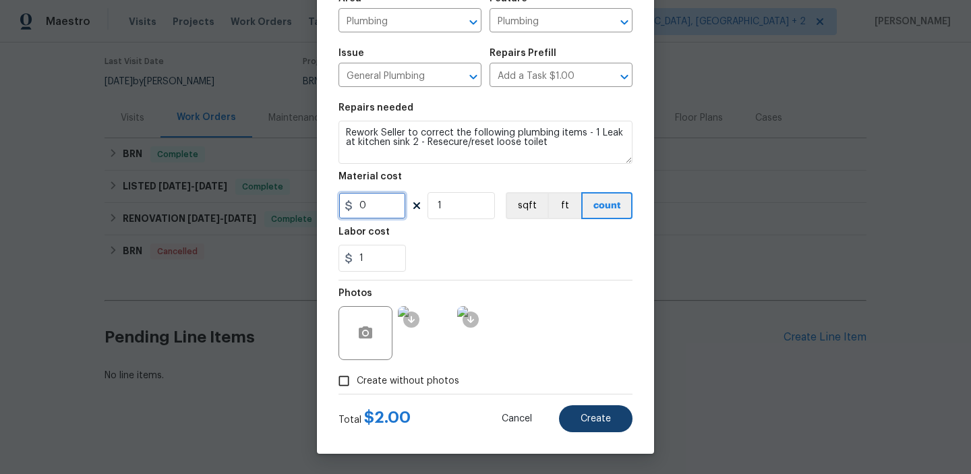
type input "0"
click at [600, 411] on button "Create" at bounding box center [596, 418] width 74 height 27
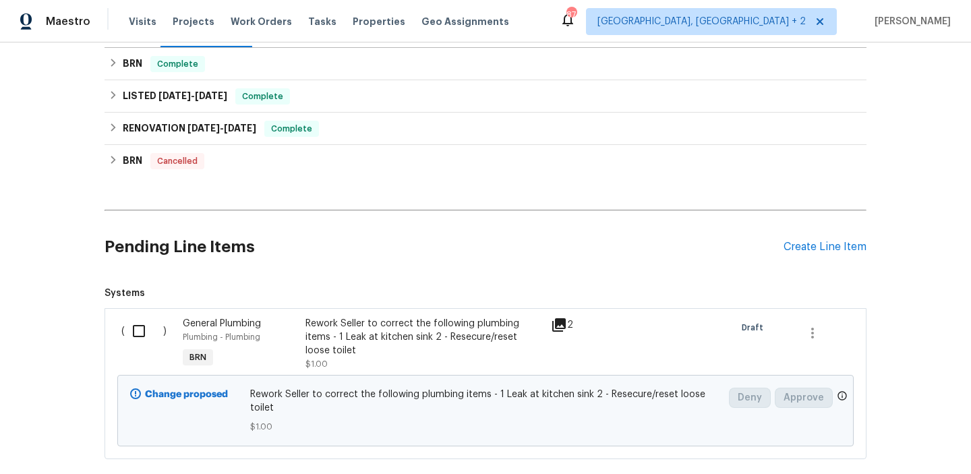
scroll to position [274, 0]
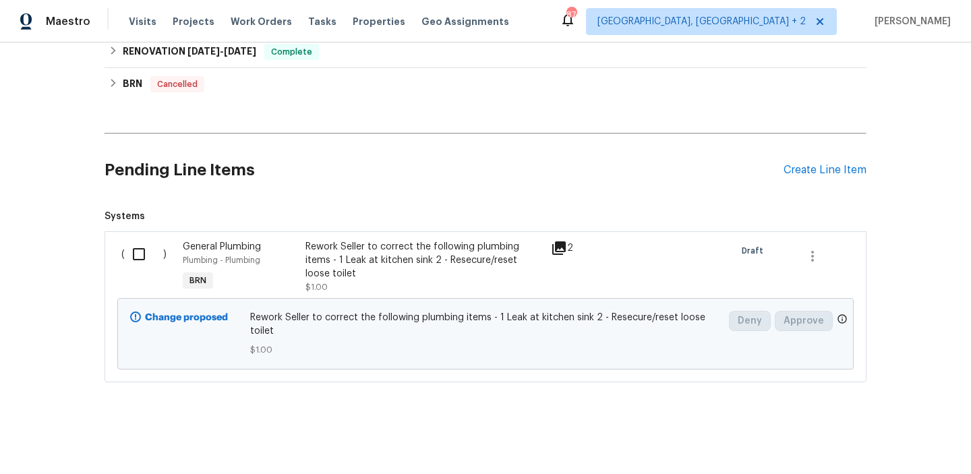
click at [144, 256] on input "checkbox" at bounding box center [144, 254] width 38 height 28
checkbox input "true"
click at [857, 429] on button "Create Work Order" at bounding box center [893, 440] width 111 height 25
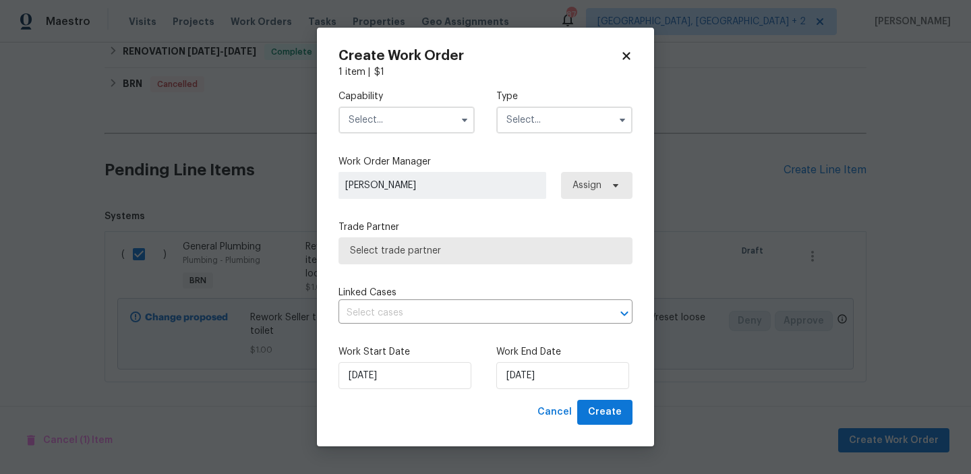
click at [397, 119] on input "text" at bounding box center [407, 120] width 136 height 27
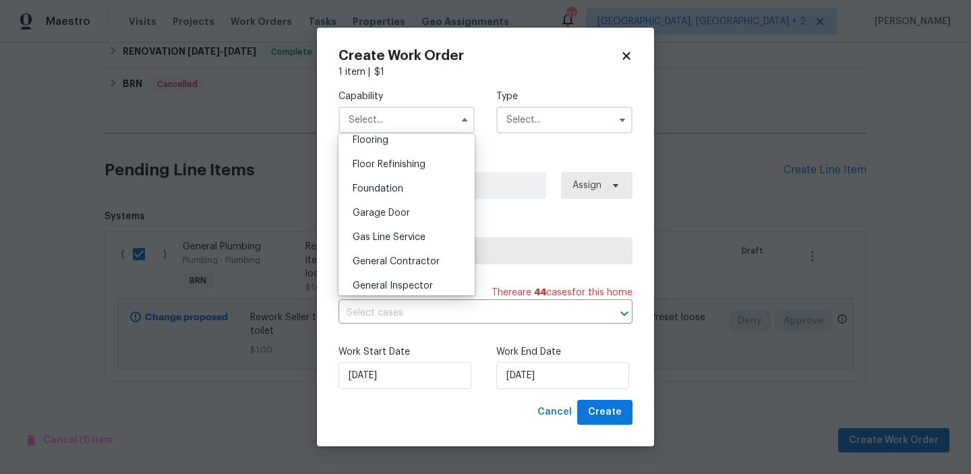
scroll to position [545, 0]
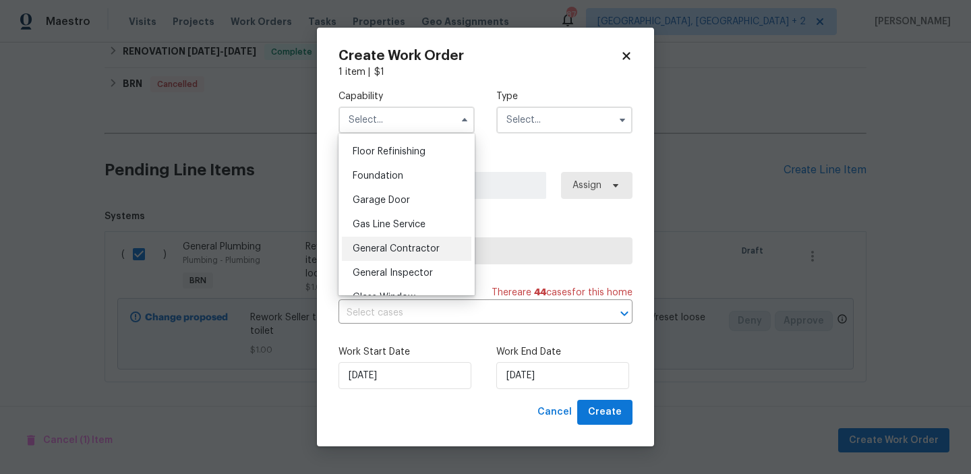
click at [391, 254] on div "General Contractor" at bounding box center [406, 249] width 129 height 24
type input "General Contractor"
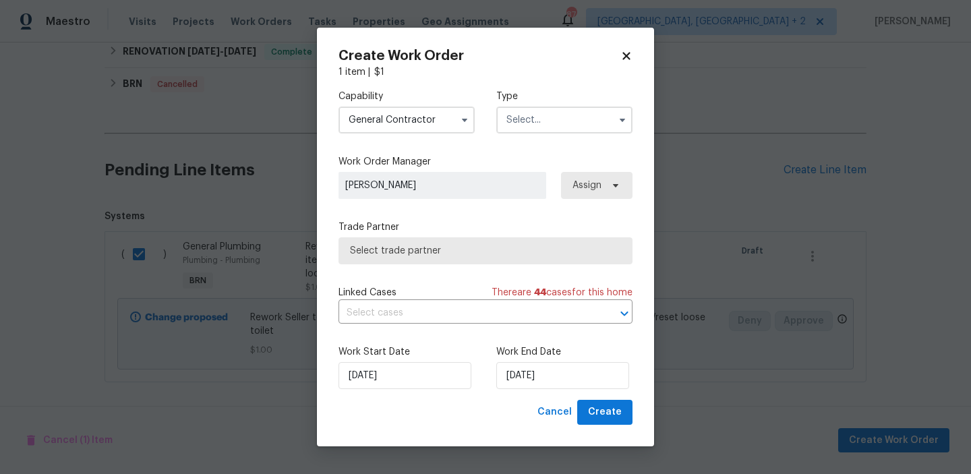
click at [525, 114] on input "text" at bounding box center [564, 120] width 136 height 27
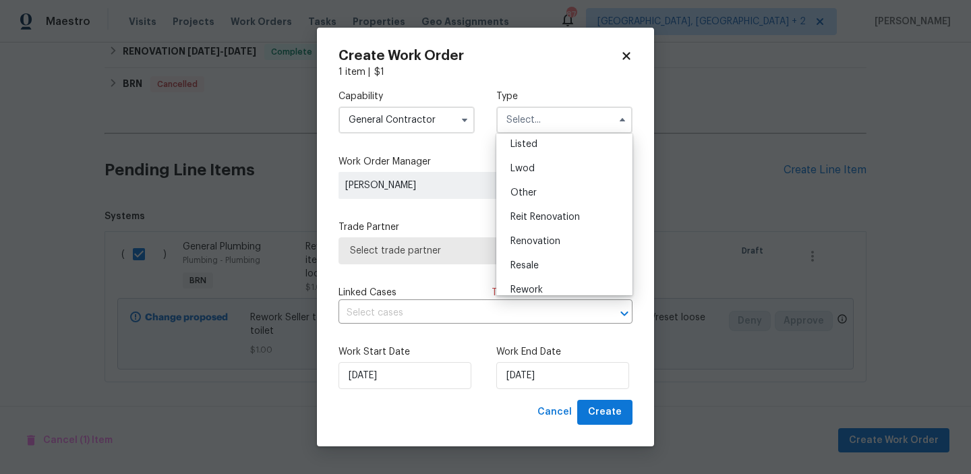
scroll to position [161, 0]
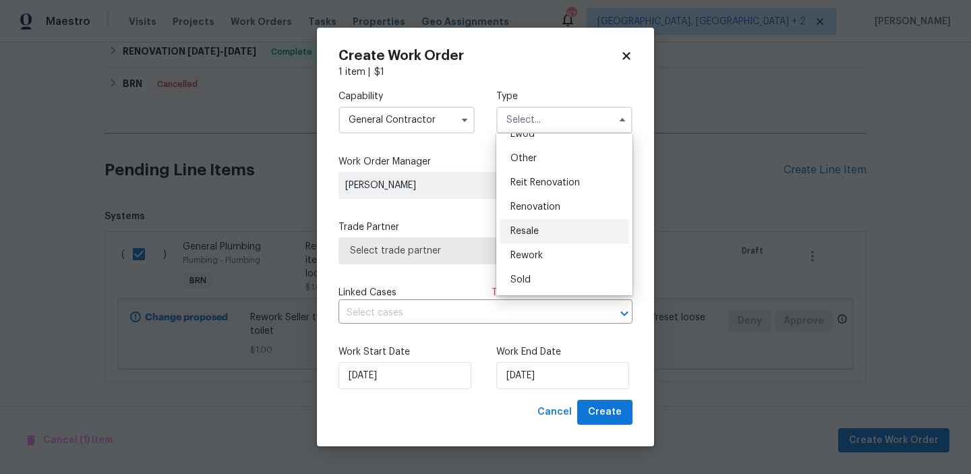
click at [537, 225] on div "Resale" at bounding box center [564, 231] width 129 height 24
type input "Resale"
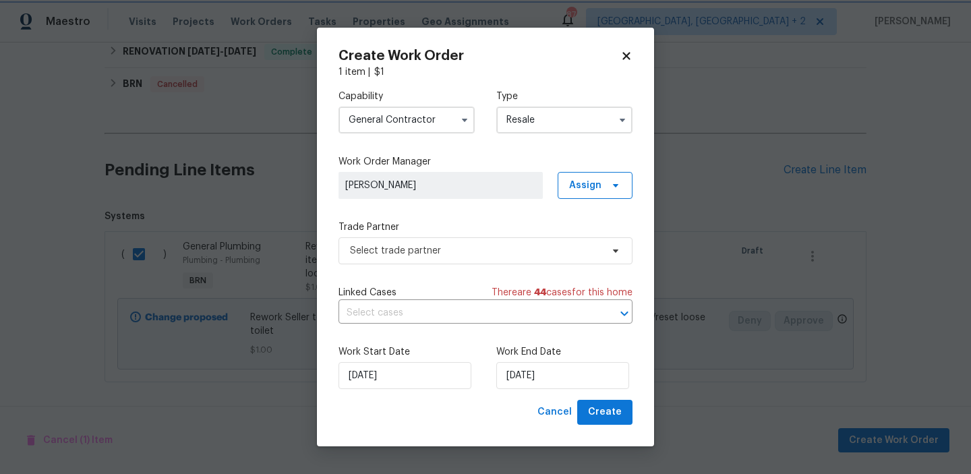
scroll to position [0, 0]
click at [425, 248] on span "Select trade partner" at bounding box center [476, 250] width 252 height 13
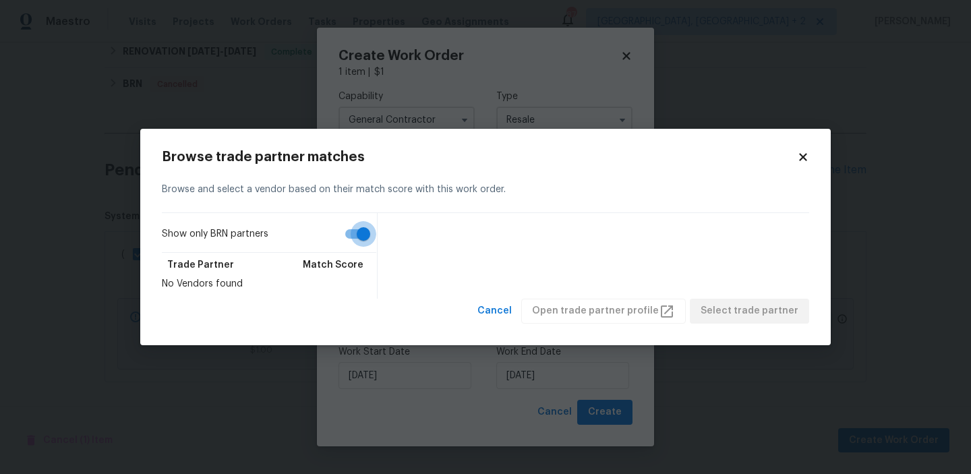
click at [351, 229] on input "Show only BRN partners" at bounding box center [363, 234] width 77 height 26
checkbox input "false"
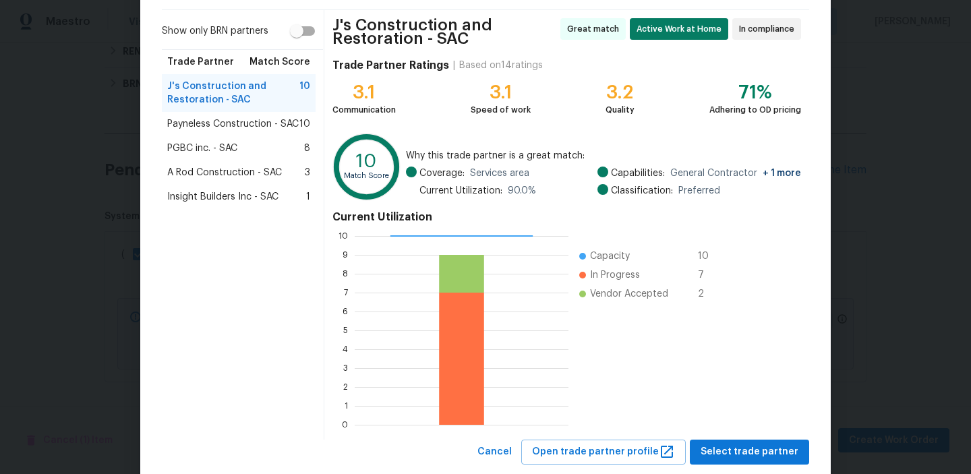
scroll to position [126, 0]
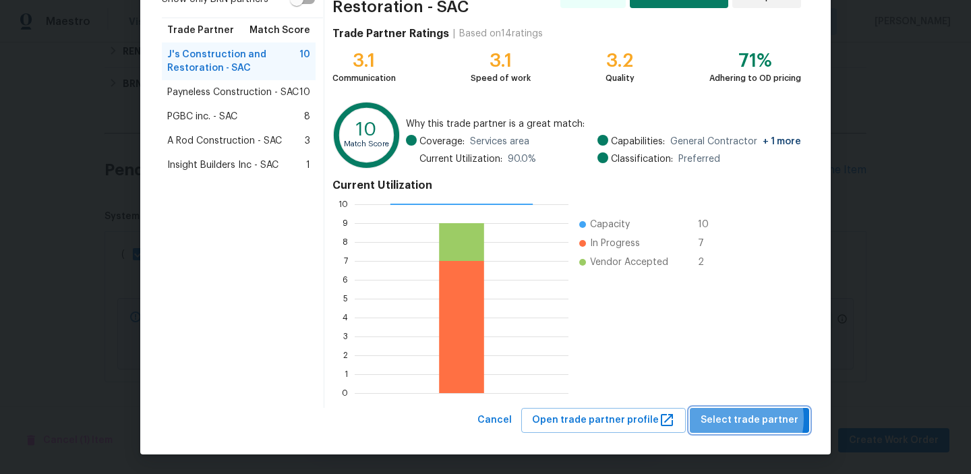
click at [734, 419] on span "Select trade partner" at bounding box center [750, 420] width 98 height 17
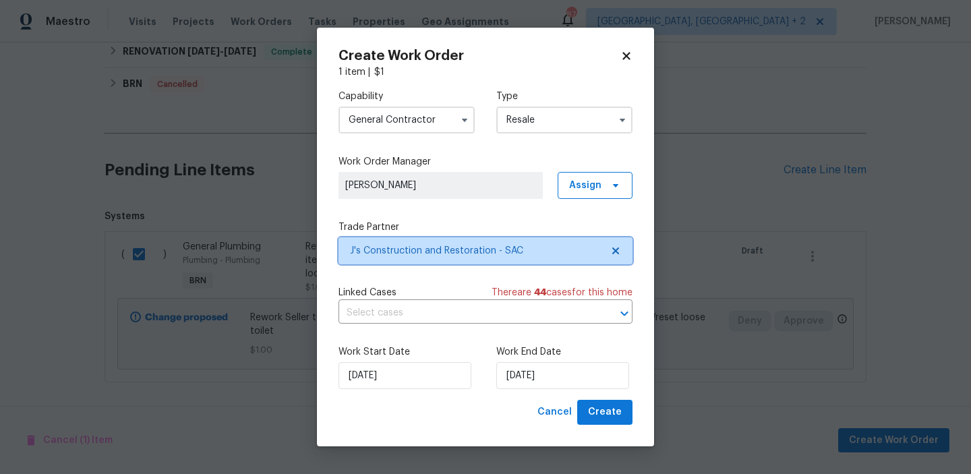
scroll to position [0, 0]
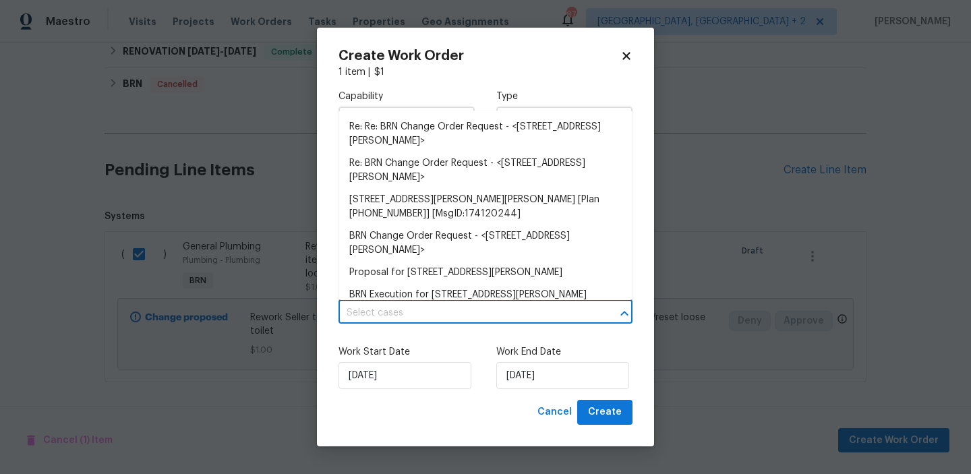
click at [469, 319] on input "text" at bounding box center [467, 313] width 256 height 21
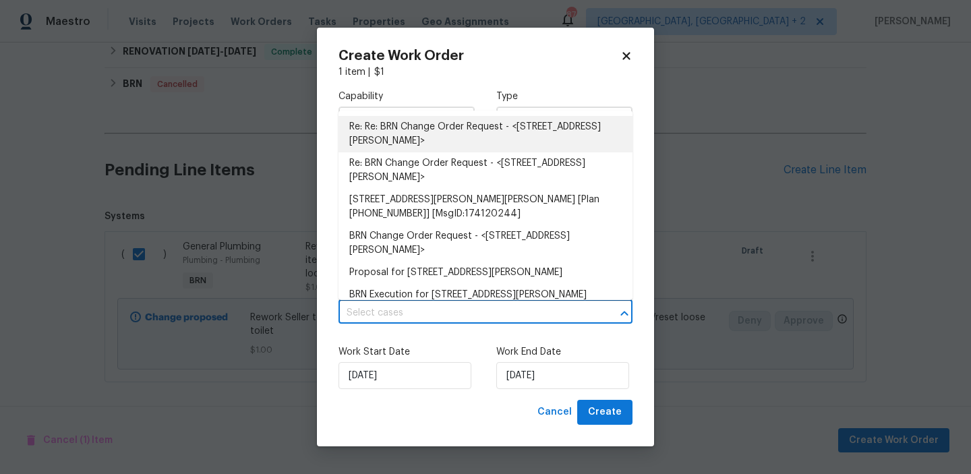
click at [441, 131] on li "Re: Re: BRN Change Order Request - <2747 Compton Parc Ln, Carmichael, CA 95608>" at bounding box center [486, 134] width 294 height 36
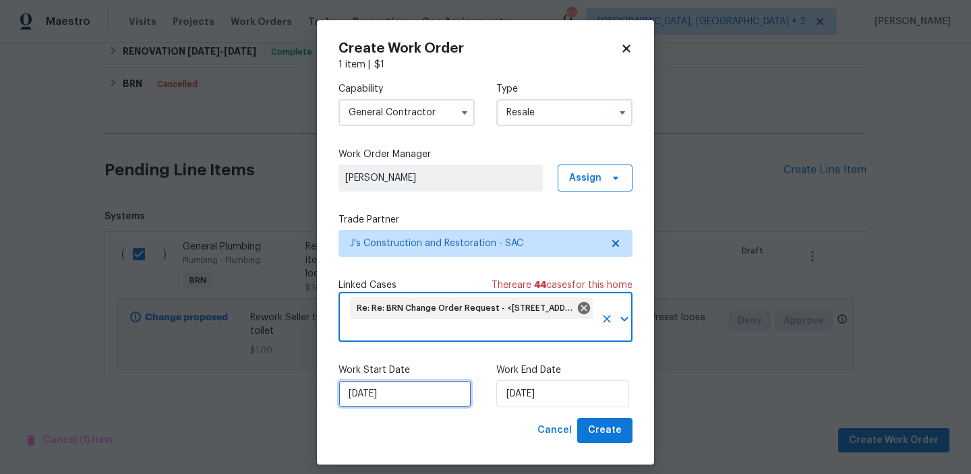
click at [393, 399] on input "24/09/2025" at bounding box center [405, 393] width 133 height 27
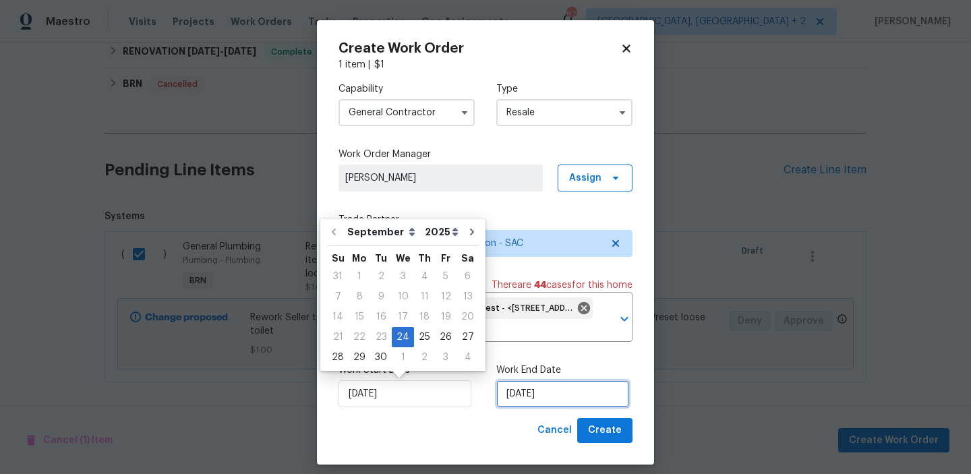
click at [533, 397] on input "24/09/2025" at bounding box center [562, 393] width 133 height 27
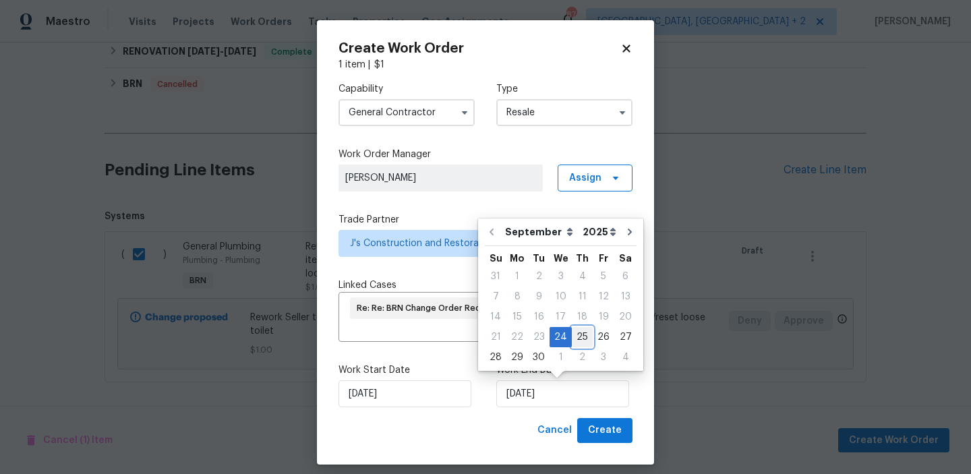
click at [572, 336] on div "25" at bounding box center [582, 337] width 21 height 19
type input "25/09/2025"
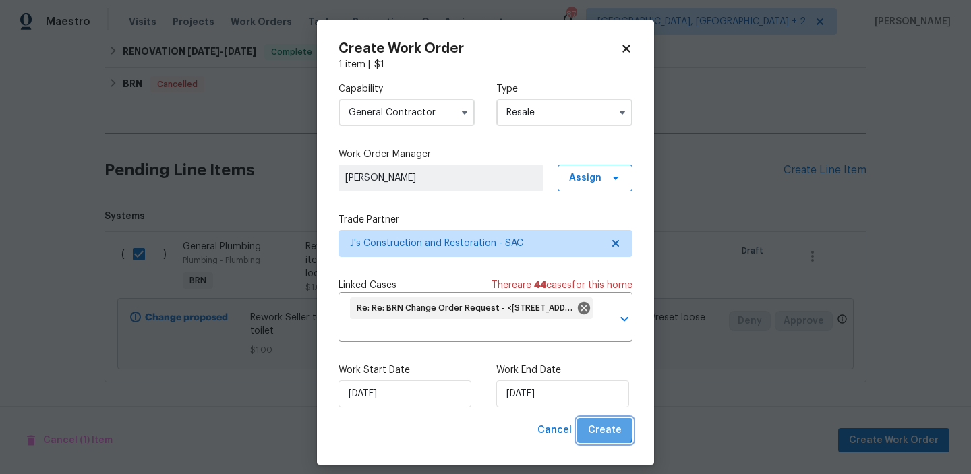
click at [594, 429] on span "Create" at bounding box center [605, 430] width 34 height 17
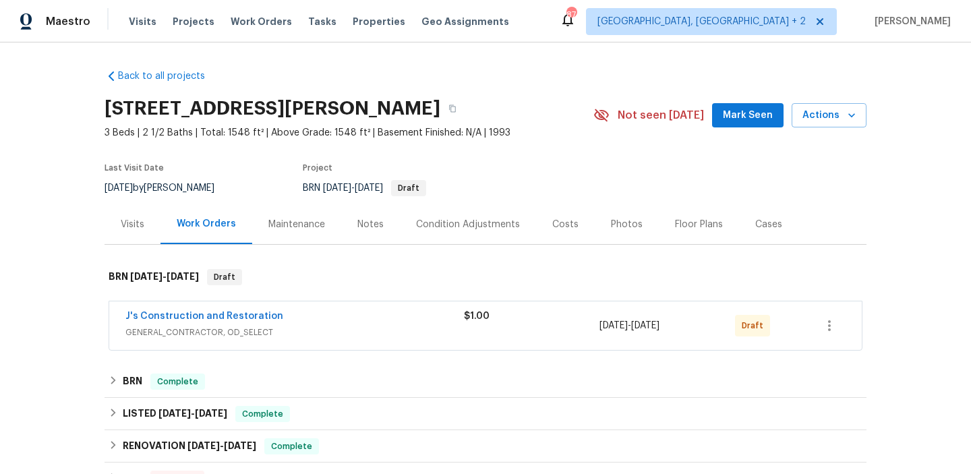
scroll to position [49, 0]
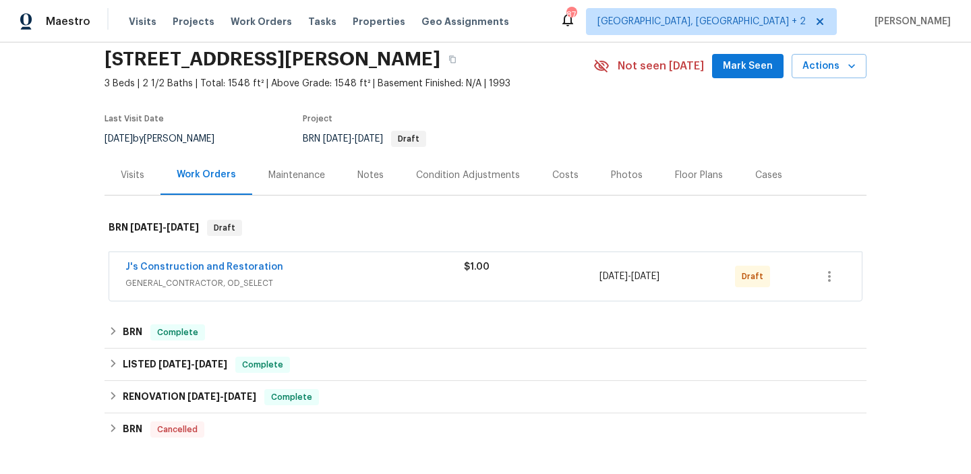
click at [216, 272] on span "J's Construction and Restoration" at bounding box center [204, 266] width 158 height 13
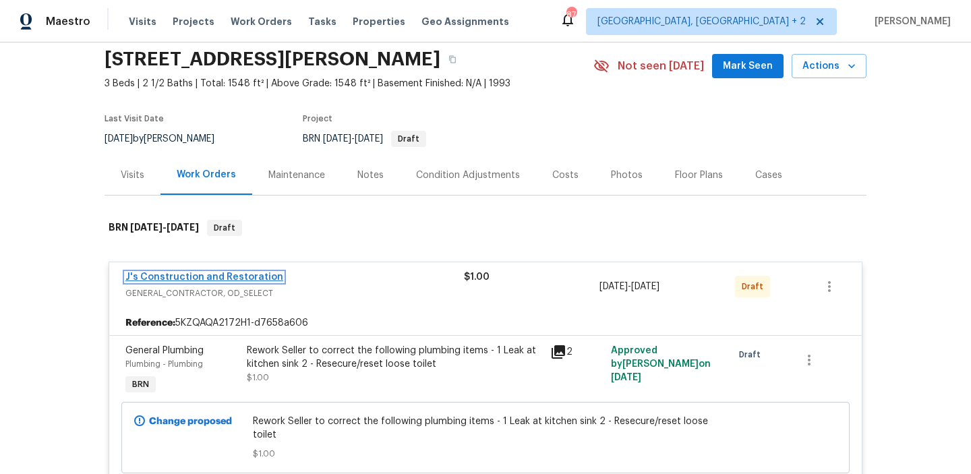
click at [200, 277] on link "J's Construction and Restoration" at bounding box center [204, 276] width 158 height 9
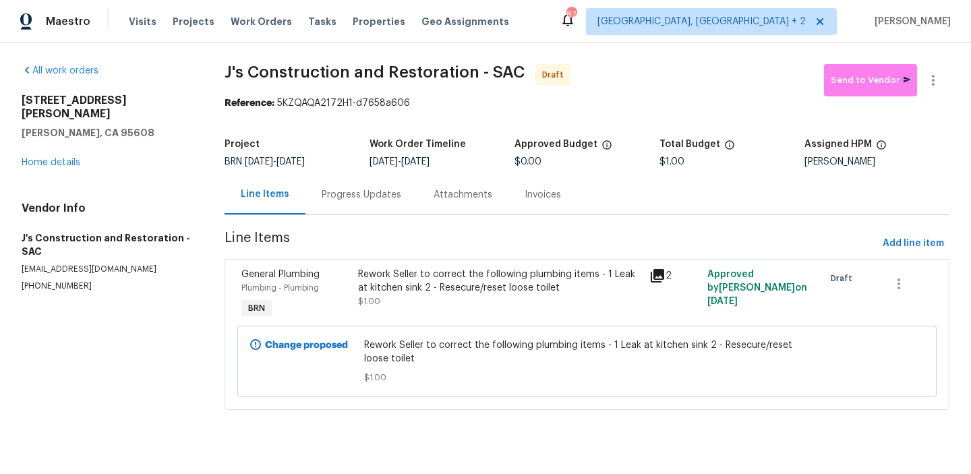
click at [343, 176] on div "Progress Updates" at bounding box center [362, 195] width 112 height 40
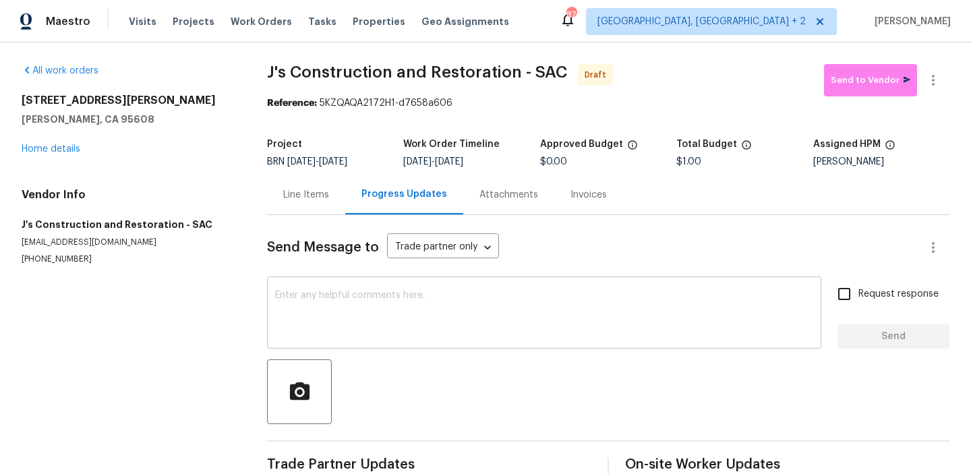
click at [348, 286] on div "x ​" at bounding box center [544, 314] width 554 height 69
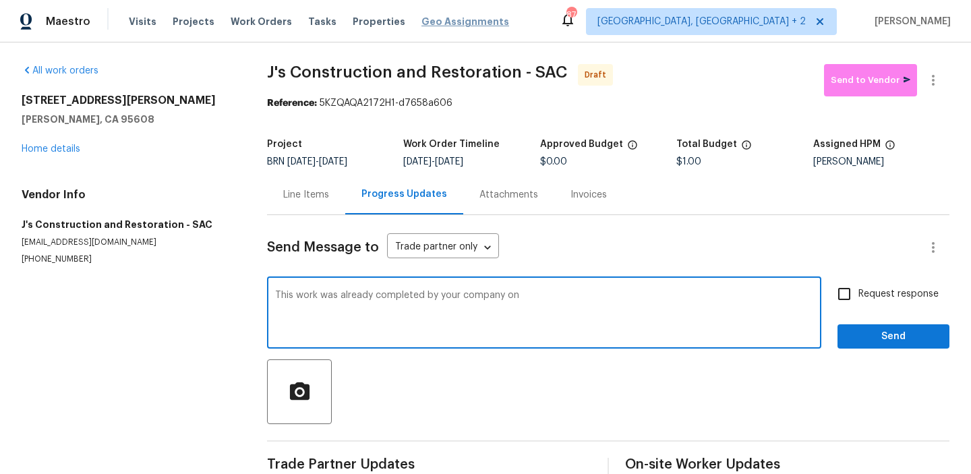
paste textarea "[DATE]"
paste textarea "Buyer re-inspected the house and found that the kitchen sink is still leaking. …"
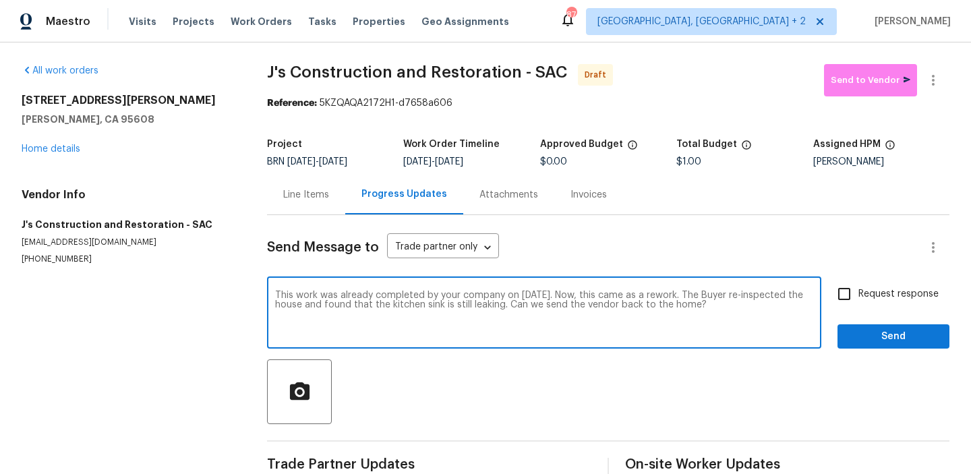
click at [732, 297] on textarea "This work was already completed by your company on [DATE]. Now, this came as a …" at bounding box center [544, 314] width 538 height 47
drag, startPoint x: 524, startPoint y: 308, endPoint x: 771, endPoint y: 306, distance: 246.8
click at [771, 306] on textarea "This work was already completed by your company on [DATE]. Now, this came as a …" at bounding box center [544, 314] width 538 height 47
paste textarea "[EMAIL_ADDRESS][PERSON_NAME][DOMAIN_NAME]"
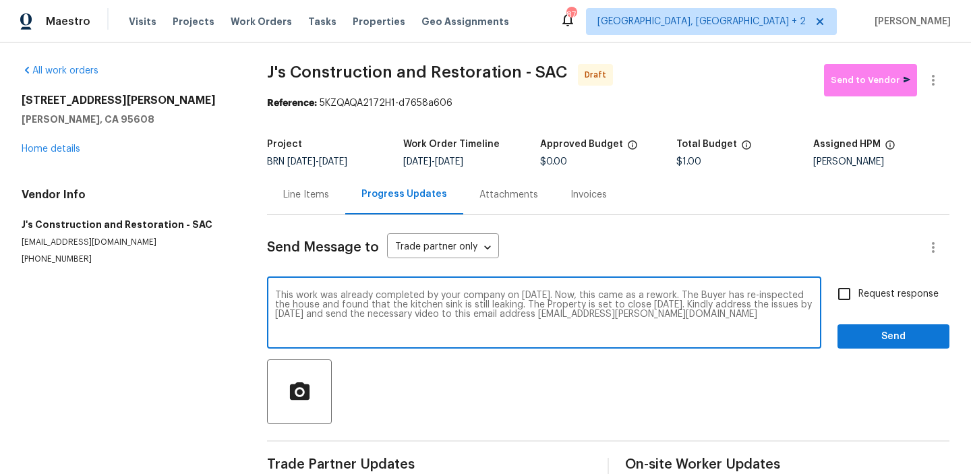
type textarea "This work was already completed by your company on [DATE]. Now, this came as a …"
click at [869, 293] on span "Request response" at bounding box center [899, 294] width 80 height 14
click at [859, 293] on input "Request response" at bounding box center [844, 294] width 28 height 28
checkbox input "true"
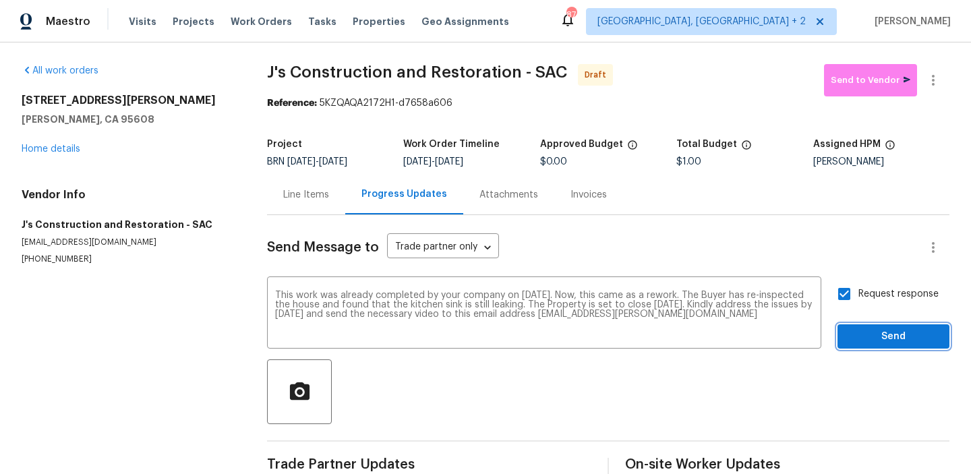
click at [865, 329] on span "Send" at bounding box center [893, 336] width 90 height 17
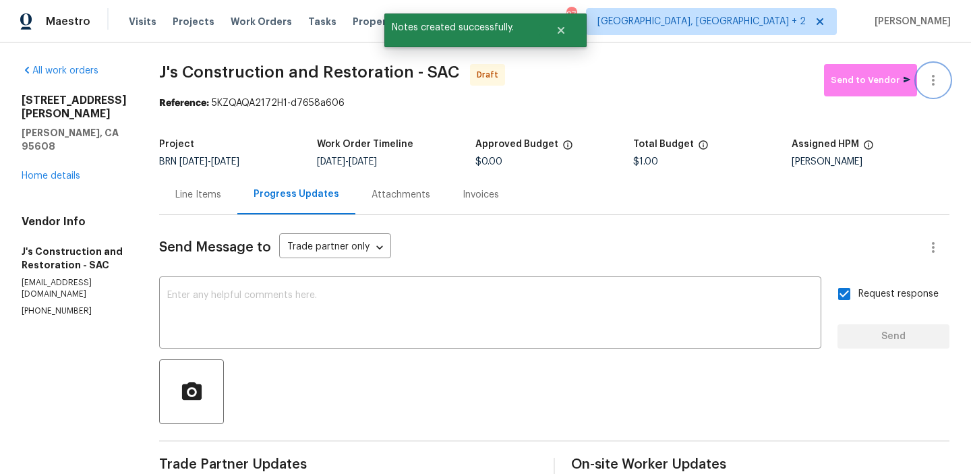
click at [937, 72] on icon "button" at bounding box center [933, 80] width 16 height 16
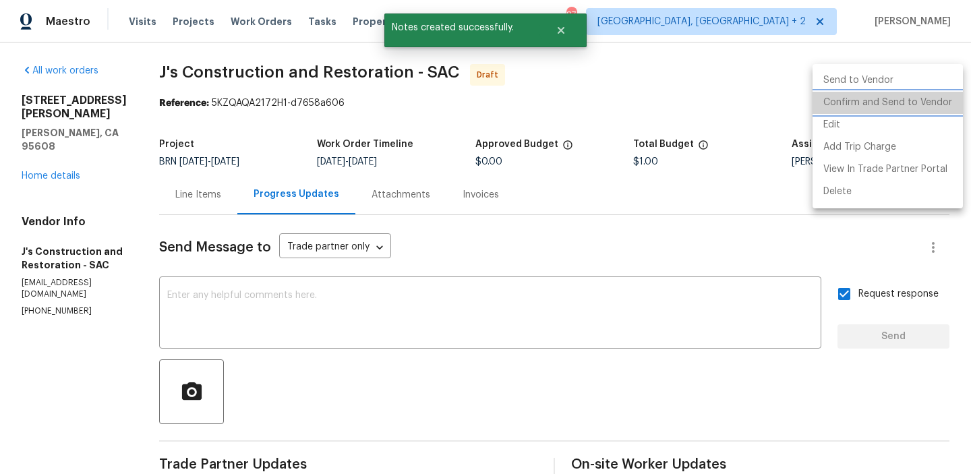
click at [890, 106] on li "Confirm and Send to Vendor" at bounding box center [888, 103] width 150 height 22
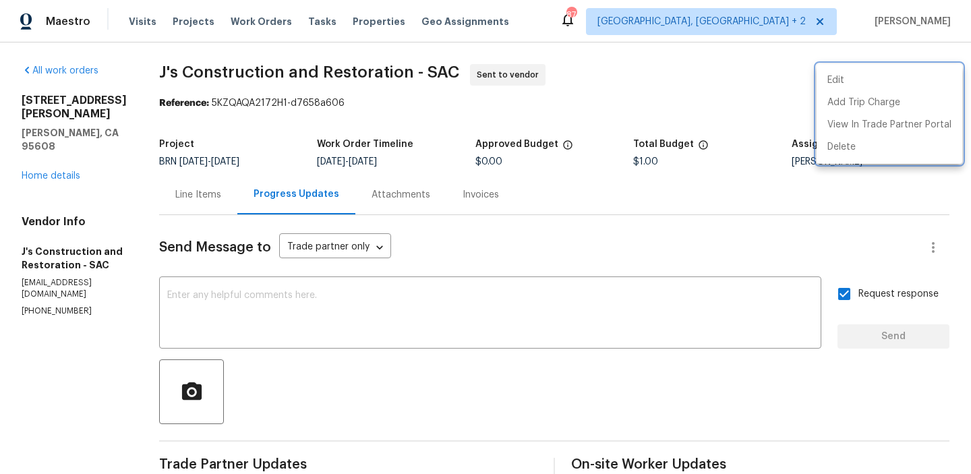
drag, startPoint x: 171, startPoint y: 71, endPoint x: 303, endPoint y: 61, distance: 131.9
click at [303, 61] on div at bounding box center [485, 237] width 971 height 474
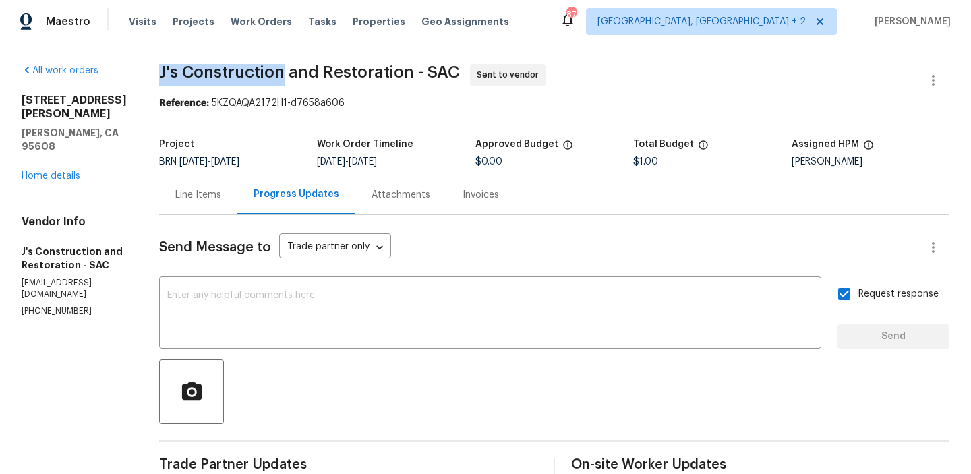
drag, startPoint x: 306, startPoint y: 69, endPoint x: 175, endPoint y: 65, distance: 131.6
click at [175, 65] on div "All work orders [STREET_ADDRESS][PERSON_NAME] Home details Vendor Info J's Cons…" at bounding box center [485, 324] width 971 height 565
copy span "J's Construction"
click at [435, 125] on section "J's Construction and Restoration - SAC Sent to vendor Reference: 5KZQAQA2172H1-…" at bounding box center [554, 325] width 790 height 522
click at [59, 266] on div "Vendor Info J's Construction and Restoration - SAC [EMAIL_ADDRESS][DOMAIN_NAME]…" at bounding box center [74, 266] width 105 height 102
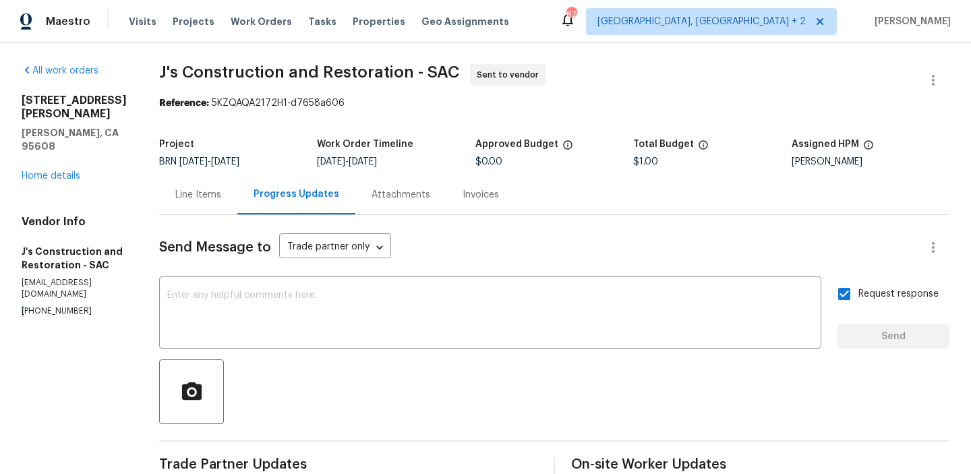
click at [59, 266] on div "Vendor Info J's Construction and Restoration - SAC [EMAIL_ADDRESS][DOMAIN_NAME]…" at bounding box center [74, 266] width 105 height 102
copy p "[PHONE_NUMBER]"
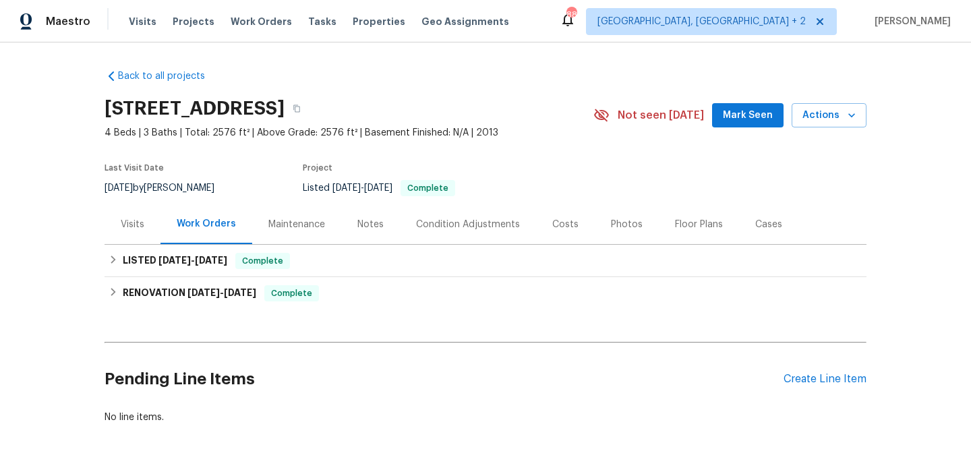
scroll to position [42, 0]
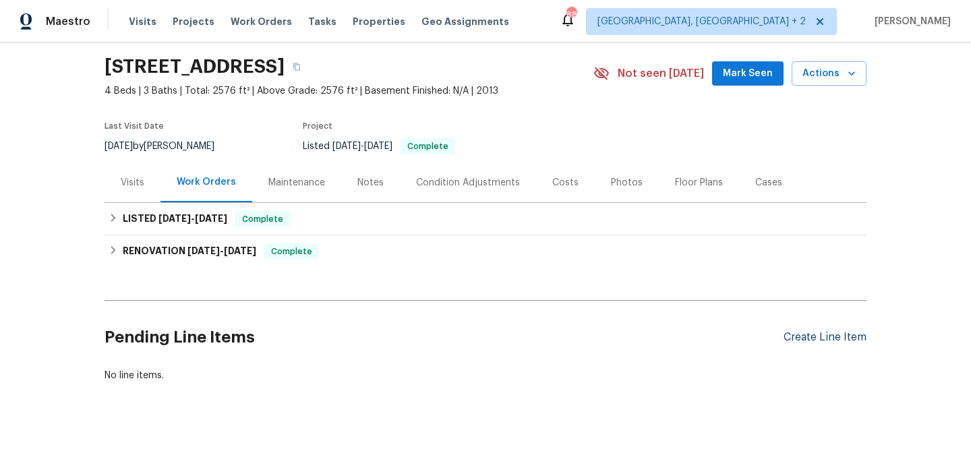
click at [823, 335] on div "Create Line Item" at bounding box center [825, 337] width 83 height 13
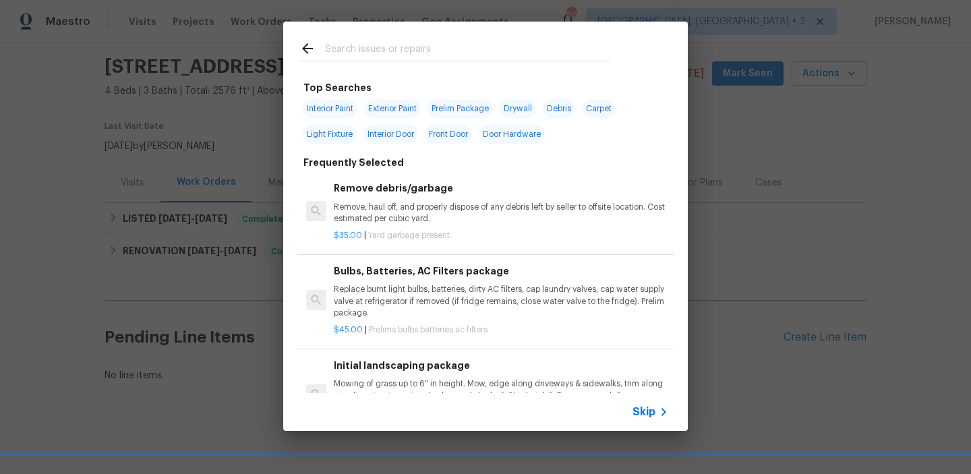
scroll to position [127, 0]
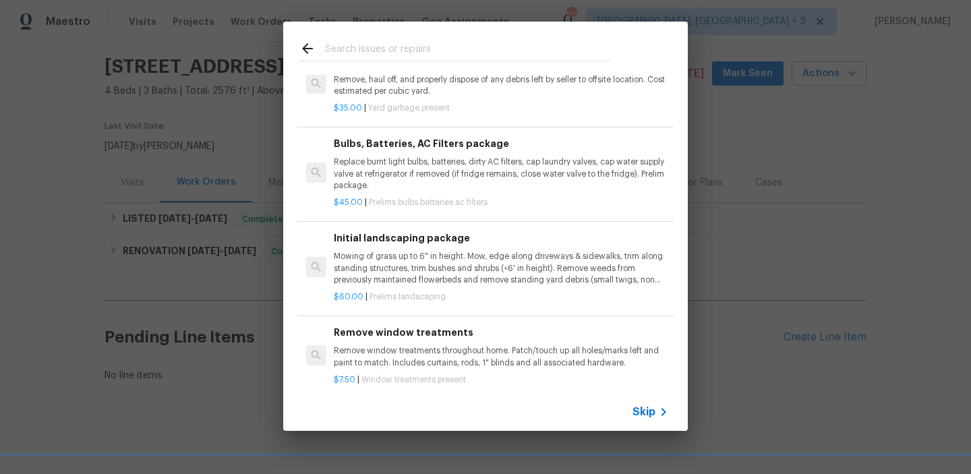
click at [643, 417] on span "Skip" at bounding box center [644, 411] width 23 height 13
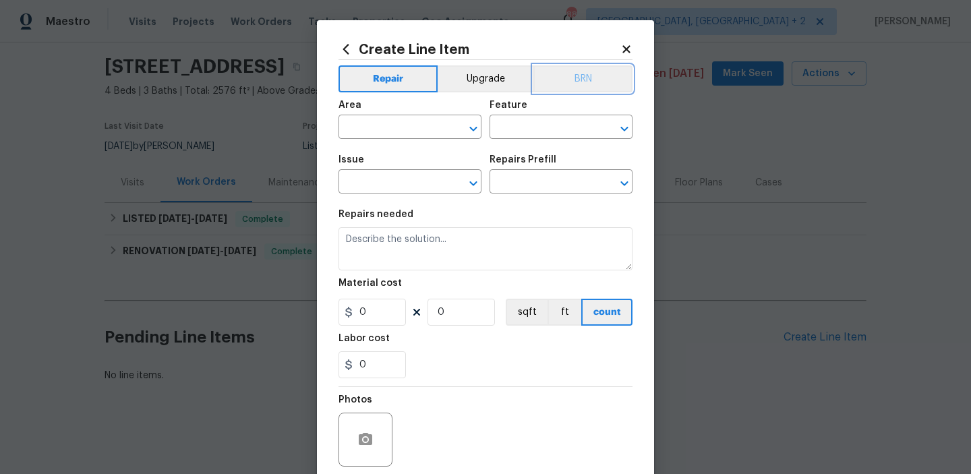
click at [589, 75] on button "BRN" at bounding box center [582, 78] width 99 height 27
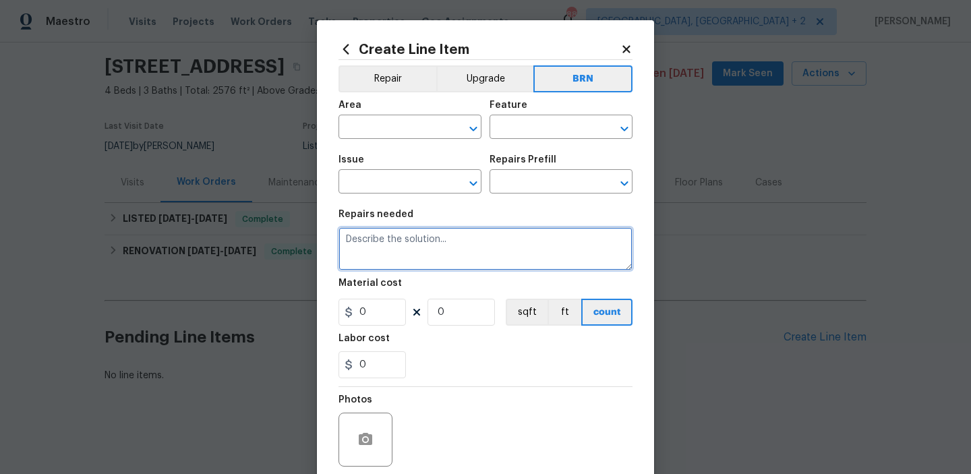
click at [492, 252] on textarea at bounding box center [486, 248] width 294 height 43
paste textarea "Seller to investigate potential water leak at water meter box. If needed repair…"
type textarea "Seller to investigate potential water leak at water meter box. If needed repair…"
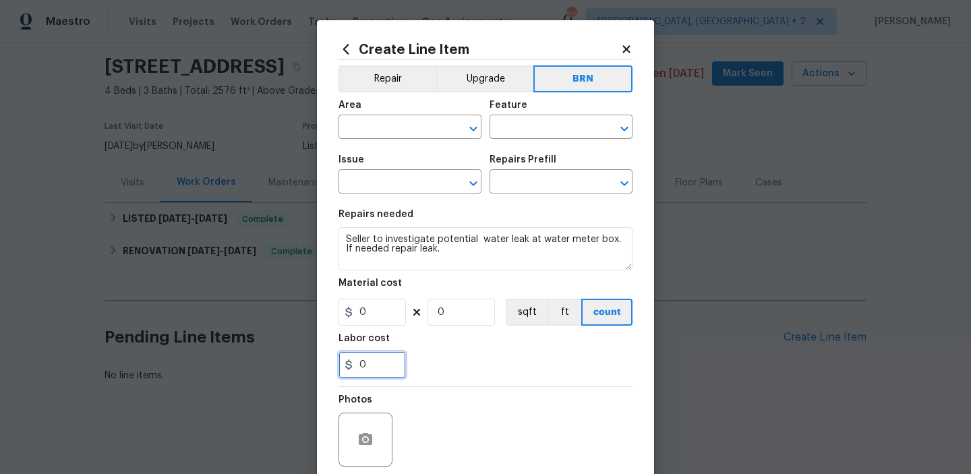
click at [380, 359] on input "0" at bounding box center [372, 364] width 67 height 27
type input "100"
click at [469, 314] on input "0" at bounding box center [461, 312] width 67 height 27
type input "1"
click at [373, 134] on input "text" at bounding box center [391, 128] width 105 height 21
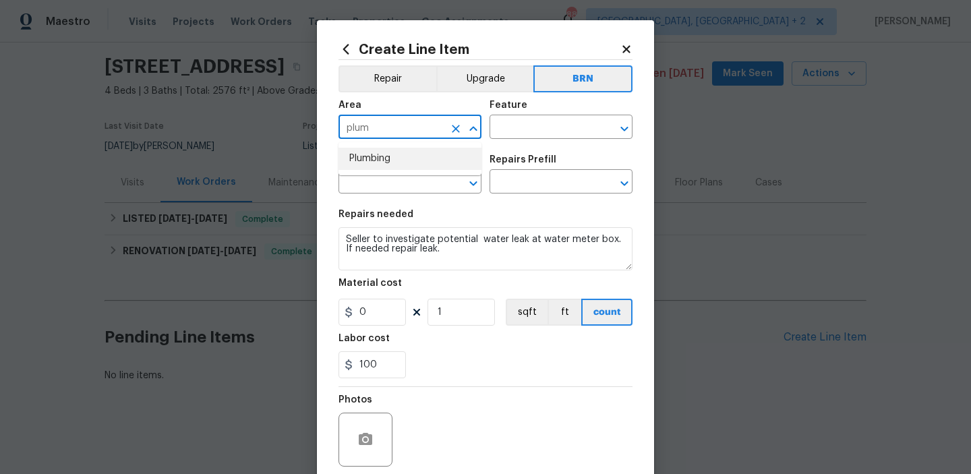
click at [384, 161] on li "Plumbing" at bounding box center [410, 159] width 143 height 22
type input "Plumbing"
click at [518, 132] on input "text" at bounding box center [542, 128] width 105 height 21
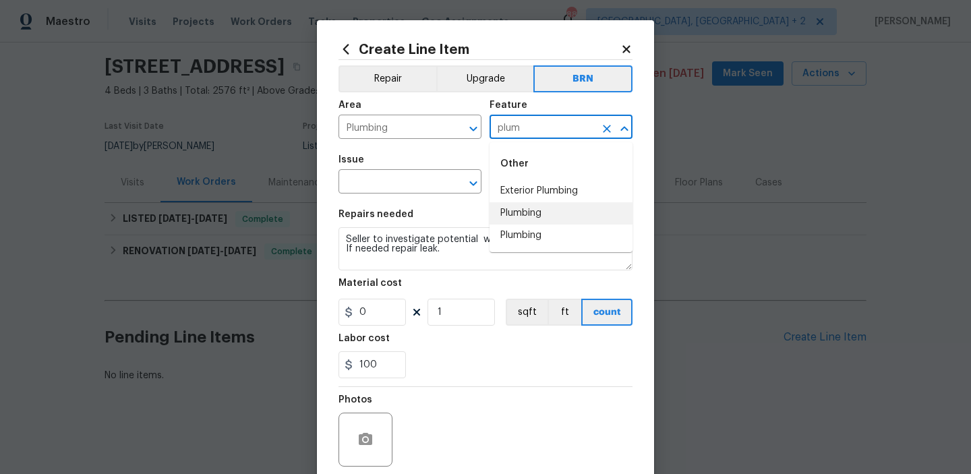
click at [513, 216] on li "Plumbing" at bounding box center [561, 213] width 143 height 22
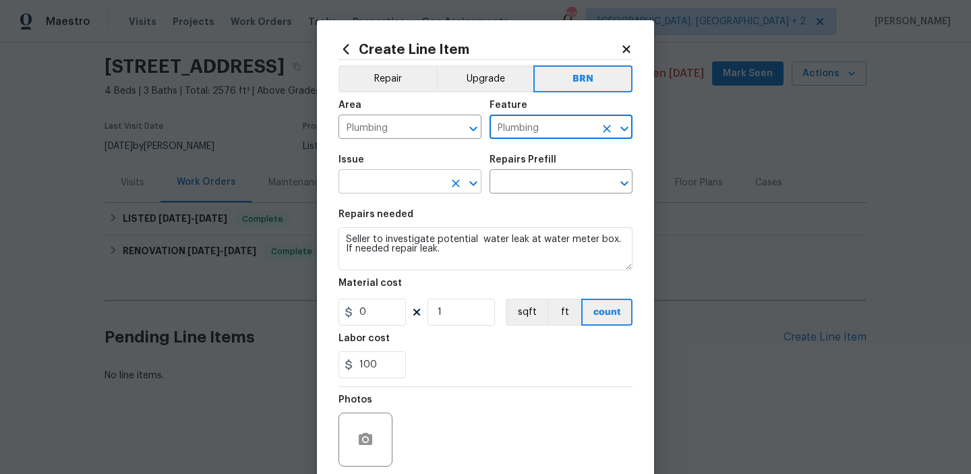
type input "Plumbing"
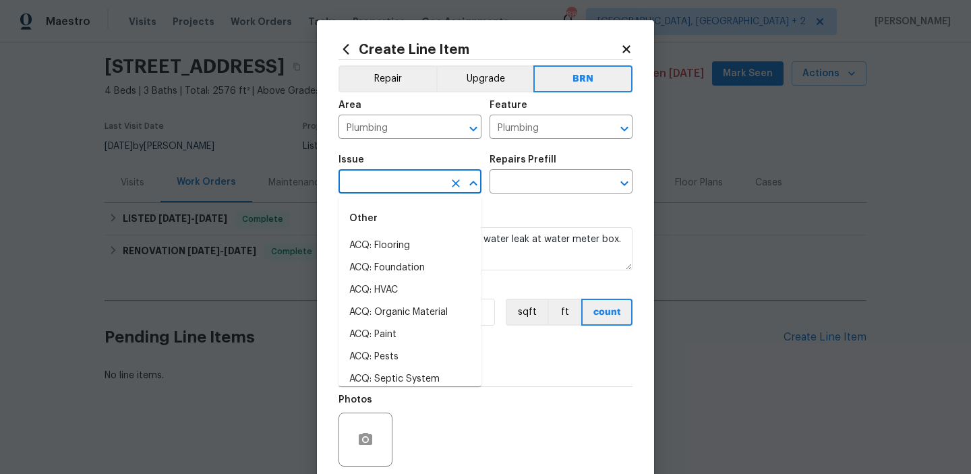
click at [387, 190] on input "text" at bounding box center [391, 183] width 105 height 21
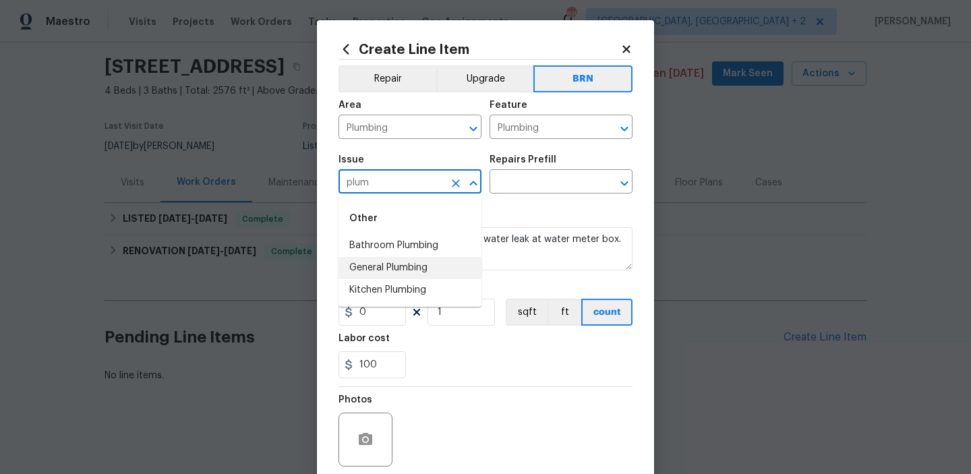
click at [375, 267] on li "General Plumbing" at bounding box center [410, 268] width 143 height 22
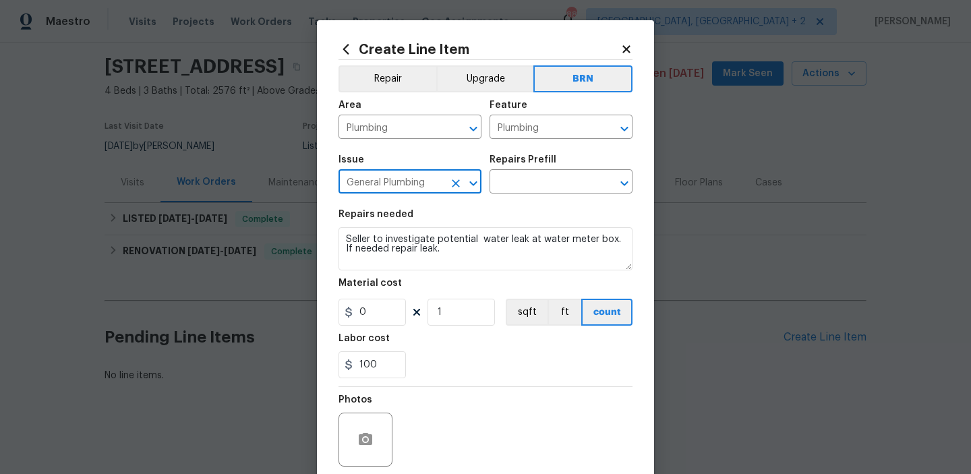
type input "General Plumbing"
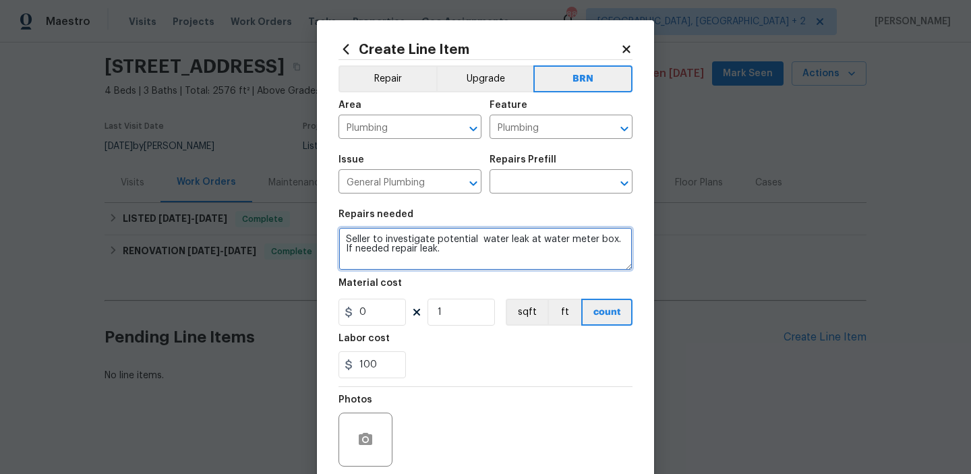
click at [374, 248] on textarea "Seller to investigate potential water leak at water meter box. If needed repair…" at bounding box center [486, 248] width 294 height 43
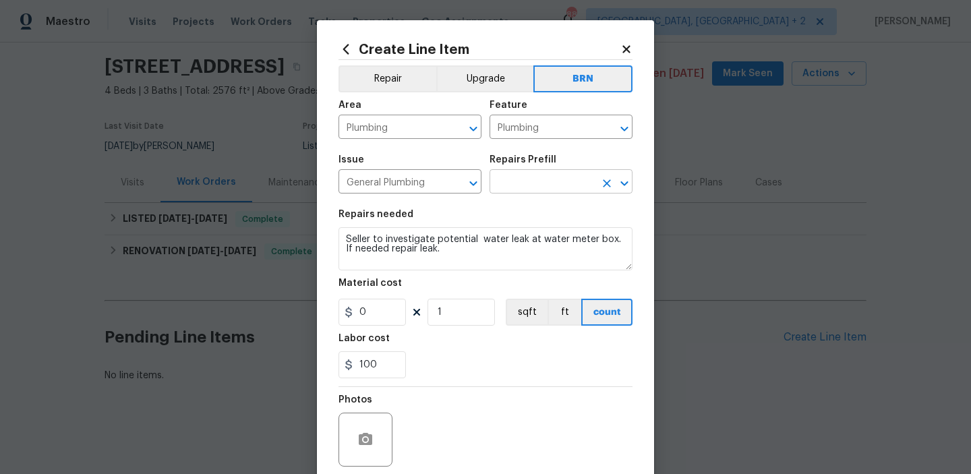
click at [509, 184] on input "text" at bounding box center [542, 183] width 105 height 21
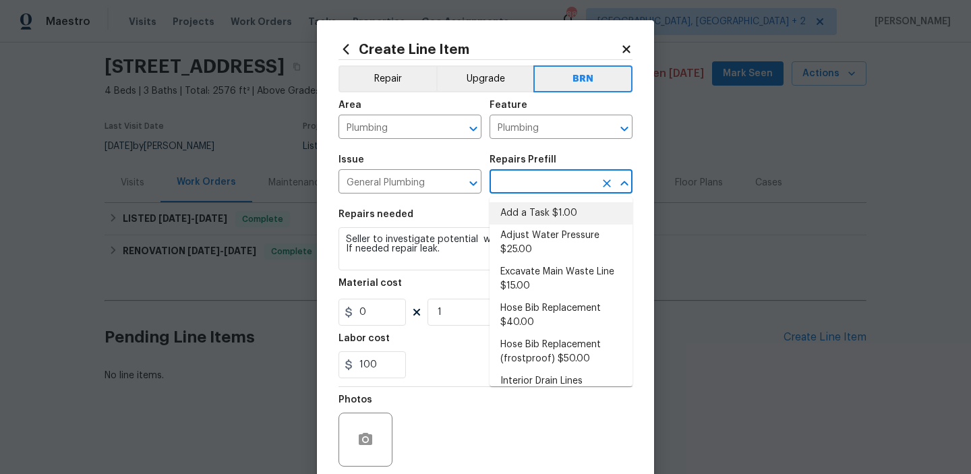
click at [517, 210] on li "Add a Task $1.00" at bounding box center [561, 213] width 143 height 22
type input "Add a Task $1.00"
type textarea "HPM to detail"
type input "1"
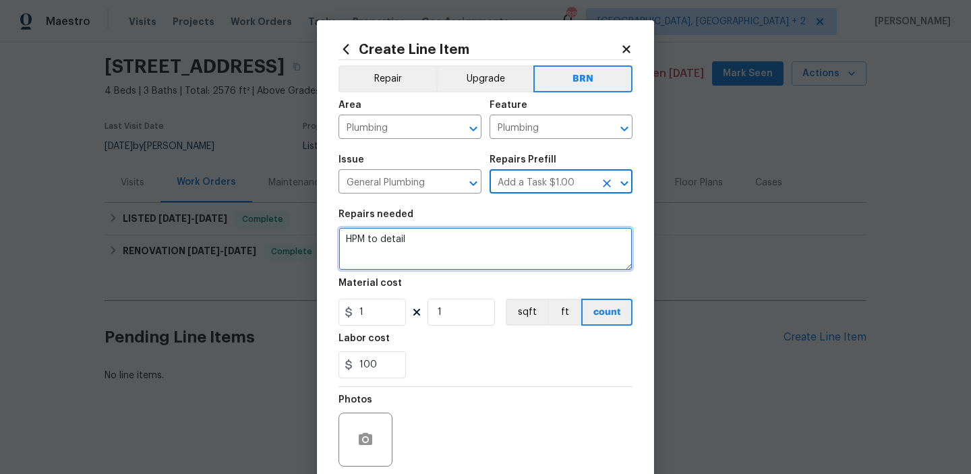
click at [413, 248] on textarea "HPM to detail" at bounding box center [486, 248] width 294 height 43
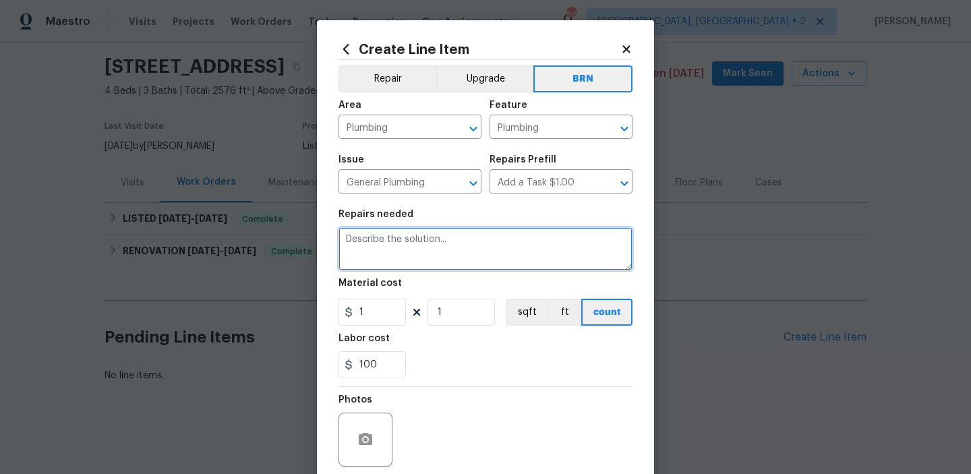
paste textarea "Seller to investigate potential water leak at water meter box. If needed repair…"
type textarea "Seller to investigate potential water leak at water meter box. If needed repair…"
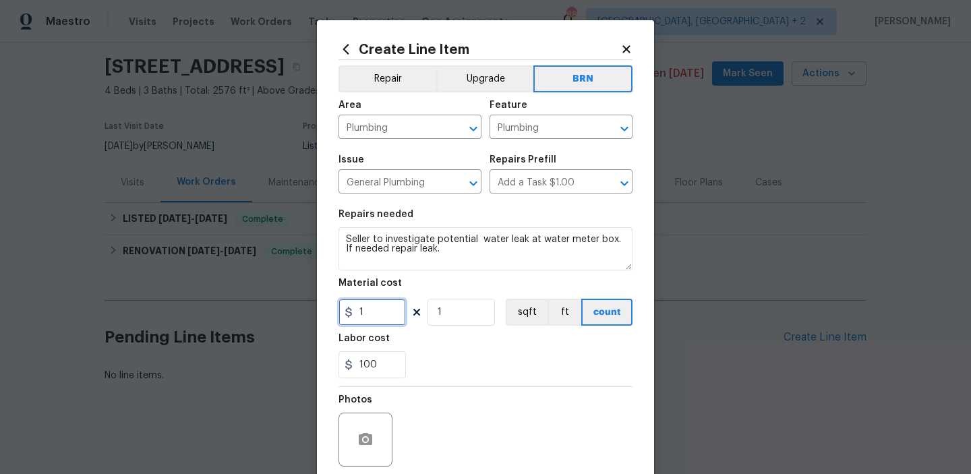
click at [385, 303] on input "1" at bounding box center [372, 312] width 67 height 27
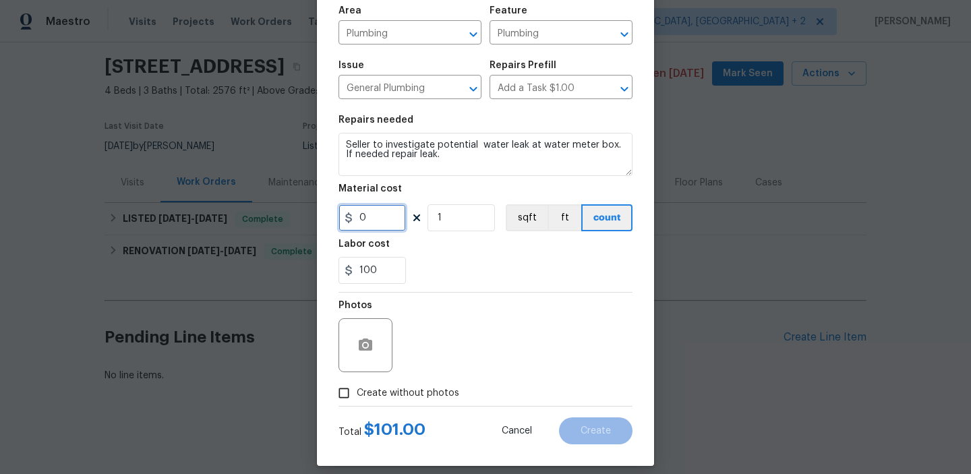
type input "0"
click at [366, 396] on span "Create without photos" at bounding box center [408, 393] width 103 height 14
click at [357, 396] on input "Create without photos" at bounding box center [344, 393] width 26 height 26
checkbox input "true"
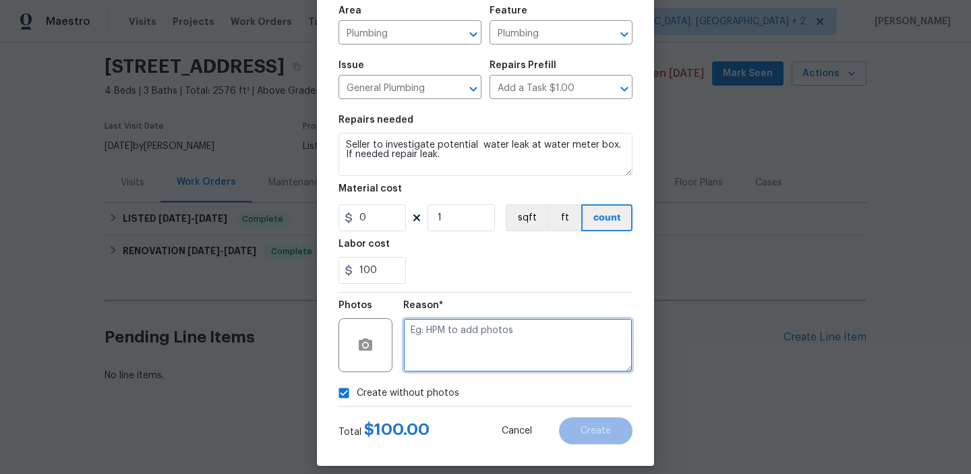
click at [453, 366] on textarea at bounding box center [517, 345] width 229 height 54
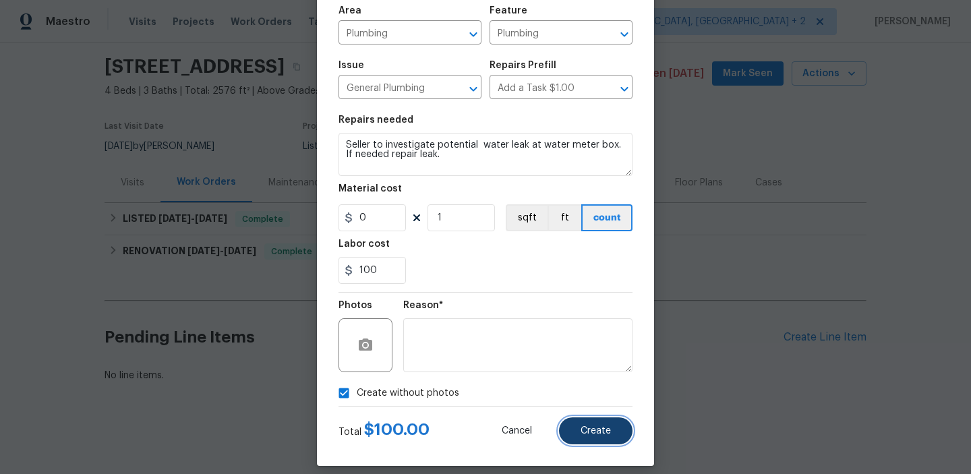
click at [593, 419] on button "Create" at bounding box center [596, 430] width 74 height 27
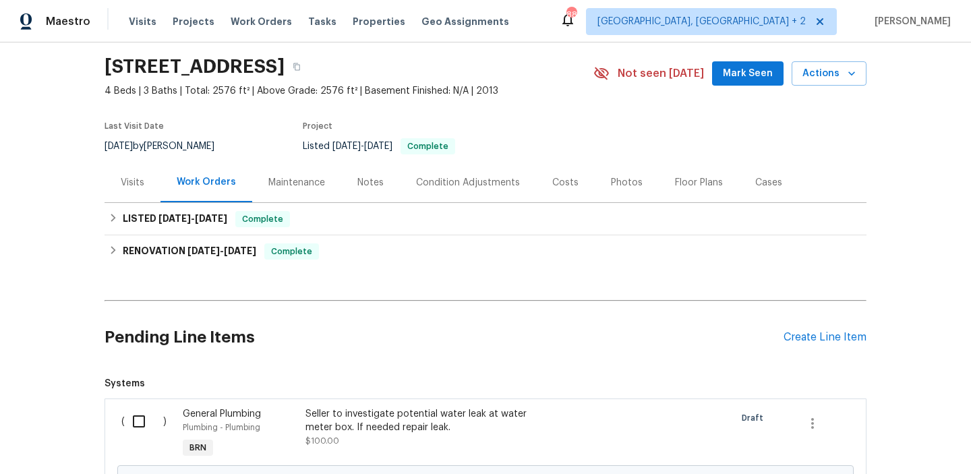
scroll to position [196, 0]
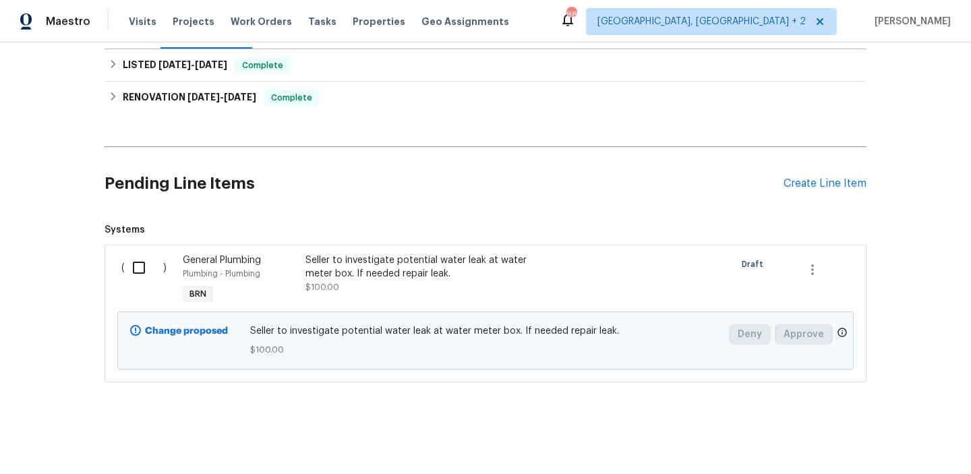
click at [135, 274] on input "checkbox" at bounding box center [144, 268] width 38 height 28
checkbox input "true"
click at [868, 440] on span "Create Work Order" at bounding box center [894, 440] width 90 height 17
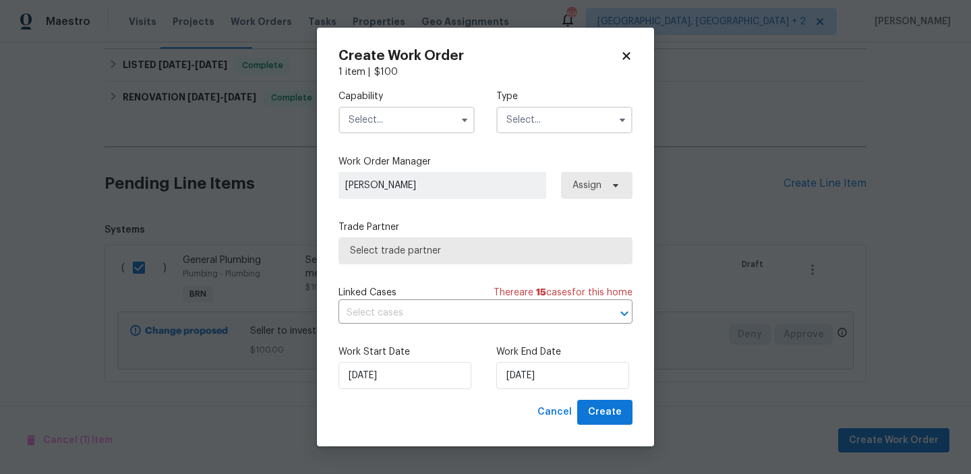
click at [426, 122] on input "text" at bounding box center [407, 120] width 136 height 27
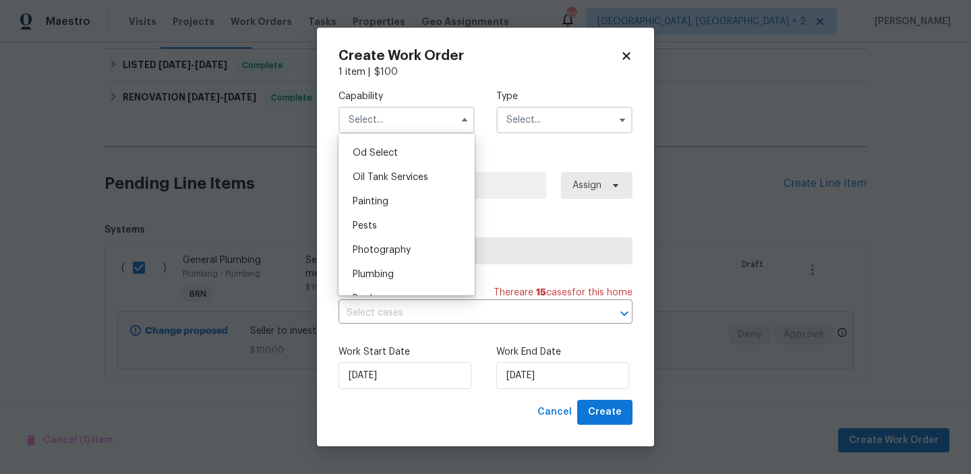
scroll to position [1103, 0]
click at [384, 248] on span "Plumbing" at bounding box center [373, 251] width 41 height 9
type input "Plumbing"
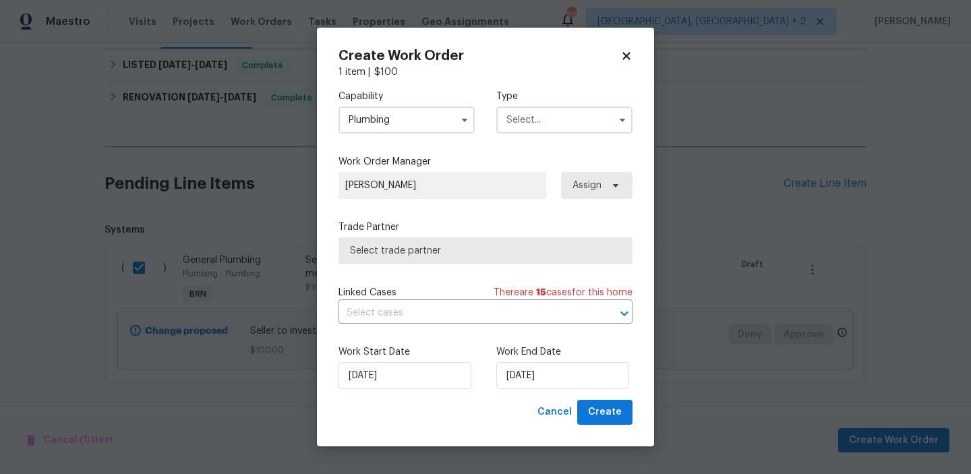
click at [514, 130] on input "text" at bounding box center [564, 120] width 136 height 27
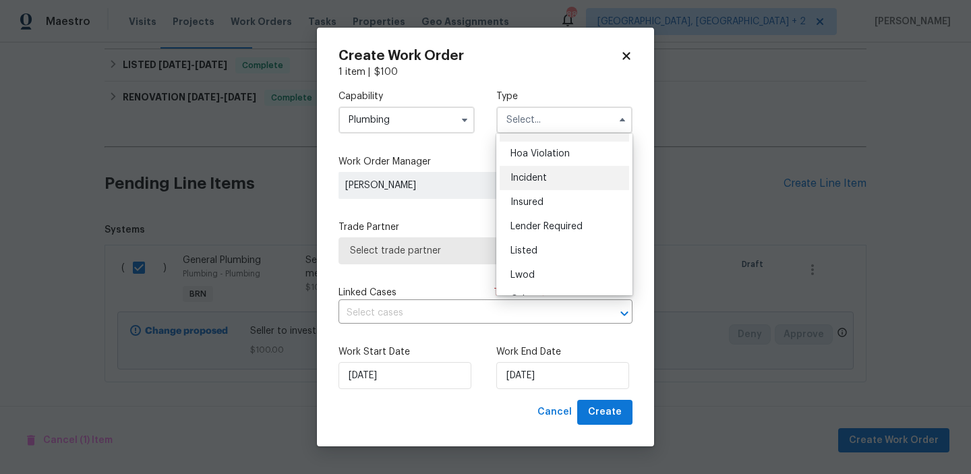
scroll to position [11, 0]
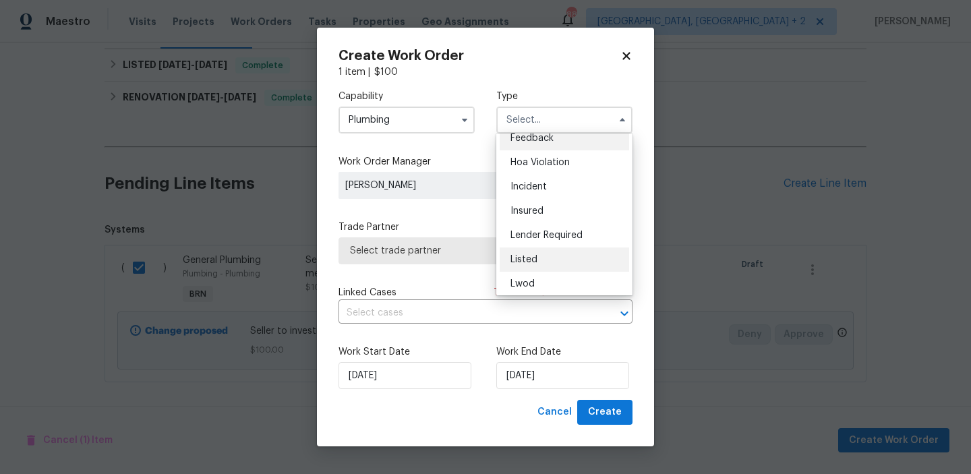
click at [535, 260] on span "Listed" at bounding box center [524, 259] width 27 height 9
type input "Listed"
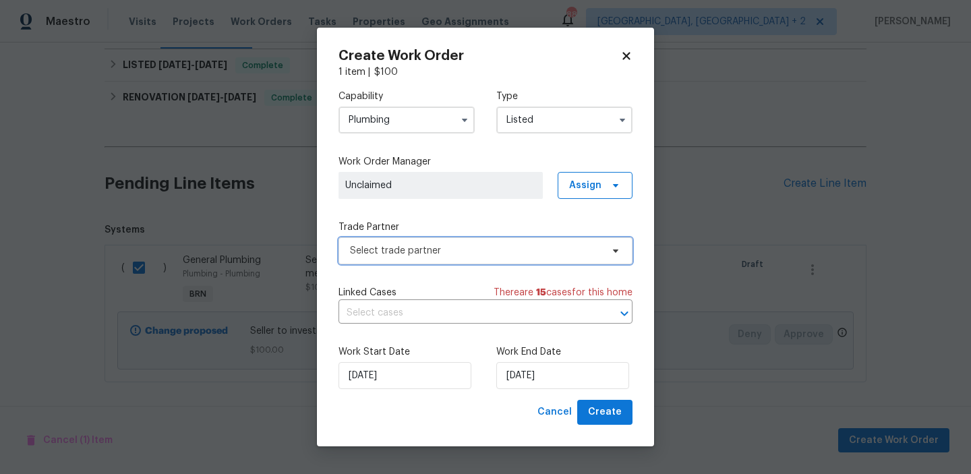
click at [426, 250] on span "Select trade partner" at bounding box center [476, 250] width 252 height 13
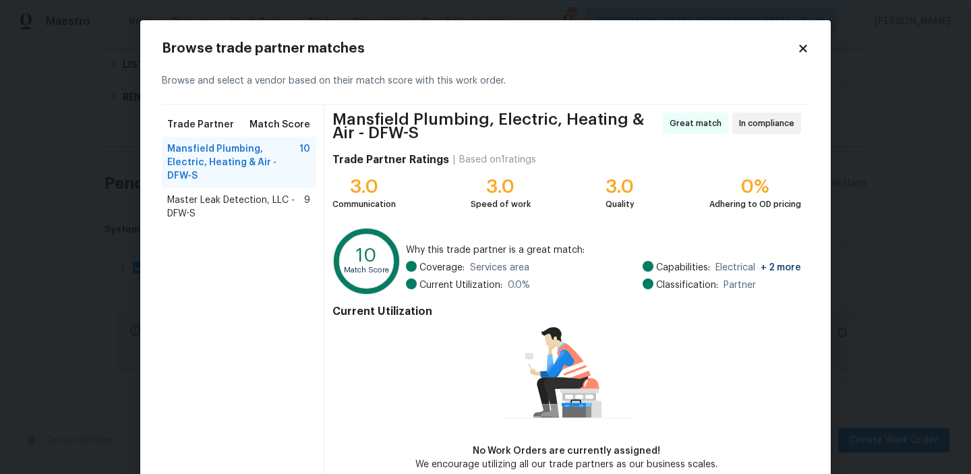
scroll to position [71, 0]
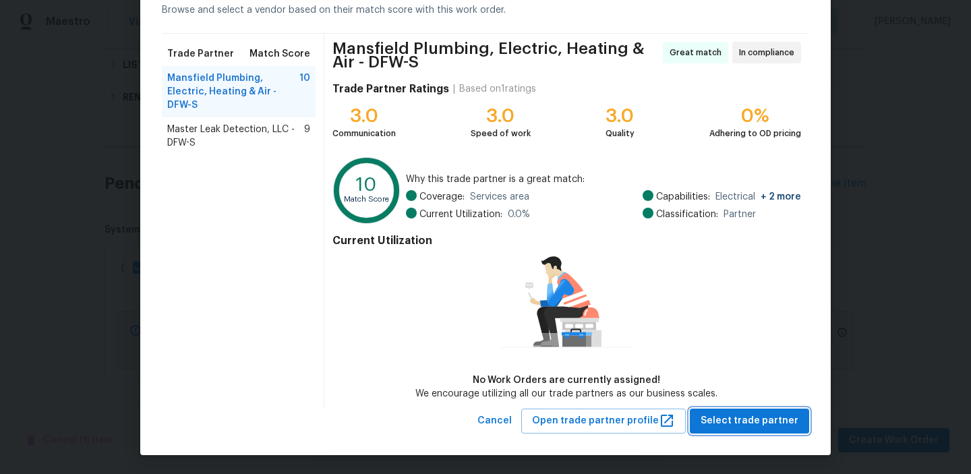
click at [741, 426] on span "Select trade partner" at bounding box center [750, 421] width 98 height 17
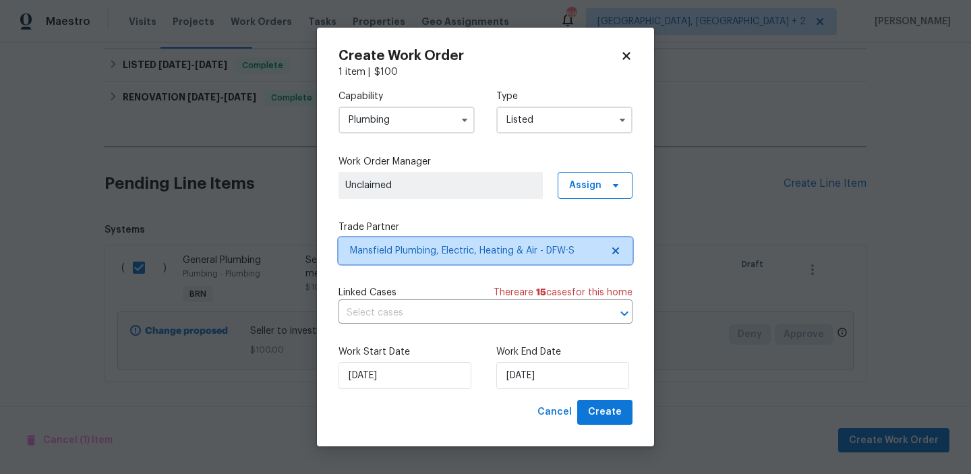
scroll to position [0, 0]
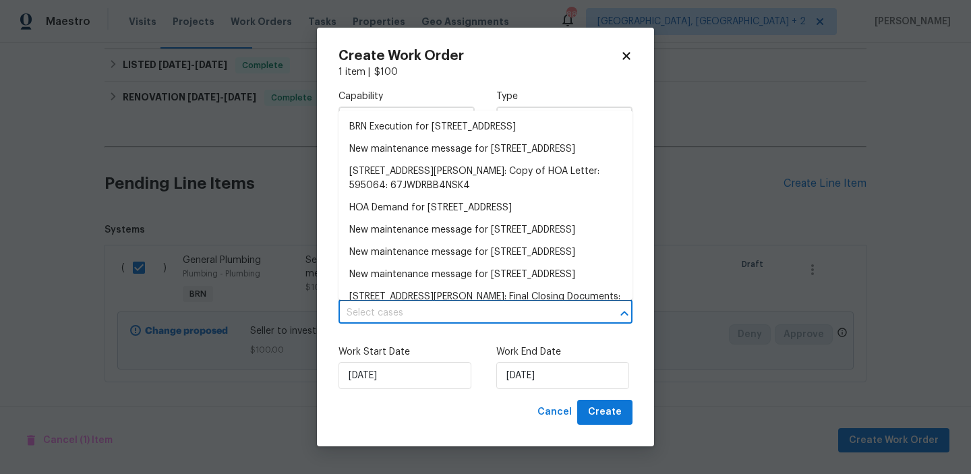
click at [427, 323] on input "text" at bounding box center [467, 313] width 256 height 21
click at [385, 132] on li "BRN Execution for [STREET_ADDRESS]" at bounding box center [486, 127] width 294 height 22
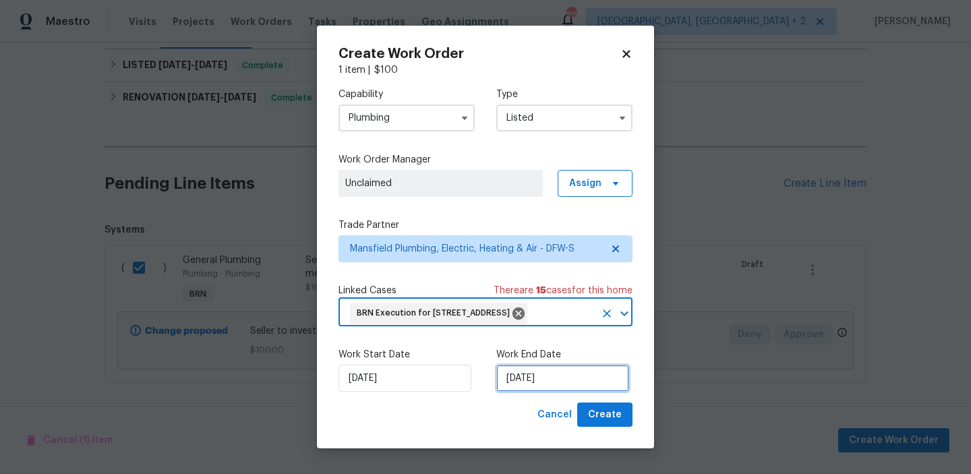
click at [519, 383] on input "[DATE]" at bounding box center [562, 378] width 133 height 27
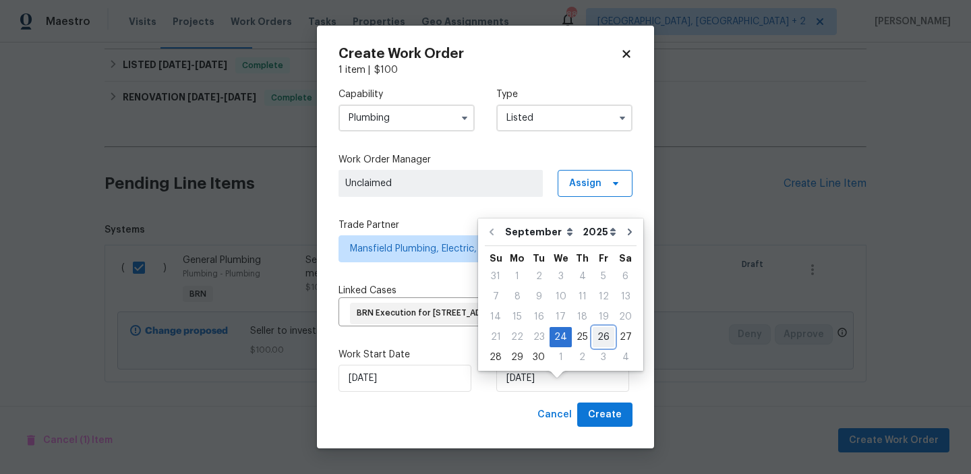
click at [597, 331] on div "26" at bounding box center [604, 337] width 22 height 19
type input "[DATE]"
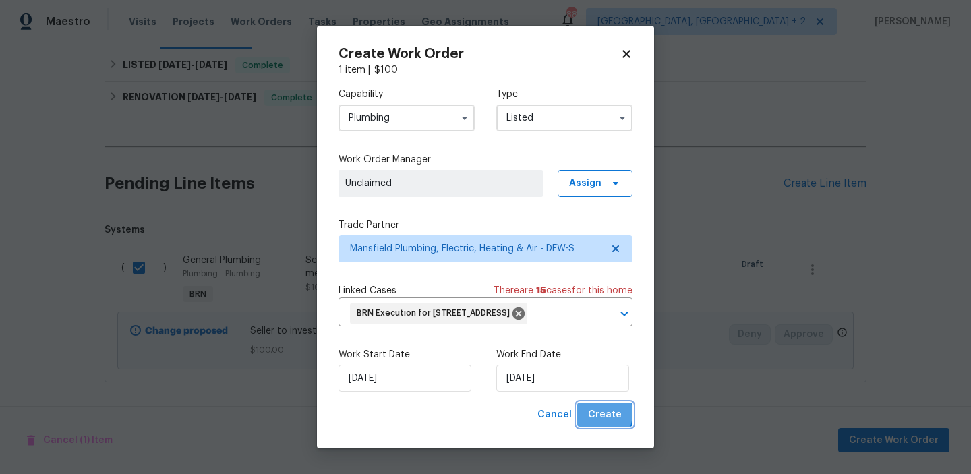
click at [590, 428] on button "Create" at bounding box center [604, 415] width 55 height 25
checkbox input "false"
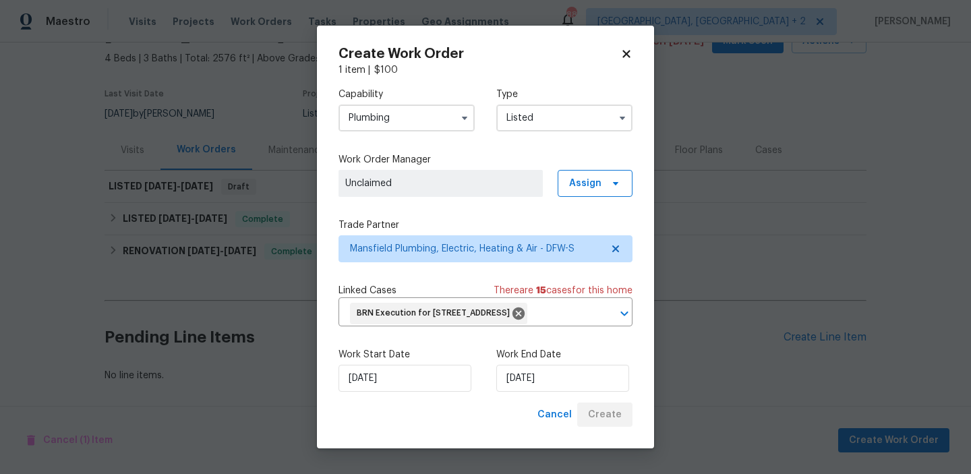
scroll to position [74, 0]
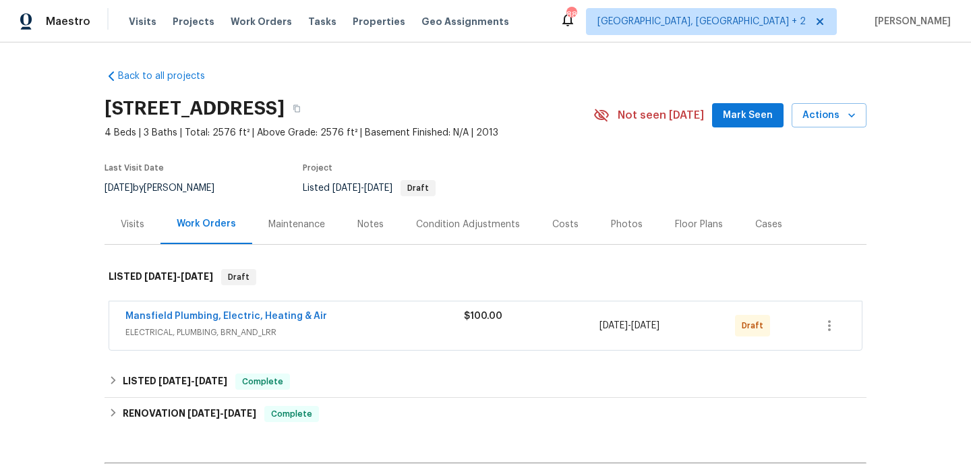
scroll to position [67, 0]
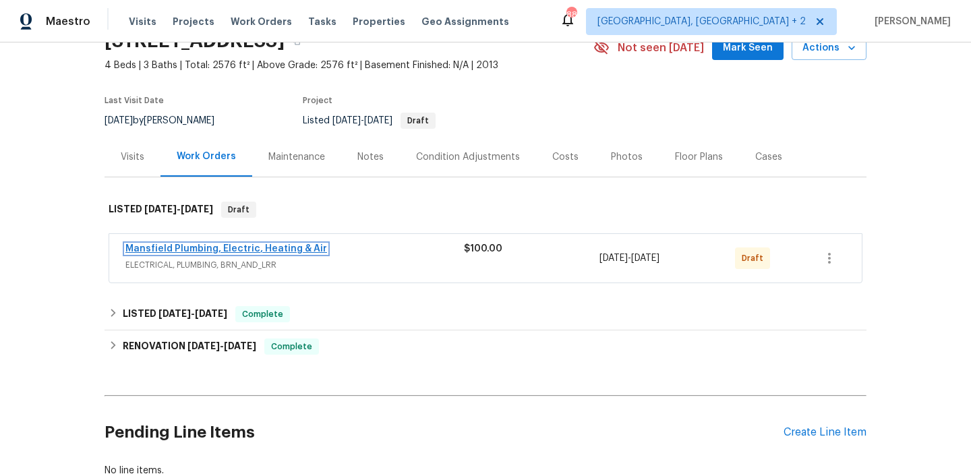
click at [165, 252] on link "Mansfield Plumbing, Electric, Heating & Air" at bounding box center [226, 248] width 202 height 9
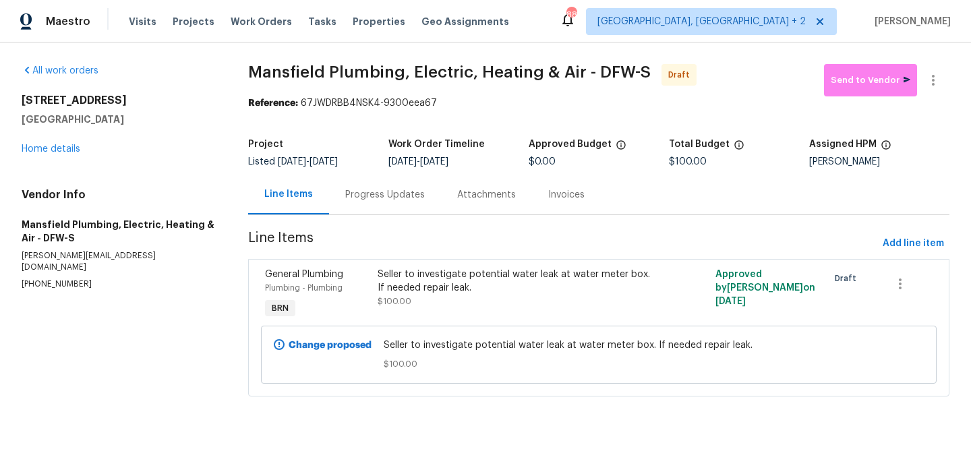
click at [346, 204] on div "Progress Updates" at bounding box center [385, 195] width 112 height 40
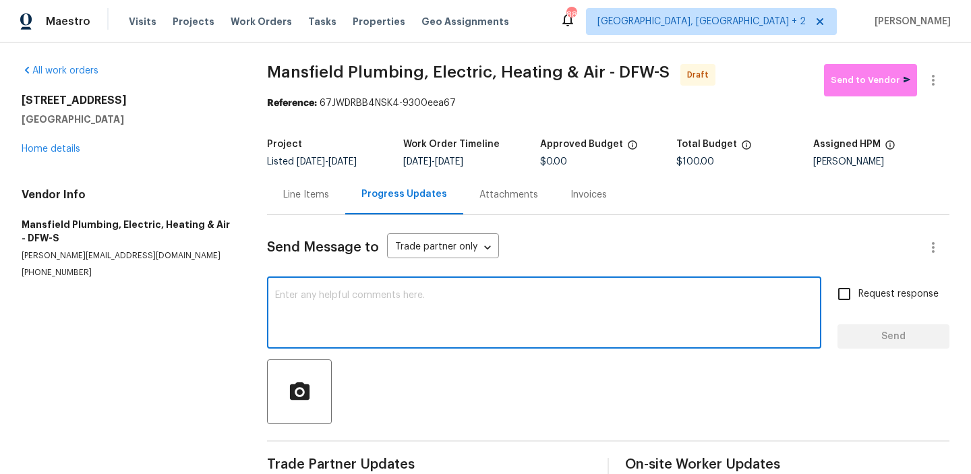
click at [376, 299] on textarea at bounding box center [544, 314] width 538 height 47
paste textarea "Hi, I'm Ananthi from Opendoor. Just wanted to check if you received the WO for …"
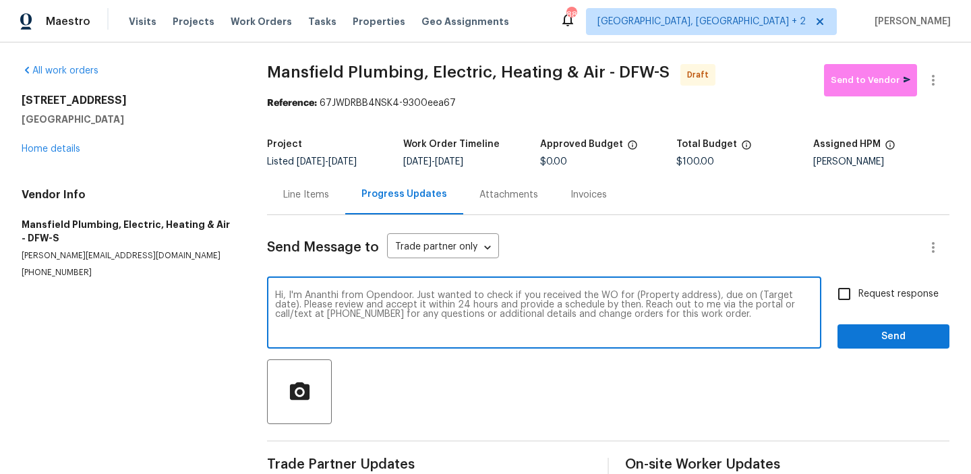
drag, startPoint x: 710, startPoint y: 295, endPoint x: 628, endPoint y: 297, distance: 82.3
click at [628, 297] on textarea "Hi, I'm Ananthi from Opendoor. Just wanted to check if you received the WO for …" at bounding box center [544, 314] width 538 height 47
paste textarea "4264 San Simeon Ln, Fort Worth, TX 76179"
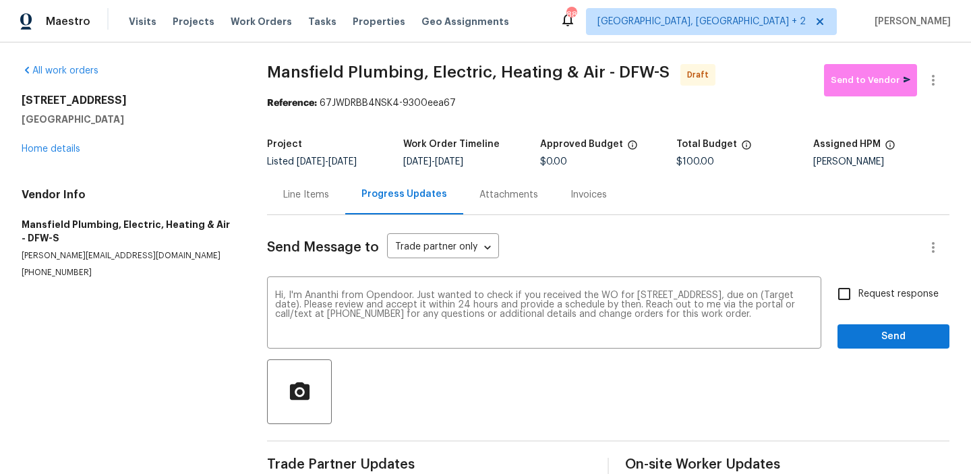
drag, startPoint x: 459, startPoint y: 163, endPoint x: 502, endPoint y: 163, distance: 42.5
click at [463, 163] on span "9/26/2025" at bounding box center [449, 161] width 28 height 9
copy span "9/26/2025"
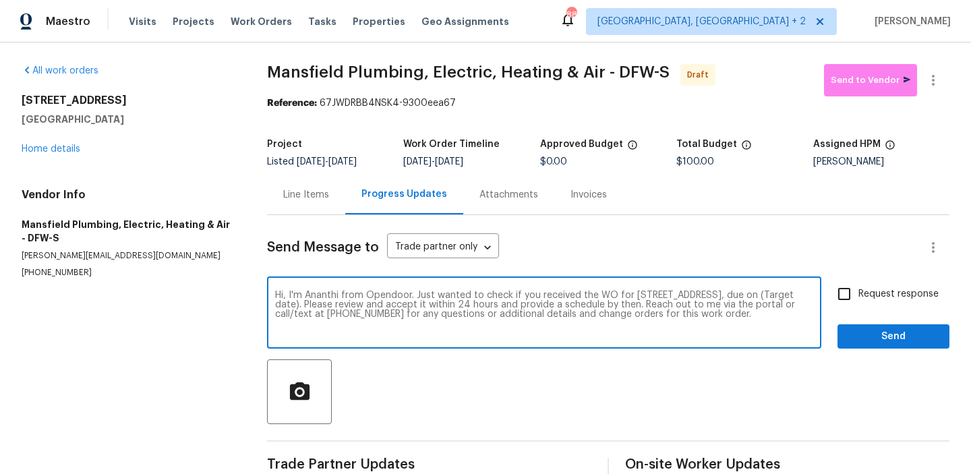
drag, startPoint x: 394, startPoint y: 306, endPoint x: 342, endPoint y: 305, distance: 51.9
click at [342, 305] on textarea "Hi, I'm Ananthi from Opendoor. Just wanted to check if you received the WO for …" at bounding box center [544, 314] width 538 height 47
paste textarea "9/26/2025"
type textarea "Hi, I'm Ananthi from Opendoor. Just wanted to check if you received the WO for …"
click at [871, 306] on label "Request response" at bounding box center [884, 294] width 109 height 28
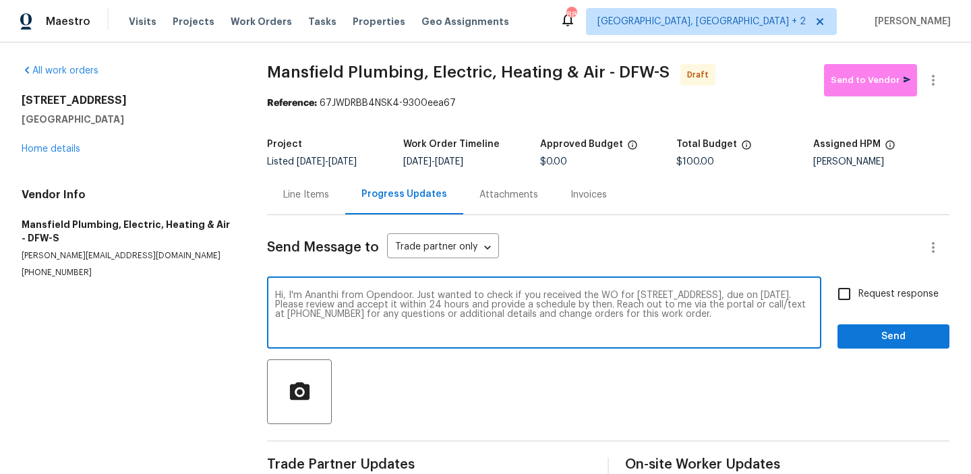
click at [859, 306] on input "Request response" at bounding box center [844, 294] width 28 height 28
checkbox input "true"
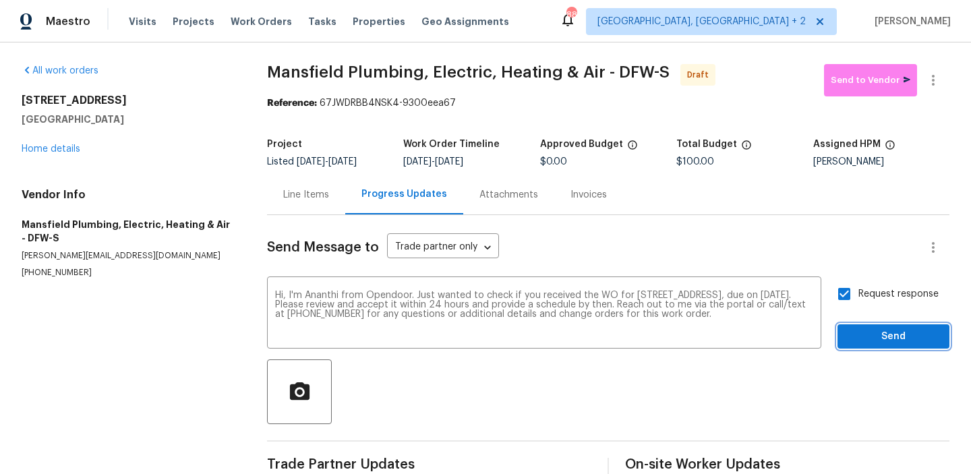
click at [867, 334] on span "Send" at bounding box center [893, 336] width 90 height 17
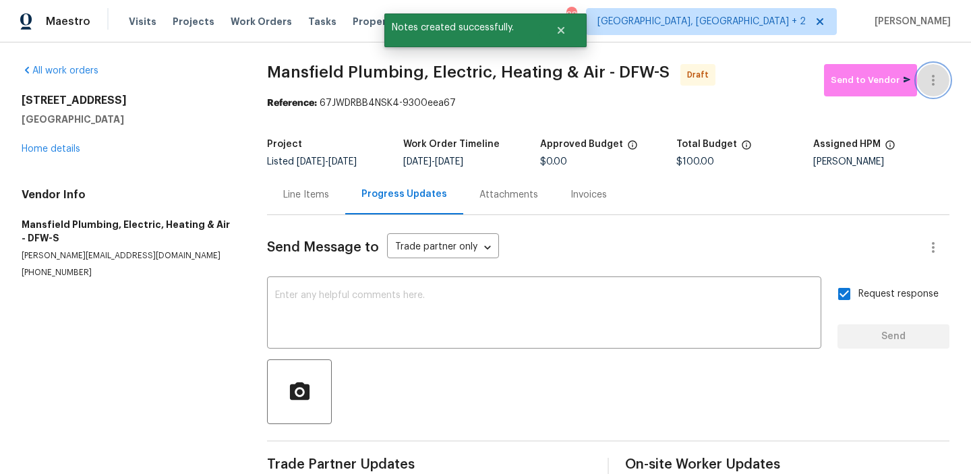
click at [933, 69] on button "button" at bounding box center [933, 80] width 32 height 32
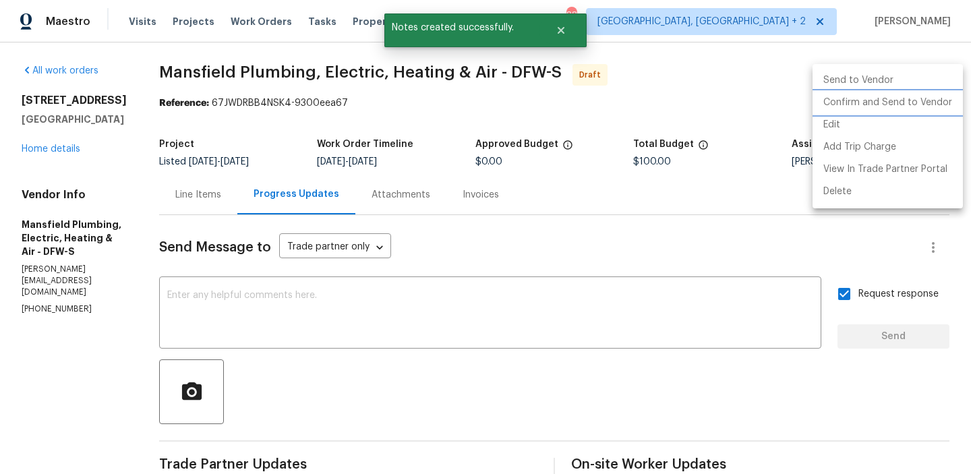
click at [859, 100] on li "Confirm and Send to Vendor" at bounding box center [888, 103] width 150 height 22
click at [297, 124] on div at bounding box center [485, 237] width 971 height 474
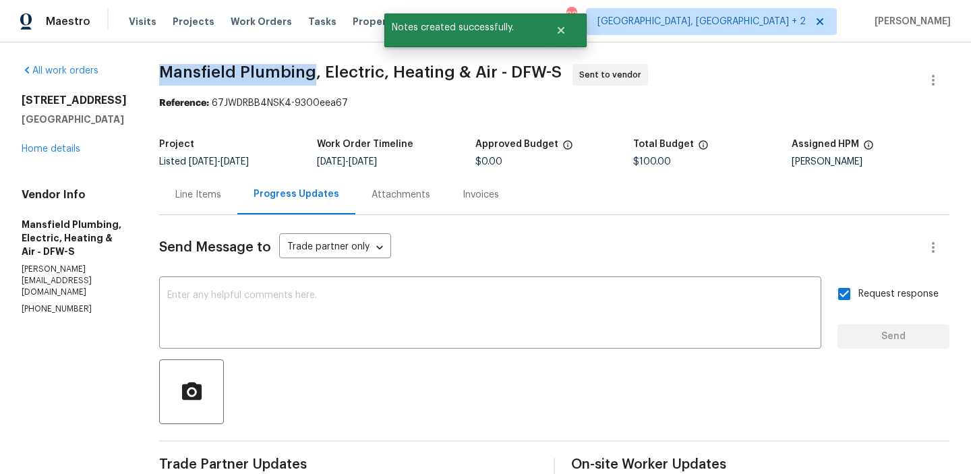
drag, startPoint x: 181, startPoint y: 75, endPoint x: 341, endPoint y: 70, distance: 159.9
click at [341, 70] on div "All work orders 4264 San Simeon Ln Fort Worth, TX 76179 Home details Vendor Inf…" at bounding box center [485, 324] width 971 height 565
copy span "Mansfield Plumbing"
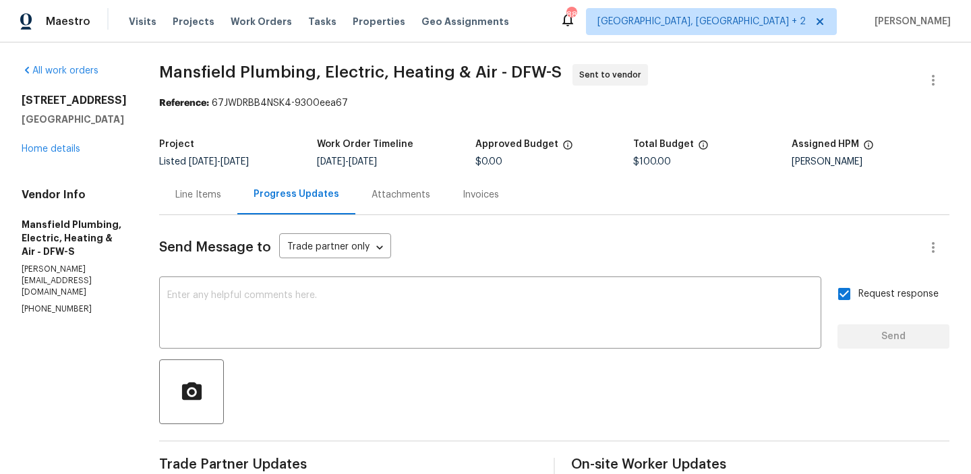
click at [194, 111] on section "Mansfield Plumbing, Electric, Heating & Air - DFW-S Sent to vendor Reference: 6…" at bounding box center [554, 325] width 790 height 522
click at [218, 61] on div "All work orders 4264 San Simeon Ln Fort Worth, TX 76179 Home details Vendor Inf…" at bounding box center [485, 324] width 971 height 565
drag, startPoint x: 192, startPoint y: 64, endPoint x: 341, endPoint y: 69, distance: 149.1
click at [341, 69] on span "Mansfield Plumbing, Electric, Heating & Air - DFW-S" at bounding box center [360, 72] width 403 height 16
copy span "Mansfield Plumbing"
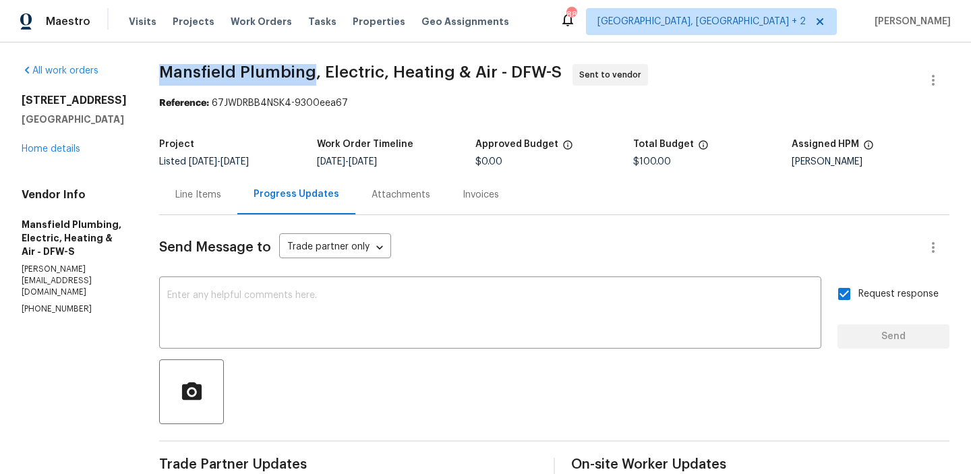
copy span "Mansfield Plumbing"
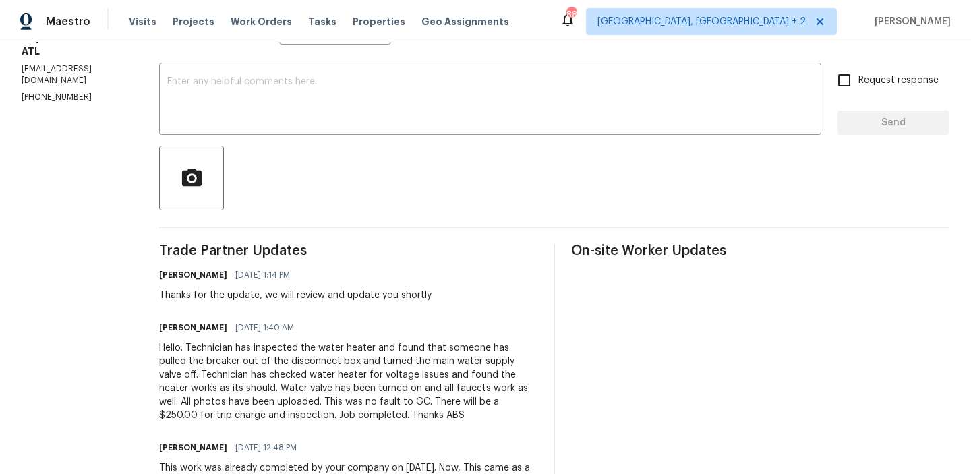
scroll to position [372, 0]
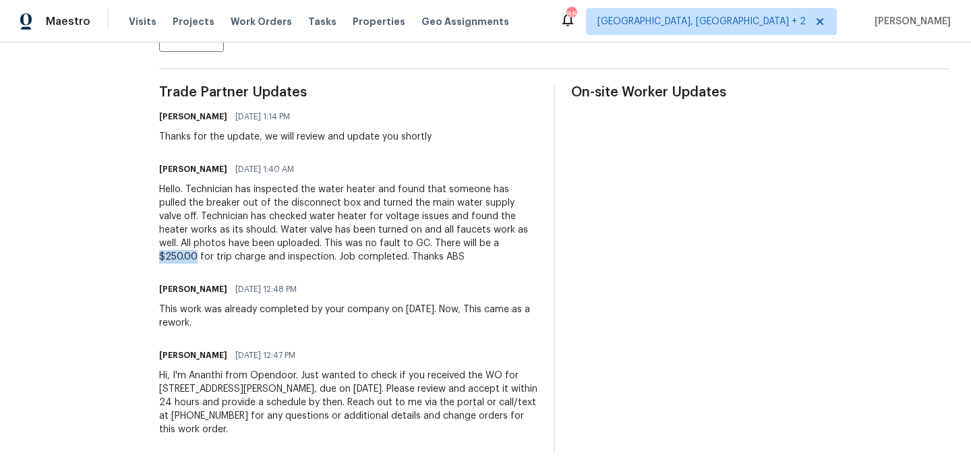
drag, startPoint x: 245, startPoint y: 258, endPoint x: 205, endPoint y: 258, distance: 39.8
click at [205, 258] on div "All work orders 690 Horsley Mill Rd Carrollton, GA 30116 Home details Vendor In…" at bounding box center [485, 72] width 971 height 804
copy div "$250.00"
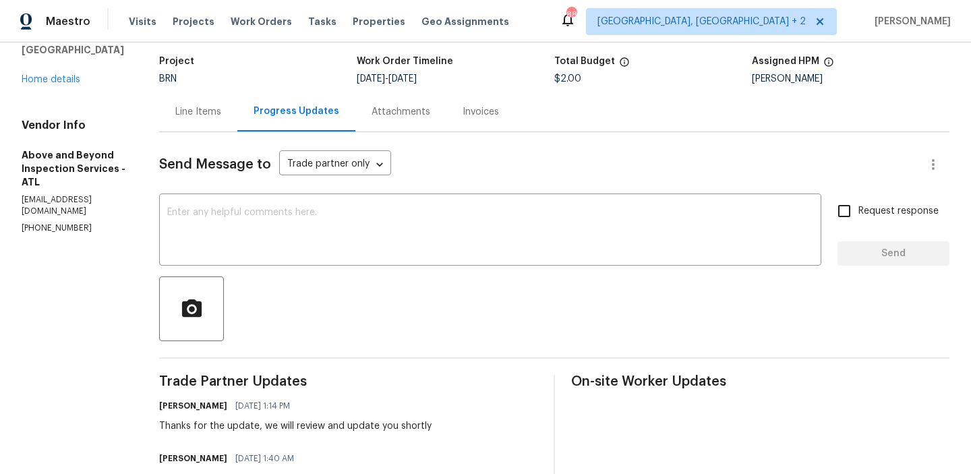
click at [241, 154] on div "Send Message to Trade partner only Trade partner only ​" at bounding box center [538, 164] width 758 height 32
click at [228, 120] on div "Line Items" at bounding box center [198, 112] width 78 height 40
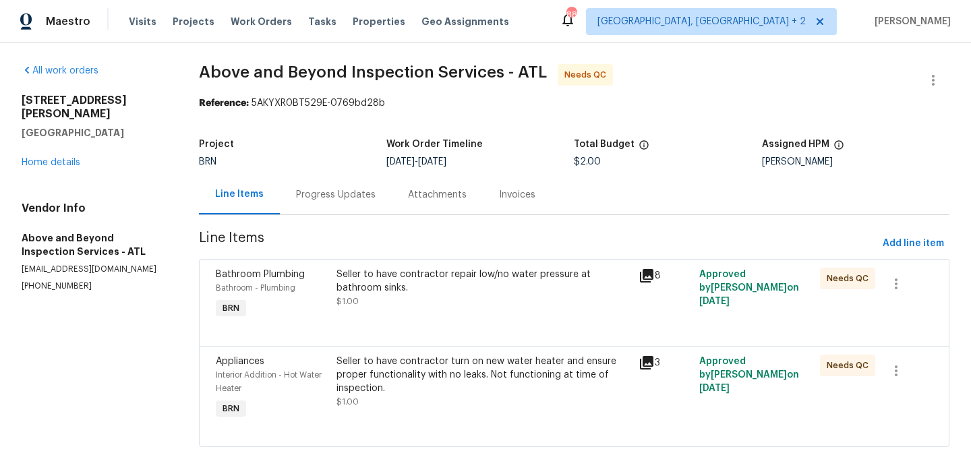
click at [384, 307] on div "Seller to have contractor repair low/no water pressure at bathroom sinks. $1.00" at bounding box center [484, 288] width 294 height 40
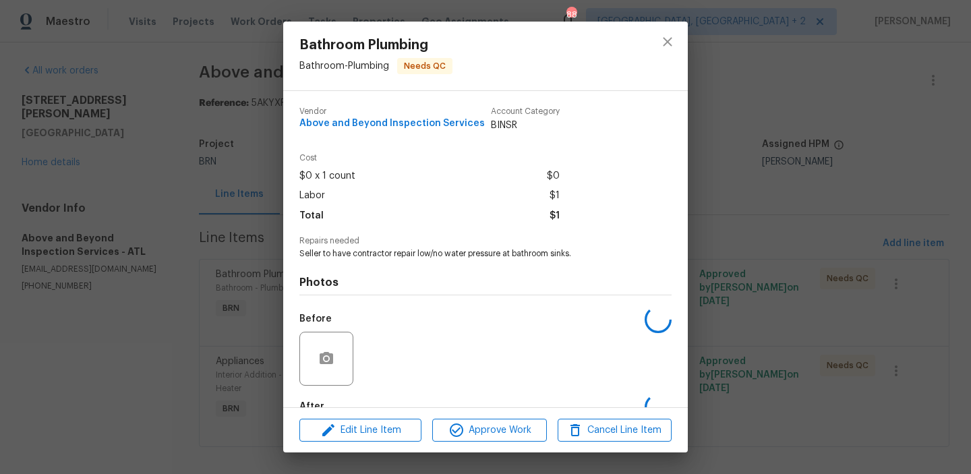
scroll to position [80, 0]
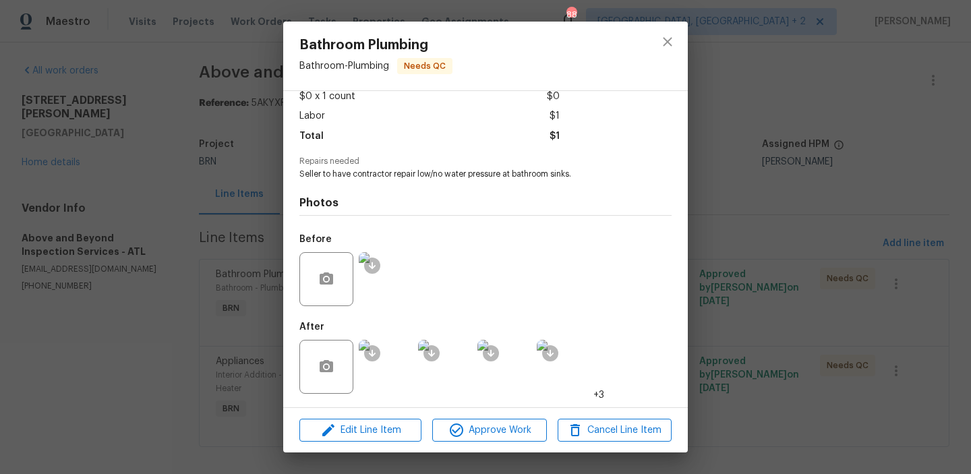
click at [184, 317] on div "Bathroom Plumbing Bathroom - Plumbing Needs QC Vendor Above and Beyond Inspecti…" at bounding box center [485, 237] width 971 height 474
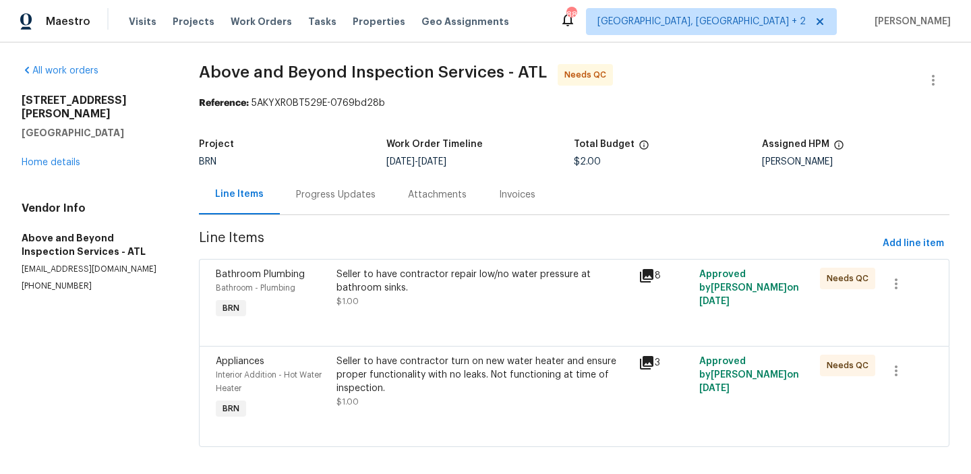
click at [332, 299] on div "Bathroom Plumbing Bathroom - Plumbing BRN" at bounding box center [272, 295] width 121 height 62
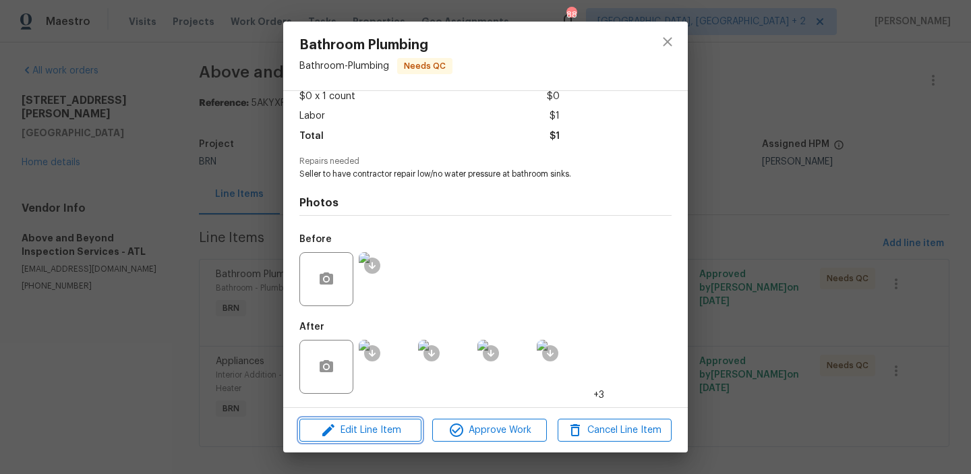
click at [333, 433] on icon "button" at bounding box center [328, 430] width 16 height 16
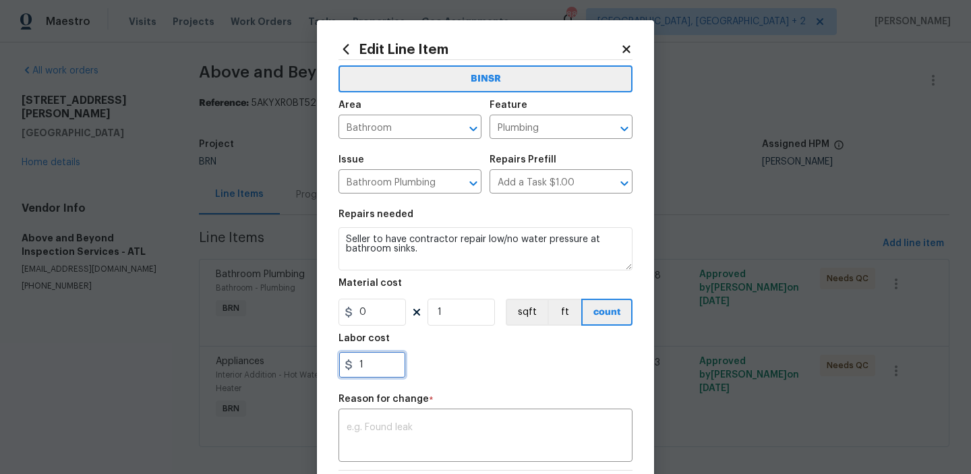
click at [384, 374] on input "1" at bounding box center [372, 364] width 67 height 27
click at [619, 53] on h2 "Edit Line Item" at bounding box center [480, 49] width 282 height 15
click at [627, 48] on icon at bounding box center [625, 48] width 7 height 7
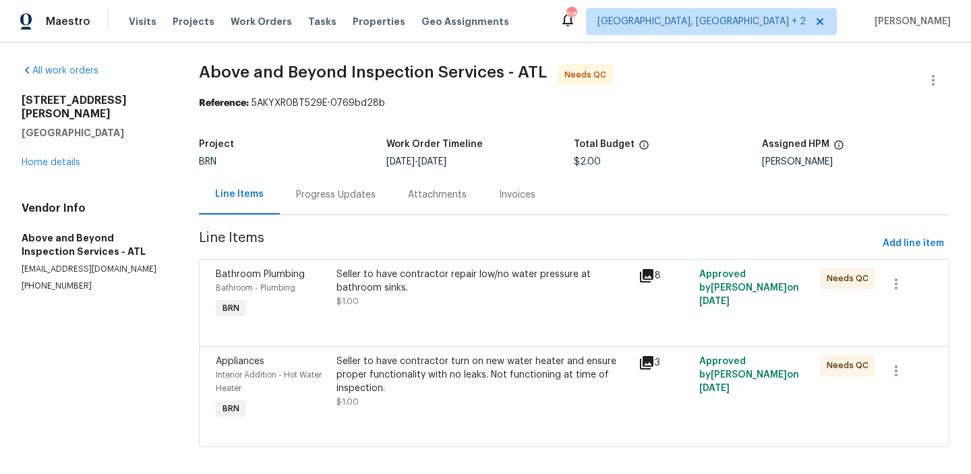
click at [359, 292] on div "Seller to have contractor repair low/no water pressure at bathroom sinks." at bounding box center [484, 281] width 294 height 27
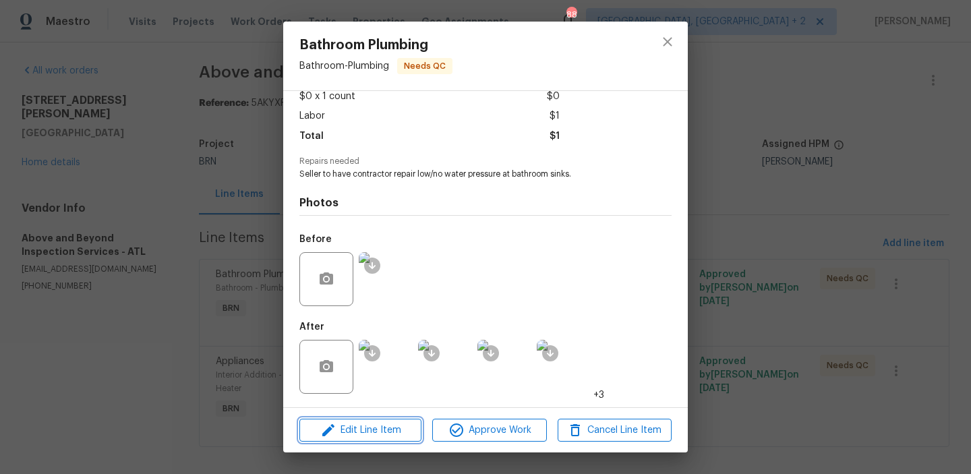
click at [353, 424] on span "Edit Line Item" at bounding box center [360, 430] width 114 height 17
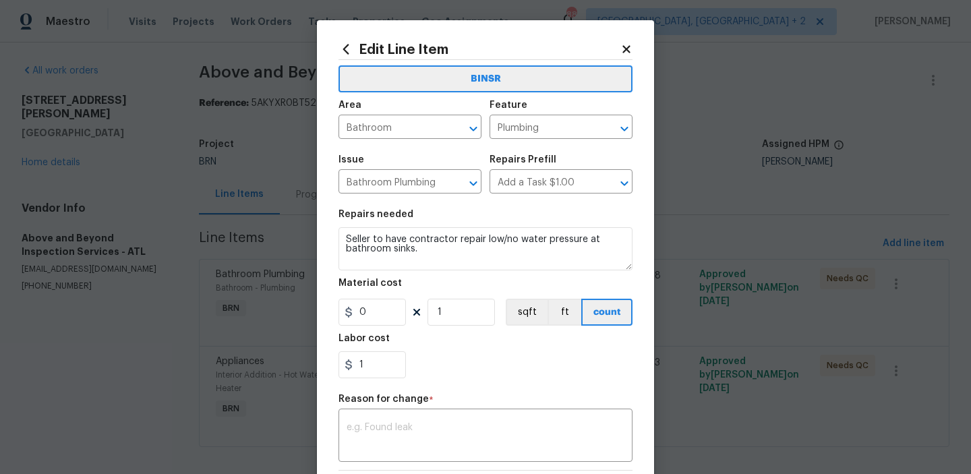
click at [392, 384] on section "Repairs needed Seller to have contractor repair low/no water pressure at bathro…" at bounding box center [486, 294] width 294 height 185
click at [382, 375] on input "1" at bounding box center [372, 364] width 67 height 27
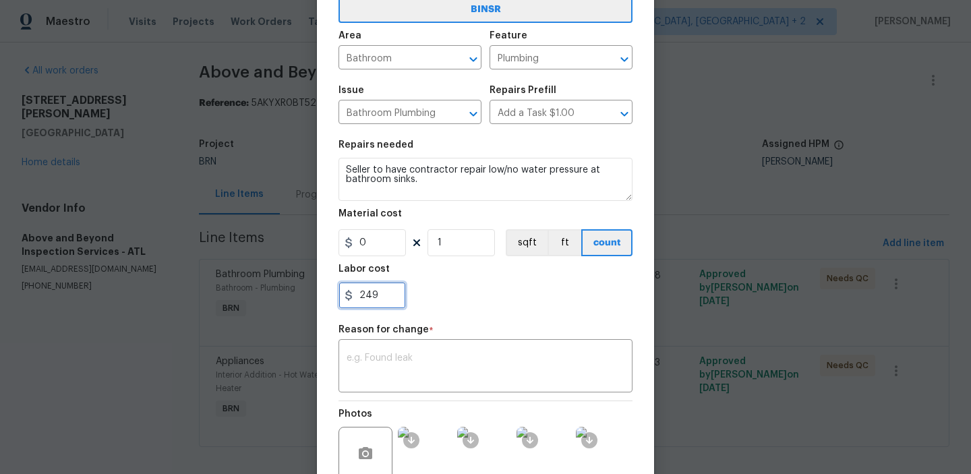
scroll to position [107, 0]
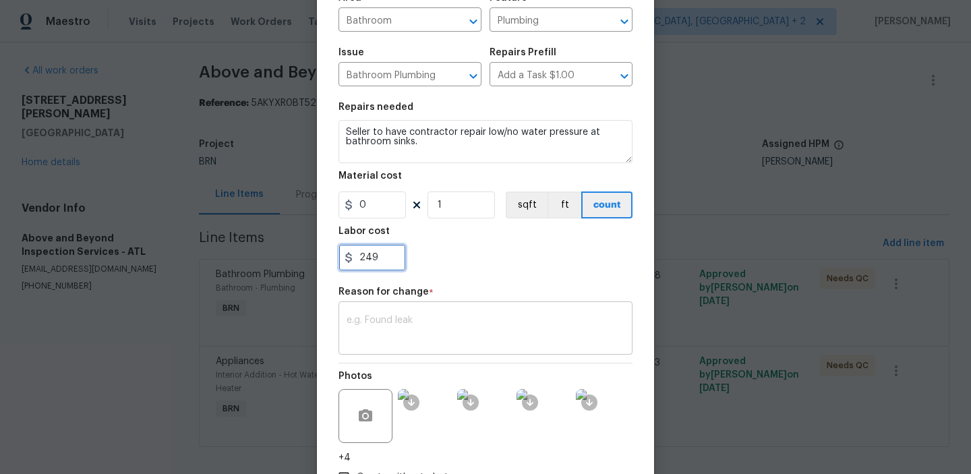
type input "249"
click at [420, 353] on div "x ​" at bounding box center [486, 330] width 294 height 50
paste textarea "(AM) Updated per BR approval"
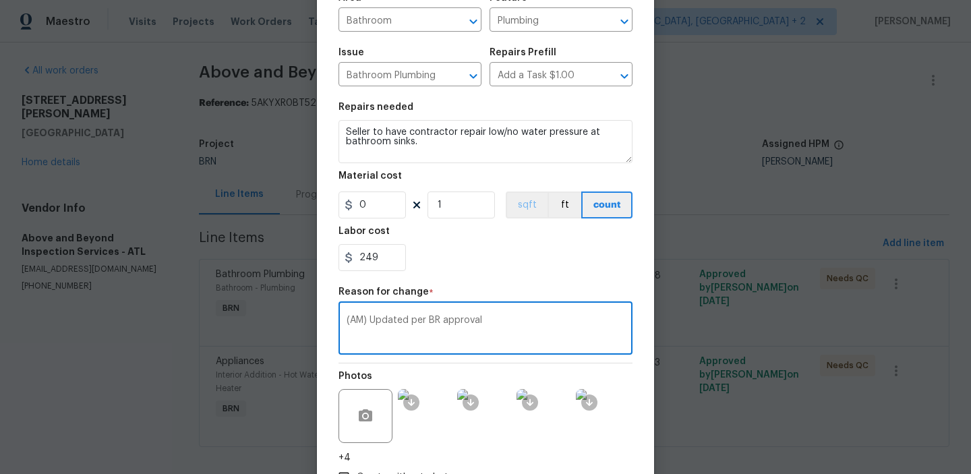
scroll to position [204, 0]
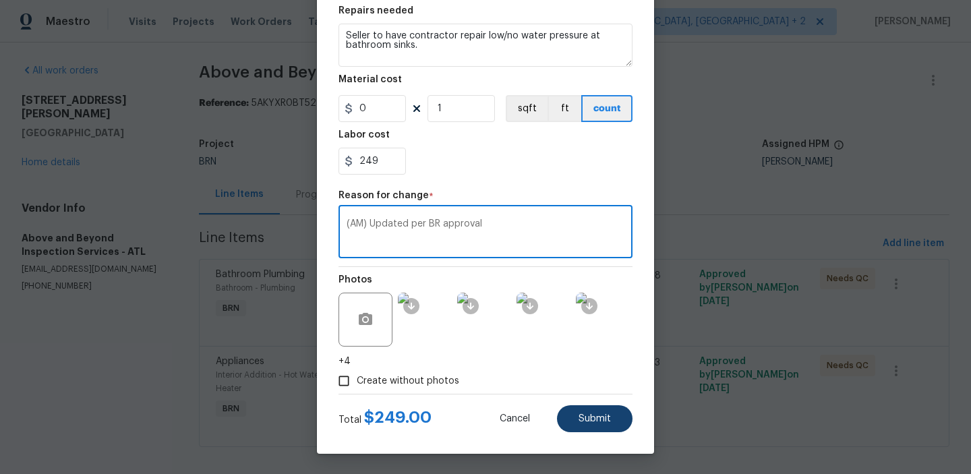
type textarea "(AM) Updated per BR approval"
click at [589, 414] on span "Submit" at bounding box center [595, 419] width 32 height 10
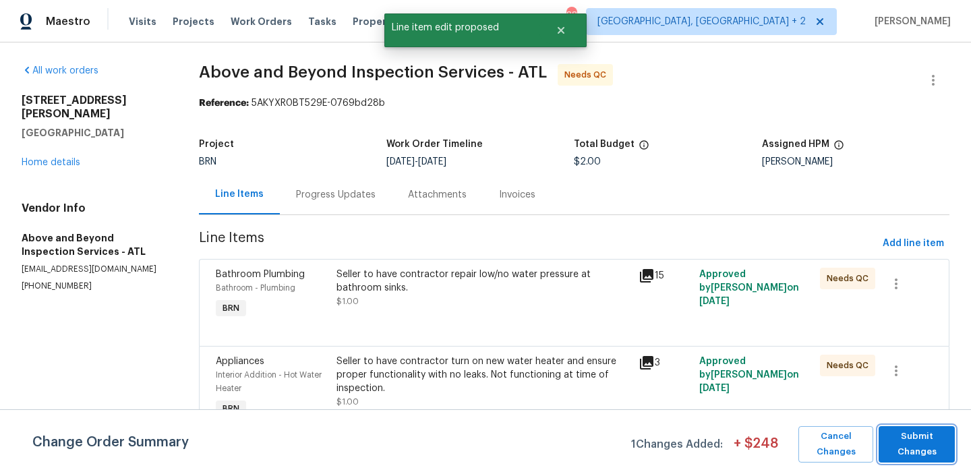
scroll to position [0, 0]
click at [926, 449] on span "Submit Changes" at bounding box center [917, 444] width 63 height 31
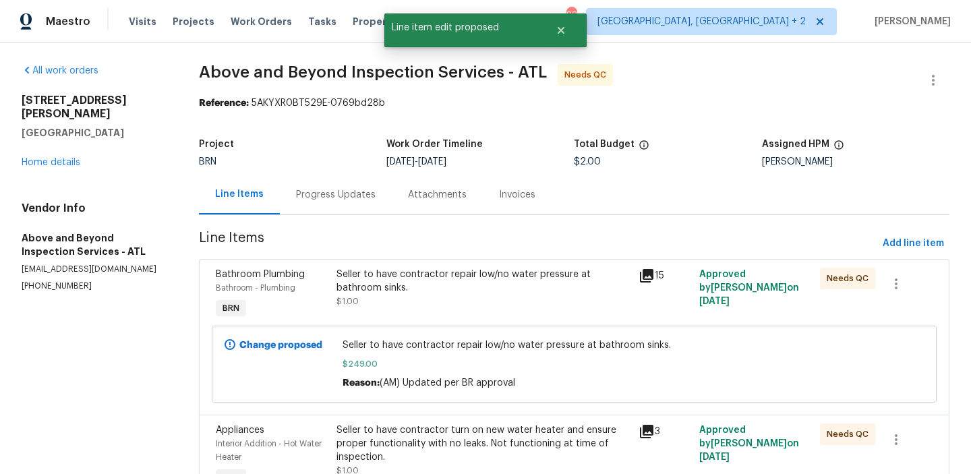
scroll to position [36, 0]
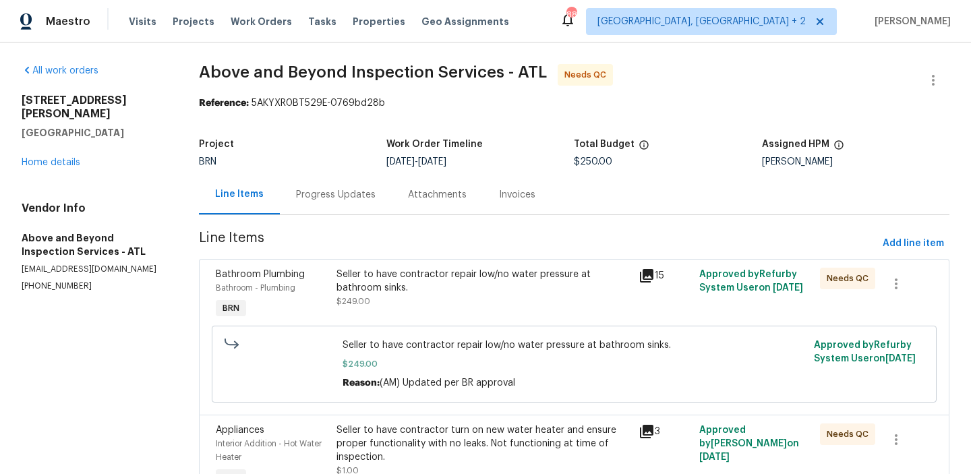
click at [937, 59] on div "All work orders [STREET_ADDRESS][PERSON_NAME] Home details Vendor Info Above an…" at bounding box center [485, 297] width 971 height 511
click at [930, 71] on button "button" at bounding box center [933, 80] width 32 height 32
click at [879, 79] on li "Edit" at bounding box center [890, 80] width 146 height 22
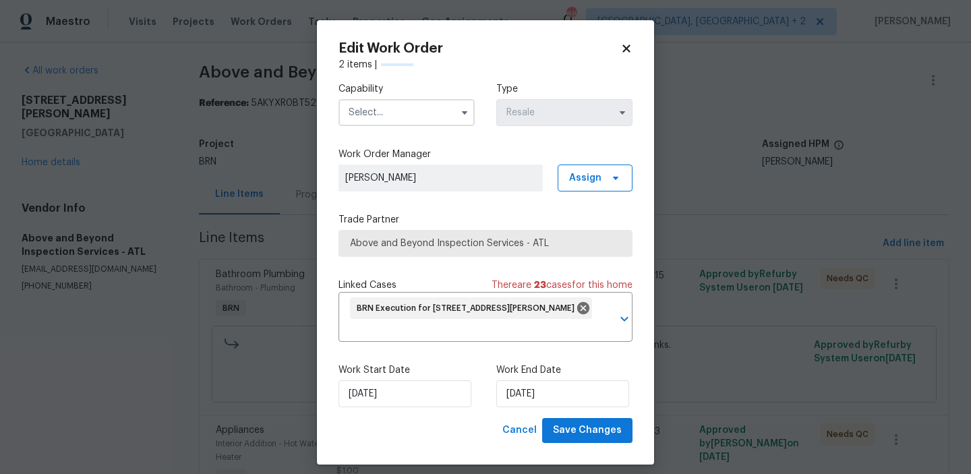
click at [421, 114] on input "text" at bounding box center [407, 112] width 136 height 27
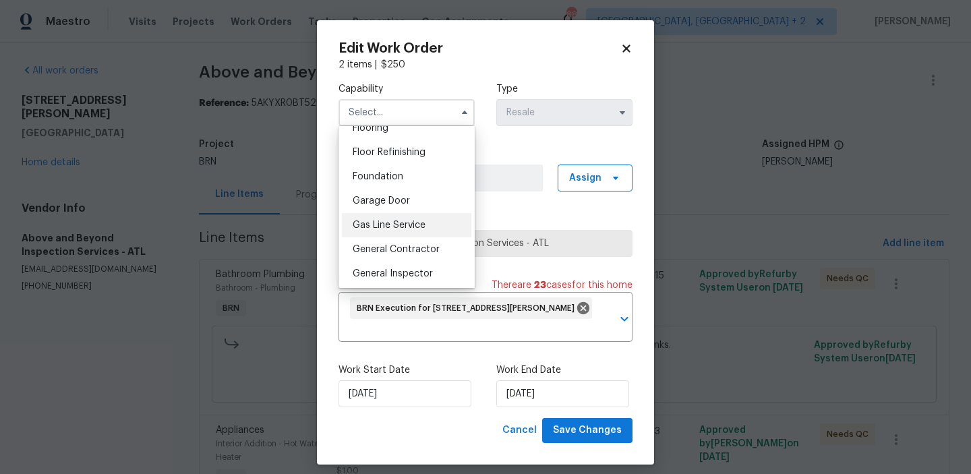
scroll to position [584, 0]
click at [406, 195] on div "General Contractor" at bounding box center [406, 202] width 129 height 24
type input "General Contractor"
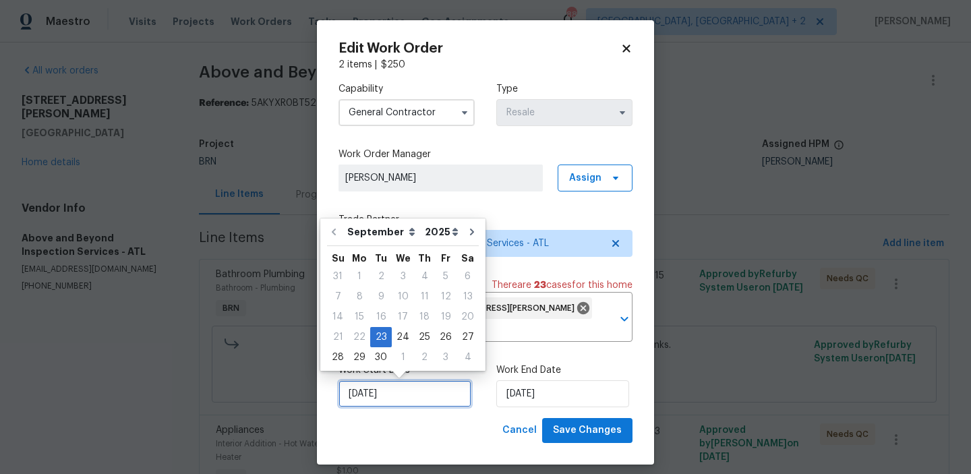
click at [419, 388] on input "[DATE]" at bounding box center [405, 393] width 133 height 27
click at [398, 341] on div "24" at bounding box center [403, 337] width 22 height 19
type input "[DATE]"
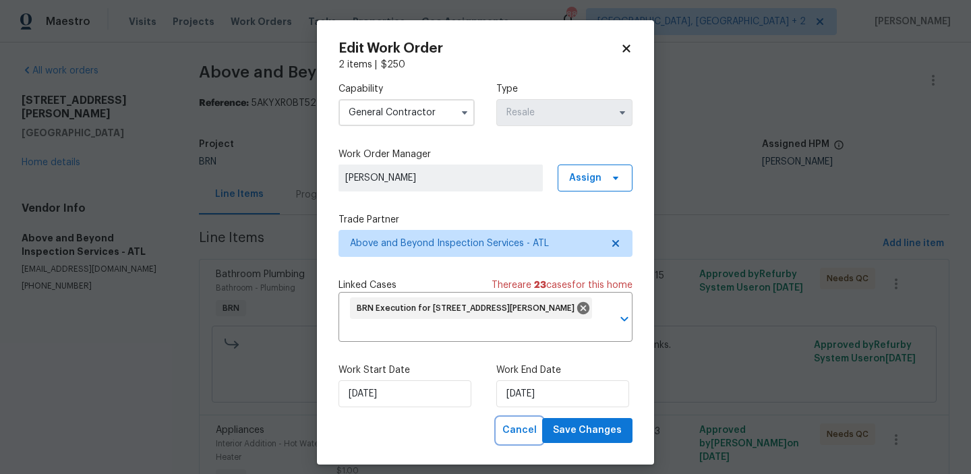
click at [542, 420] on button "Cancel" at bounding box center [519, 430] width 45 height 25
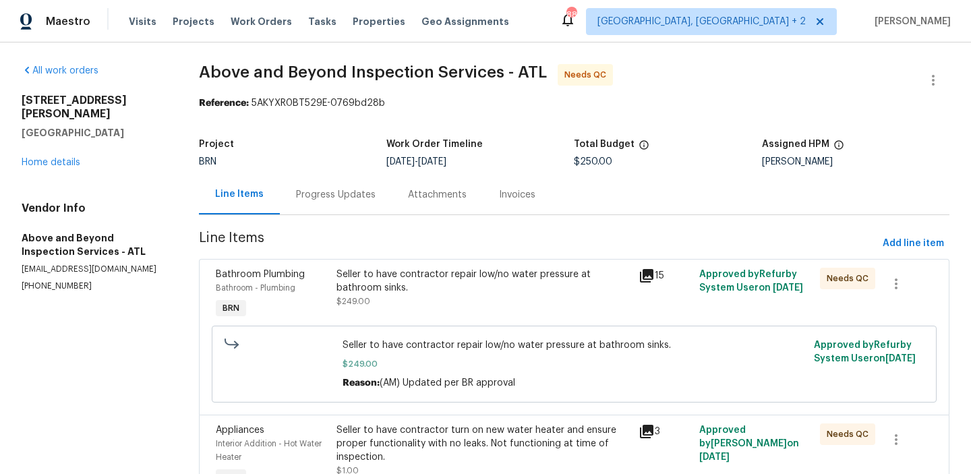
click at [359, 198] on div "Progress Updates" at bounding box center [336, 194] width 80 height 13
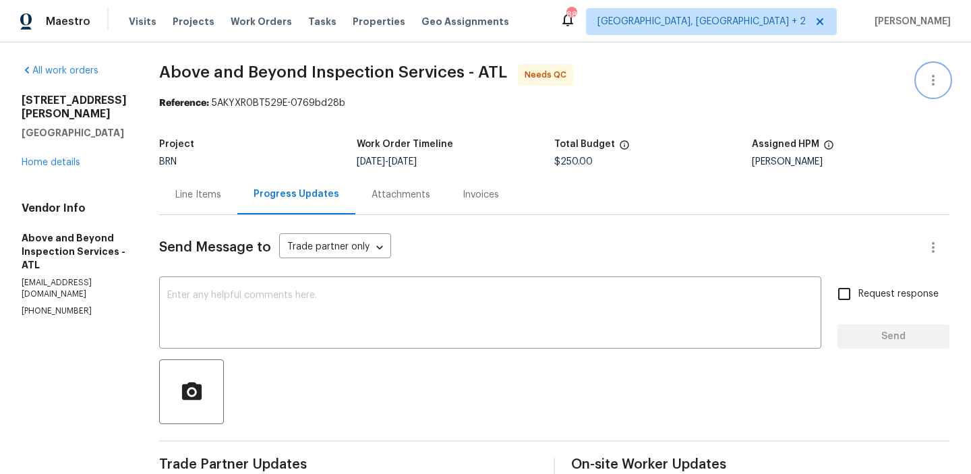
click at [931, 75] on icon "button" at bounding box center [933, 80] width 16 height 16
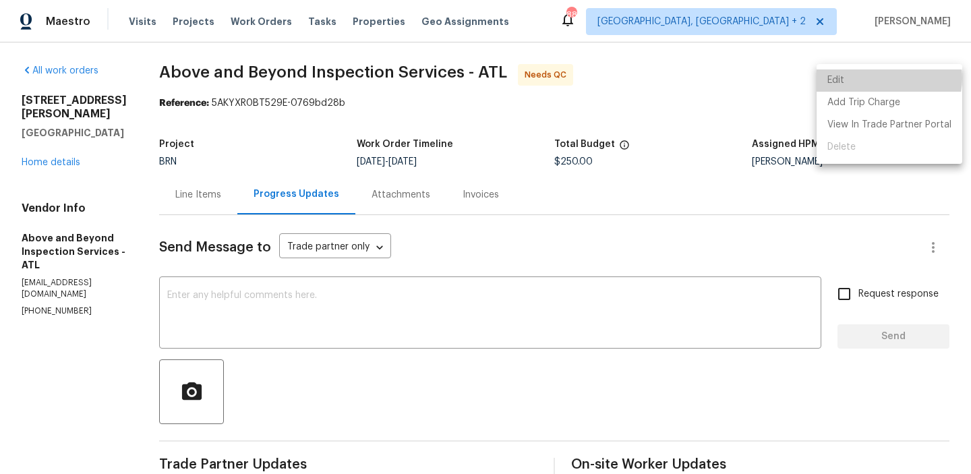
click at [883, 78] on li "Edit" at bounding box center [890, 80] width 146 height 22
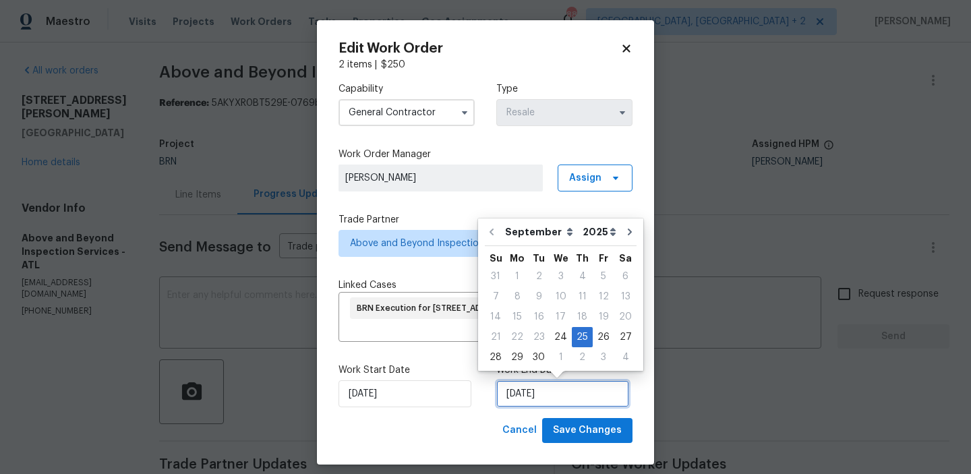
click at [500, 387] on input "[DATE]" at bounding box center [562, 393] width 133 height 27
click at [558, 335] on div "24" at bounding box center [561, 337] width 22 height 19
type input "[DATE]"
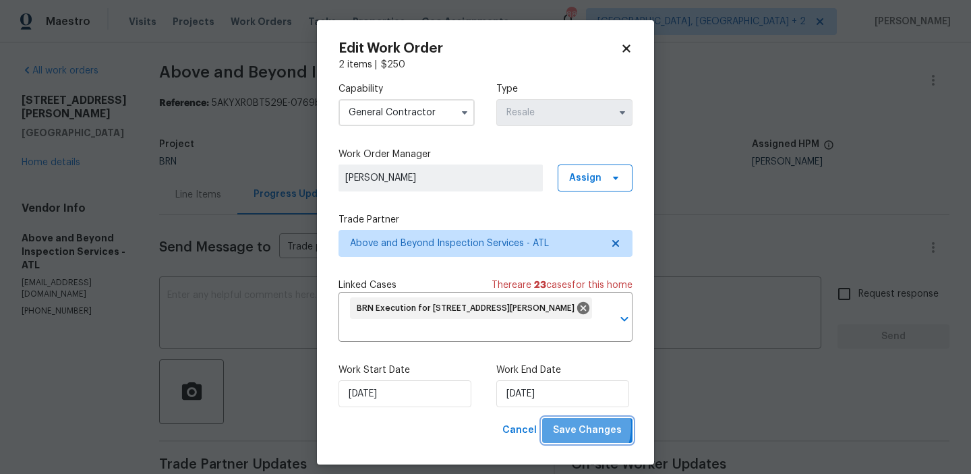
click at [575, 427] on span "Save Changes" at bounding box center [587, 430] width 69 height 17
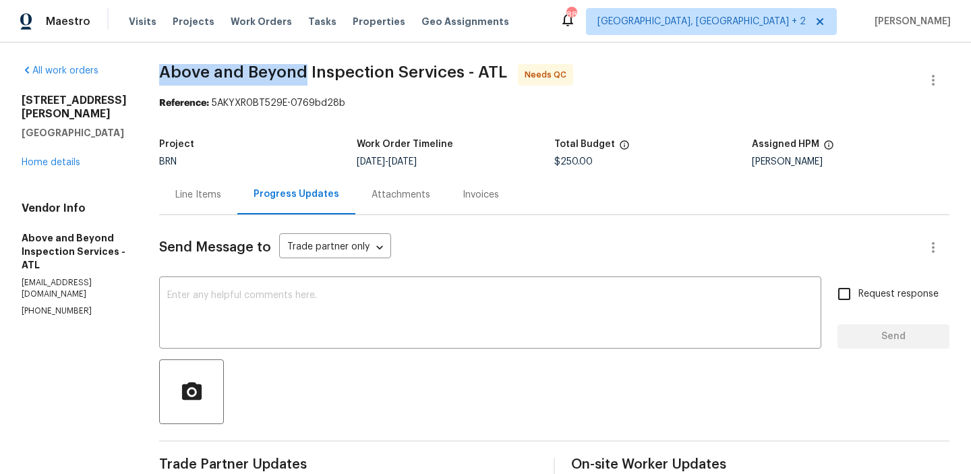
drag, startPoint x: 210, startPoint y: 69, endPoint x: 348, endPoint y: 68, distance: 137.6
click at [348, 68] on span "Above and Beyond Inspection Services - ATL" at bounding box center [333, 72] width 348 height 16
copy span "Above and Beyond"
click at [231, 204] on div "Line Items" at bounding box center [198, 195] width 78 height 40
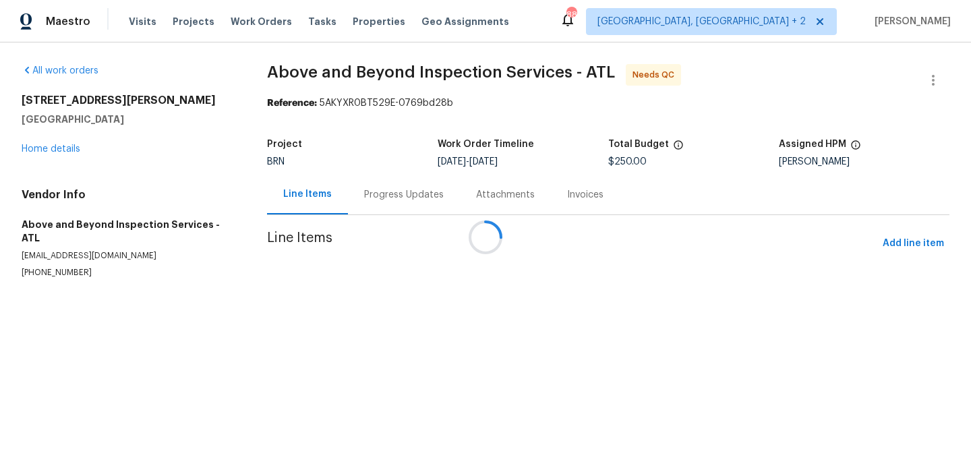
click at [465, 330] on div at bounding box center [485, 237] width 971 height 474
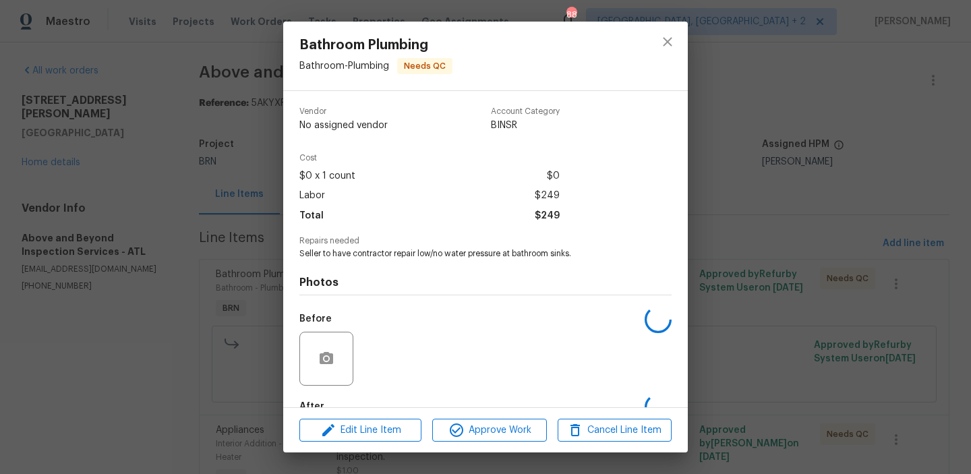
scroll to position [80, 0]
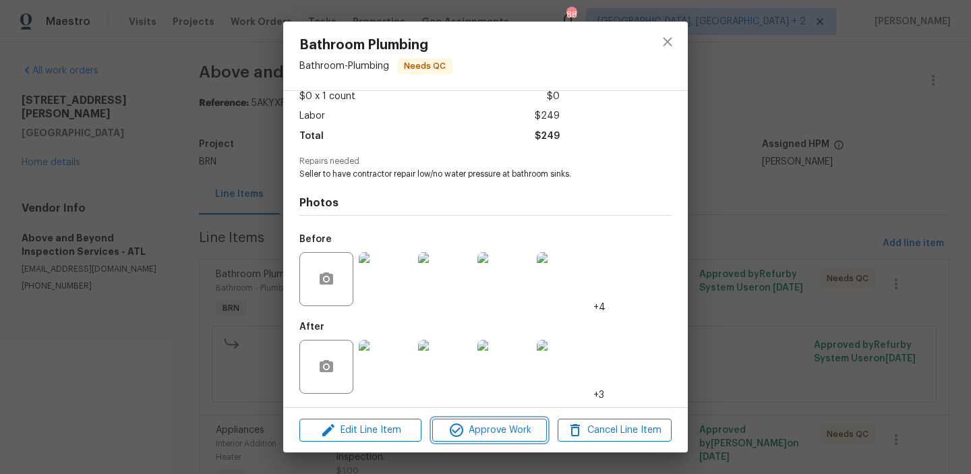
click at [455, 429] on icon "button" at bounding box center [456, 430] width 16 height 16
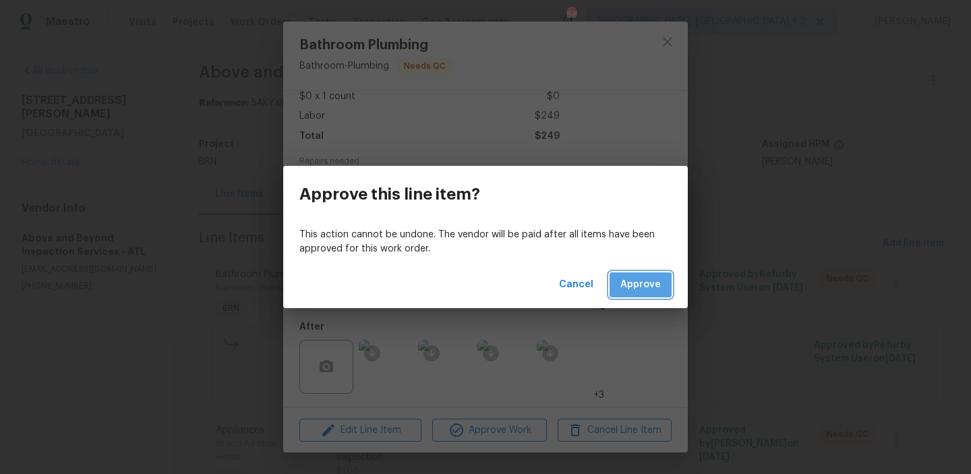
click at [630, 287] on span "Approve" at bounding box center [640, 285] width 40 height 17
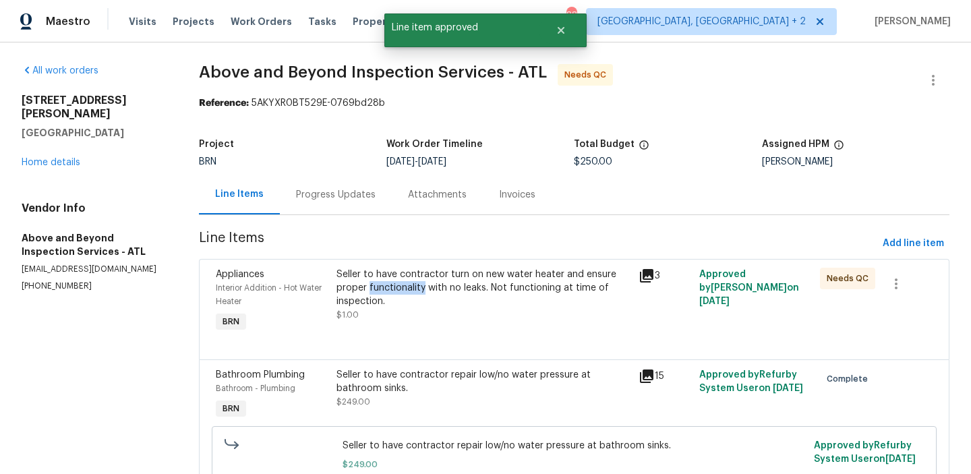
click at [402, 294] on div "Seller to have contractor turn on new water heater and ensure proper functional…" at bounding box center [484, 288] width 294 height 40
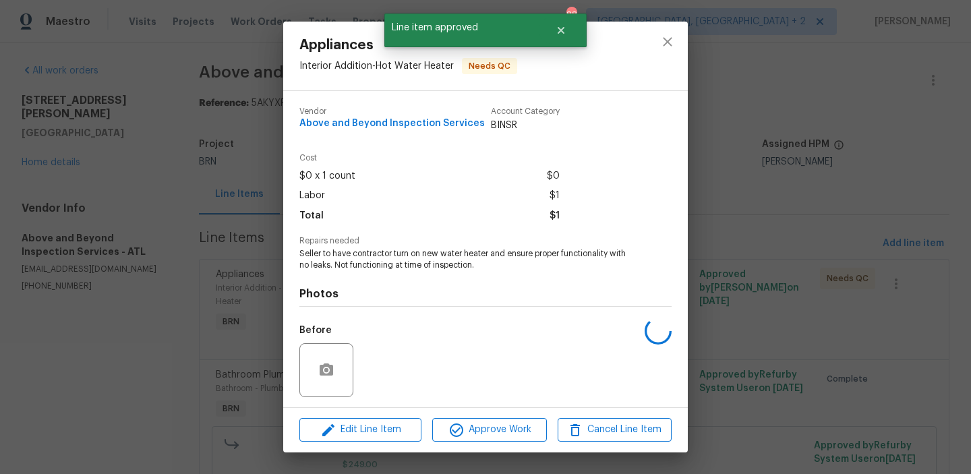
scroll to position [91, 0]
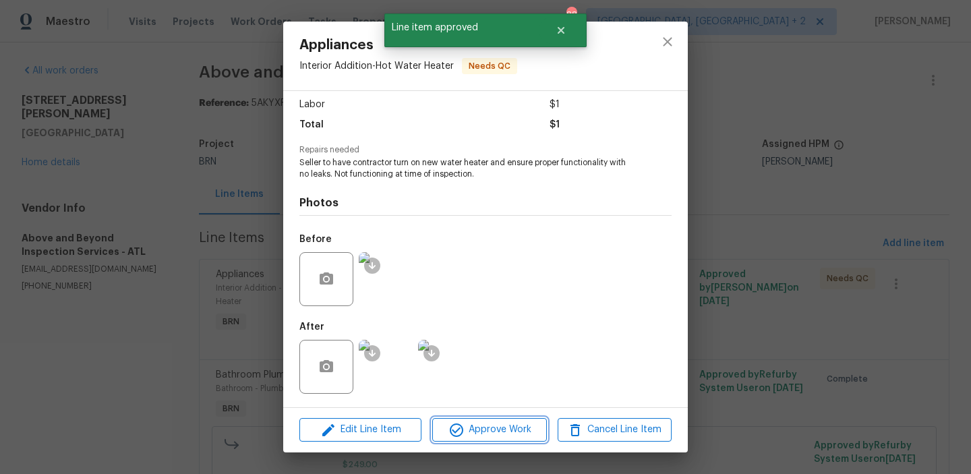
click at [465, 426] on span "Approve Work" at bounding box center [489, 430] width 106 height 17
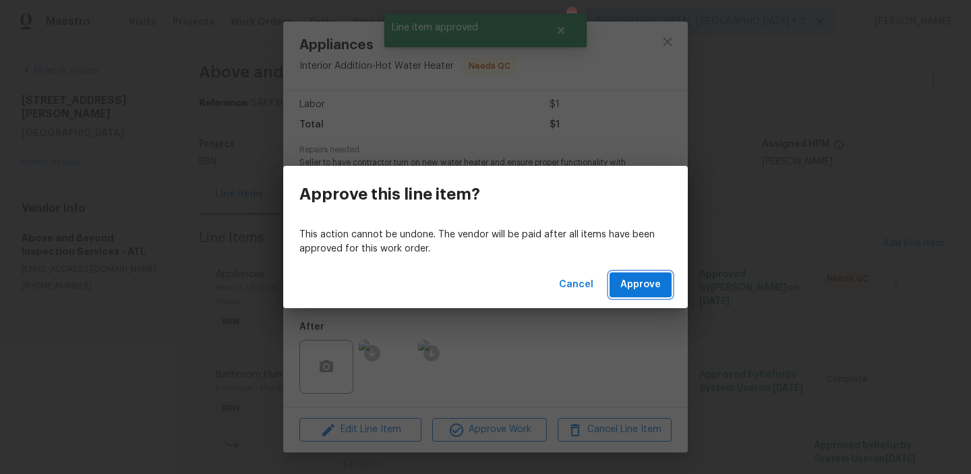
click at [645, 277] on span "Approve" at bounding box center [640, 285] width 40 height 17
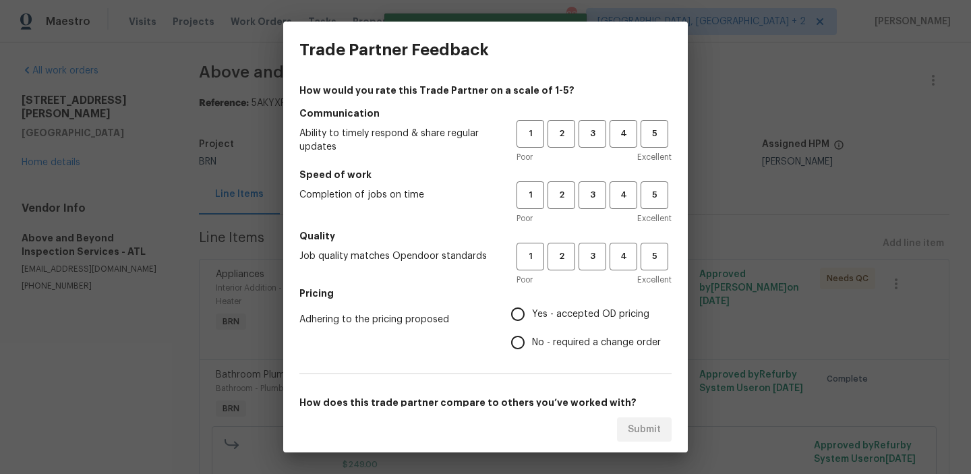
click at [546, 140] on div "1 2 3 4 5" at bounding box center [594, 134] width 155 height 28
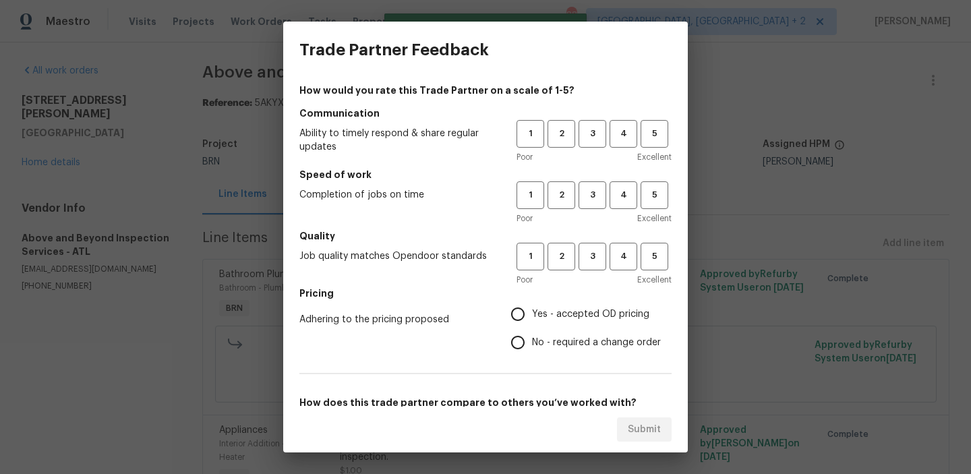
click at [550, 150] on div "Poor Excellent" at bounding box center [594, 156] width 155 height 13
click at [561, 142] on button "2" at bounding box center [562, 134] width 28 height 28
click at [560, 193] on span "2" at bounding box center [561, 195] width 25 height 16
click at [564, 274] on div "Poor Excellent" at bounding box center [594, 279] width 155 height 13
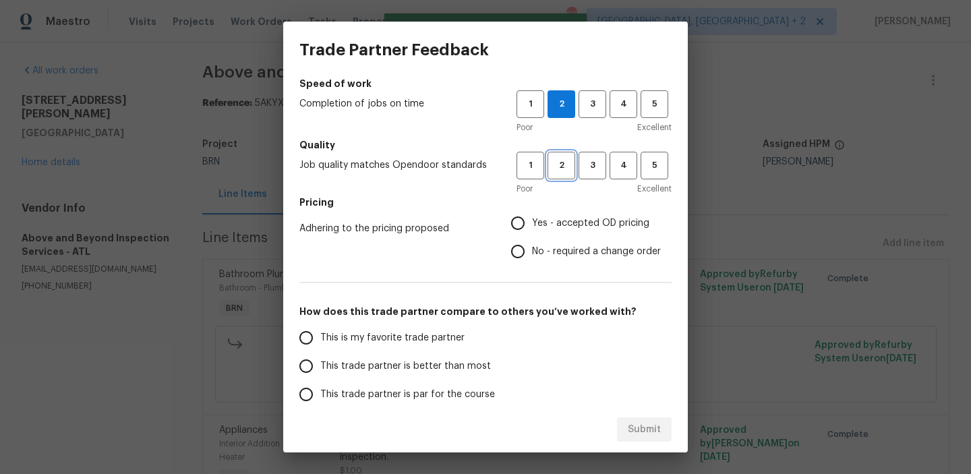
click at [557, 178] on button "2" at bounding box center [562, 166] width 28 height 28
click at [518, 262] on input "No - required a change order" at bounding box center [518, 251] width 28 height 28
radio input "true"
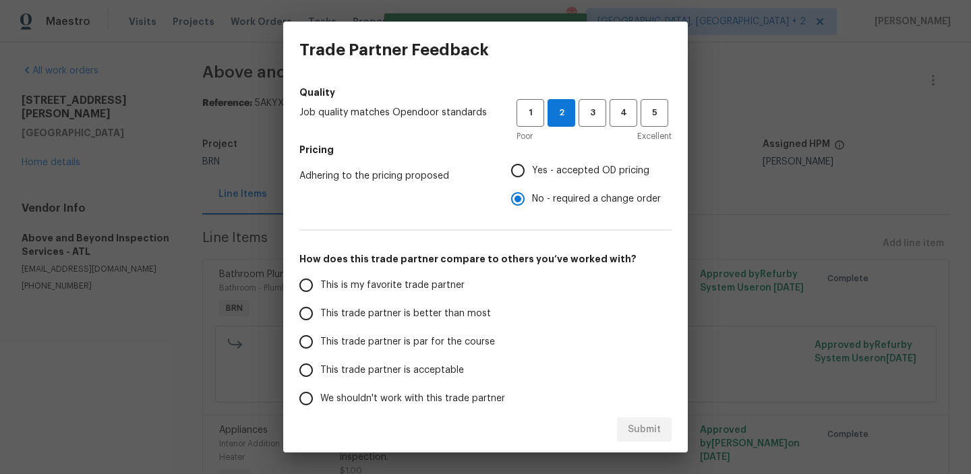
scroll to position [188, 0]
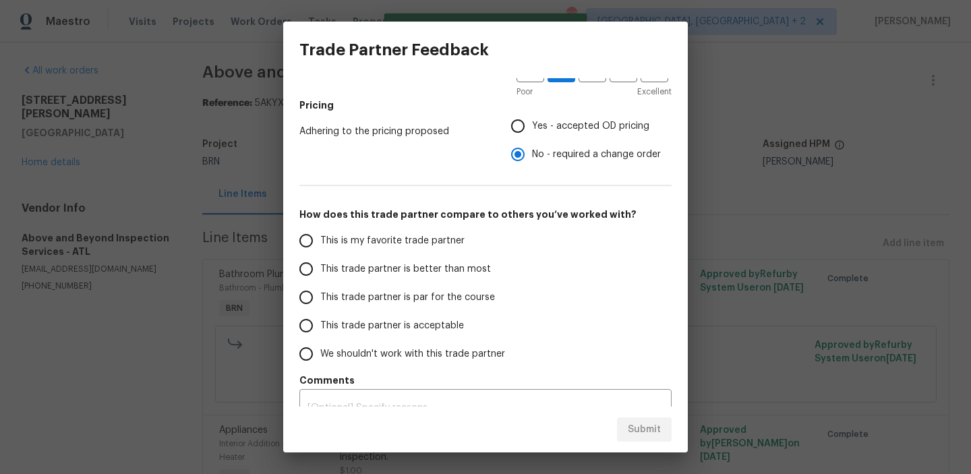
click at [353, 254] on label "This is my favorite trade partner" at bounding box center [398, 241] width 213 height 28
click at [320, 254] on input "This is my favorite trade partner" at bounding box center [306, 241] width 28 height 28
radio input "false"
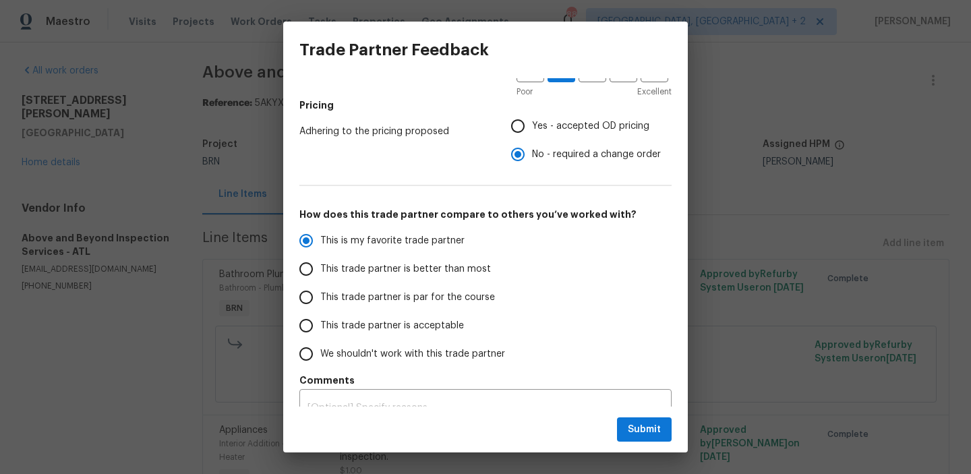
click at [399, 275] on span "This trade partner is better than most" at bounding box center [405, 269] width 171 height 14
click at [320, 275] on input "This trade partner is better than most" at bounding box center [306, 269] width 28 height 28
click at [631, 432] on span "Submit" at bounding box center [644, 430] width 33 height 17
radio input "true"
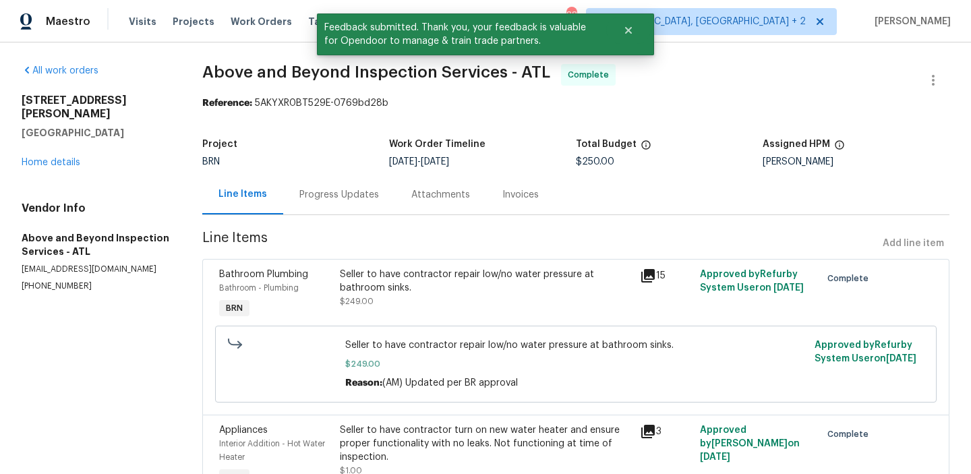
click at [349, 194] on div "Progress Updates" at bounding box center [339, 194] width 80 height 13
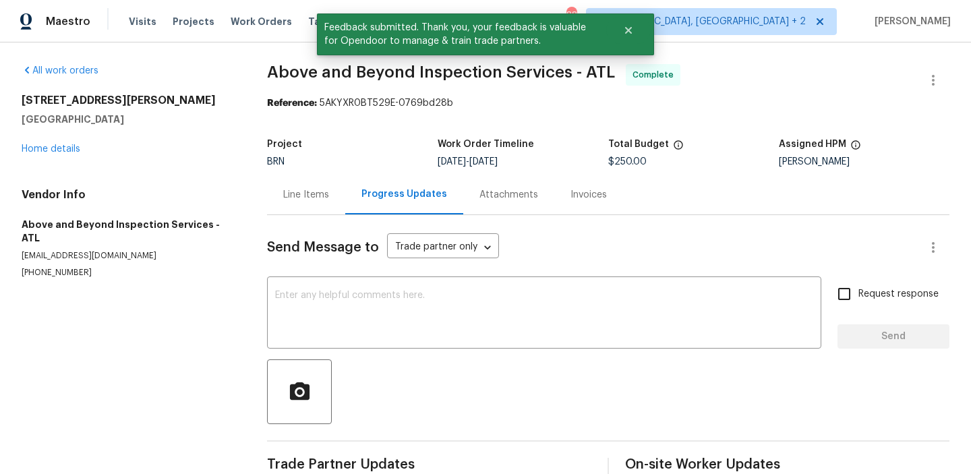
scroll to position [30, 0]
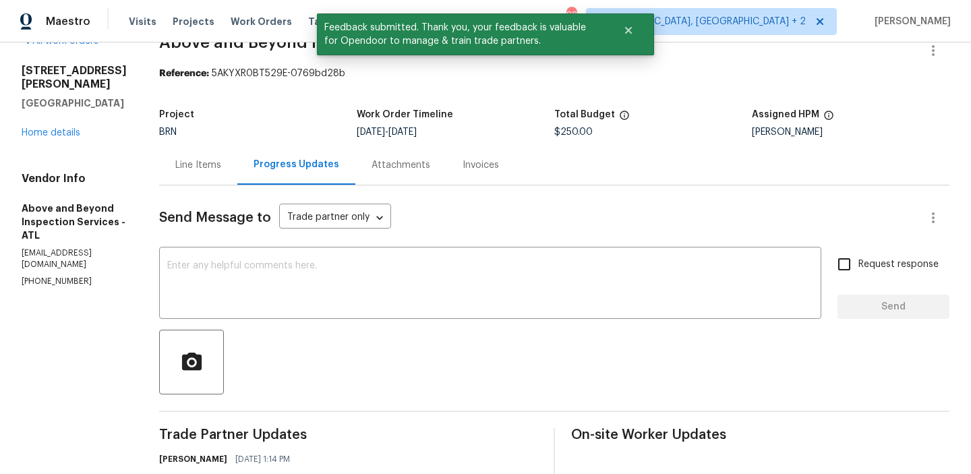
click at [244, 277] on textarea at bounding box center [490, 284] width 646 height 47
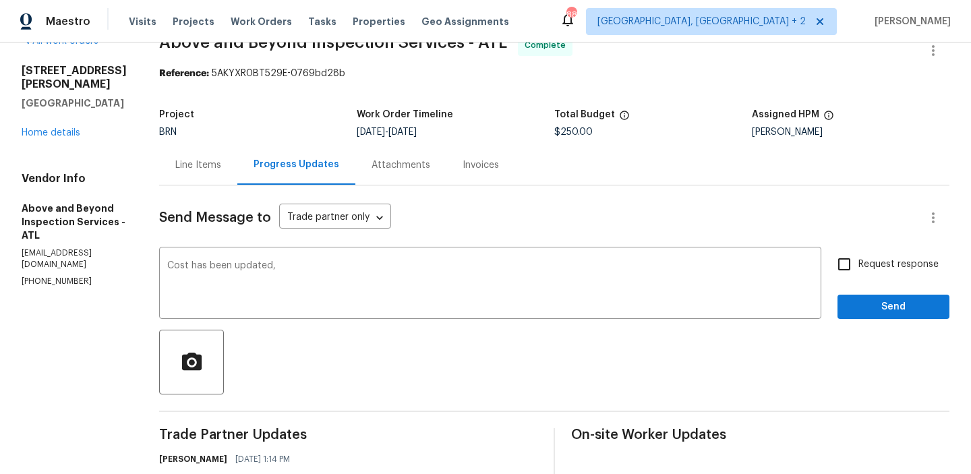
paste textarea "WO is approved, Please upload the invoice under the invoice section.Thanks"
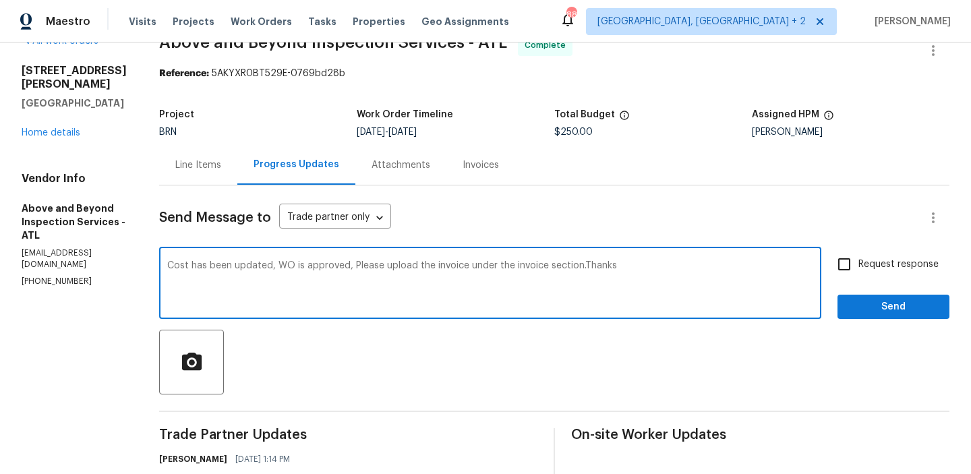
type textarea "Cost has been updated, WO is approved, Please upload the invoice under the invo…"
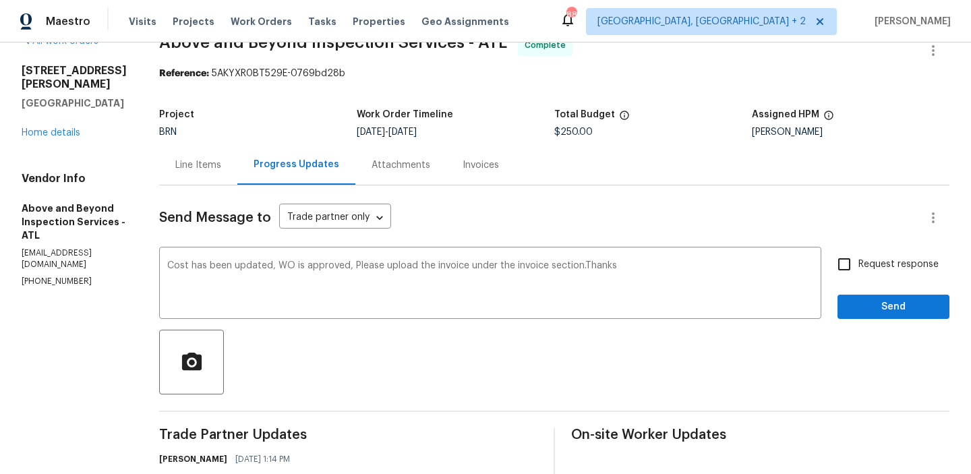
click at [877, 266] on span "Request response" at bounding box center [899, 265] width 80 height 14
click at [859, 266] on input "Request response" at bounding box center [844, 264] width 28 height 28
checkbox input "true"
click at [867, 296] on button "Send" at bounding box center [894, 307] width 112 height 25
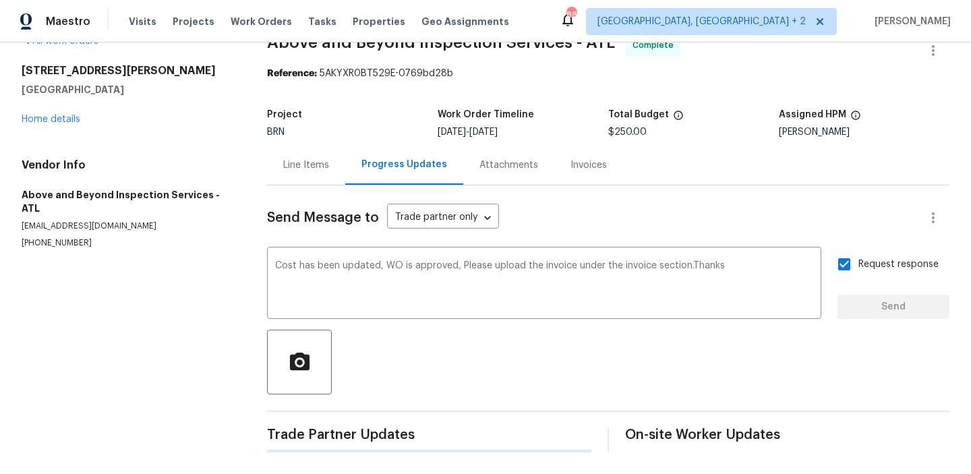
scroll to position [0, 0]
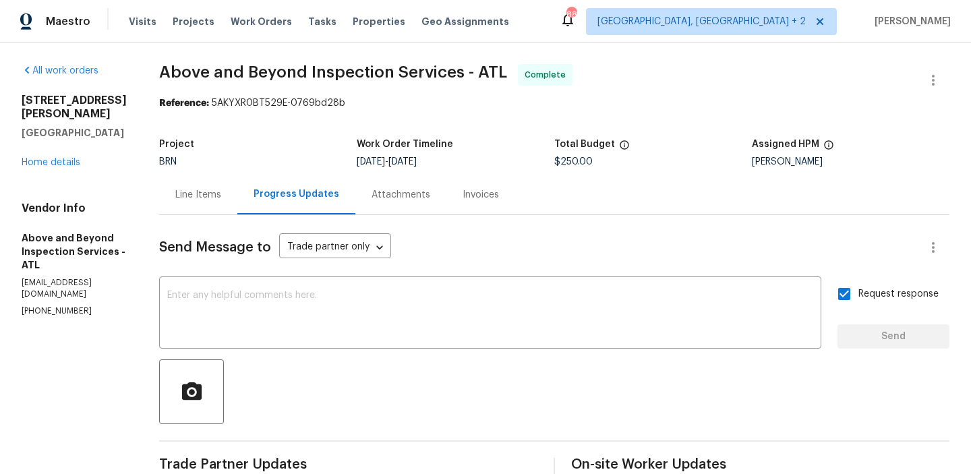
click at [237, 202] on div "Line Items" at bounding box center [198, 195] width 78 height 40
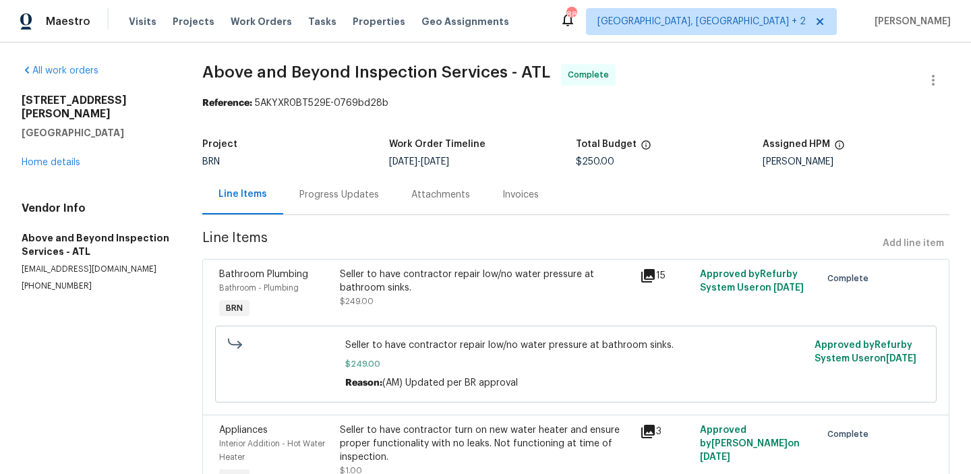
click at [422, 293] on div "Seller to have contractor repair low/no water pressure at bathroom sinks." at bounding box center [486, 281] width 293 height 27
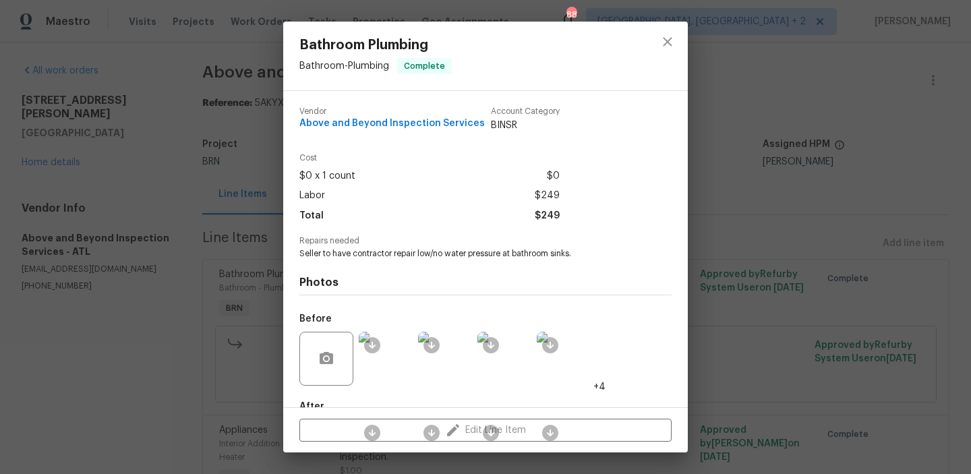
click at [360, 260] on div "Photos Before +4 After +3" at bounding box center [485, 371] width 372 height 222
click at [354, 258] on span "Seller to have contractor repair low/no water pressure at bathroom sinks." at bounding box center [466, 253] width 335 height 11
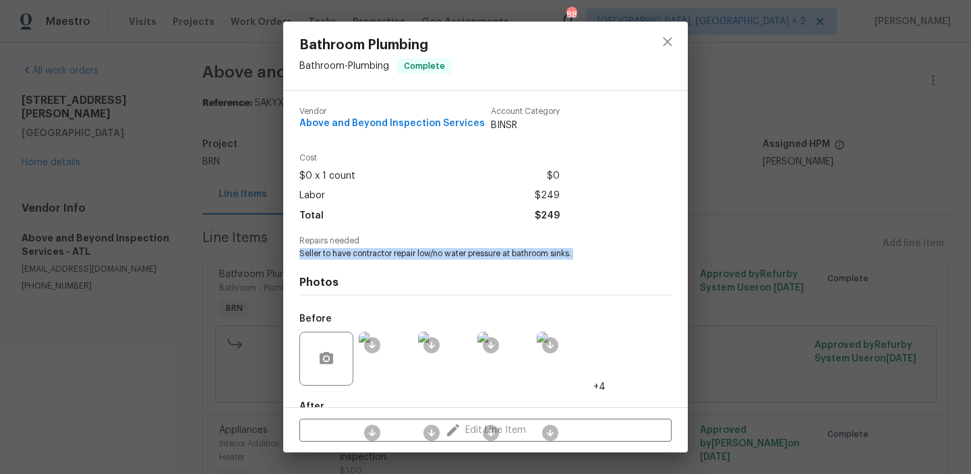
click at [354, 258] on span "Seller to have contractor repair low/no water pressure at bathroom sinks." at bounding box center [466, 253] width 335 height 11
copy span "Seller to have contractor repair low/no water pressure at bathroom sinks."
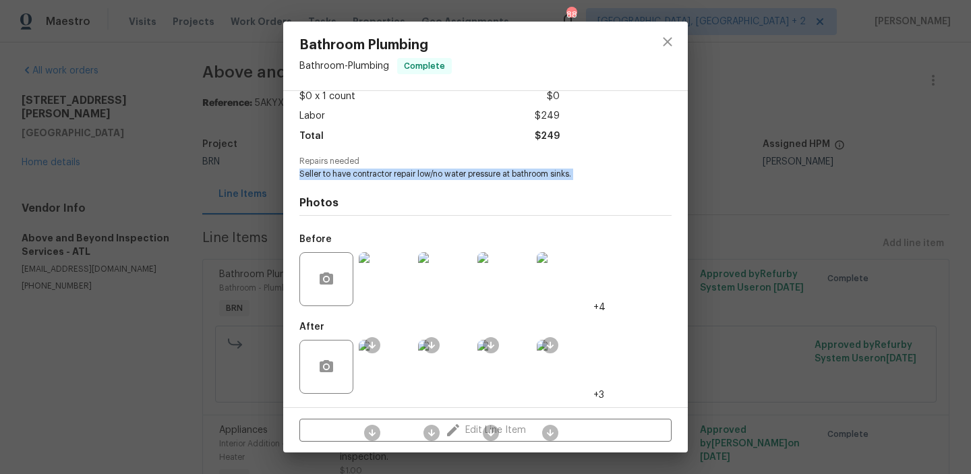
click at [384, 294] on img at bounding box center [386, 279] width 54 height 54
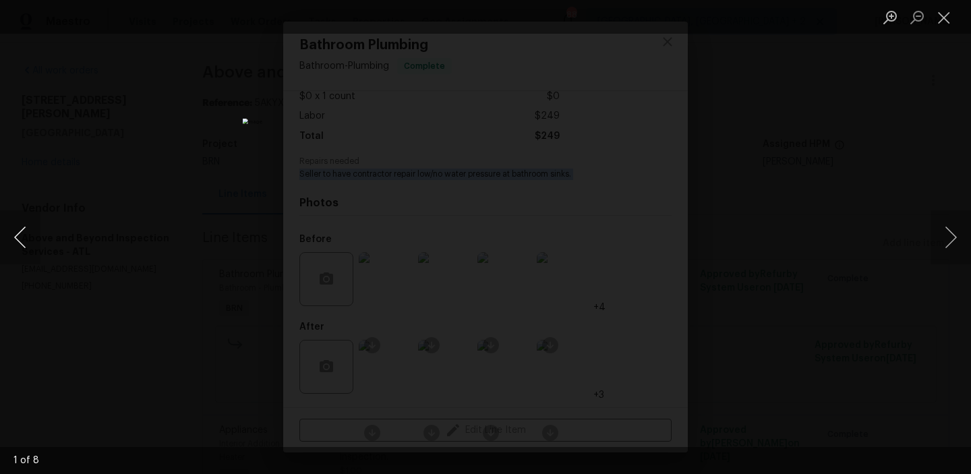
click at [2, 237] on button "Previous image" at bounding box center [20, 237] width 40 height 54
click at [24, 236] on button "Previous image" at bounding box center [20, 237] width 40 height 54
click at [181, 205] on div "Lightbox" at bounding box center [485, 237] width 971 height 474
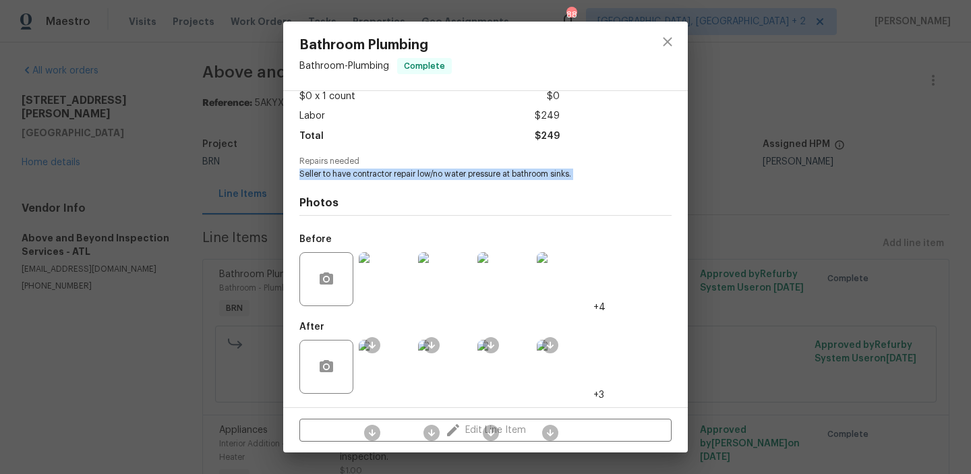
click at [395, 357] on img at bounding box center [386, 367] width 54 height 54
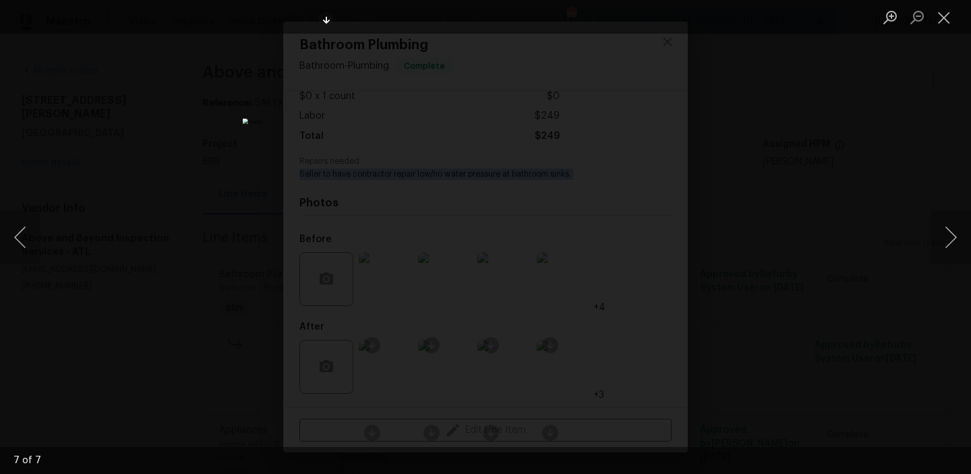
click at [123, 186] on div "Lightbox" at bounding box center [485, 237] width 971 height 474
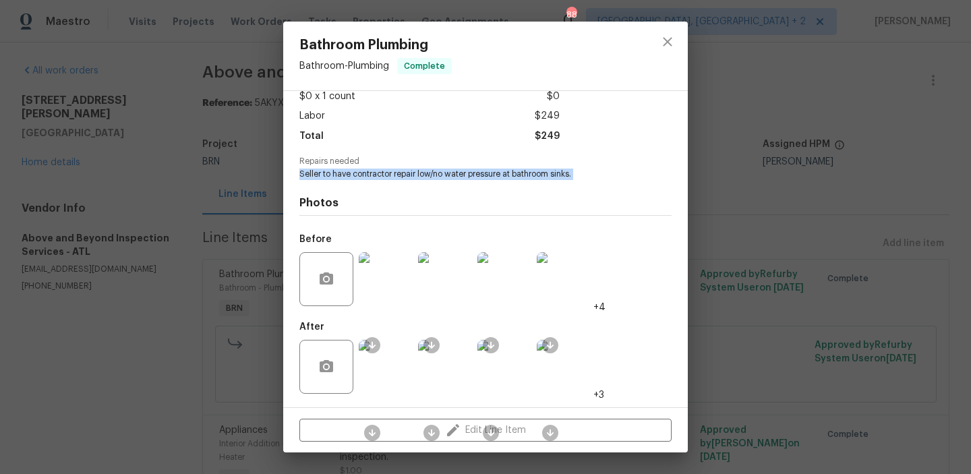
click at [204, 322] on div "Bathroom Plumbing Bathroom - Plumbing Complete Vendor Above and Beyond Inspecti…" at bounding box center [485, 237] width 971 height 474
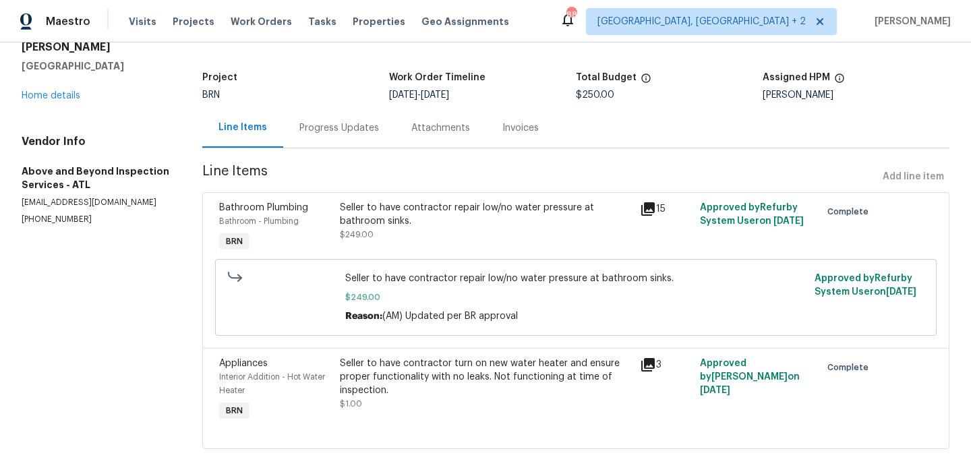
scroll to position [81, 0]
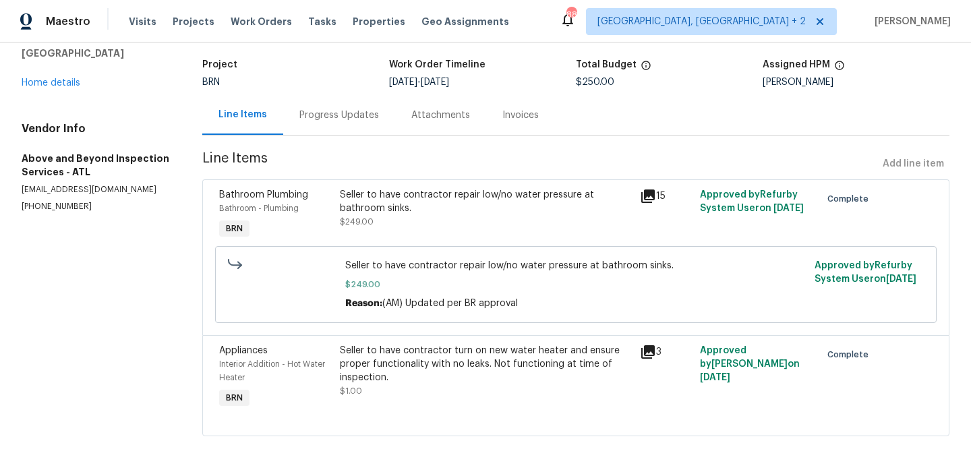
click at [372, 364] on div "Seller to have contractor turn on new water heater and ensure proper functional…" at bounding box center [486, 364] width 293 height 40
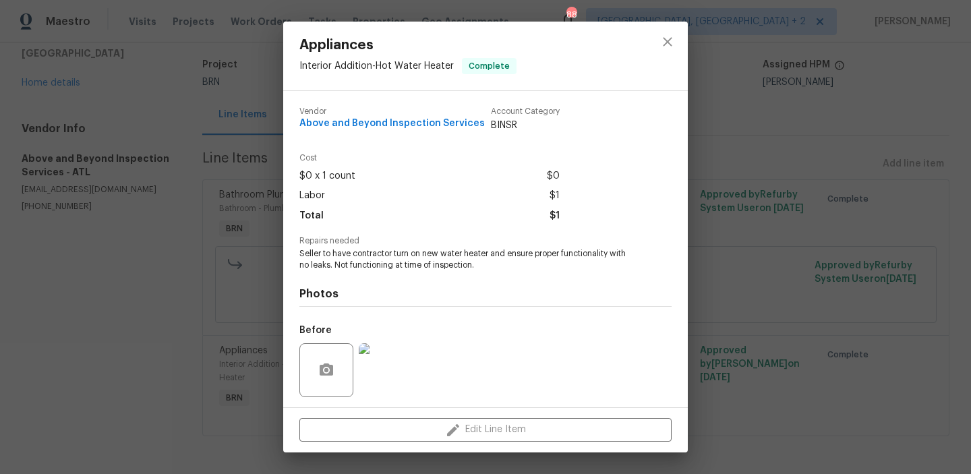
click at [326, 268] on span "Seller to have contractor turn on new water heater and ensure proper functional…" at bounding box center [466, 259] width 335 height 23
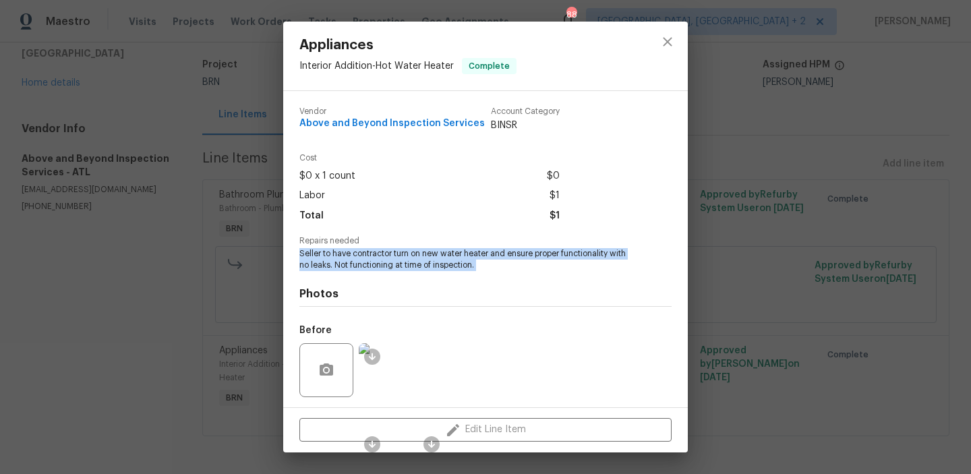
click at [326, 268] on span "Seller to have contractor turn on new water heater and ensure proper functional…" at bounding box center [466, 259] width 335 height 23
copy span "Seller to have contractor turn on new water heater and ensure proper functional…"
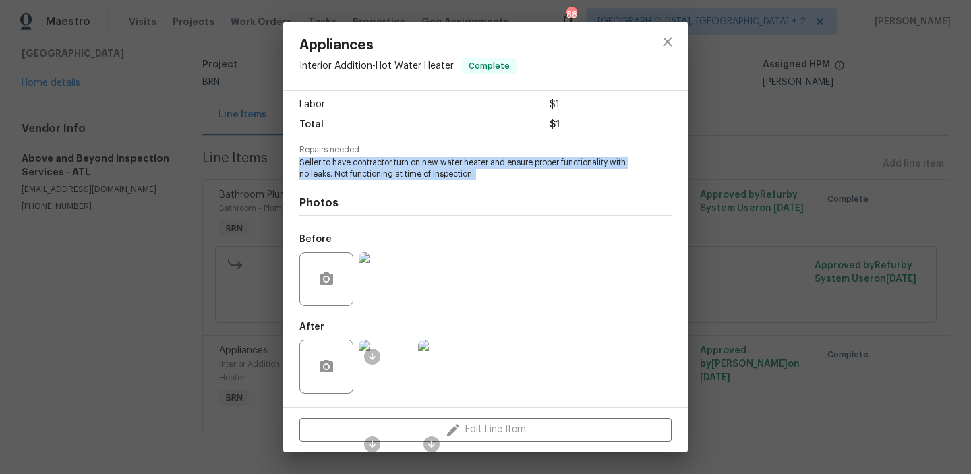
click at [382, 274] on img at bounding box center [386, 279] width 54 height 54
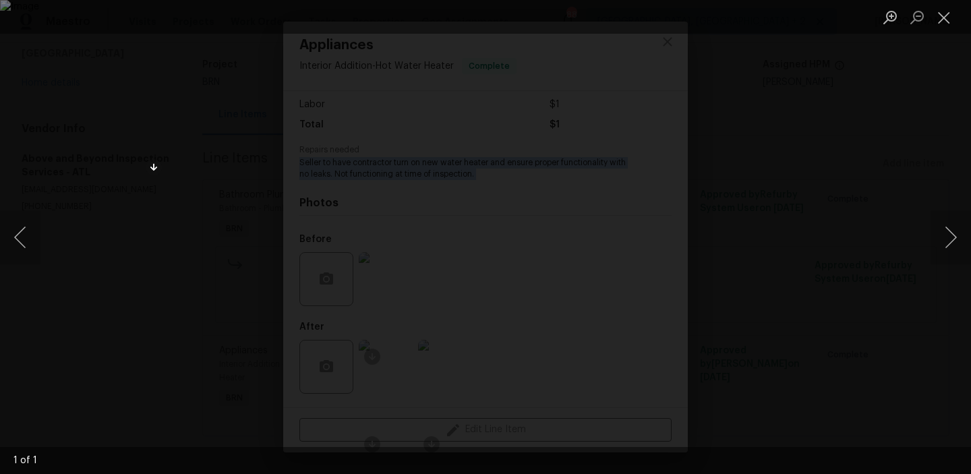
click at [39, 175] on div "Lightbox" at bounding box center [485, 237] width 971 height 474
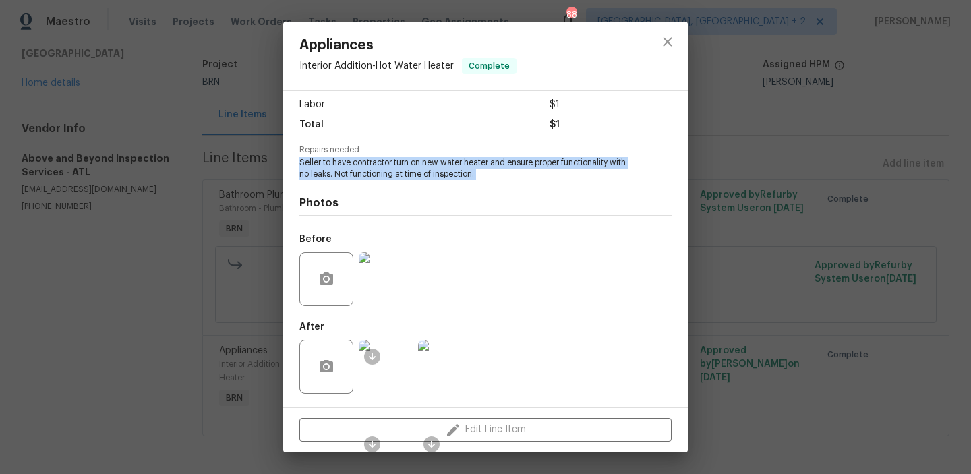
click at [391, 363] on img at bounding box center [386, 367] width 54 height 54
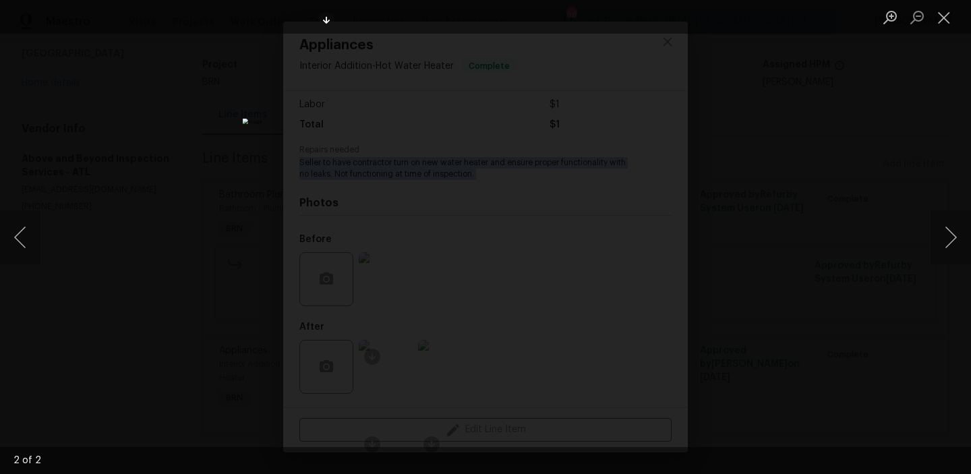
click at [180, 148] on div "Lightbox" at bounding box center [485, 237] width 971 height 474
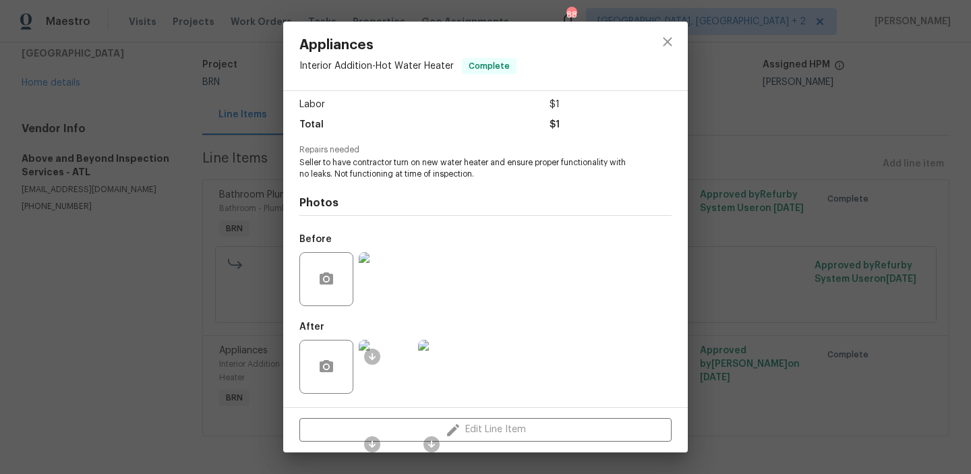
click at [204, 107] on div "Appliances Interior Addition - Hot Water Heater Complete Vendor Above and Beyon…" at bounding box center [485, 237] width 971 height 474
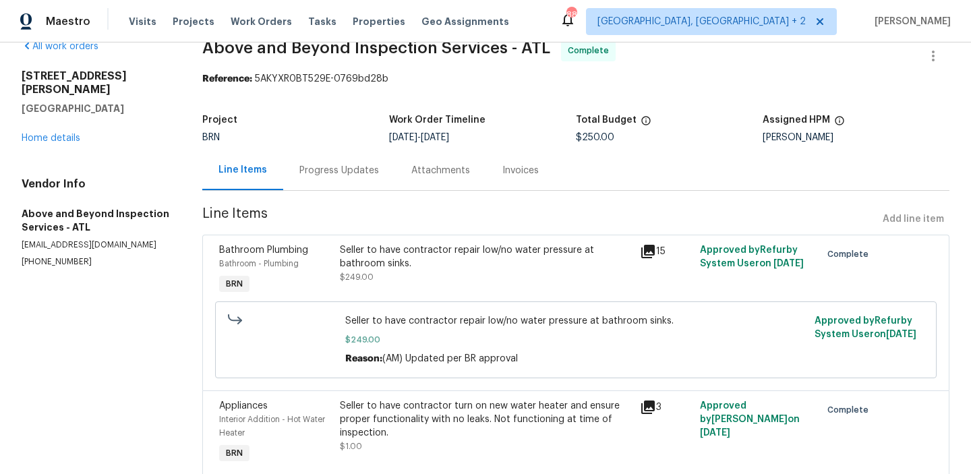
scroll to position [0, 0]
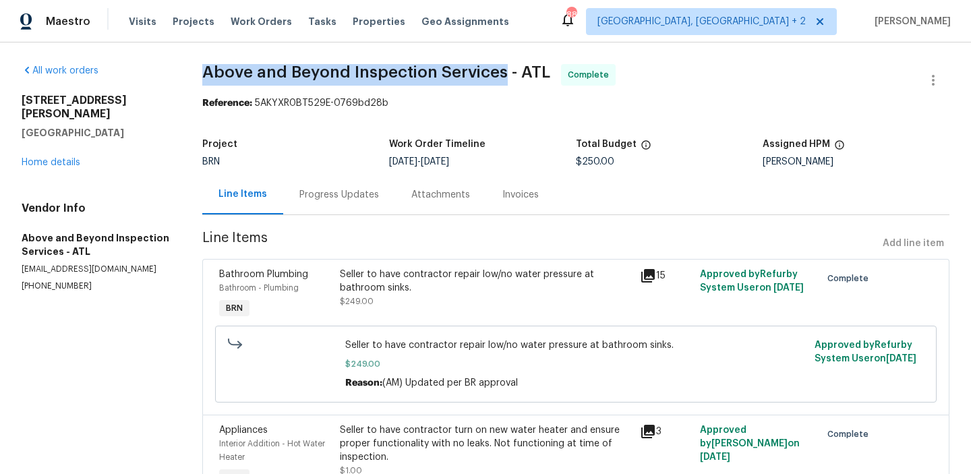
drag, startPoint x: 201, startPoint y: 67, endPoint x: 509, endPoint y: 67, distance: 307.5
click at [509, 67] on div "All work orders 690 Horsley Mill Rd Carrollton, GA 30116 Home details Vendor In…" at bounding box center [485, 297] width 971 height 511
copy span "Above and Beyond Inspection Services"
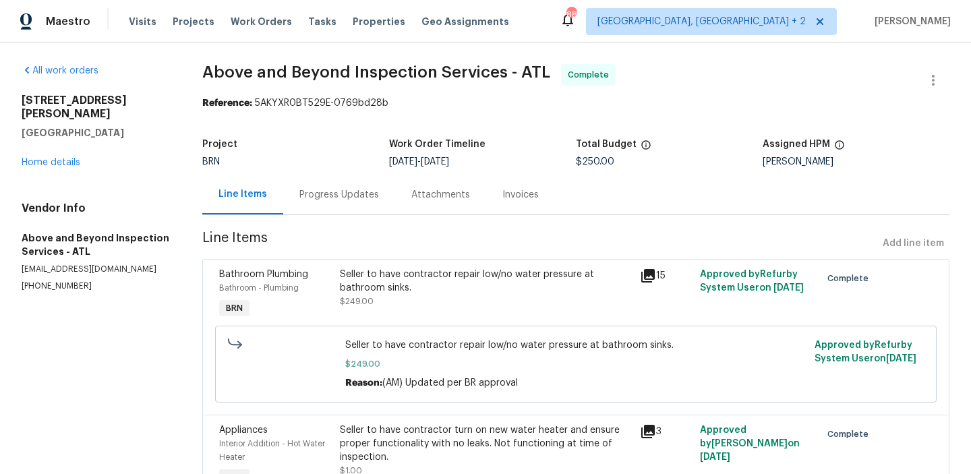
click at [520, 190] on div "Invoices" at bounding box center [520, 194] width 36 height 13
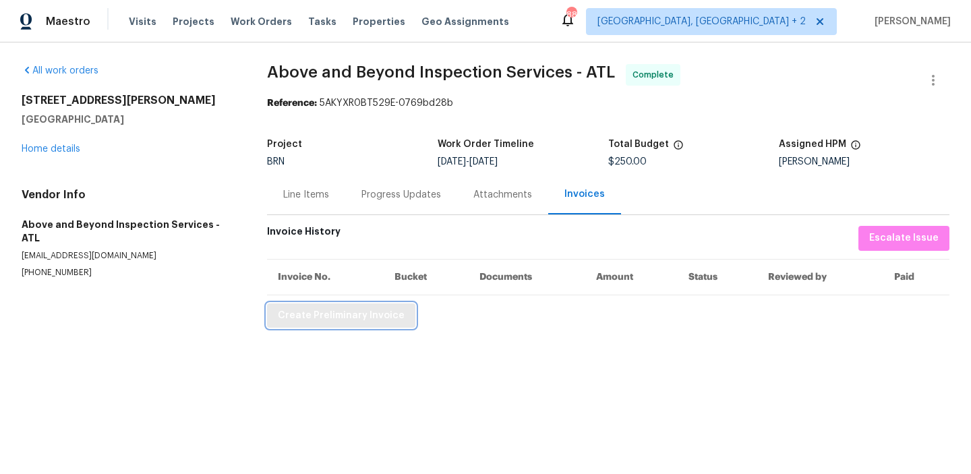
click at [299, 317] on span "Create Preliminary Invoice" at bounding box center [341, 316] width 127 height 17
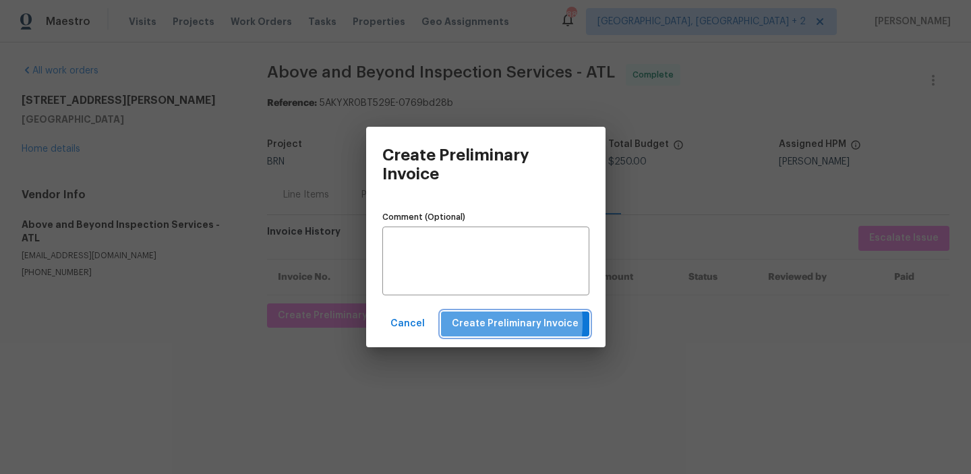
click at [466, 322] on span "Create Preliminary Invoice" at bounding box center [515, 324] width 127 height 17
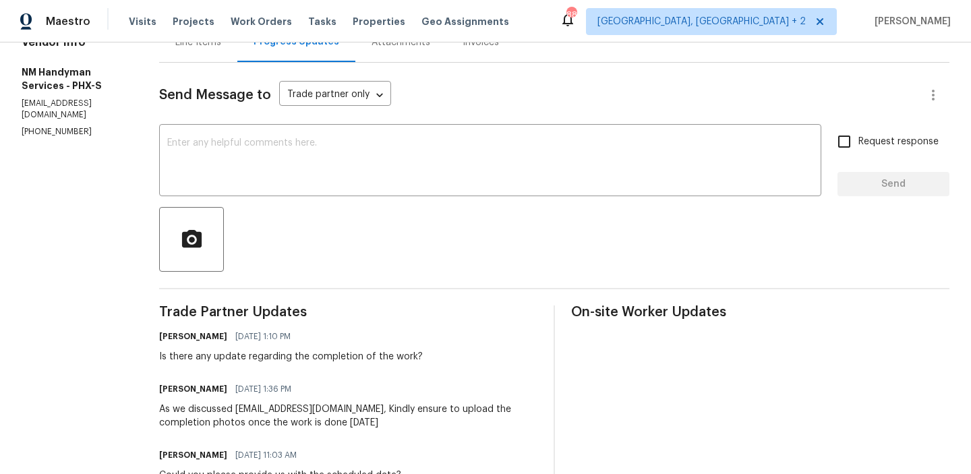
scroll to position [162, 0]
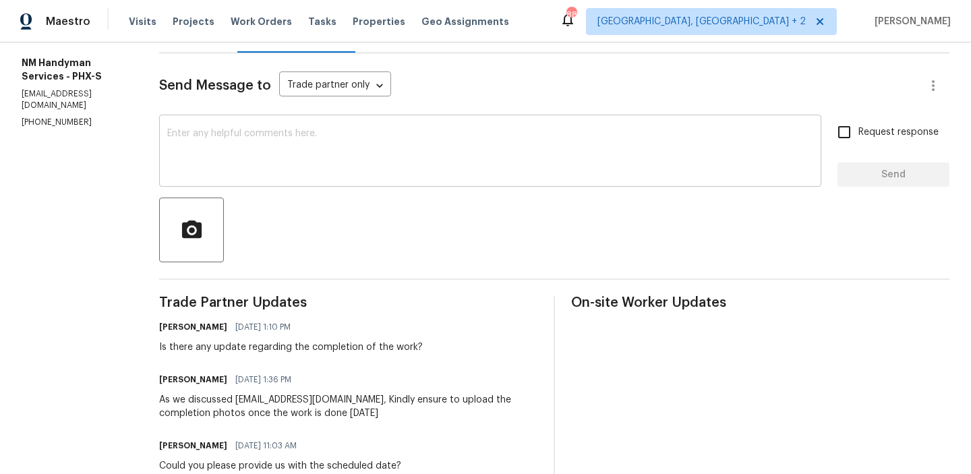
click at [206, 167] on textarea at bounding box center [490, 152] width 646 height 47
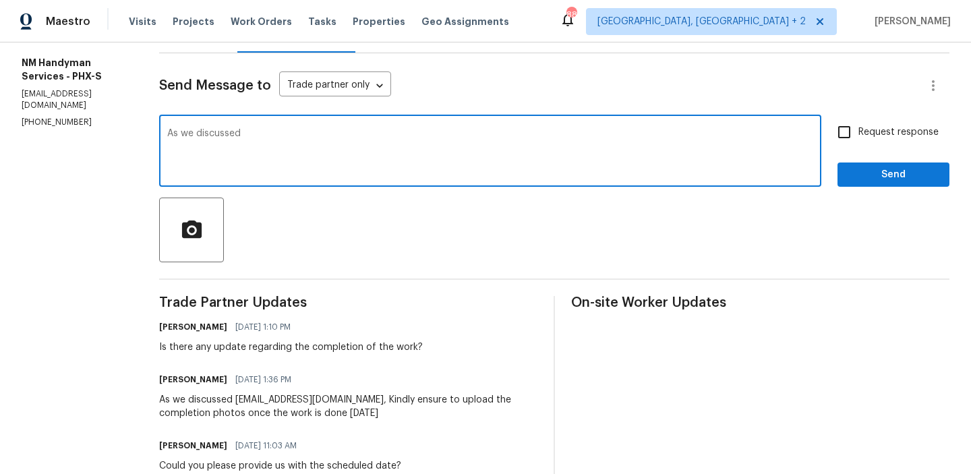
click at [44, 117] on p "[PHONE_NUMBER]" at bounding box center [74, 122] width 105 height 11
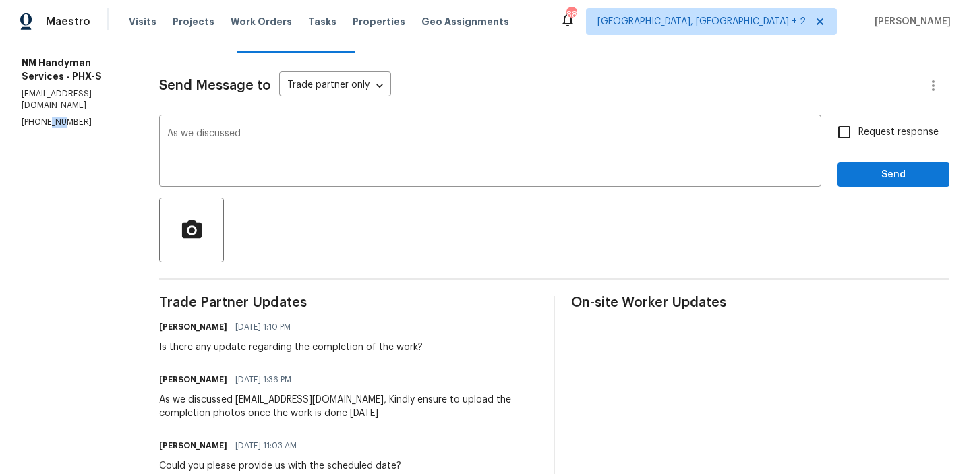
click at [44, 117] on p "[PHONE_NUMBER]" at bounding box center [74, 122] width 105 height 11
copy p "[PHONE_NUMBER]"
click at [240, 128] on div "As we discussed x ​" at bounding box center [490, 152] width 662 height 69
paste textarea "[PHONE_NUMBER]"
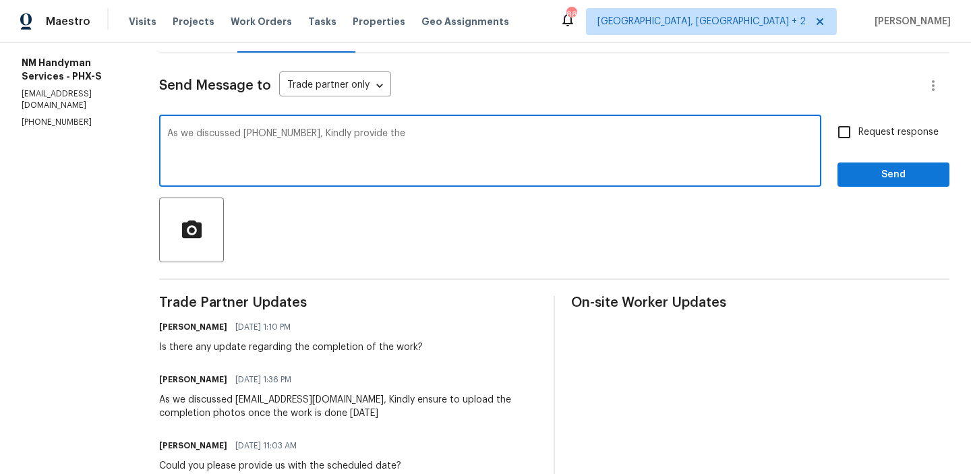
type textarea "As we discussed [PHONE_NUMBER], Kindly provide the"
click at [198, 138] on textarea "As we discussed [PHONE_NUMBER], Kindly provide the" at bounding box center [490, 152] width 646 height 47
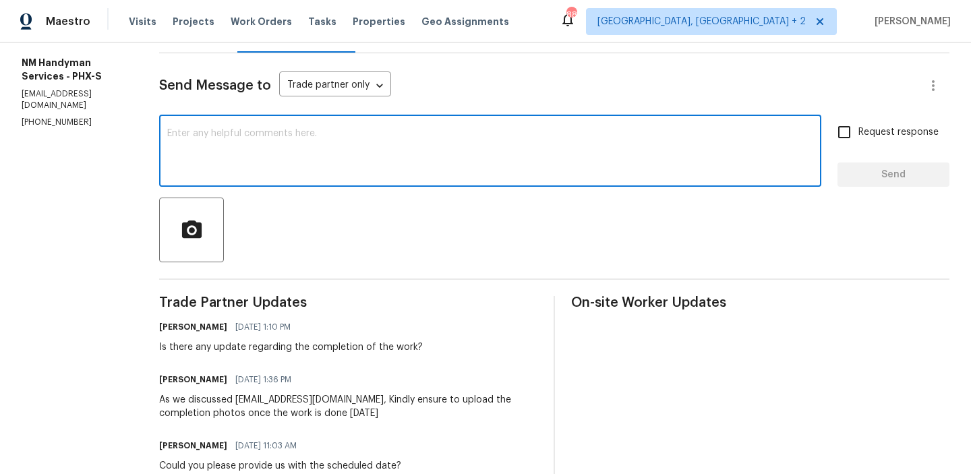
scroll to position [70, 0]
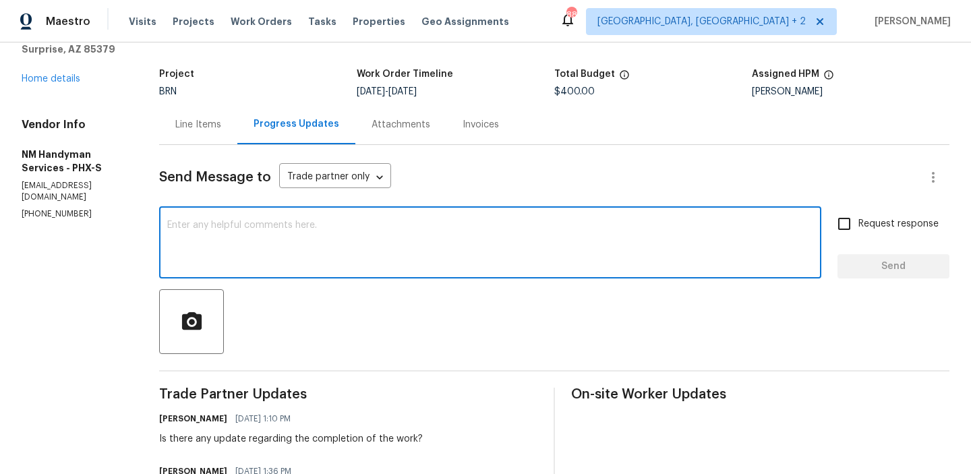
click at [188, 105] on div "Line Items" at bounding box center [198, 125] width 78 height 40
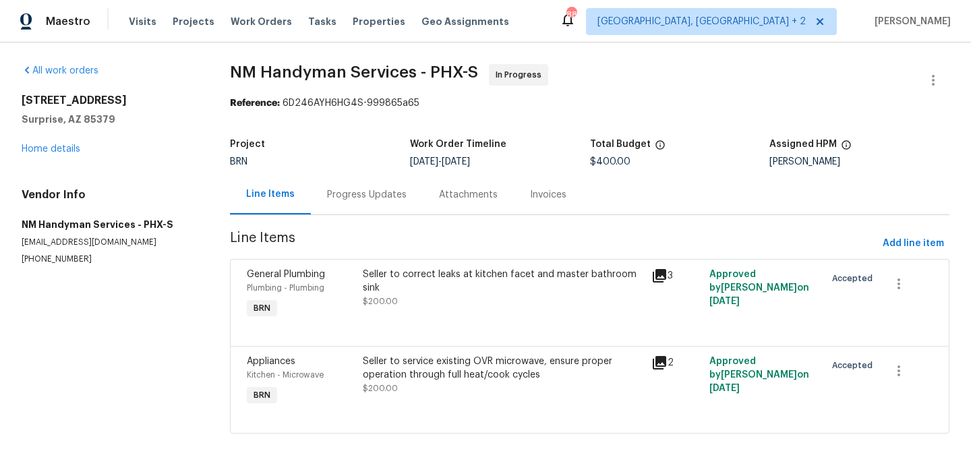
click at [335, 204] on div "Progress Updates" at bounding box center [367, 195] width 112 height 40
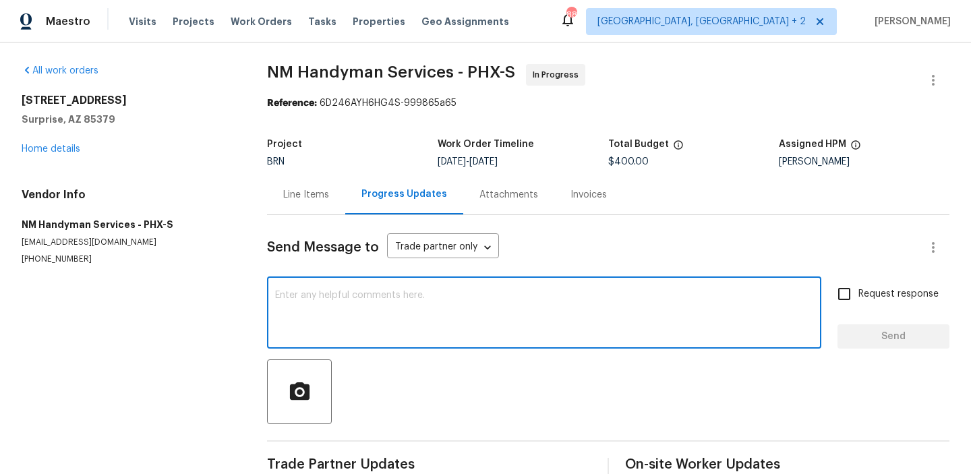
click at [340, 295] on textarea at bounding box center [544, 314] width 538 height 47
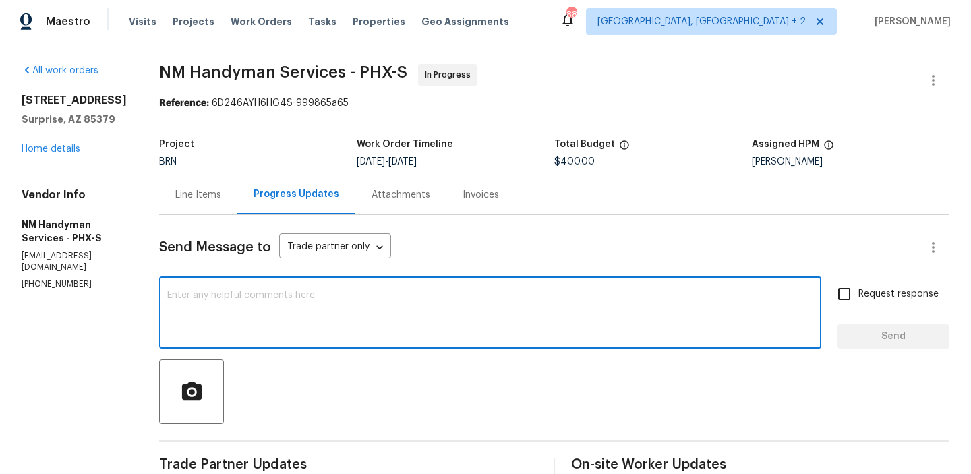
paste textarea "Seller to service damaged outlets at master bedroom, media center [GEOGRAPHIC_D…"
type textarea "Seller to service damaged outlets at master bedroom, media center [GEOGRAPHIC_D…"
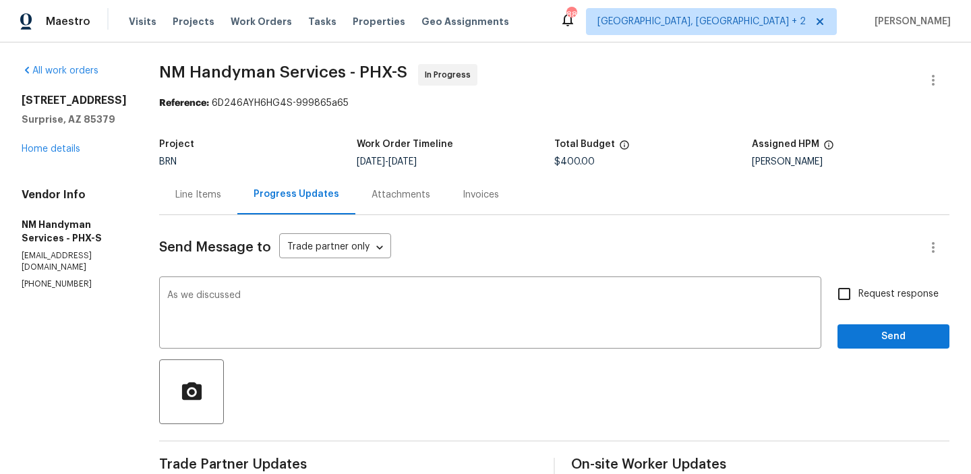
click at [57, 279] on p "[PHONE_NUMBER]" at bounding box center [74, 284] width 105 height 11
copy p "[PHONE_NUMBER]"
click at [290, 292] on textarea "As we discussed" at bounding box center [490, 314] width 646 height 47
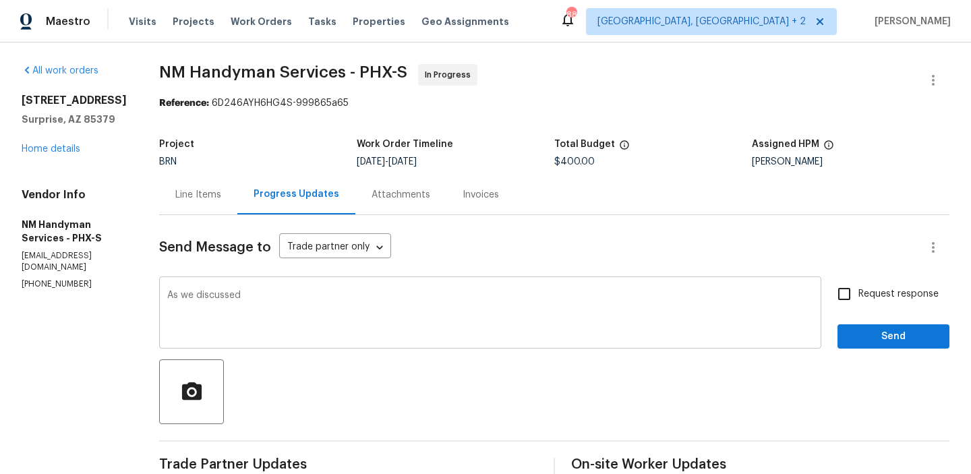
paste textarea "[PHONE_NUMBER]"
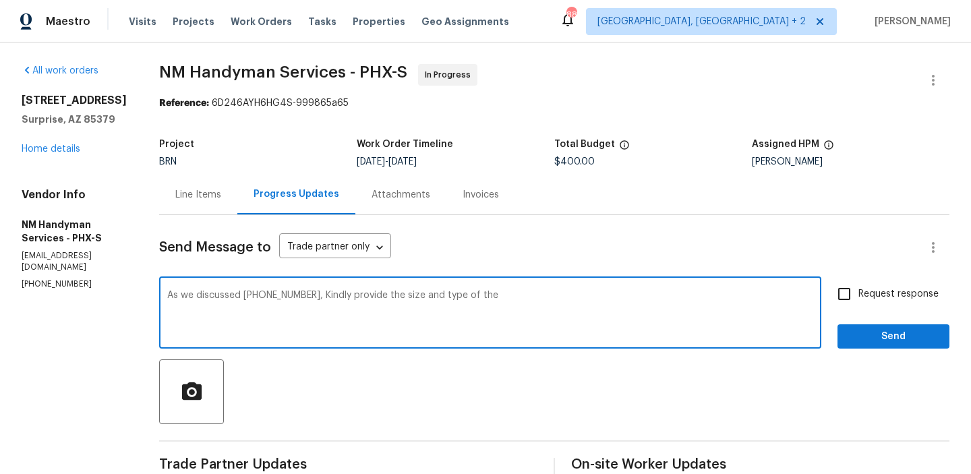
paste textarea "microwave"
type textarea "As we discussed [PHONE_NUMBER], Kindly provide the size and type of the microwa…"
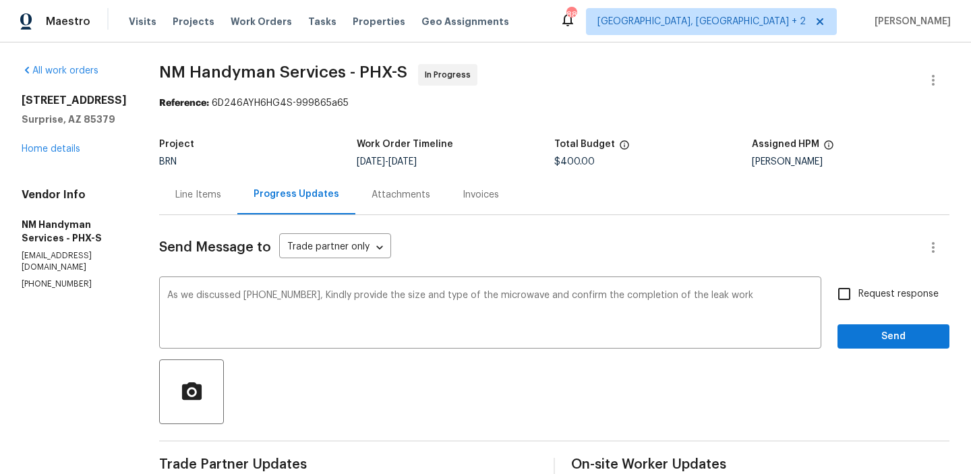
click at [854, 287] on input "Request response" at bounding box center [844, 294] width 28 height 28
checkbox input "true"
click at [859, 325] on button "Send" at bounding box center [894, 336] width 112 height 25
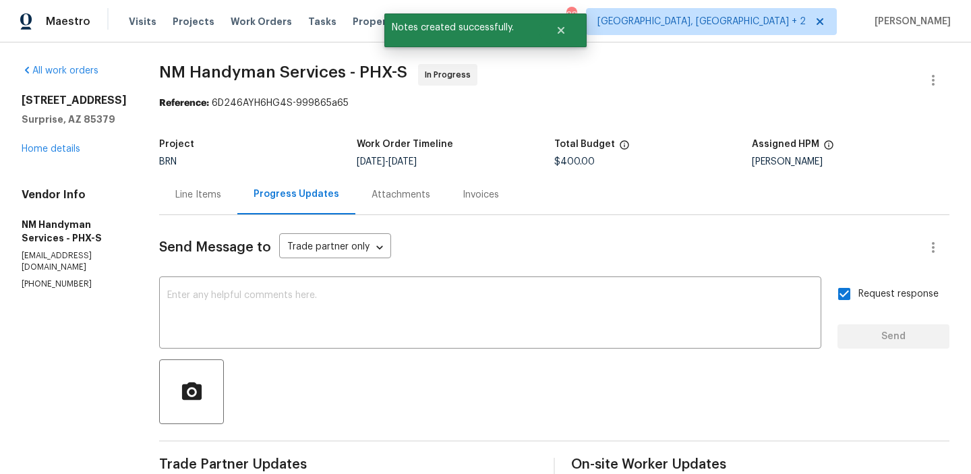
click at [61, 279] on p "[PHONE_NUMBER]" at bounding box center [74, 284] width 105 height 11
copy p "[PHONE_NUMBER]"
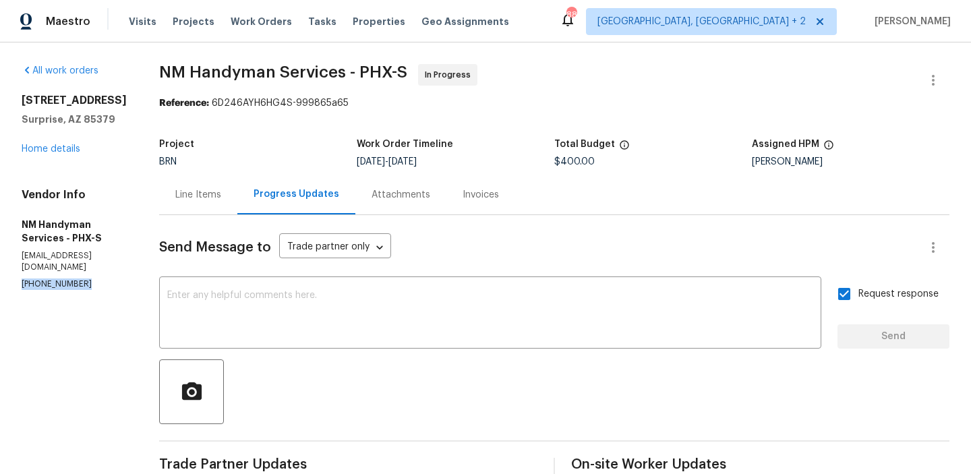
scroll to position [279, 0]
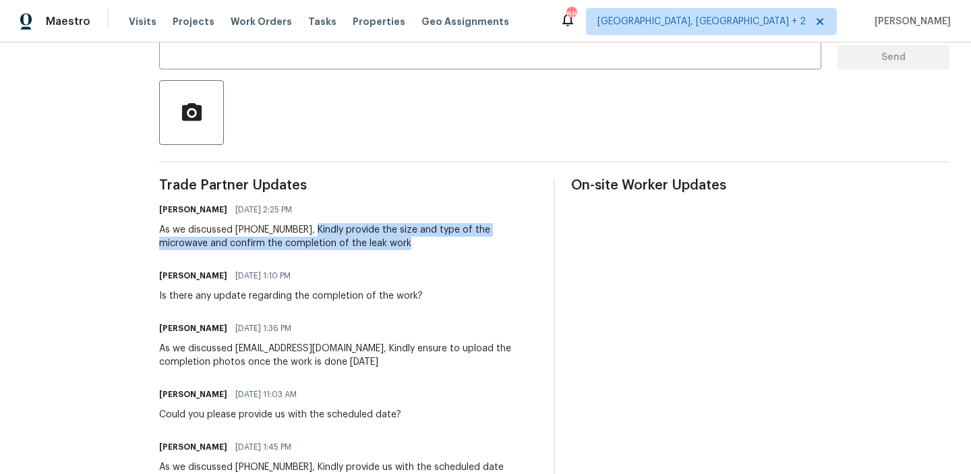
drag, startPoint x: 303, startPoint y: 231, endPoint x: 374, endPoint y: 250, distance: 72.6
click at [374, 250] on div "As we discussed [PHONE_NUMBER], Kindly provide the size and type of the microwa…" at bounding box center [348, 236] width 378 height 27
copy div "Kindly provide the size and type of the microwave and confirm the completion of…"
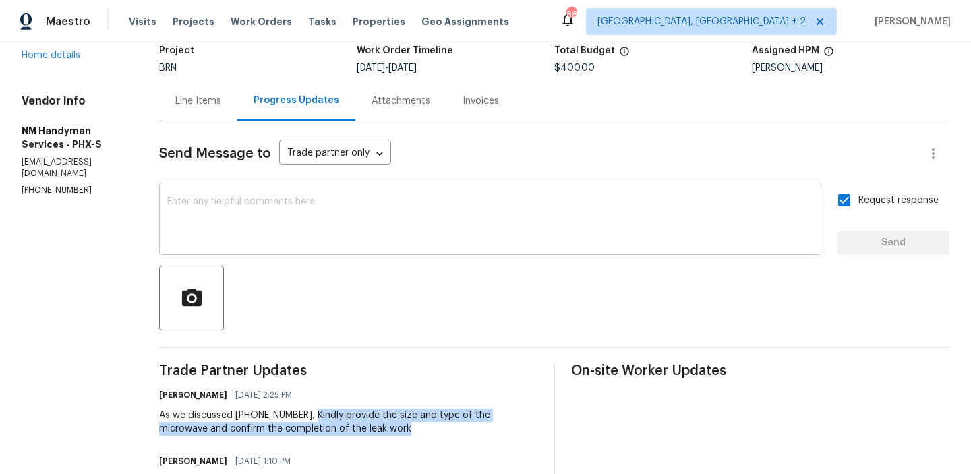
scroll to position [0, 0]
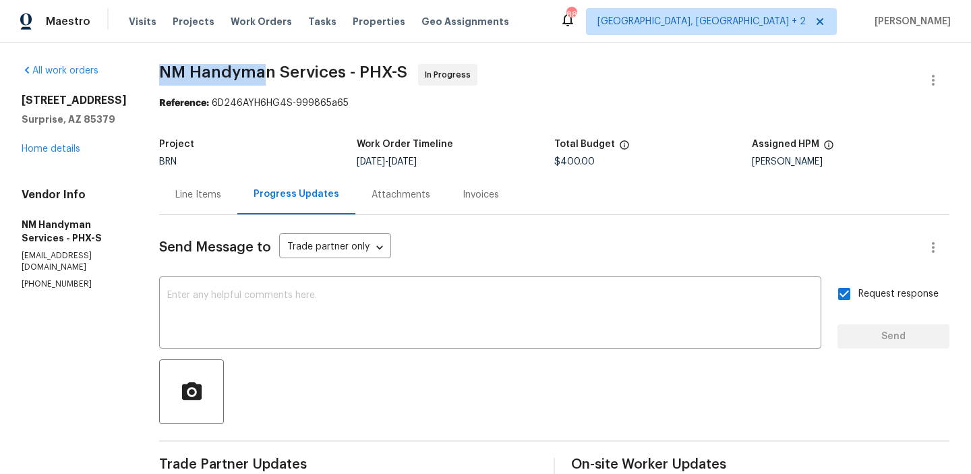
drag, startPoint x: 148, startPoint y: 79, endPoint x: 266, endPoint y: 74, distance: 118.8
click at [266, 74] on div "All work orders [STREET_ADDRESS] Home details Vendor Info NM Handyman Services …" at bounding box center [485, 469] width 971 height 855
copy span "NM Handyman"
click at [192, 200] on div "Line Items" at bounding box center [198, 194] width 46 height 13
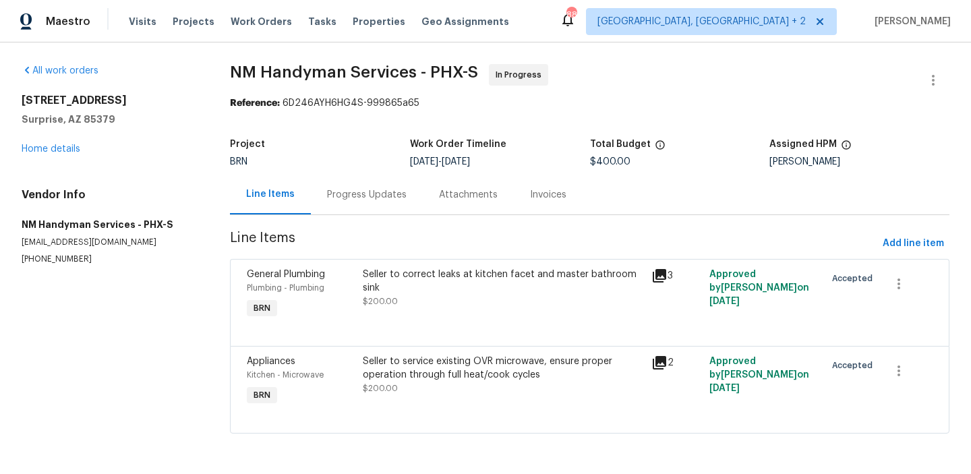
click at [440, 279] on div "Seller to correct leaks at kitchen facet and master bathroom sink" at bounding box center [503, 281] width 281 height 27
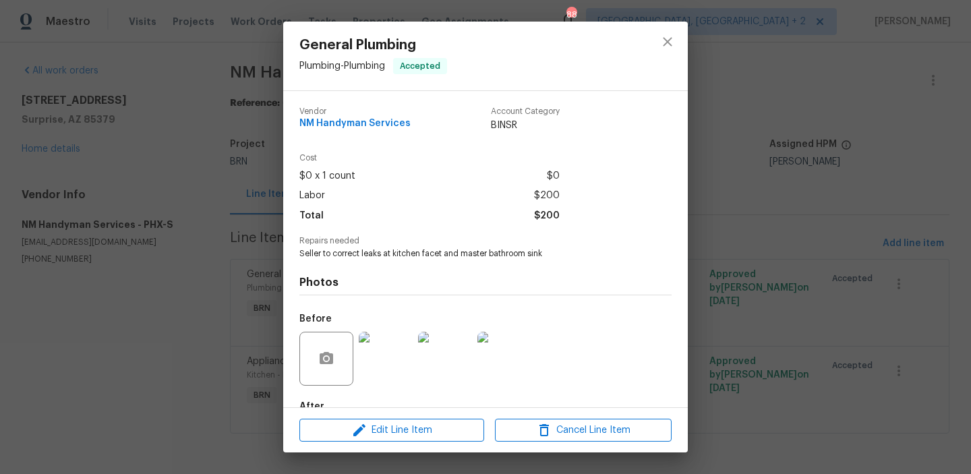
click at [153, 279] on div "General Plumbing Plumbing - Plumbing Accepted Vendor NM Handyman Services Accou…" at bounding box center [485, 237] width 971 height 474
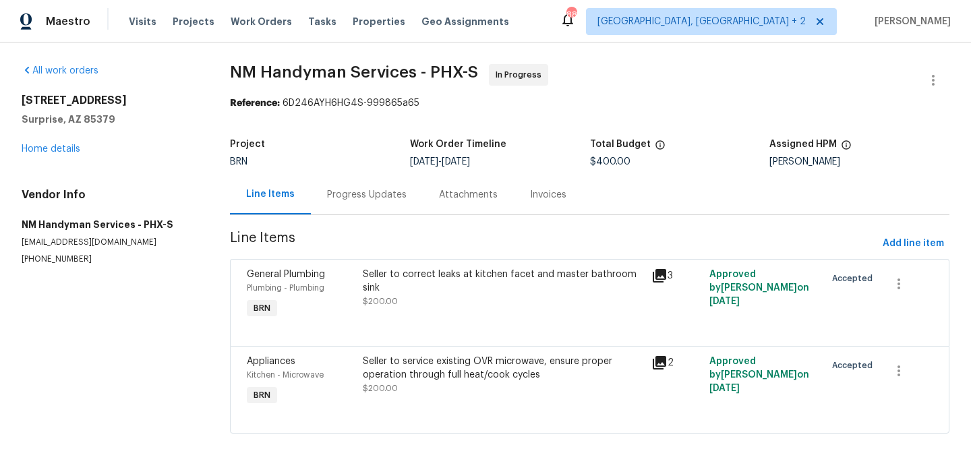
click at [448, 371] on div "Seller to service existing OVR microwave, ensure proper operation through full …" at bounding box center [503, 368] width 281 height 27
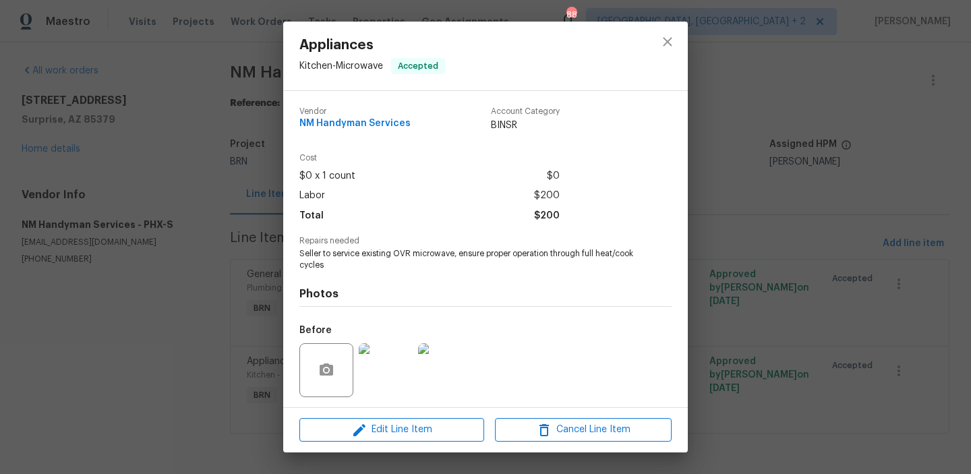
click at [428, 245] on span "Repairs needed" at bounding box center [485, 241] width 372 height 9
click at [426, 252] on span "Seller to service existing OVR microwave, ensure proper operation through full …" at bounding box center [466, 259] width 335 height 23
copy span "microwave"
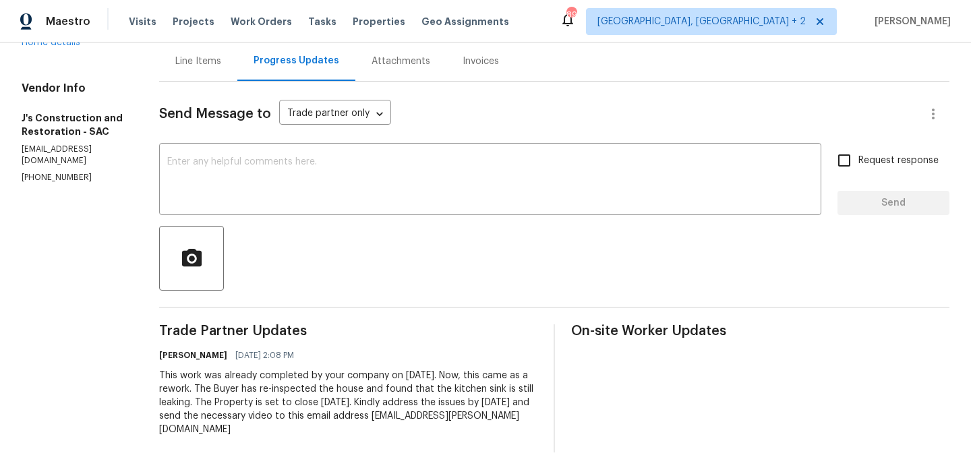
scroll to position [44, 0]
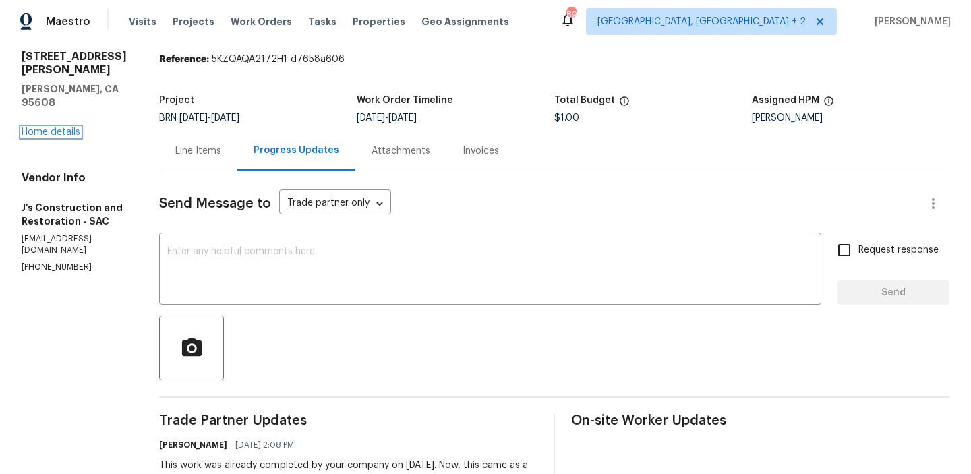
click at [41, 127] on link "Home details" at bounding box center [51, 131] width 59 height 9
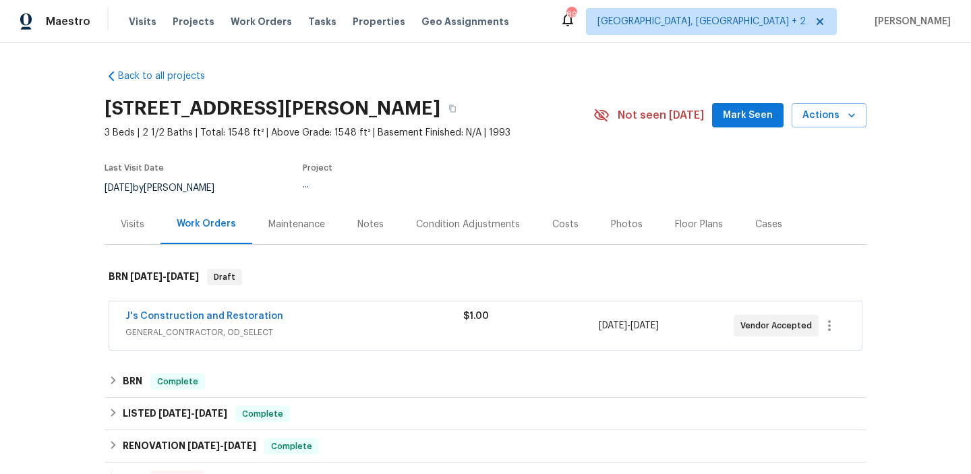
scroll to position [51, 0]
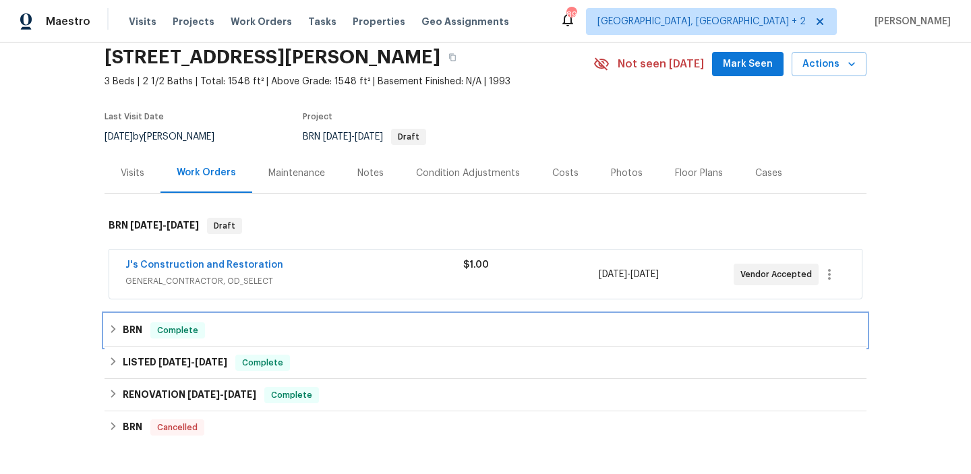
click at [140, 328] on h6 "BRN" at bounding box center [133, 330] width 20 height 16
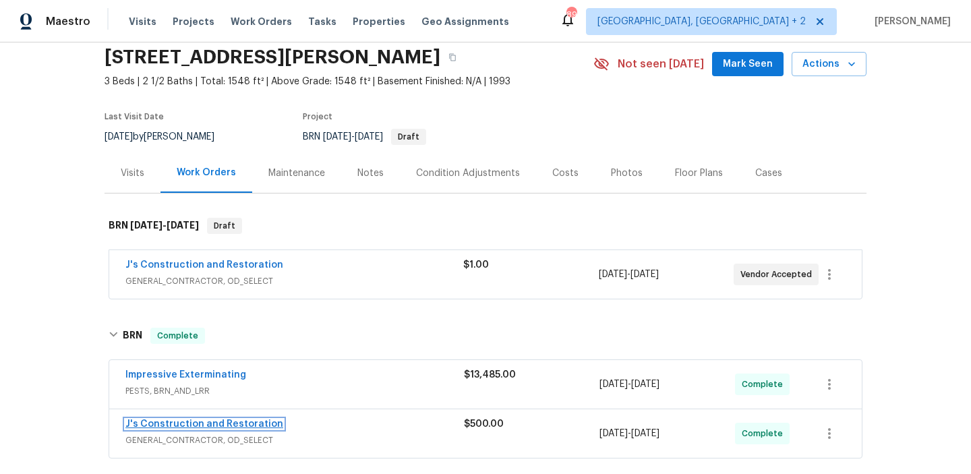
click at [146, 425] on link "J's Construction and Restoration" at bounding box center [204, 423] width 158 height 9
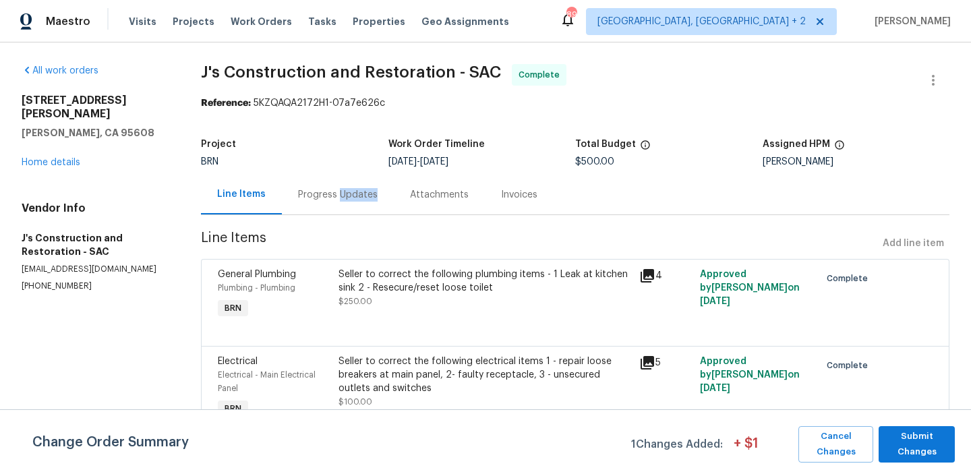
click at [354, 200] on div "Progress Updates" at bounding box center [338, 194] width 80 height 13
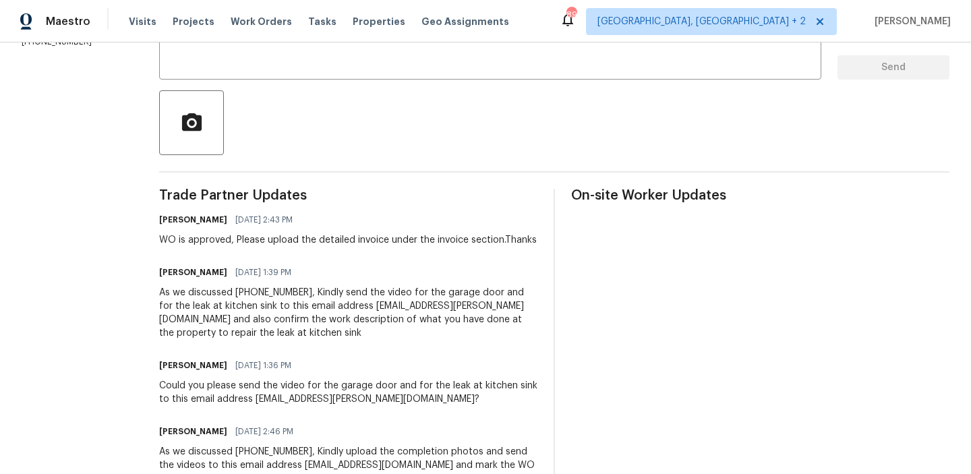
scroll to position [258, 0]
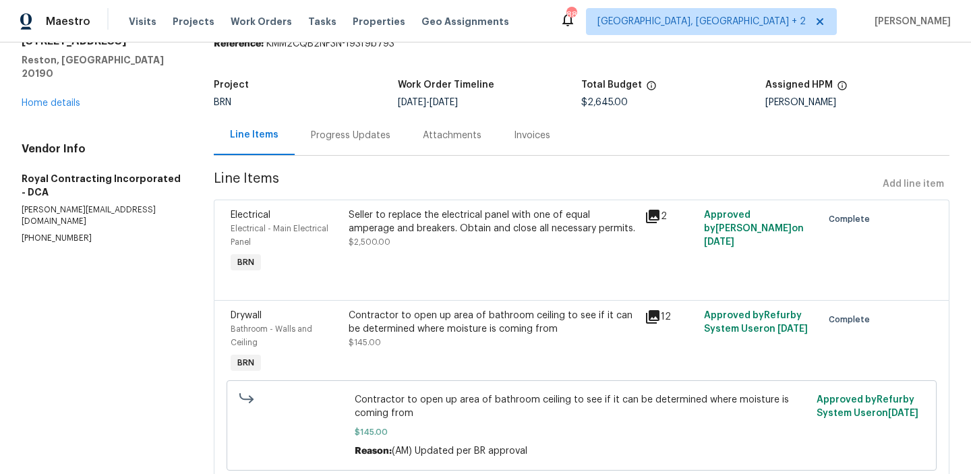
scroll to position [79, 0]
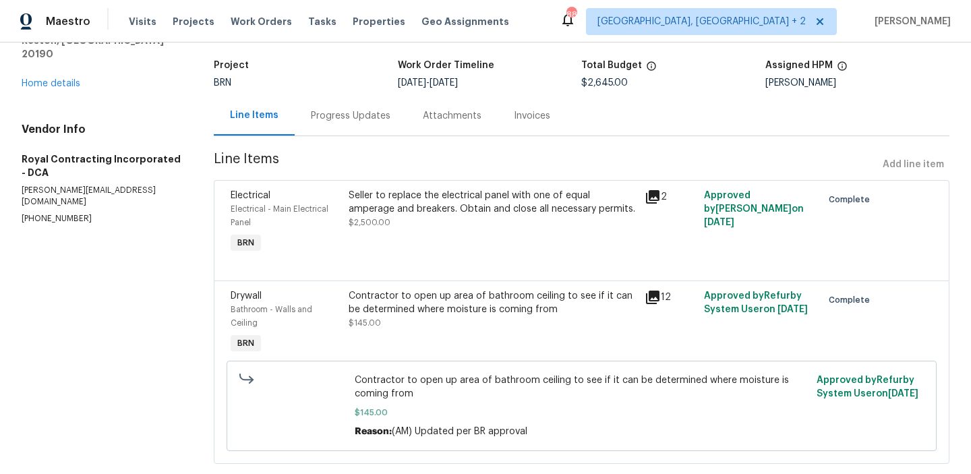
click at [555, 111] on div "Invoices" at bounding box center [532, 116] width 69 height 40
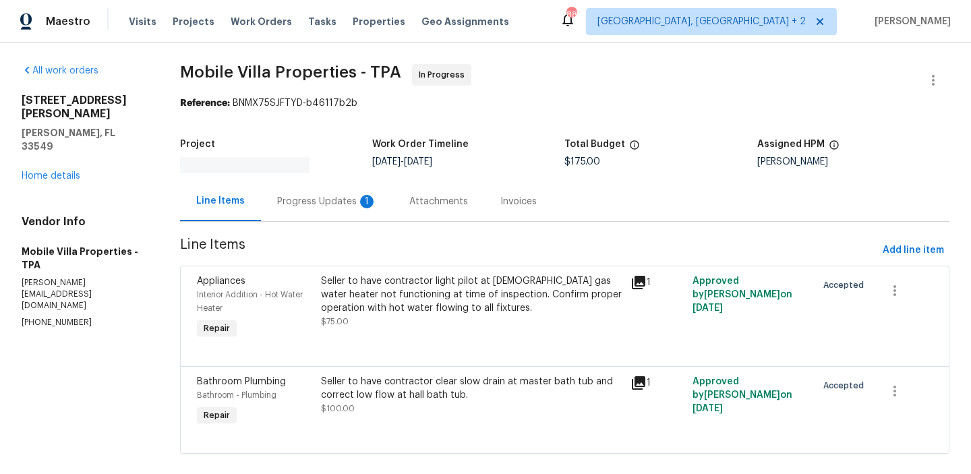
click at [312, 195] on div "Progress Updates 1" at bounding box center [327, 201] width 100 height 13
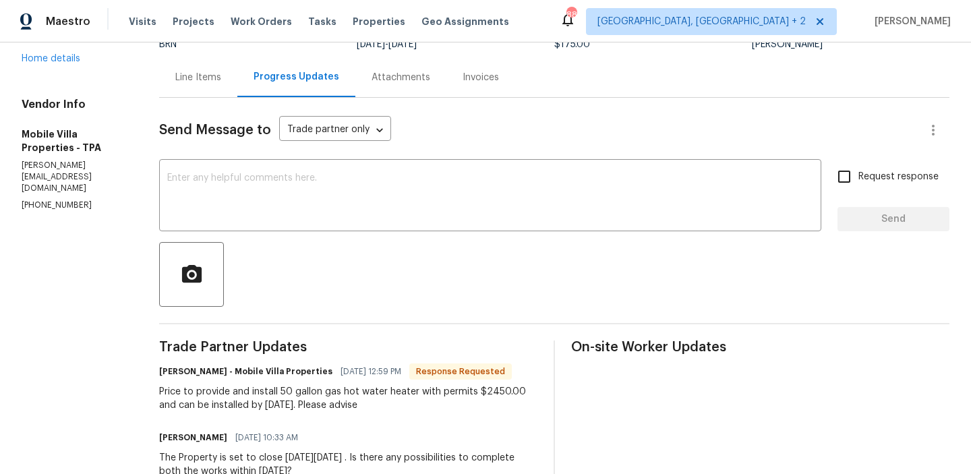
scroll to position [120, 0]
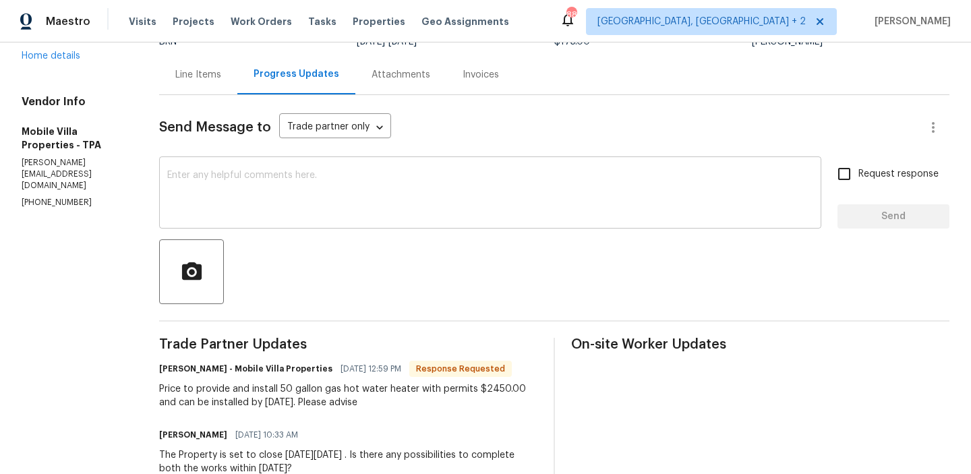
click at [306, 200] on textarea at bounding box center [490, 194] width 646 height 47
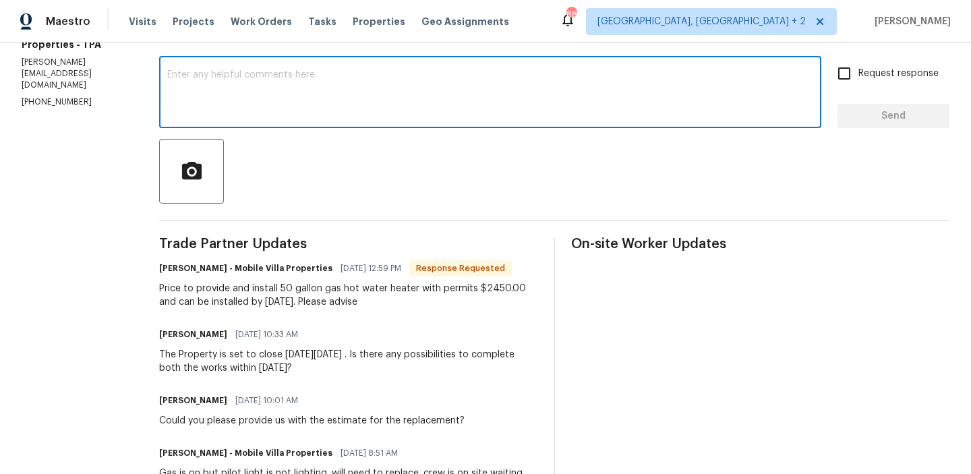
scroll to position [223, 0]
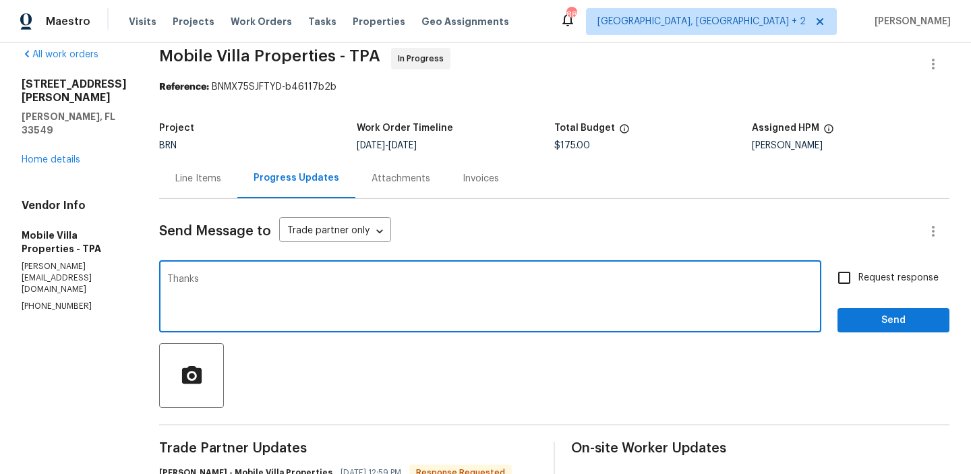
type textarea "Thanks"
click at [193, 178] on div "Line Items" at bounding box center [198, 178] width 46 height 13
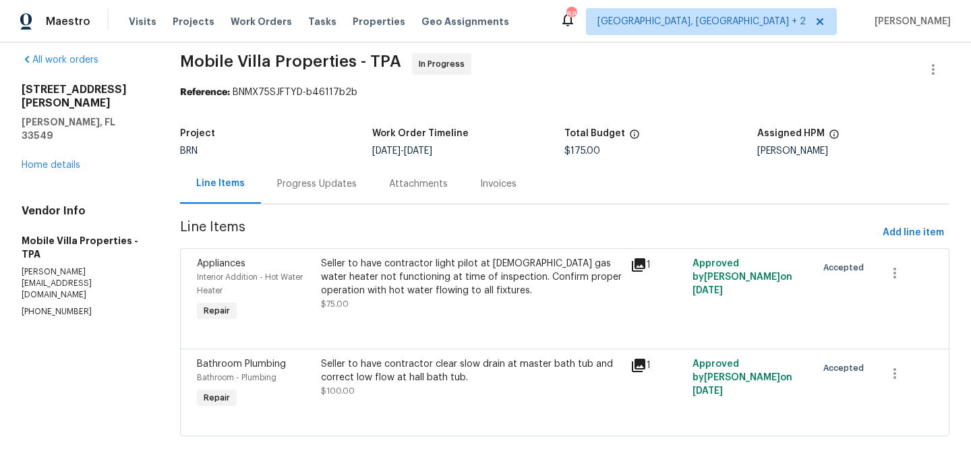
click at [321, 181] on div "Progress Updates" at bounding box center [317, 183] width 80 height 13
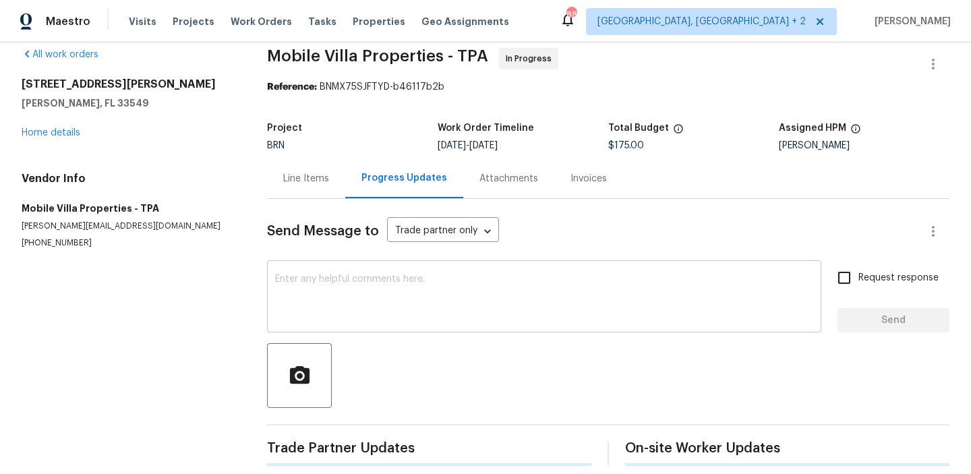
click at [331, 288] on textarea at bounding box center [544, 297] width 538 height 47
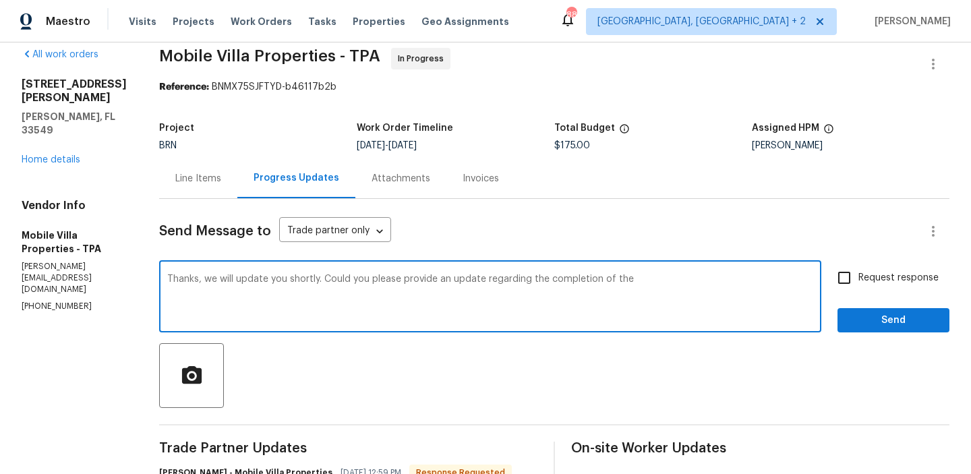
type textarea "Thanks, we will update you shortly. Could you please provide an update regardin…"
click at [288, 282] on textarea "Thanks, we will update you shortly. Could you please provide an update regardin…" at bounding box center [490, 297] width 646 height 47
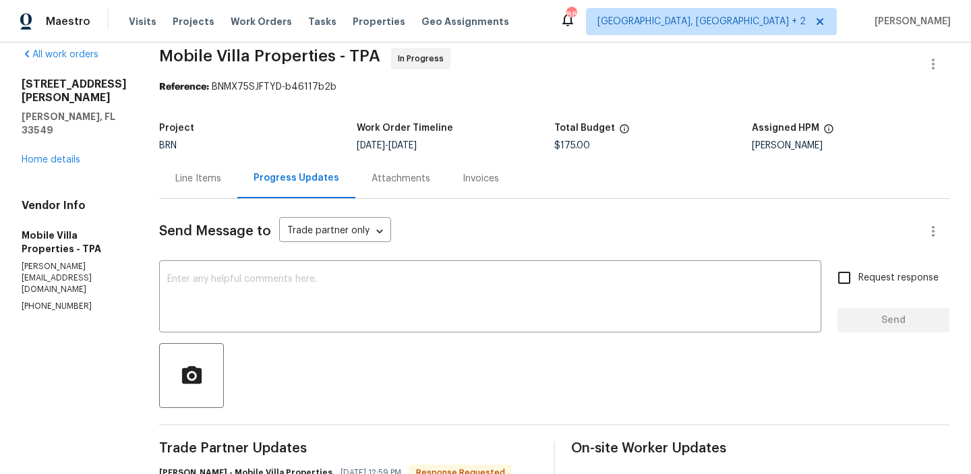
click at [197, 171] on div "Line Items" at bounding box center [198, 178] width 78 height 40
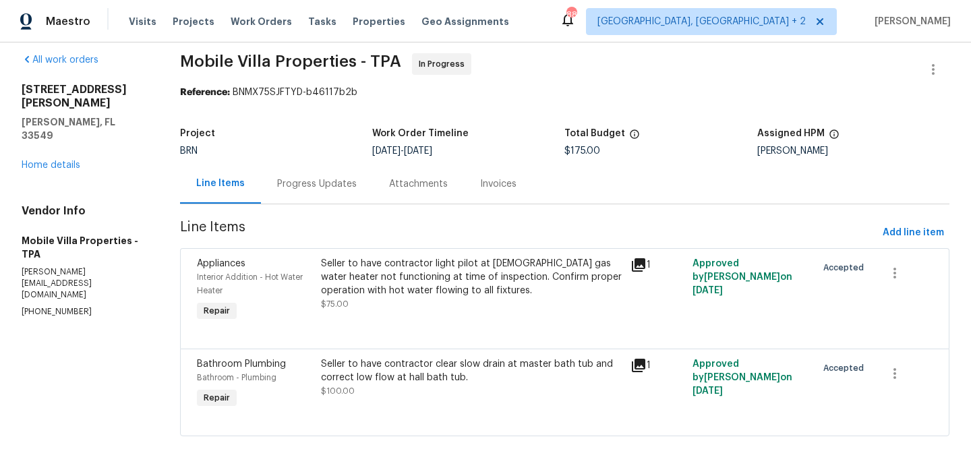
click at [311, 181] on div "Progress Updates" at bounding box center [317, 183] width 80 height 13
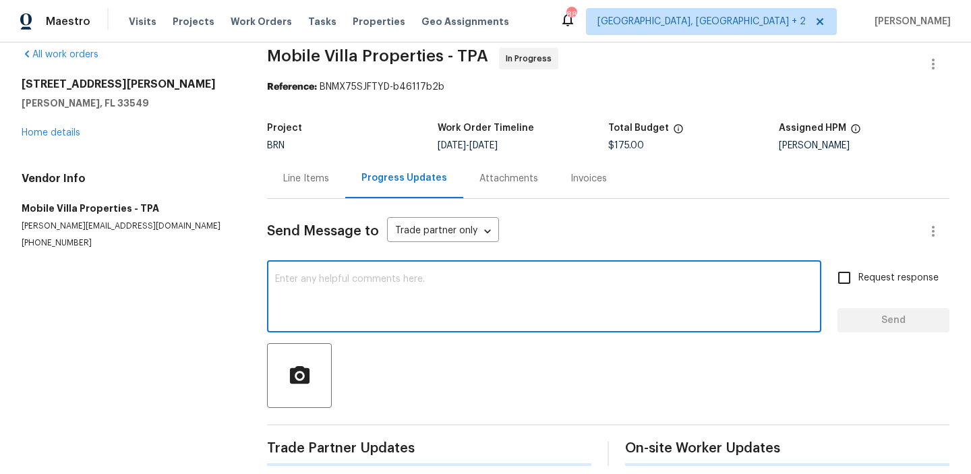
click at [312, 299] on textarea at bounding box center [544, 297] width 538 height 47
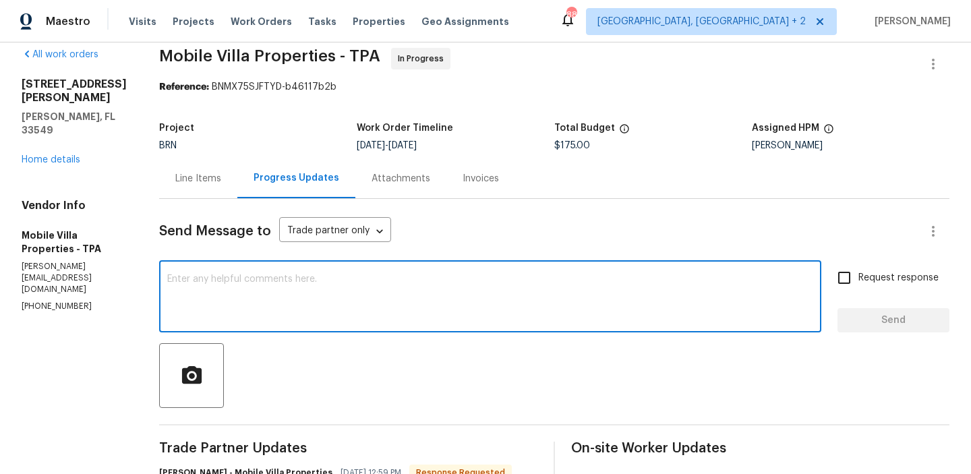
paste textarea "Thanks, we will update you shortly. Could you please provide an update regardin…"
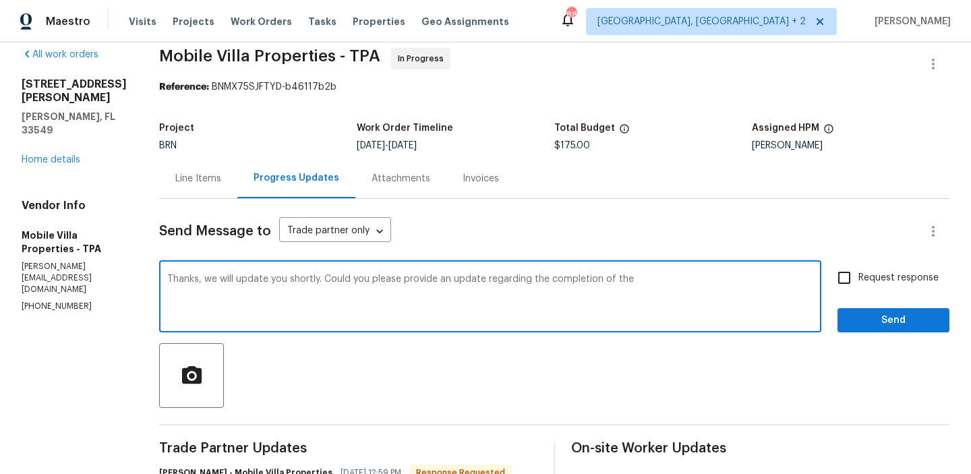
paste textarea "slow drain"
type textarea "Thanks, we will update you shortly. Could you please provide an update regardin…"
click at [852, 277] on input "Request response" at bounding box center [844, 278] width 28 height 28
checkbox input "true"
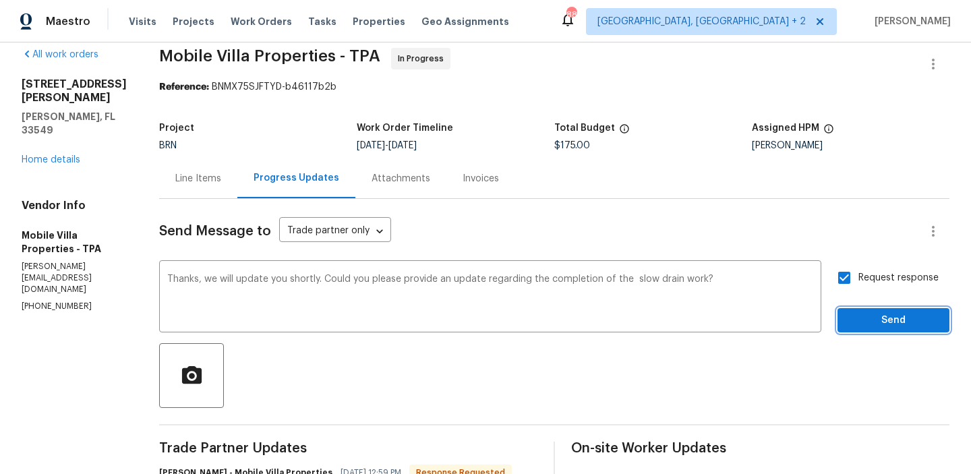
click at [854, 312] on span "Send" at bounding box center [893, 320] width 90 height 17
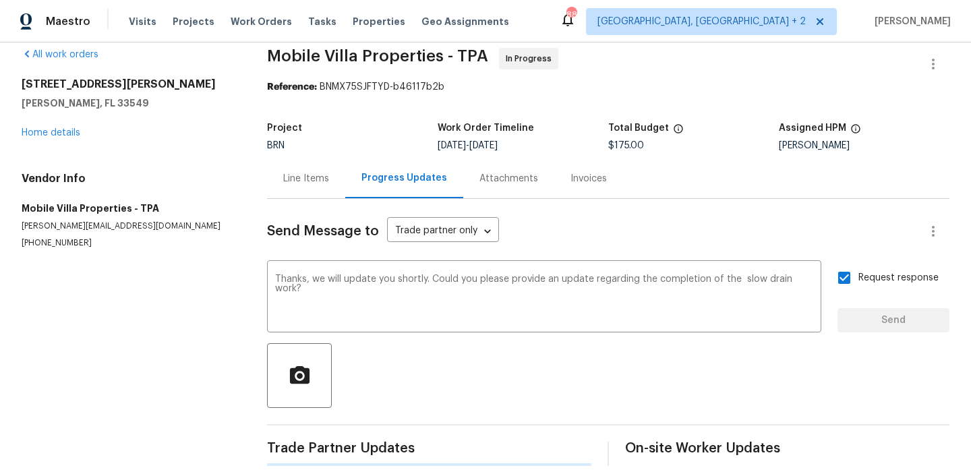
scroll to position [0, 0]
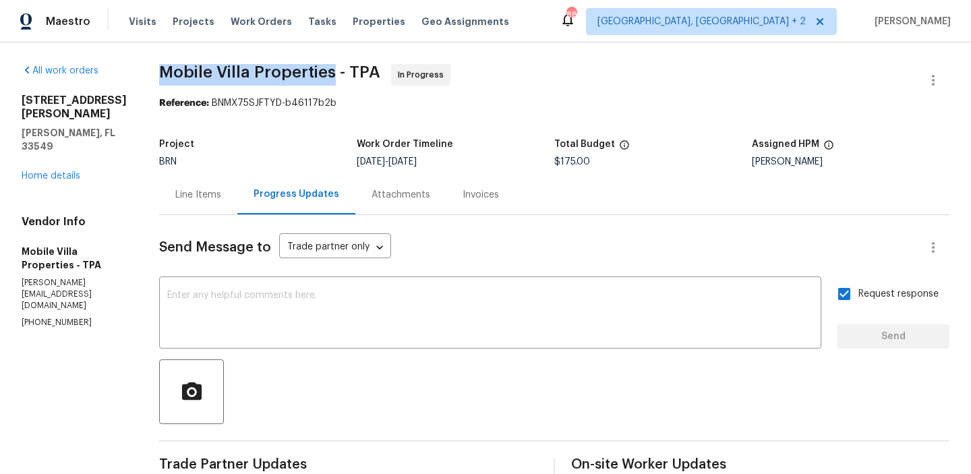
drag, startPoint x: 150, startPoint y: 80, endPoint x: 327, endPoint y: 74, distance: 176.8
copy span "Mobile Villa Properties"
click at [182, 190] on div "Line Items" at bounding box center [198, 194] width 46 height 13
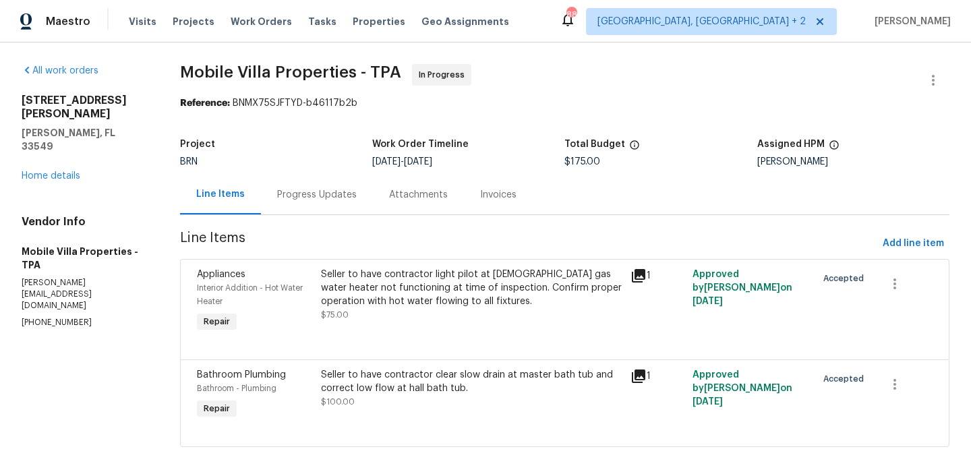
click at [415, 296] on div "Seller to have contractor light pilot at [DEMOGRAPHIC_DATA] gas water heater no…" at bounding box center [472, 288] width 302 height 40
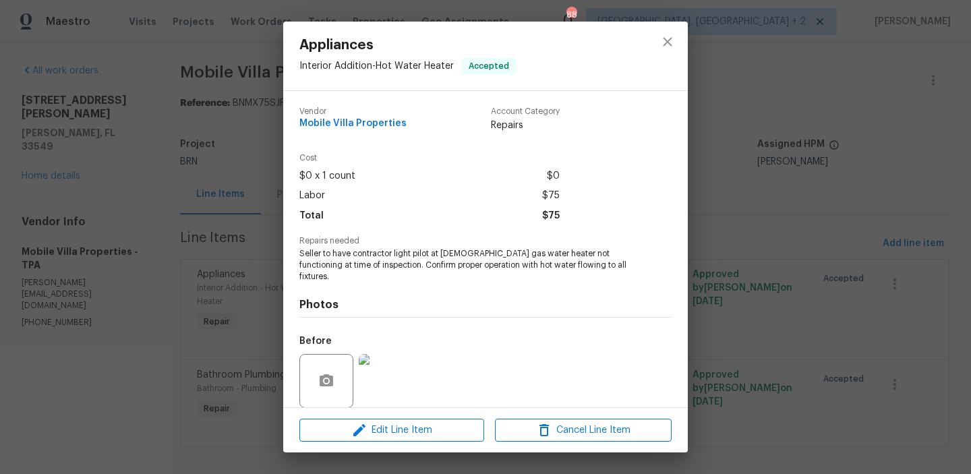
click at [354, 261] on span "Seller to have contractor light pilot at [DEMOGRAPHIC_DATA] gas water heater no…" at bounding box center [466, 265] width 335 height 34
click at [354, 261] on span "Seller to have contractor light pilot at 3 yr old gas water heater not function…" at bounding box center [466, 265] width 335 height 34
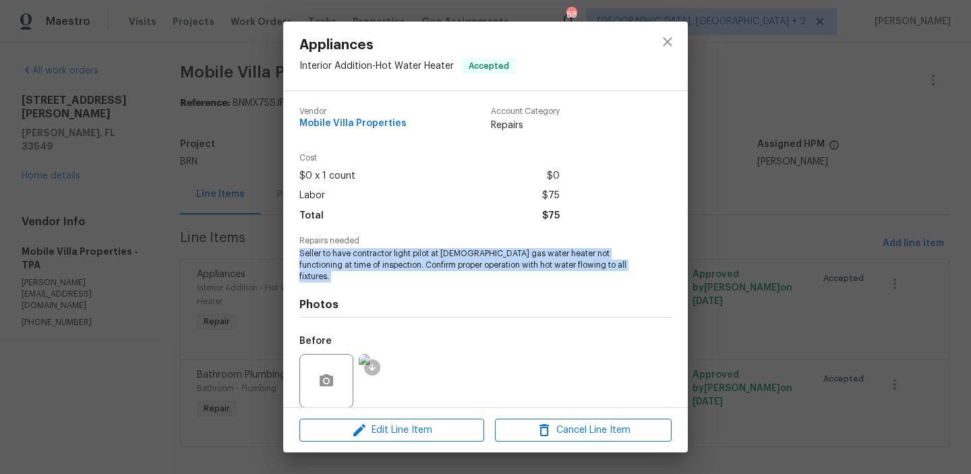
click at [354, 261] on span "Seller to have contractor light pilot at 3 yr old gas water heater not function…" at bounding box center [466, 265] width 335 height 34
copy span "Seller to have contractor light pilot at 3 yr old gas water heater not function…"
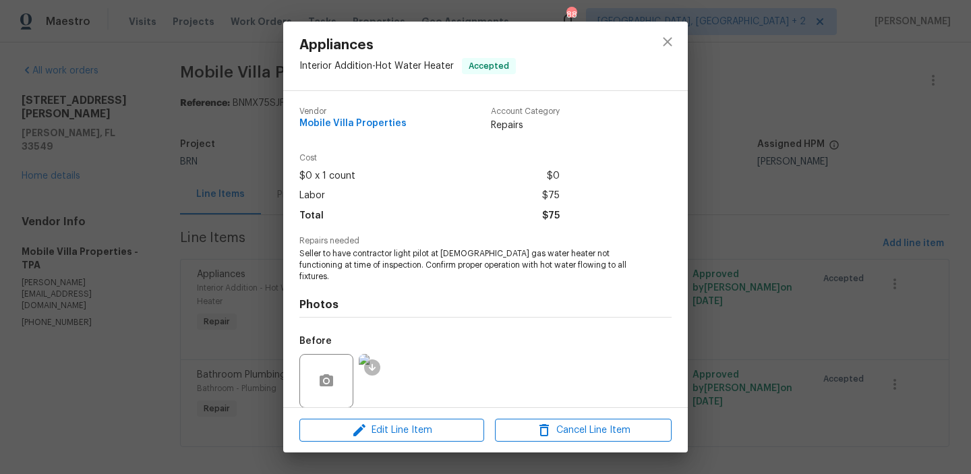
click at [238, 143] on div "Appliances Interior Addition - Hot Water Heater Accepted Vendor Mobile Villa Pr…" at bounding box center [485, 237] width 971 height 474
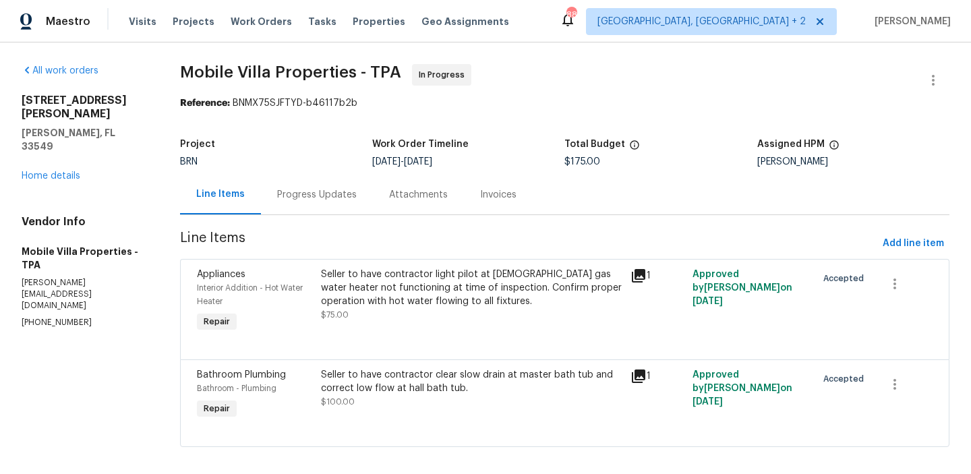
click at [326, 200] on div "Progress Updates" at bounding box center [317, 194] width 80 height 13
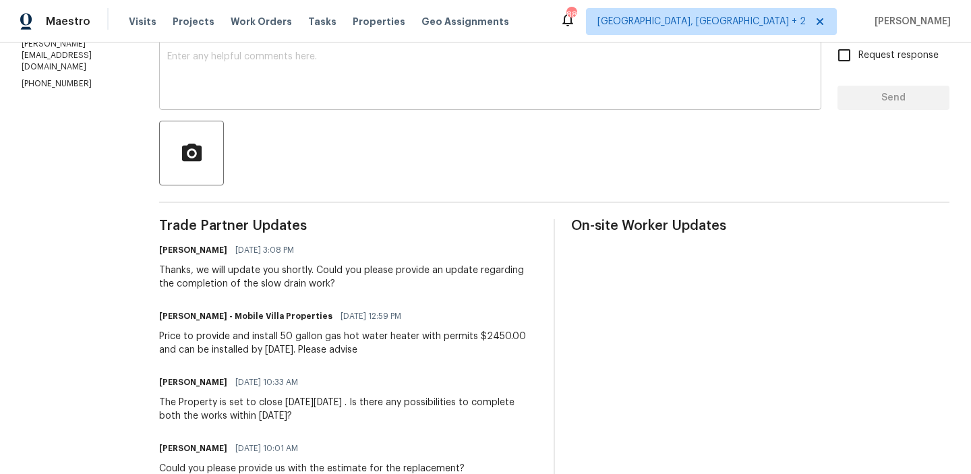
scroll to position [240, 0]
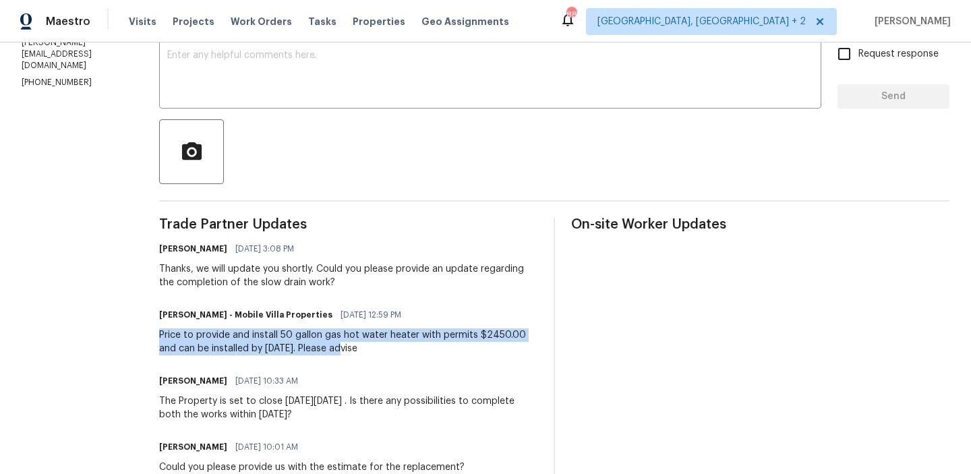
drag, startPoint x: 149, startPoint y: 335, endPoint x: 322, endPoint y: 349, distance: 173.8
copy div "Price to provide and install 50 gallon gas hot water heater with permits $2450.…"
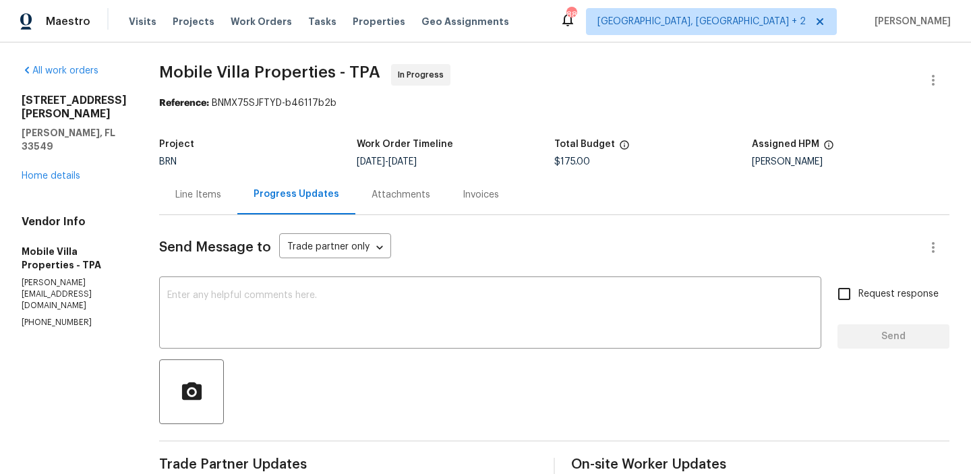
click at [565, 159] on span "$175.00" at bounding box center [572, 161] width 36 height 9
copy span "$175.00"
click at [194, 194] on div "Line Items" at bounding box center [198, 194] width 46 height 13
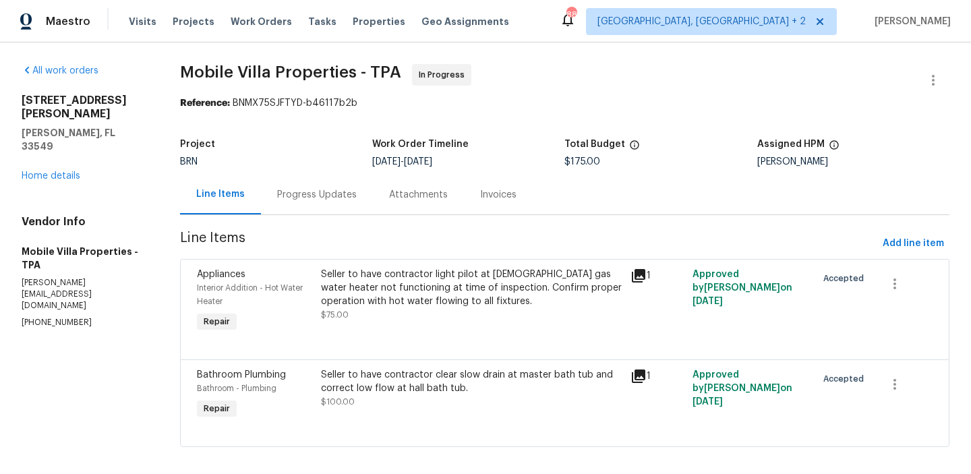
scroll to position [11, 0]
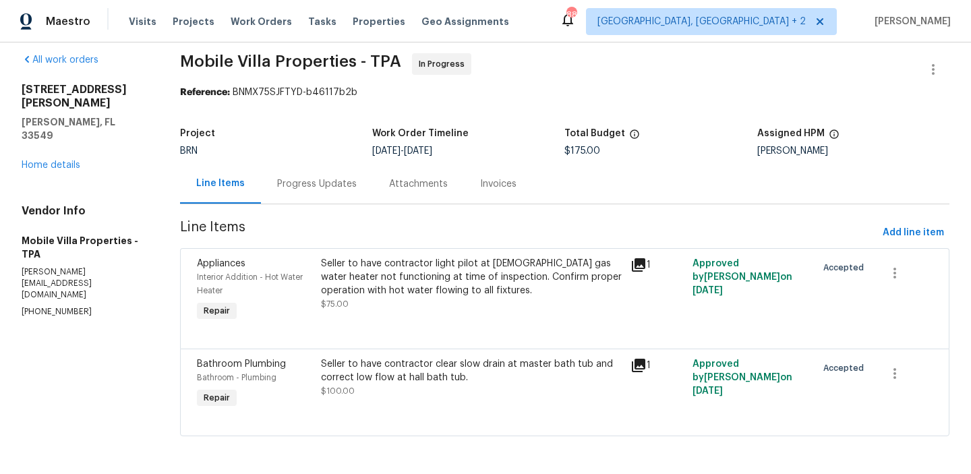
click at [308, 171] on div "Progress Updates" at bounding box center [317, 184] width 112 height 40
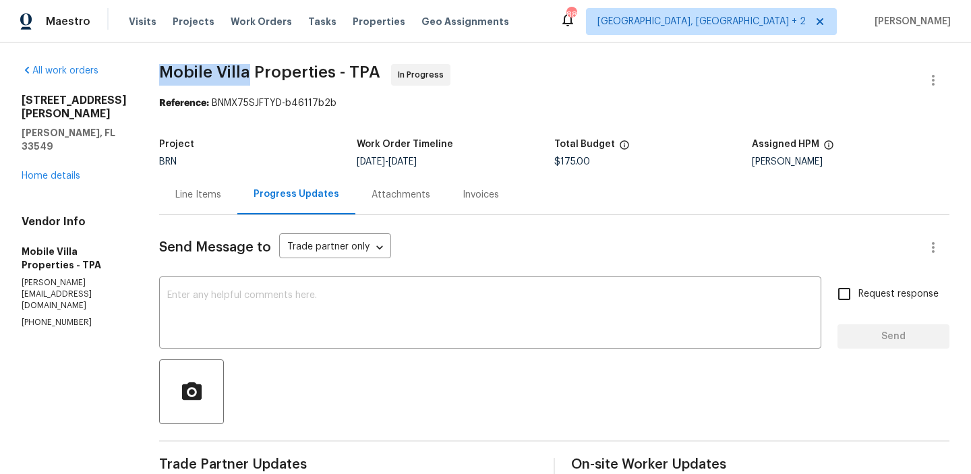
drag, startPoint x: 140, startPoint y: 73, endPoint x: 241, endPoint y: 73, distance: 101.8
copy span "Mobile Villa"
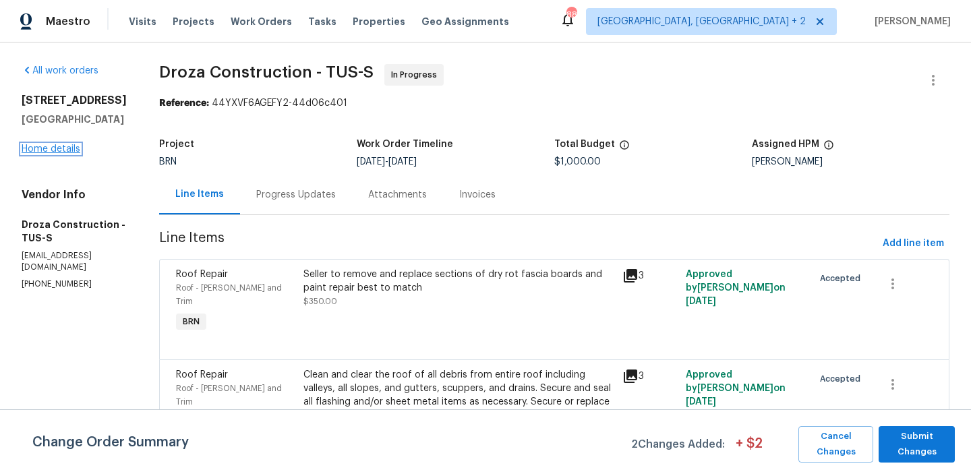
click at [49, 148] on link "Home details" at bounding box center [51, 148] width 59 height 9
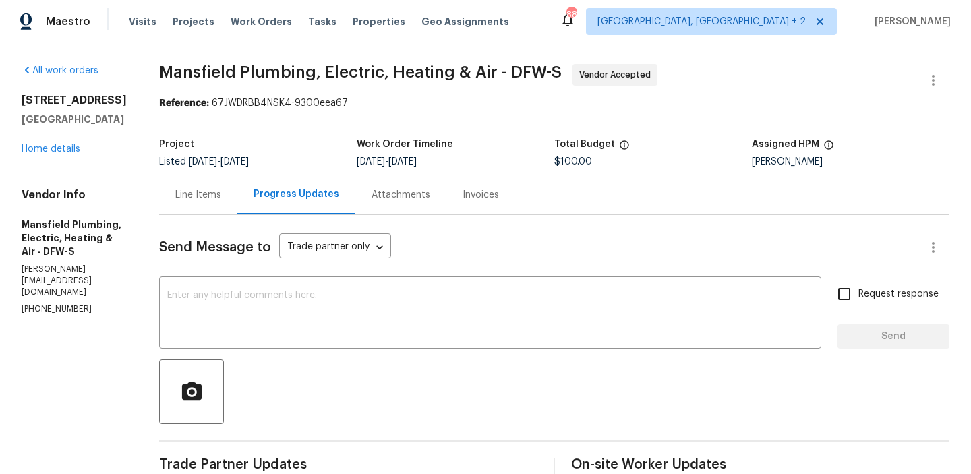
scroll to position [108, 0]
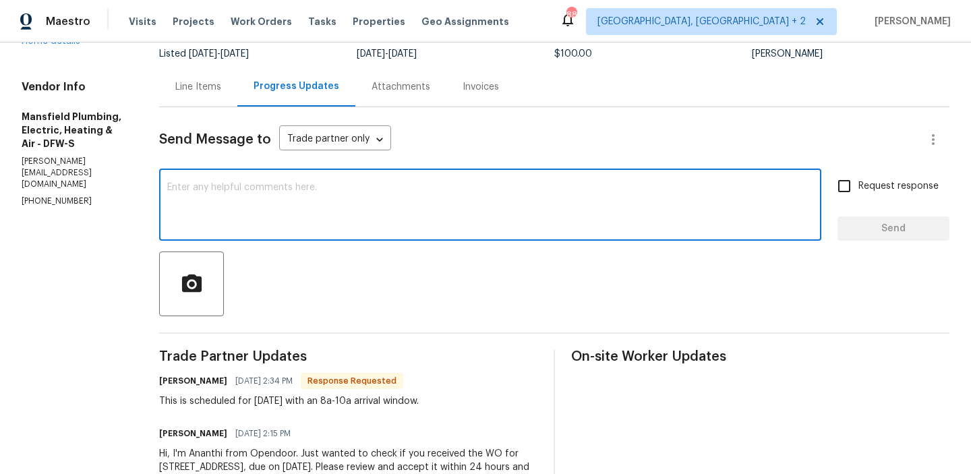
click at [282, 222] on textarea at bounding box center [490, 206] width 646 height 47
type textarea "Thanks for the prompt response"
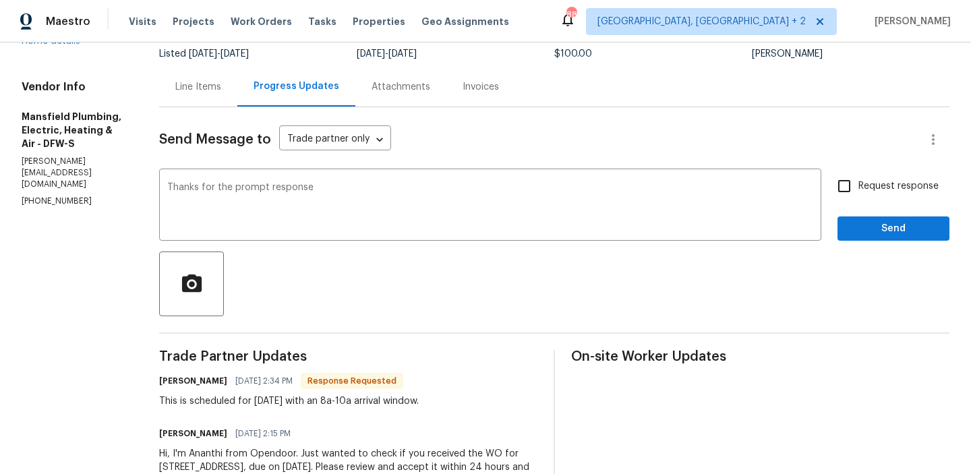
click at [875, 196] on label "Request response" at bounding box center [884, 186] width 109 height 28
click at [859, 196] on input "Request response" at bounding box center [844, 186] width 28 height 28
checkbox input "true"
click at [867, 229] on span "Send" at bounding box center [893, 229] width 90 height 17
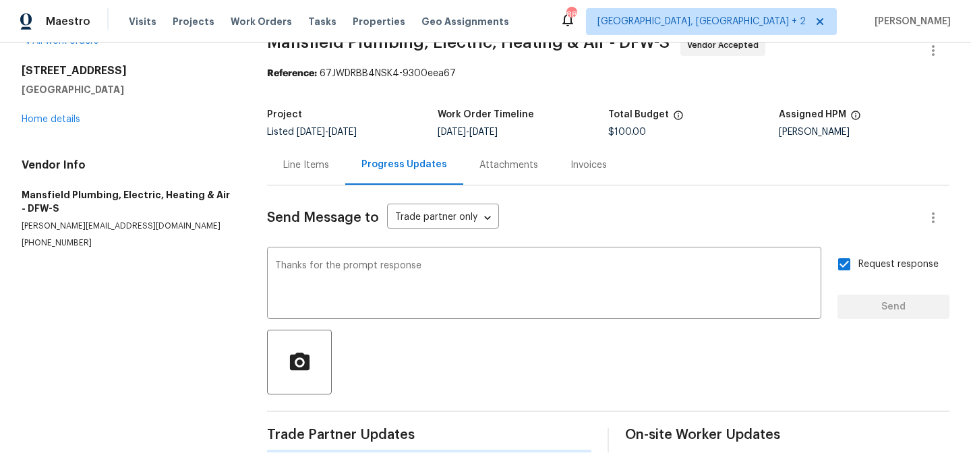
scroll to position [0, 0]
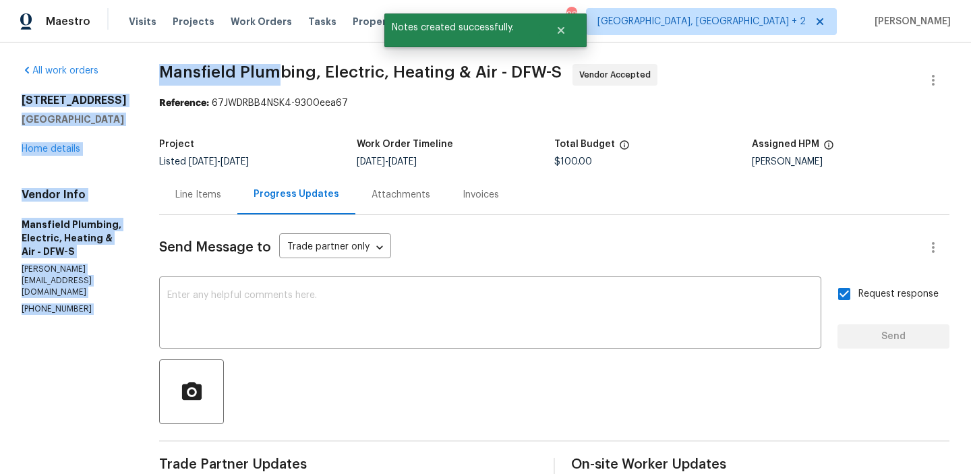
drag, startPoint x: 171, startPoint y: 71, endPoint x: 308, endPoint y: 69, distance: 136.9
click at [307, 69] on div "All work orders 4264 San Simeon Ln Fort Worth, TX 76179 Home details Vendor Inf…" at bounding box center [485, 377] width 971 height 670
click at [308, 69] on span "Mansfield Plumbing, Electric, Heating & Air - DFW-S" at bounding box center [360, 72] width 403 height 16
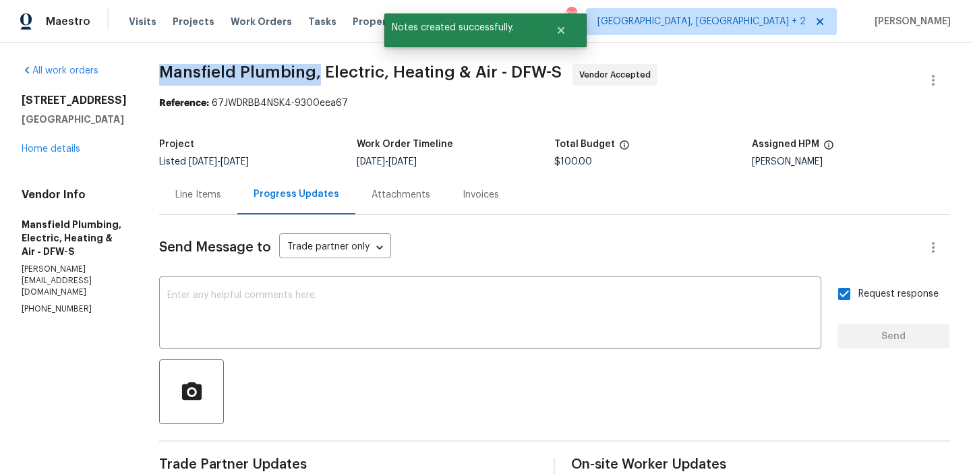
drag, startPoint x: 187, startPoint y: 78, endPoint x: 345, endPoint y: 74, distance: 157.9
click at [345, 74] on div "All work orders 4264 San Simeon Ln Fort Worth, TX 76179 Home details Vendor Inf…" at bounding box center [485, 377] width 971 height 670
copy span "Mansfield Plumbing,"
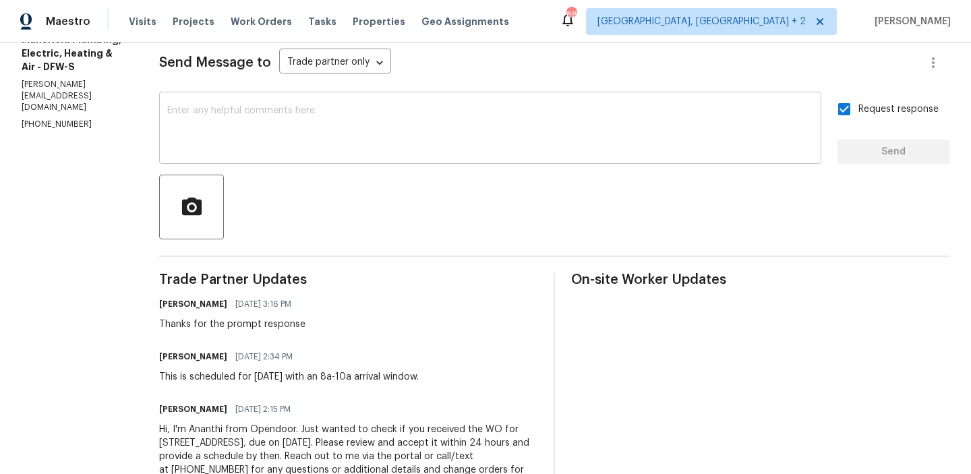
scroll to position [239, 0]
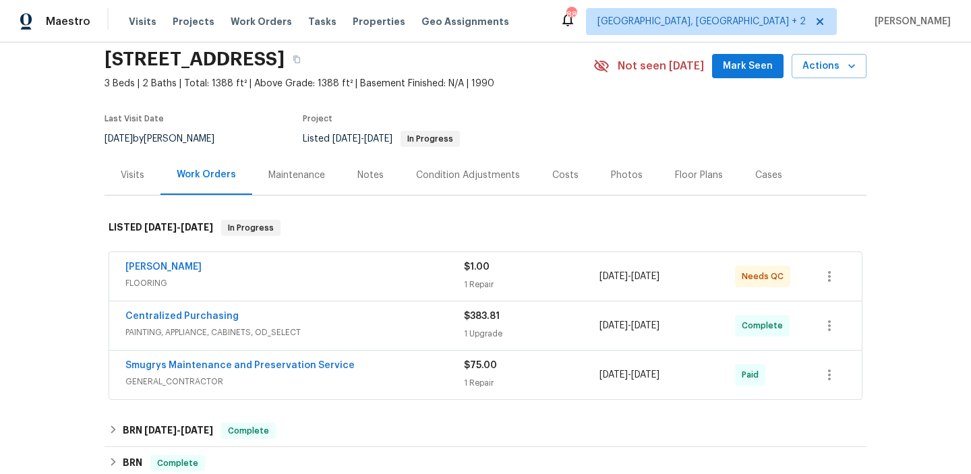
scroll to position [107, 0]
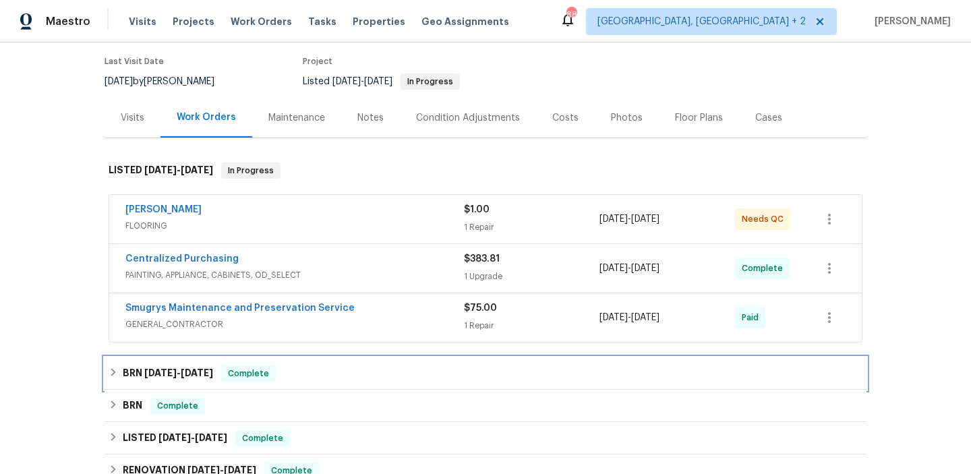
click at [146, 366] on h6 "BRN [DATE] - [DATE]" at bounding box center [168, 374] width 90 height 16
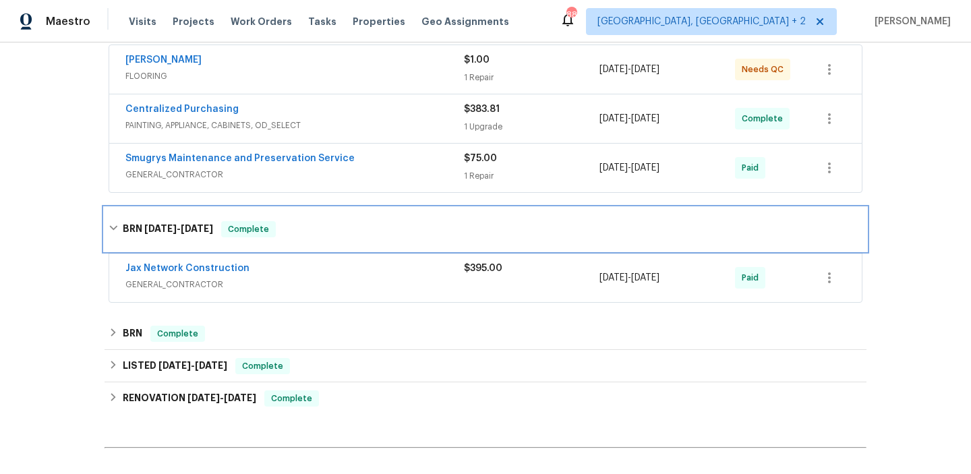
scroll to position [266, 0]
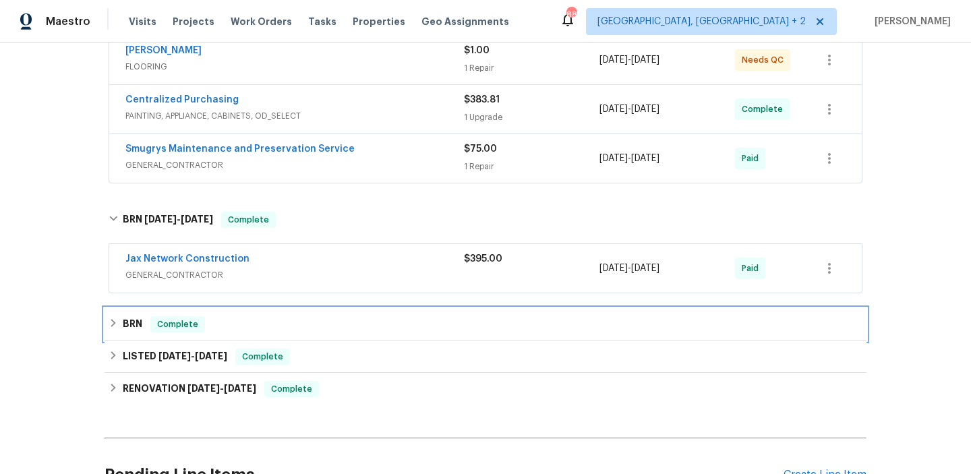
click at [140, 318] on h6 "BRN" at bounding box center [133, 324] width 20 height 16
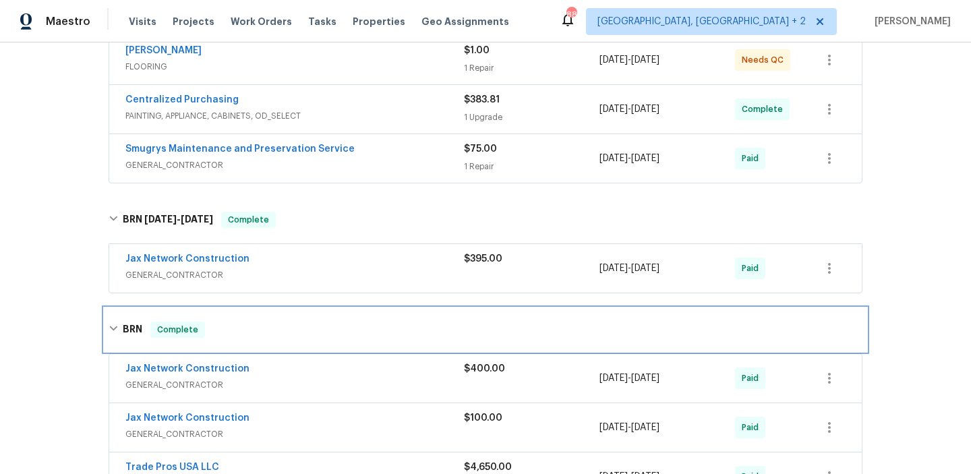
scroll to position [357, 0]
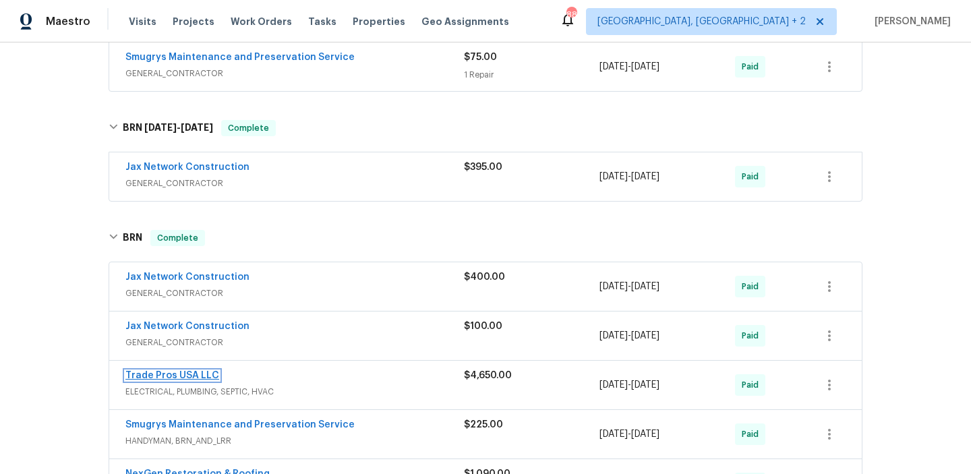
click at [137, 373] on link "Trade Pros USA LLC" at bounding box center [172, 375] width 94 height 9
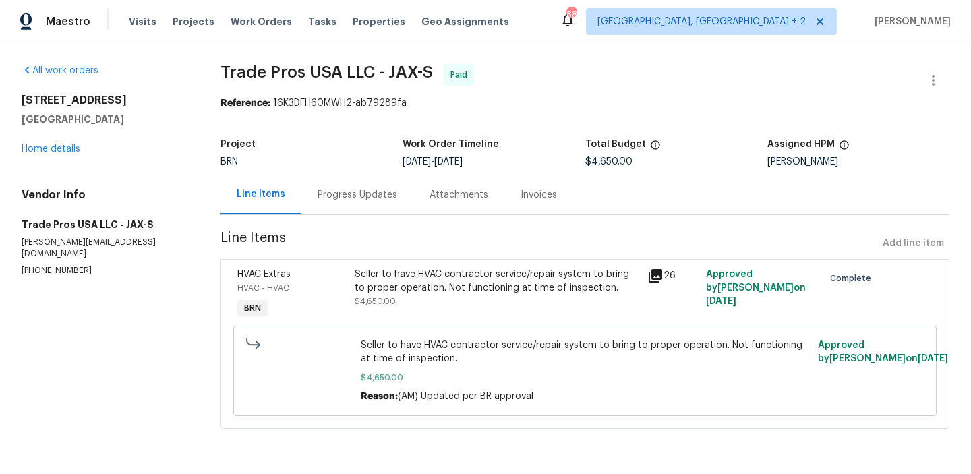
click at [36, 265] on p "(256) 910-1247" at bounding box center [105, 270] width 167 height 11
copy p "(256) 910-1247"
click at [78, 243] on p "trevor@tradeprosusa.com" at bounding box center [105, 248] width 167 height 23
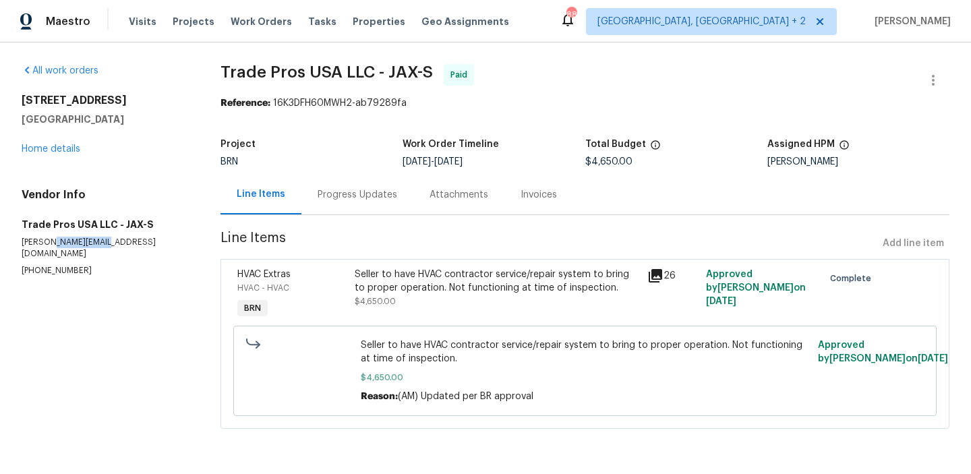
click at [78, 243] on p "trevor@tradeprosusa.com" at bounding box center [105, 248] width 167 height 23
copy p "trevor@tradeprosusa.com"
click at [397, 297] on div "Seller to have HVAC contractor service/repair system to bring to proper operati…" at bounding box center [497, 288] width 285 height 40
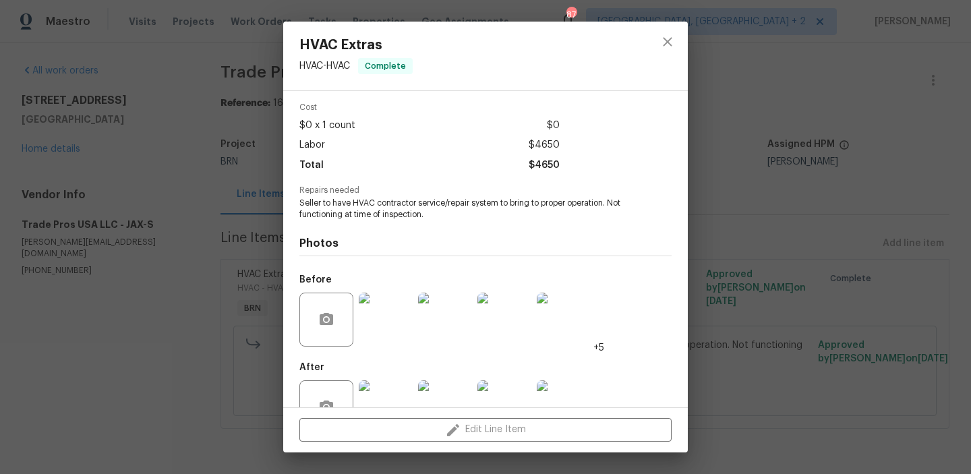
scroll to position [91, 0]
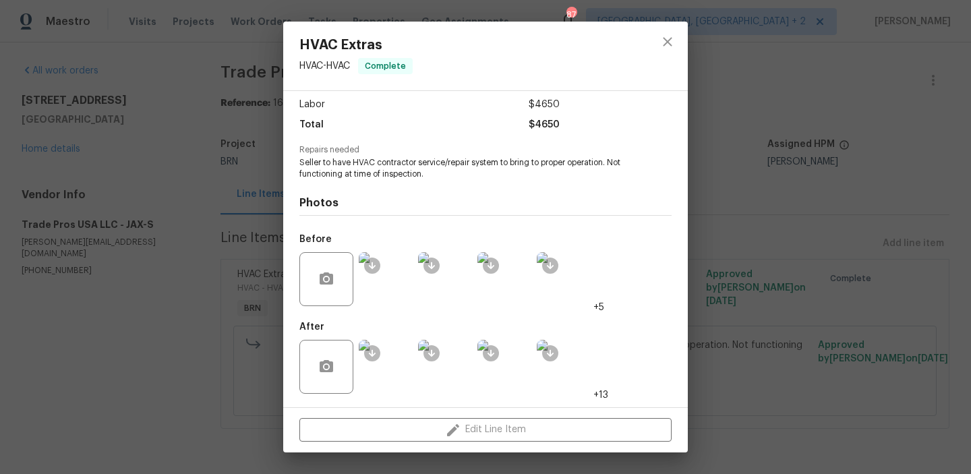
click at [137, 190] on div "HVAC Extras HVAC - HVAC Complete Vendor Trade Pros USA LLC Account Category BIN…" at bounding box center [485, 237] width 971 height 474
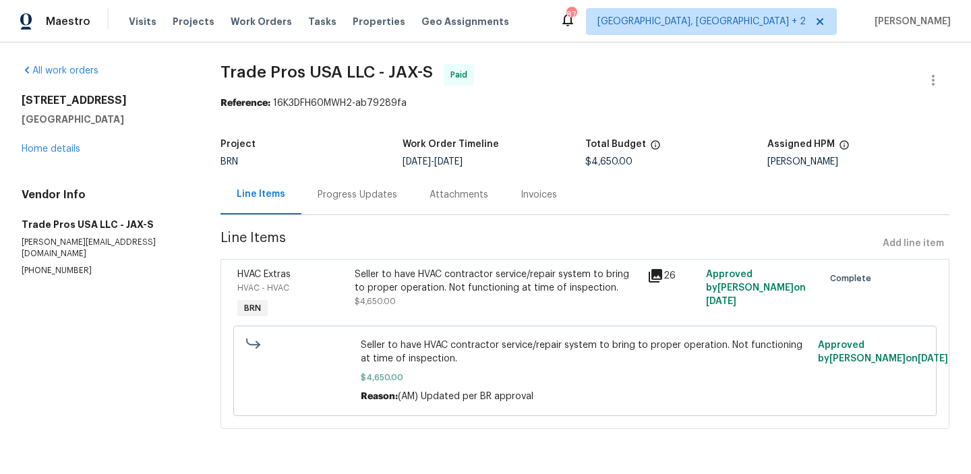
click at [62, 243] on p "trevor@tradeprosusa.com" at bounding box center [105, 248] width 167 height 23
copy p "trevor@tradeprosusa.com"
click at [551, 196] on div "Invoices" at bounding box center [538, 195] width 69 height 40
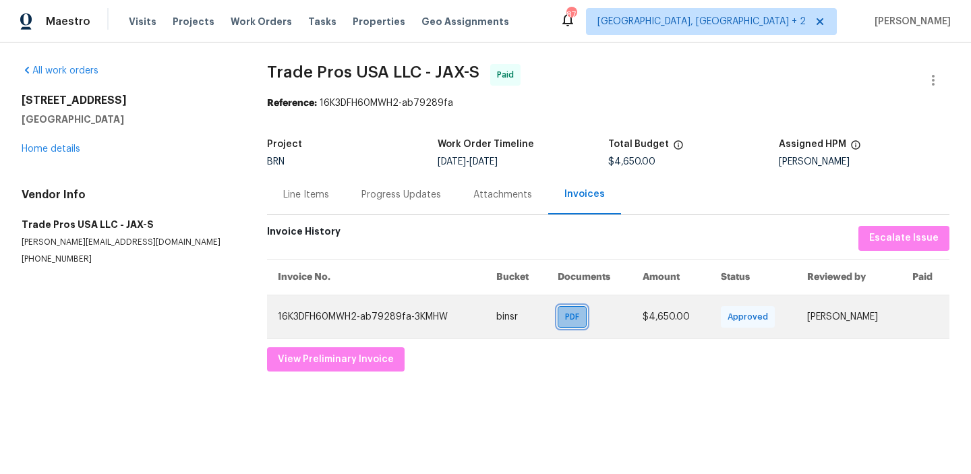
click at [571, 312] on div "PDF" at bounding box center [572, 317] width 29 height 22
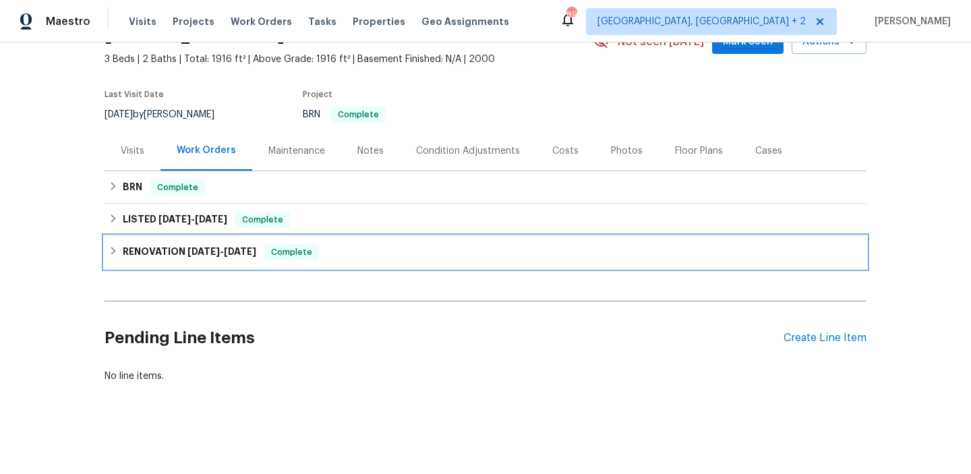
click at [148, 260] on div "RENOVATION [DATE] - [DATE] Complete" at bounding box center [486, 252] width 762 height 32
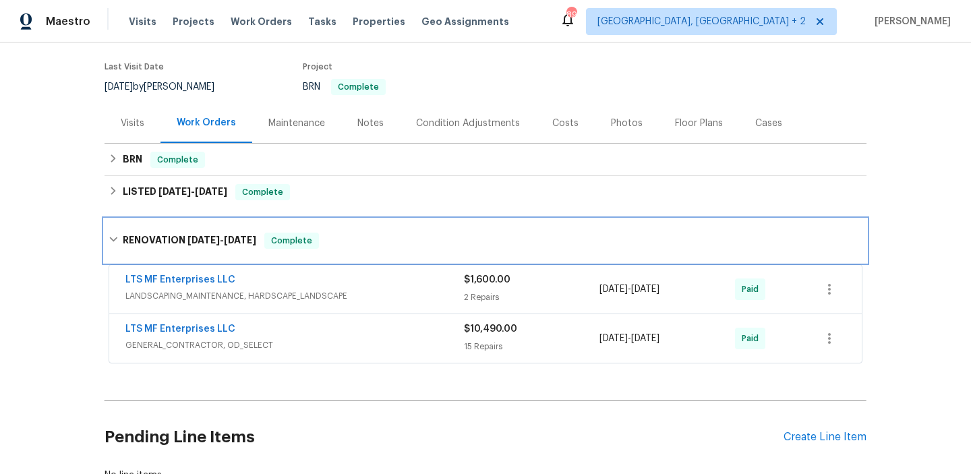
scroll to position [121, 0]
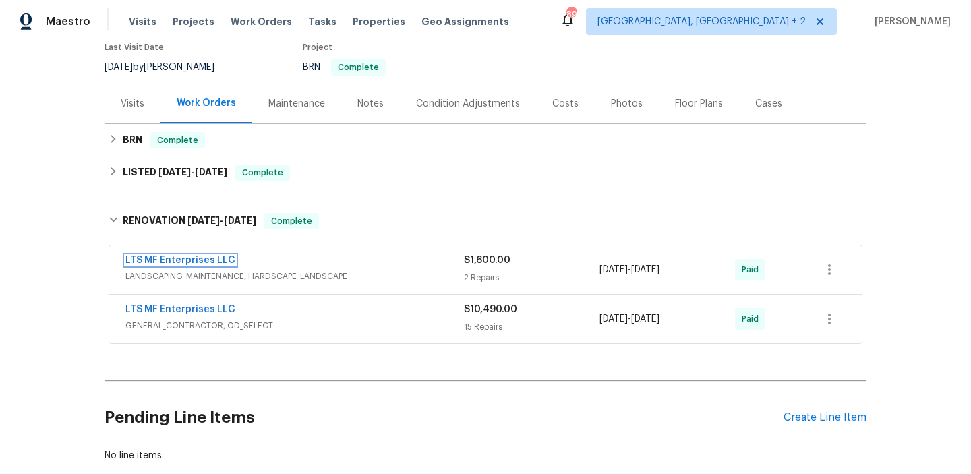
click at [156, 260] on link "LTS MF Enterprises LLC" at bounding box center [180, 260] width 110 height 9
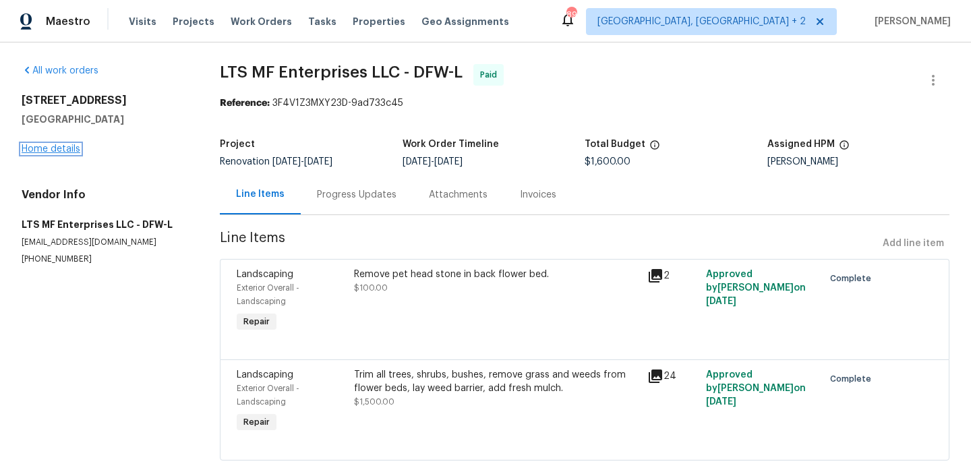
click at [51, 151] on link "Home details" at bounding box center [51, 148] width 59 height 9
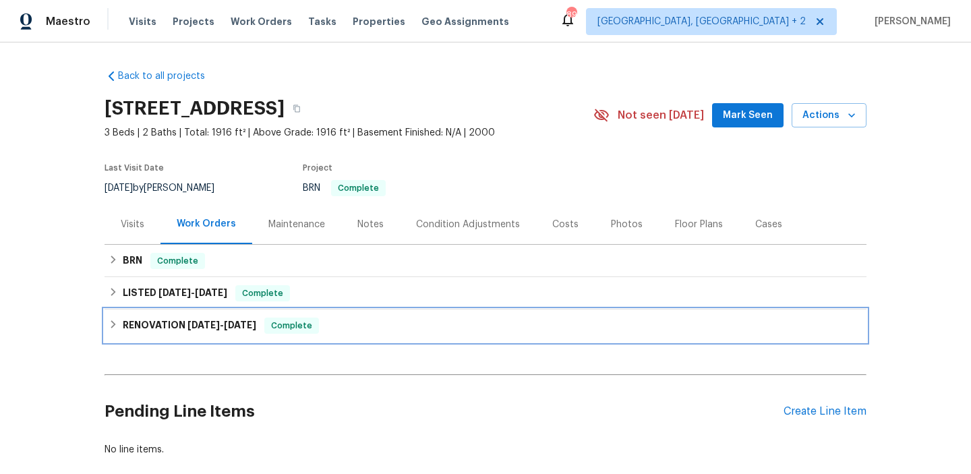
click at [153, 326] on h6 "RENOVATION [DATE] - [DATE]" at bounding box center [190, 326] width 134 height 16
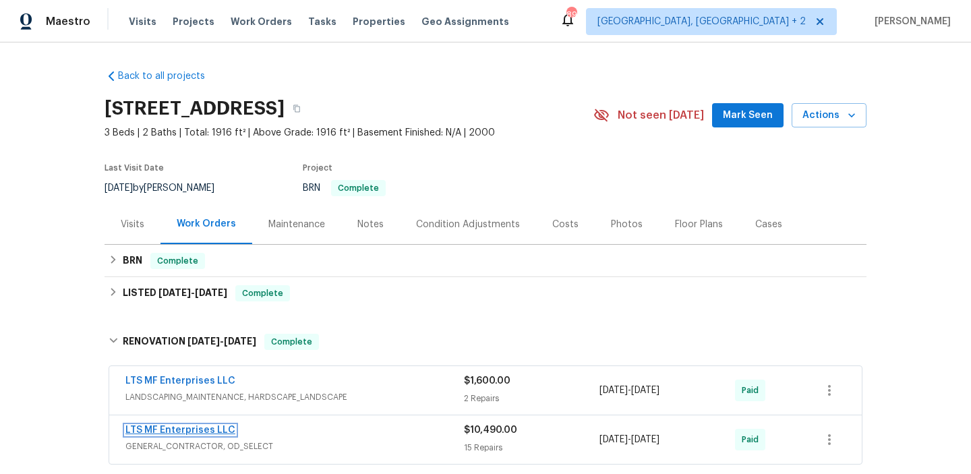
click at [155, 434] on link "LTS MF Enterprises LLC" at bounding box center [180, 430] width 110 height 9
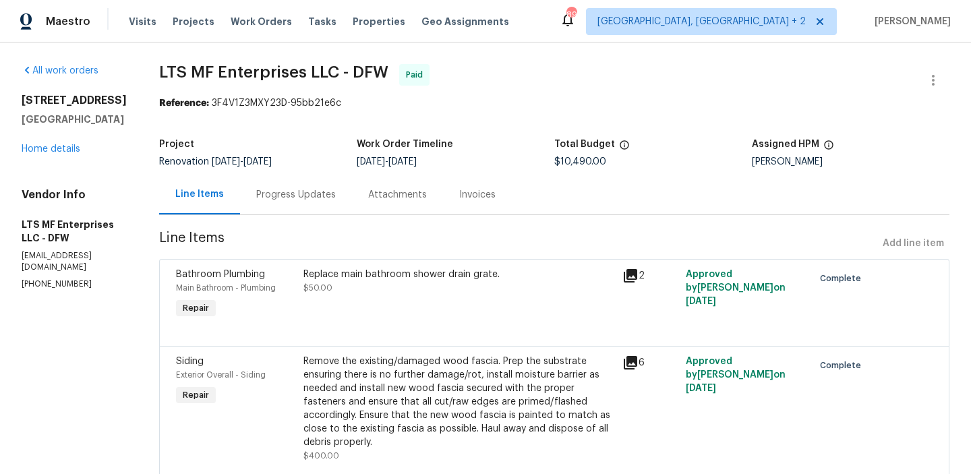
click at [329, 313] on div "Replace main bathroom shower drain grate. $50.00" at bounding box center [458, 295] width 319 height 62
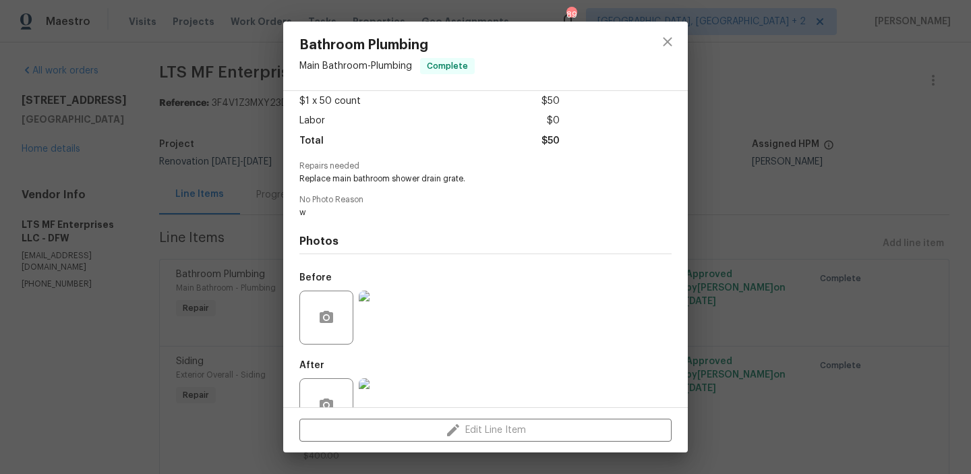
scroll to position [113, 0]
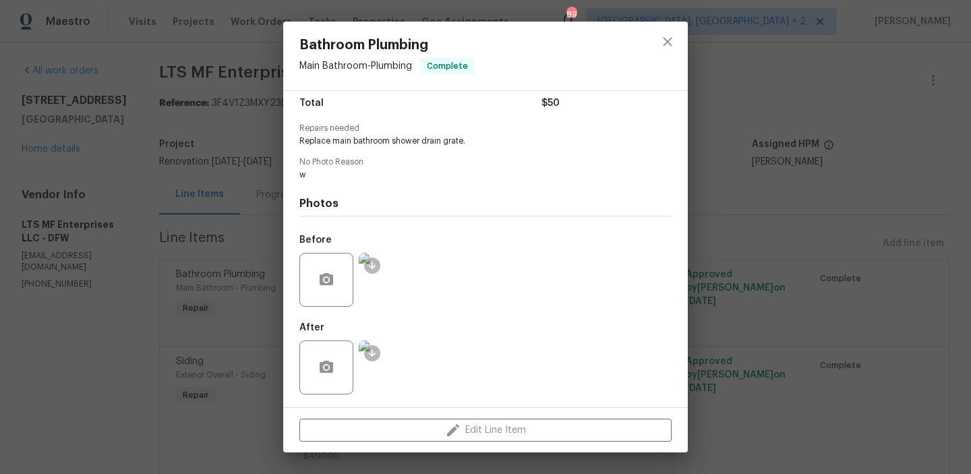
click at [192, 328] on div "Bathroom Plumbing Main Bathroom - Plumbing Complete Vendor LTS MF Enterprises L…" at bounding box center [485, 237] width 971 height 474
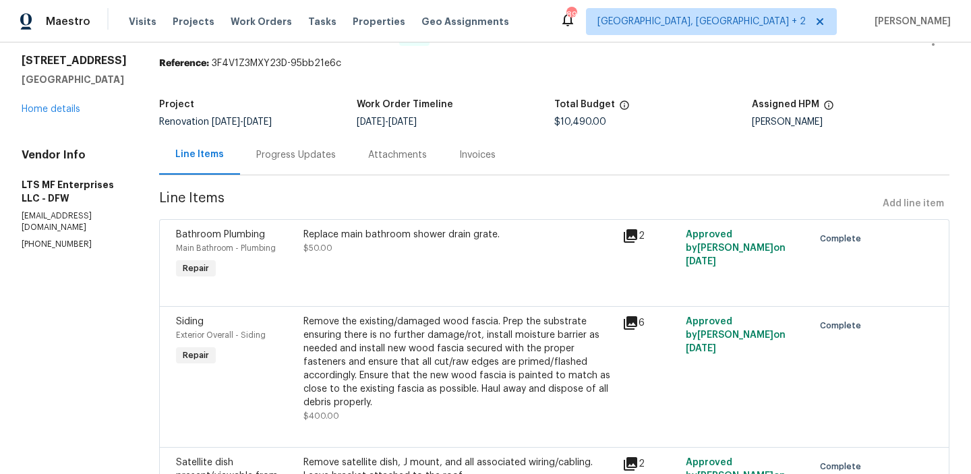
scroll to position [0, 0]
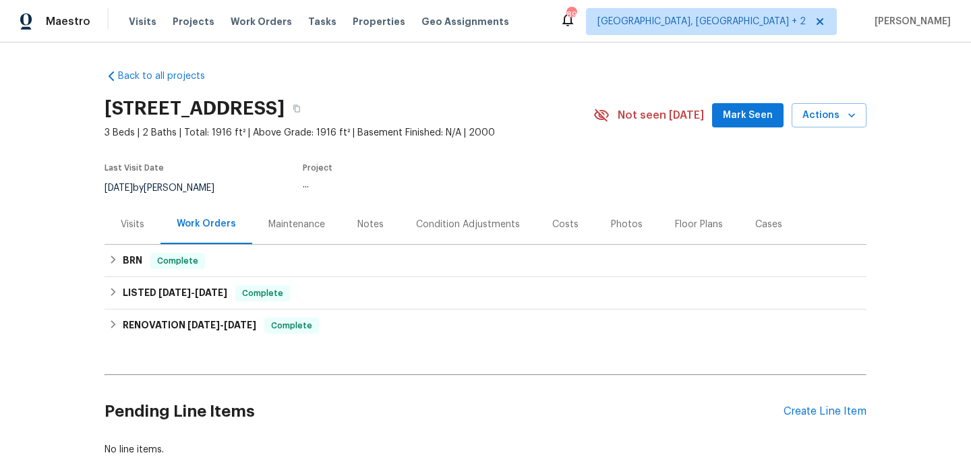
scroll to position [74, 0]
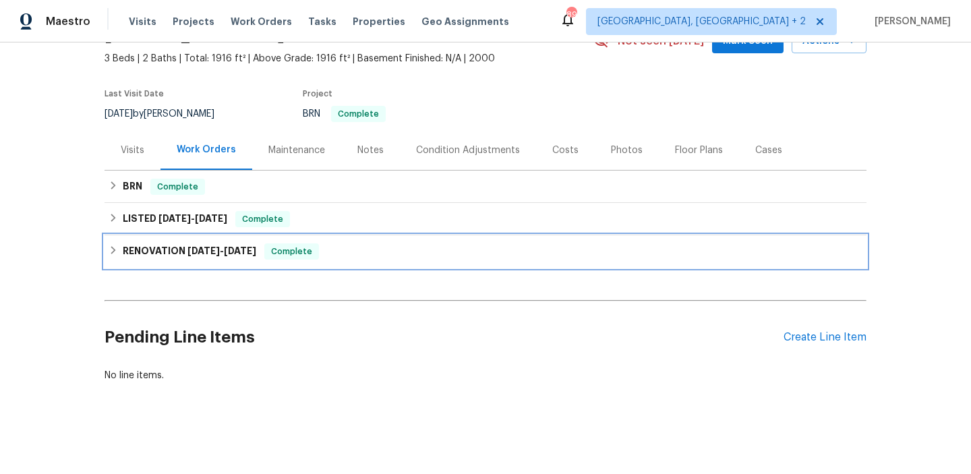
click at [158, 241] on div "RENOVATION [DATE] - [DATE] Complete" at bounding box center [486, 251] width 762 height 32
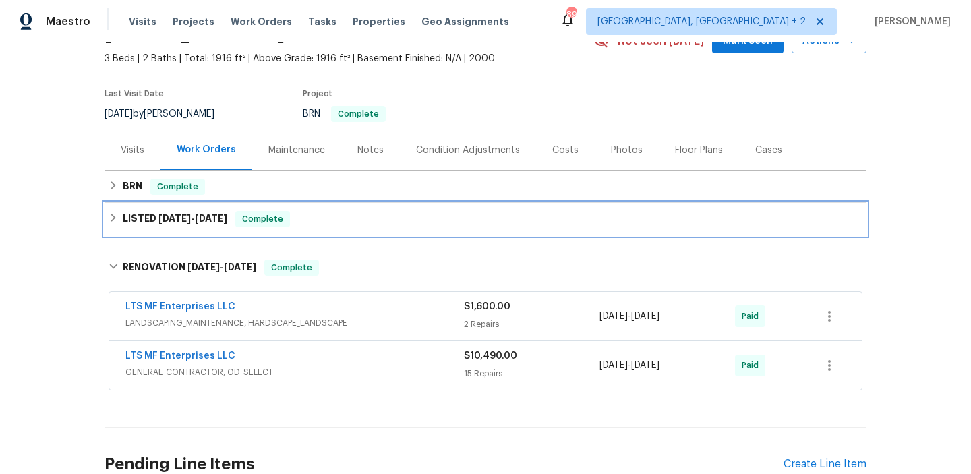
click at [154, 227] on div "LISTED [DATE] - [DATE] Complete" at bounding box center [486, 219] width 762 height 32
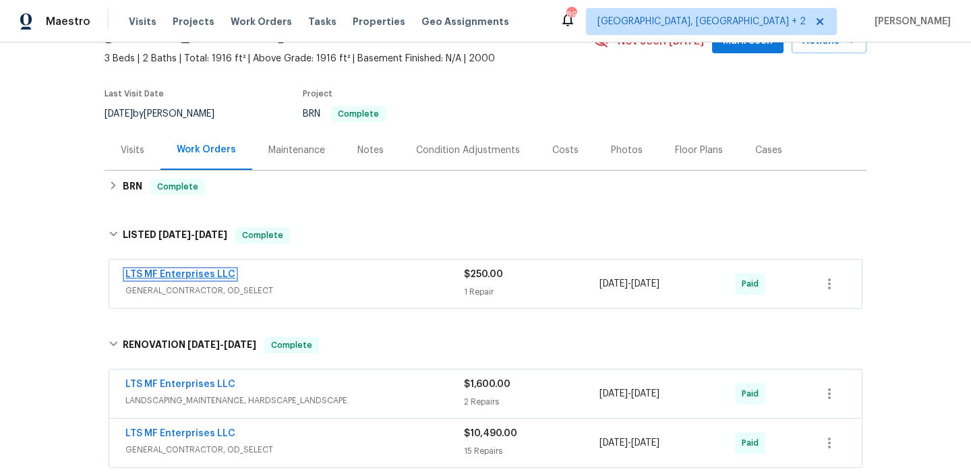
click at [151, 274] on link "LTS MF Enterprises LLC" at bounding box center [180, 274] width 110 height 9
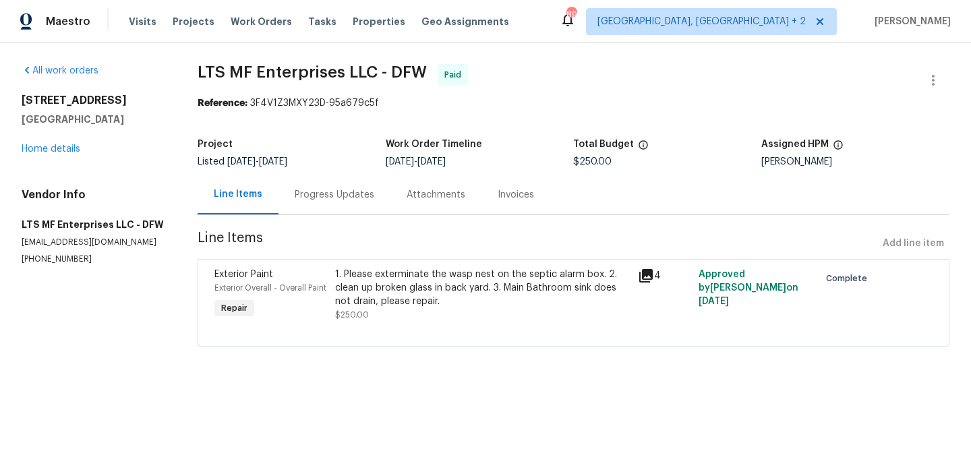
click at [358, 212] on div "Progress Updates" at bounding box center [335, 195] width 112 height 40
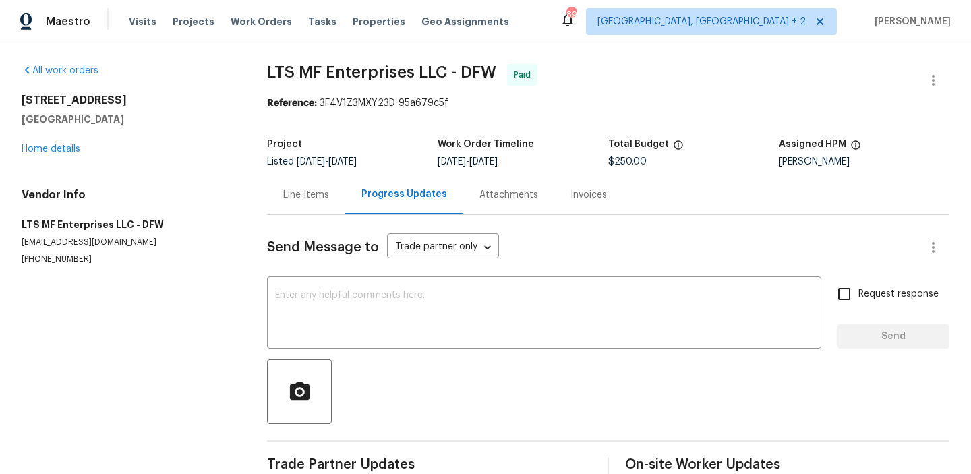
scroll to position [27, 0]
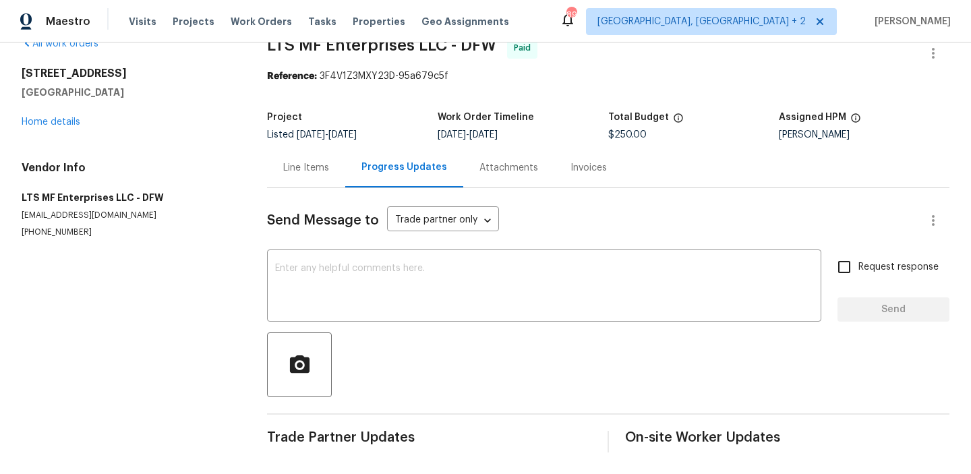
click at [295, 189] on div "Send Message to Trade partner only Trade partner only ​ x ​ Request response Se…" at bounding box center [608, 320] width 683 height 264
click at [298, 168] on div "Line Items" at bounding box center [306, 167] width 46 height 13
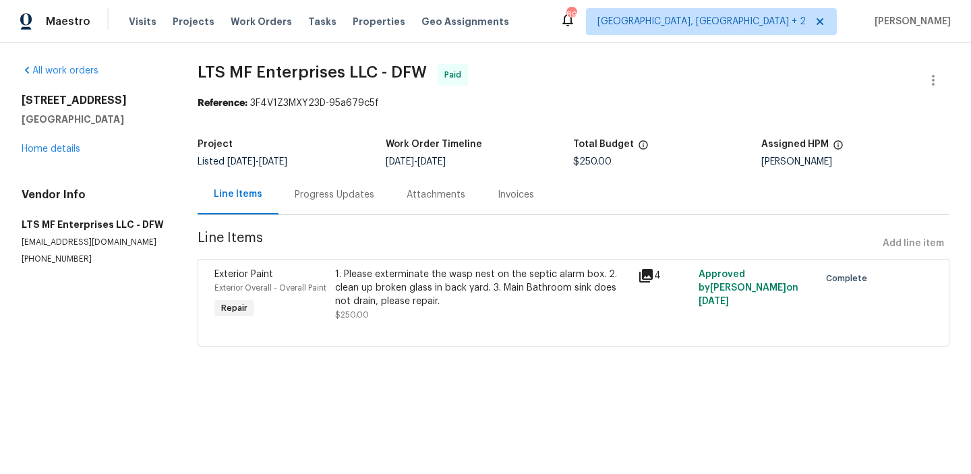
click at [450, 306] on div "1. Please exterminate the wasp nest on the septic alarm box. 2. clean up broken…" at bounding box center [482, 288] width 295 height 40
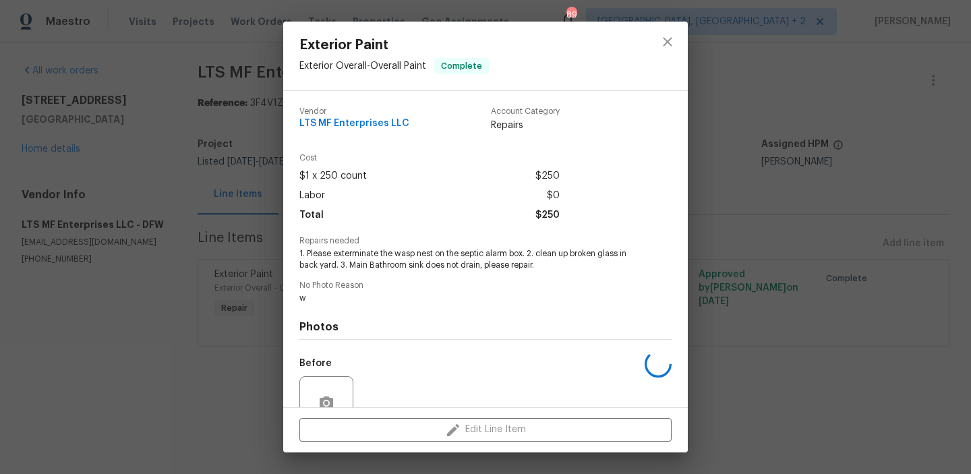
scroll to position [124, 0]
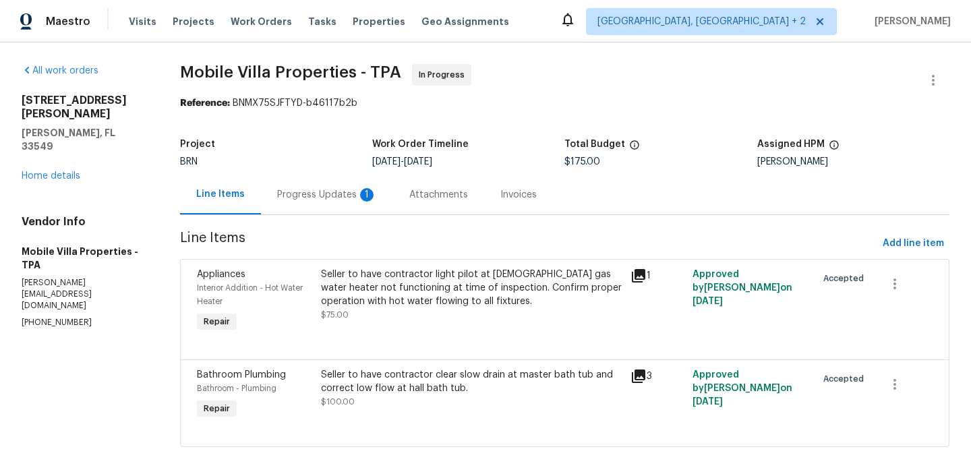
click at [326, 190] on div "Progress Updates 1" at bounding box center [327, 194] width 100 height 13
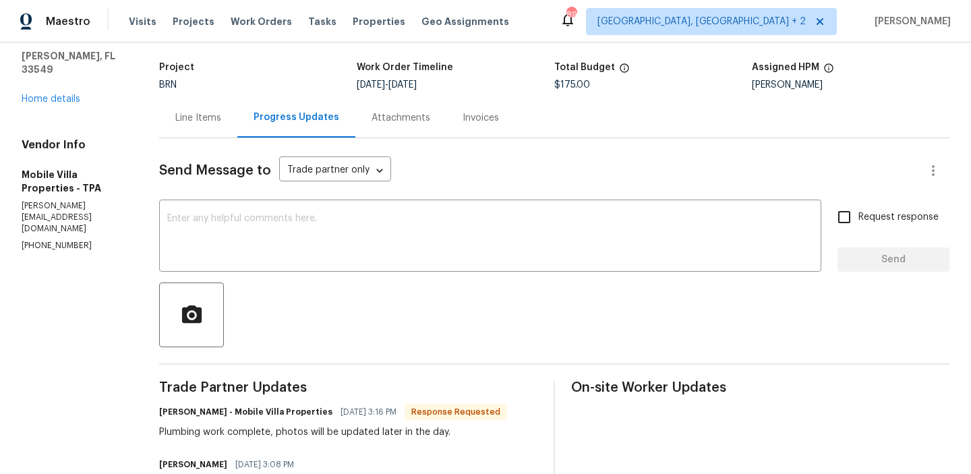
scroll to position [82, 0]
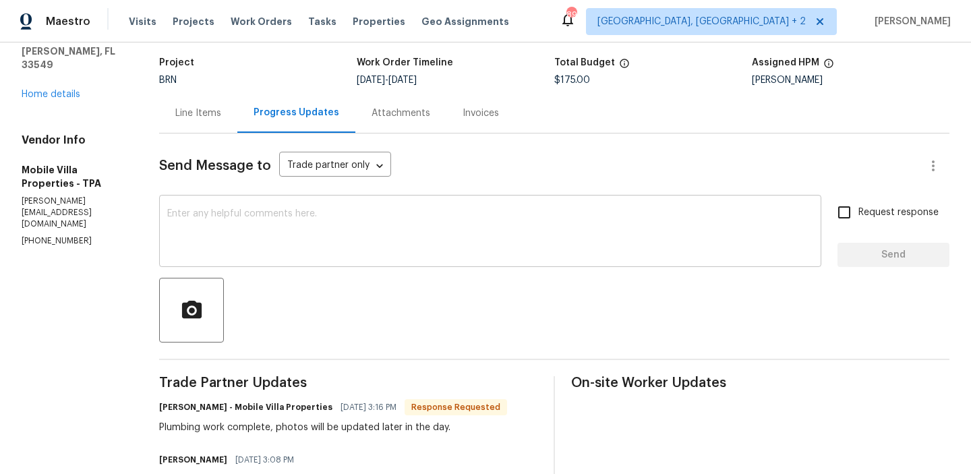
click at [281, 222] on textarea at bounding box center [490, 232] width 646 height 47
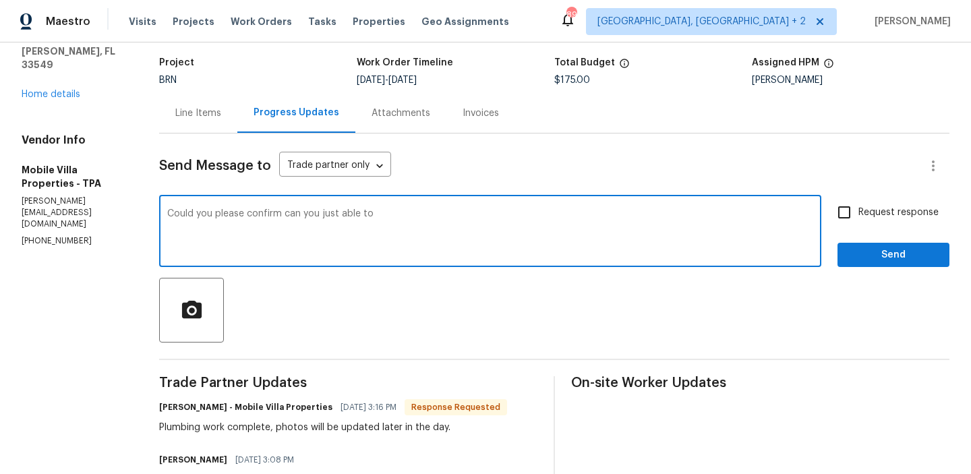
paste textarea "just replace the defective part"
type textarea "Could you please confirm can you just able to just replace the defective part"
click at [241, 245] on textarea "Could you please confirm can you just able to just replace the defective part" at bounding box center [490, 232] width 646 height 47
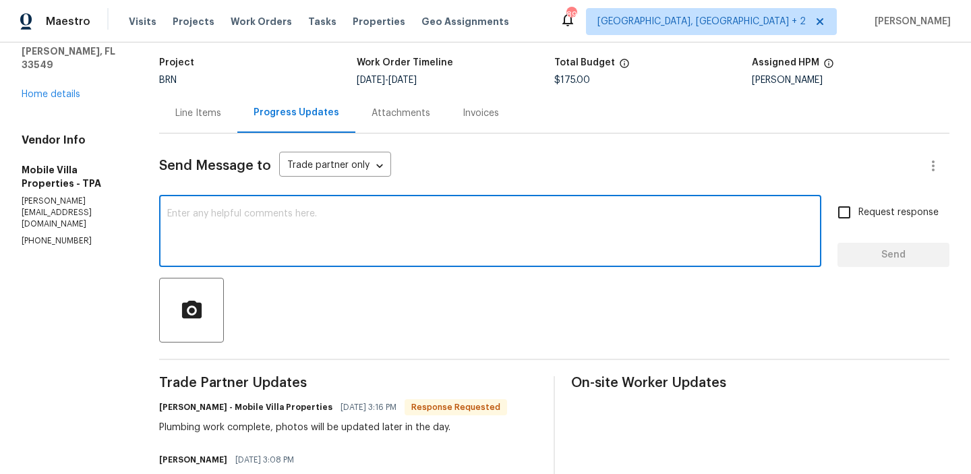
paste textarea "Could you please confirm if you are able to replace only the defective part?"
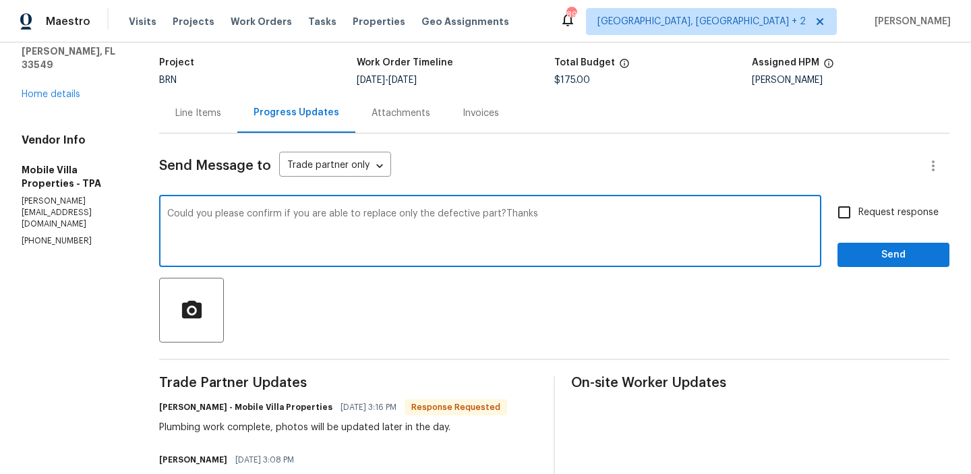
type textarea "Could you please confirm if you are able to replace only the defective part?Tha…"
click at [843, 209] on input "Request response" at bounding box center [844, 212] width 28 height 28
checkbox input "true"
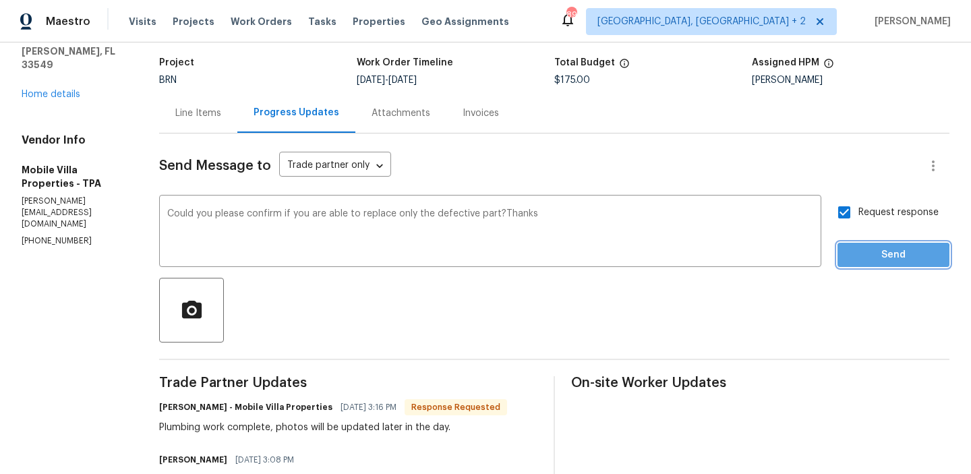
click at [854, 258] on span "Send" at bounding box center [893, 255] width 90 height 17
